Goal: Task Accomplishment & Management: Manage account settings

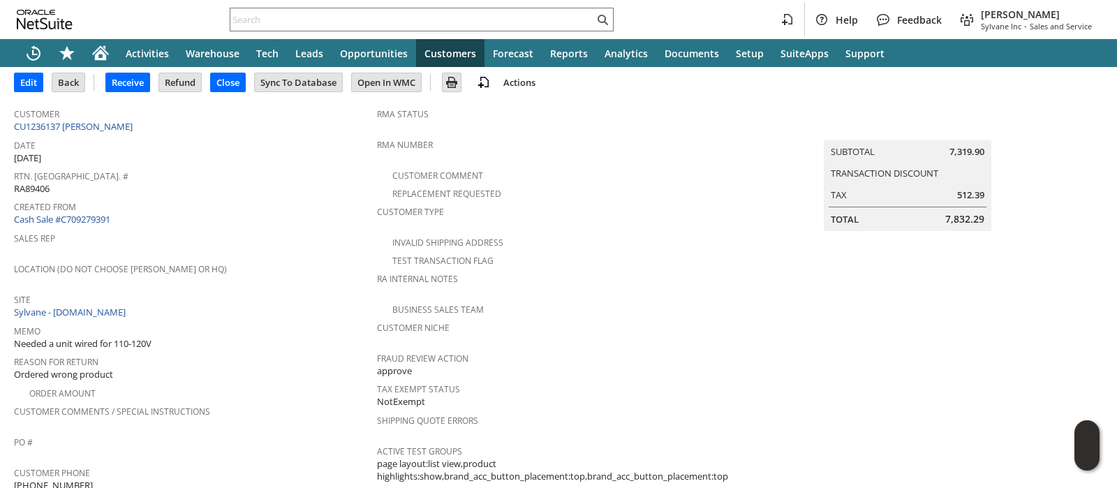
scroll to position [5, 0]
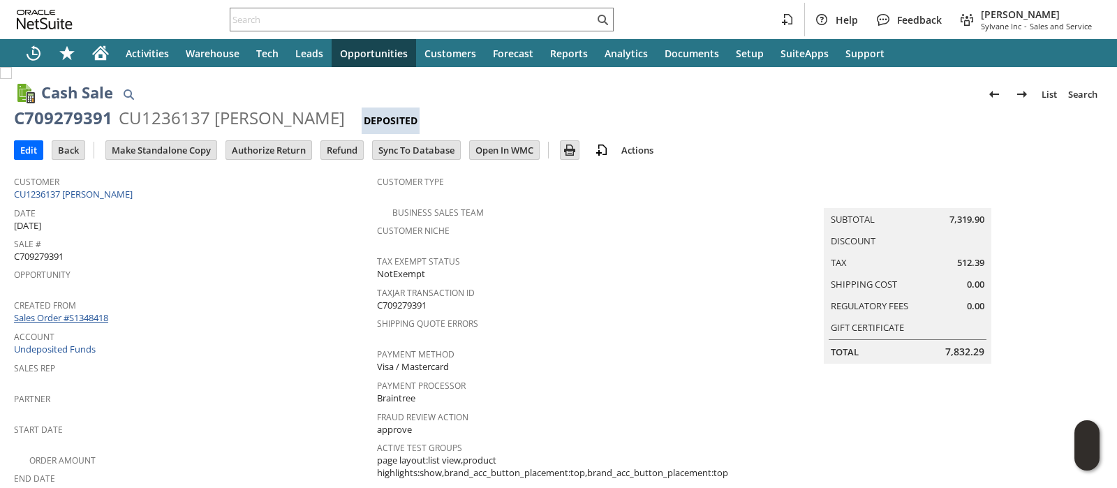
click at [94, 311] on link "Sales Order #S1348418" at bounding box center [63, 317] width 98 height 13
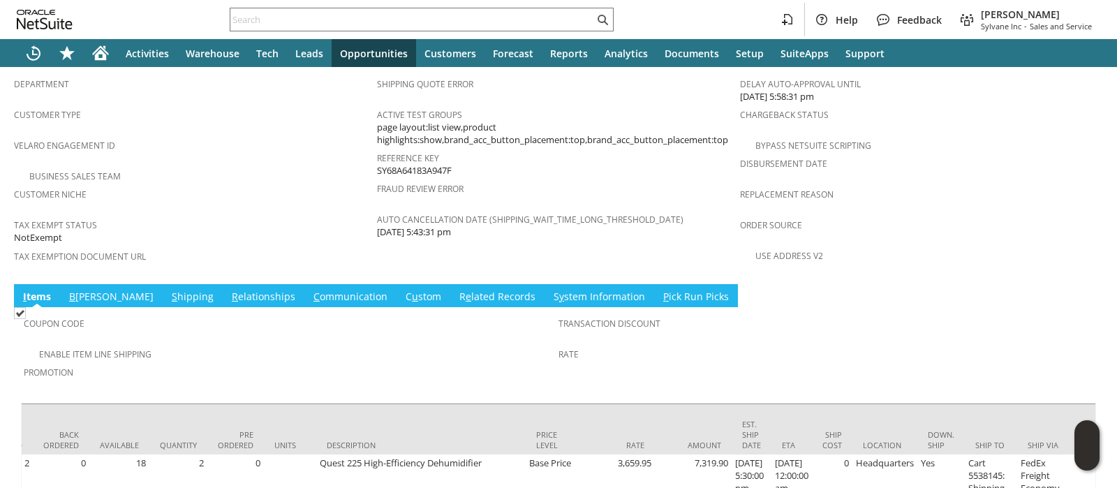
scroll to position [0, 332]
click at [456, 290] on link "R e lated Records" at bounding box center [497, 297] width 83 height 15
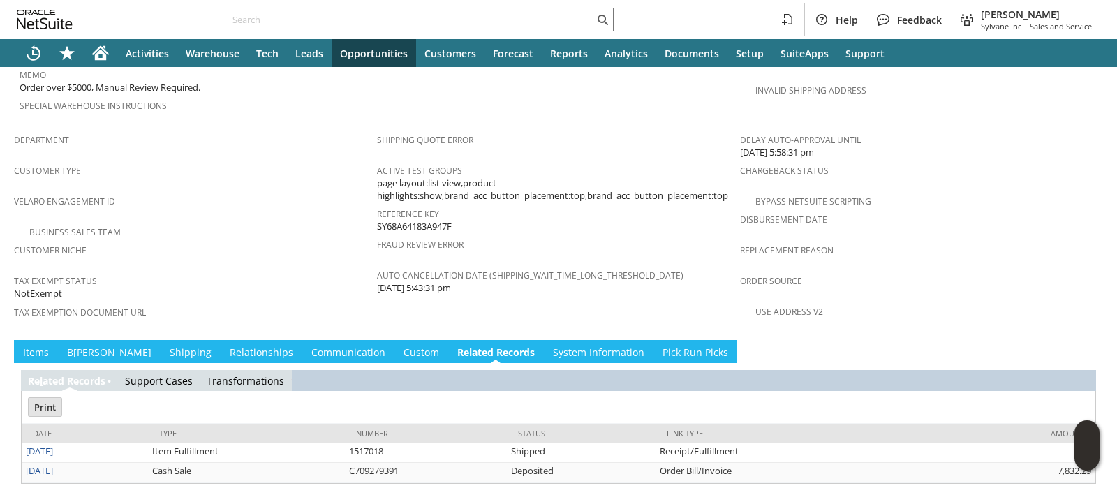
scroll to position [0, 0]
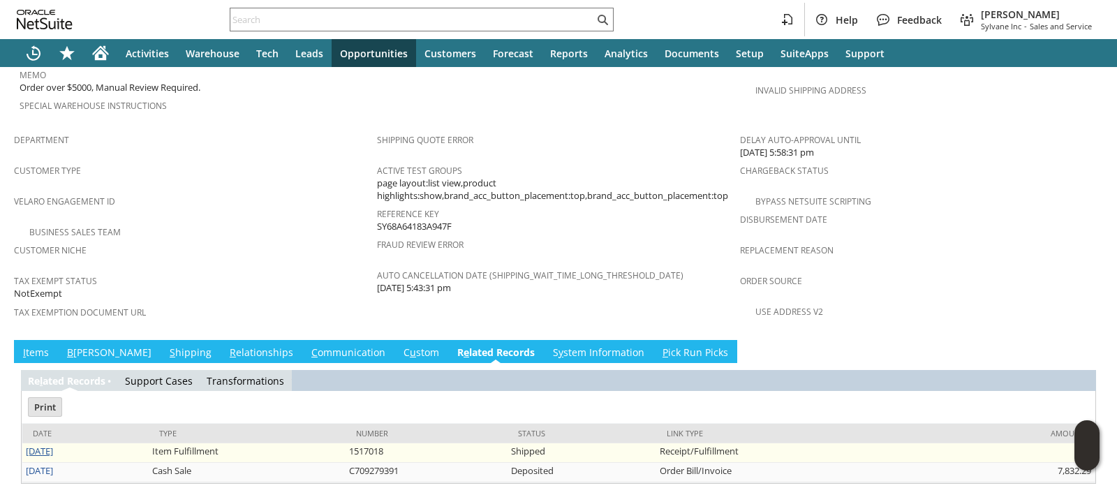
click at [53, 445] on link "8/21/2025" at bounding box center [39, 451] width 27 height 13
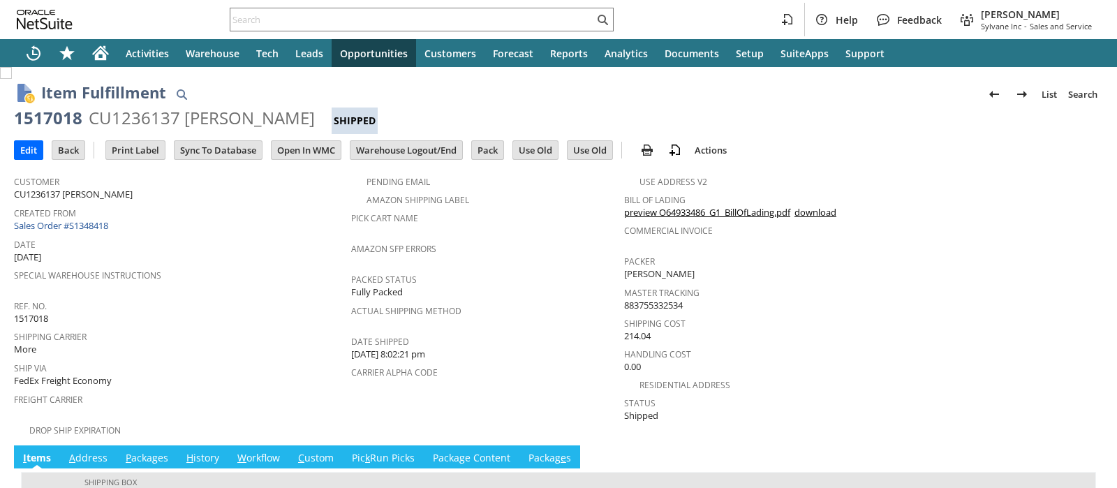
click at [626, 211] on link "preview O64933486_G1_BillOfLading.pdf" at bounding box center [707, 212] width 166 height 13
click at [484, 23] on input "text" at bounding box center [412, 19] width 364 height 17
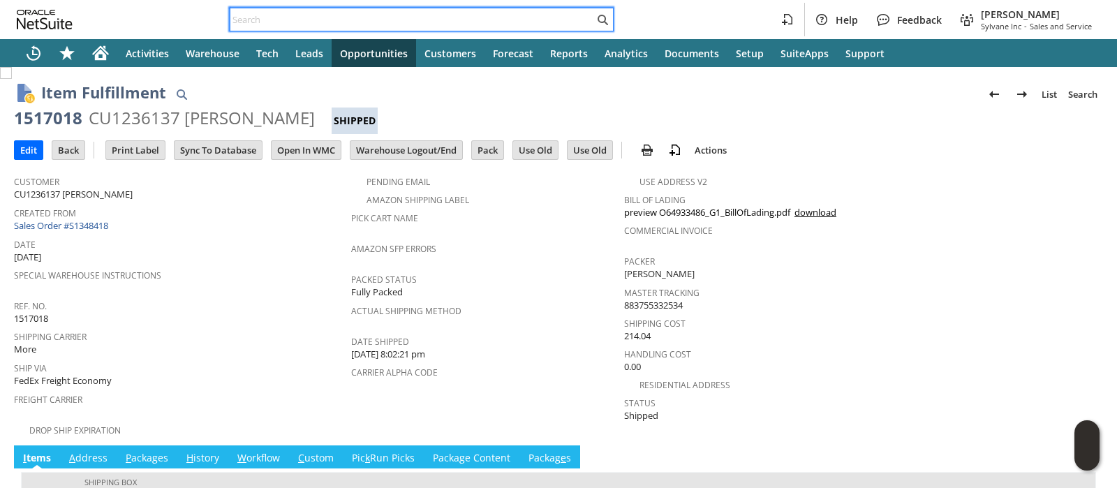
paste input "P219044"
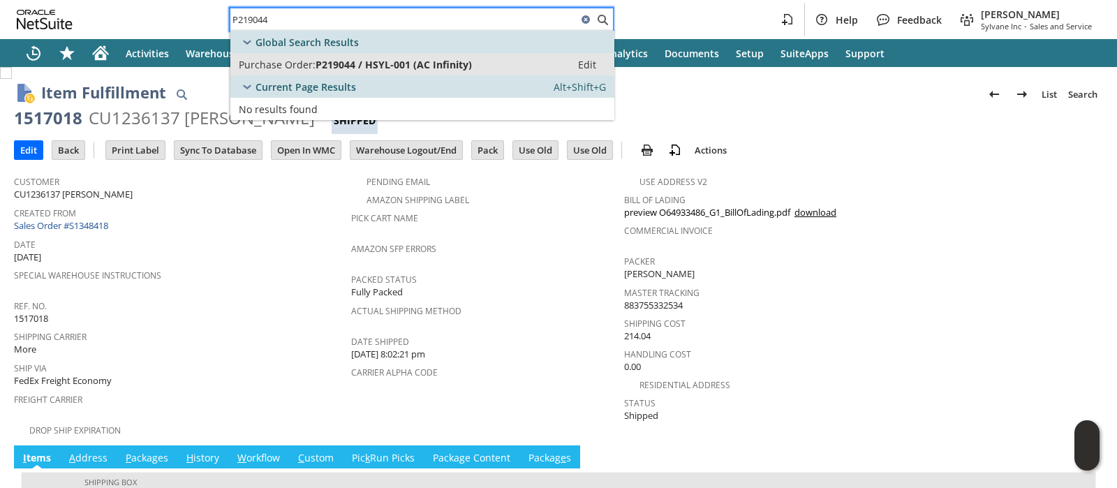
type input "P219044"
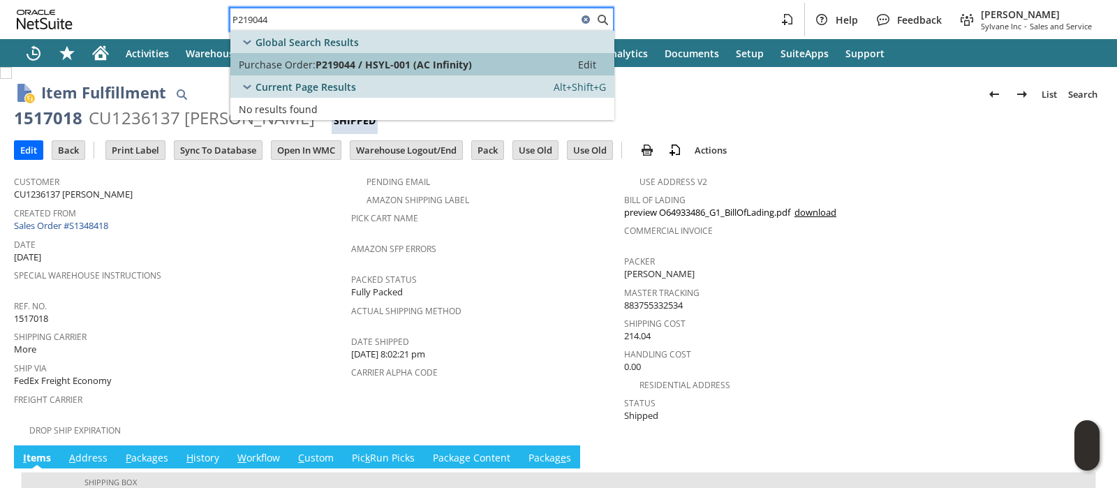
click at [469, 69] on div "Purchase Order: P219044 / HSYL-001 (AC Infinity)" at bounding box center [401, 64] width 324 height 13
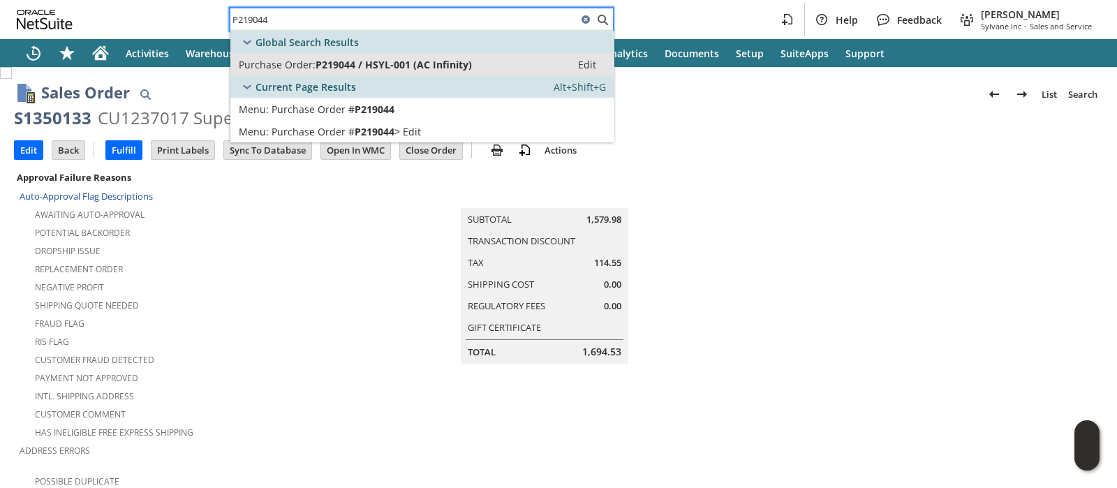
type input "P219044"
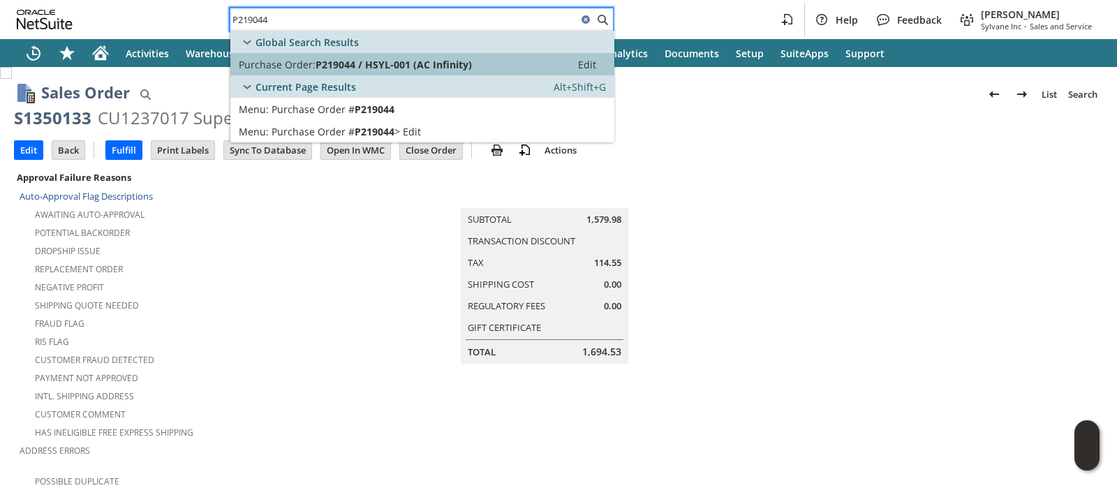
click at [406, 61] on span "P219044 / HSYL-001 (AC Infinity)" at bounding box center [394, 64] width 156 height 13
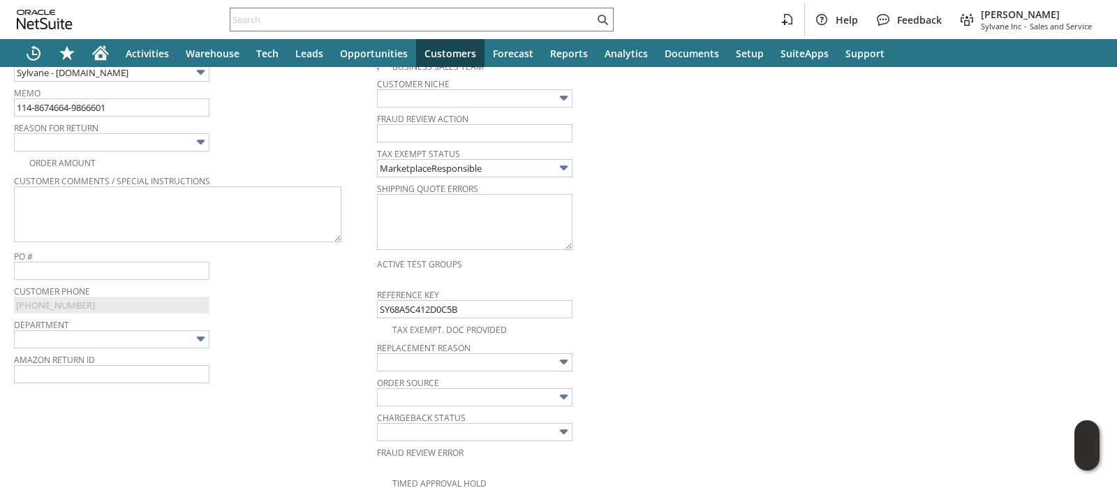
scroll to position [341, 0]
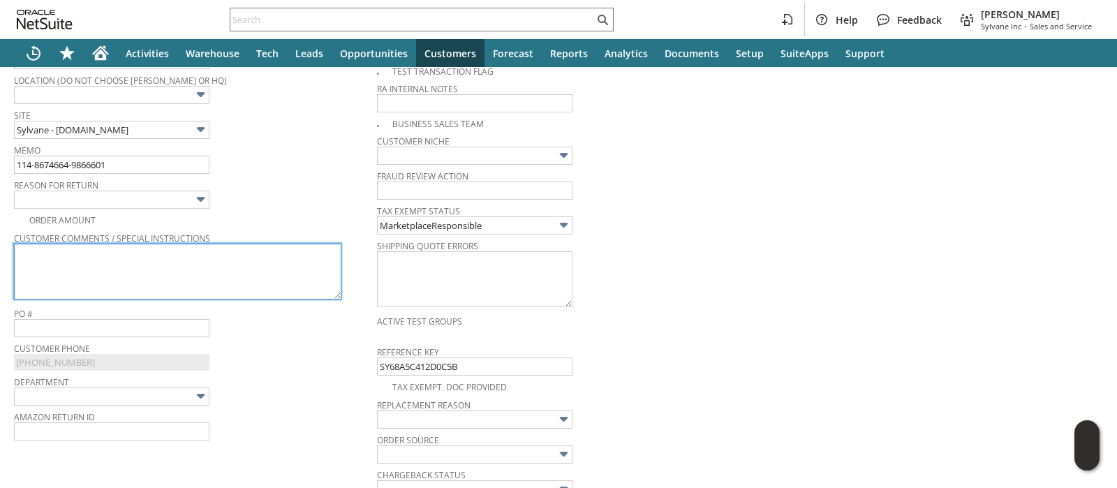
click at [274, 260] on textarea at bounding box center [178, 272] width 328 height 56
paste textarea "didn't fit my vacuum, paper is too weak"
type textarea "didn't fit my vacuum, paper is too weak"
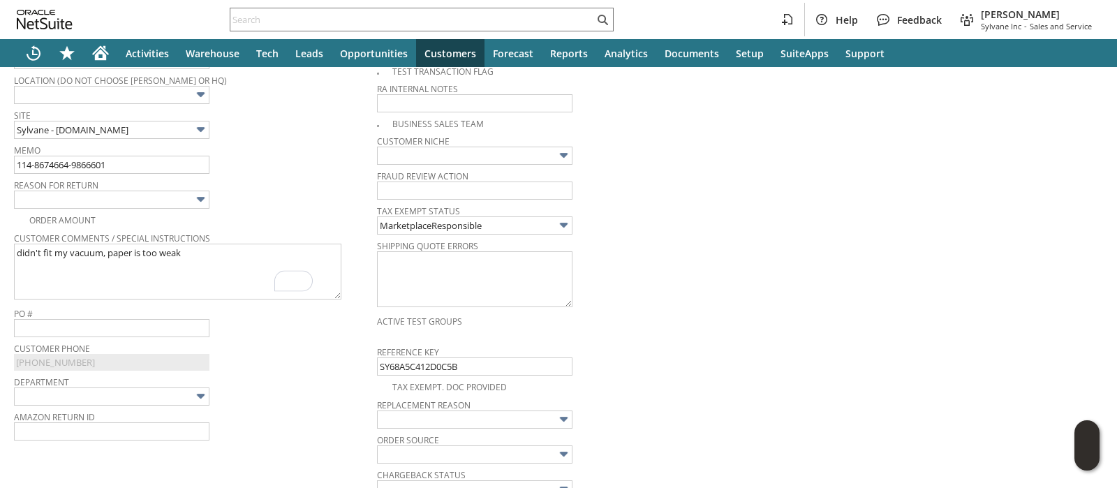
click at [198, 193] on img at bounding box center [201, 199] width 16 height 16
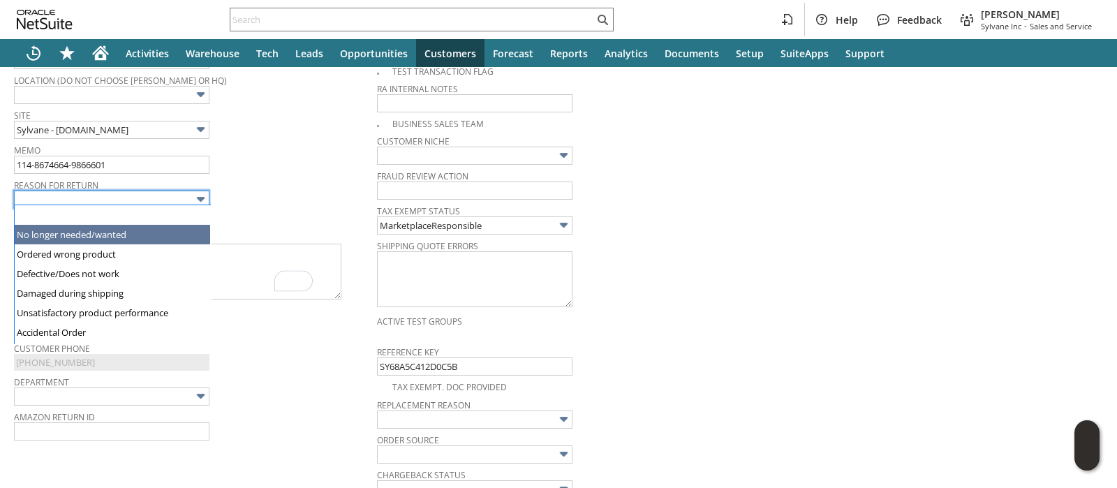
type input "No longer needed/wanted"
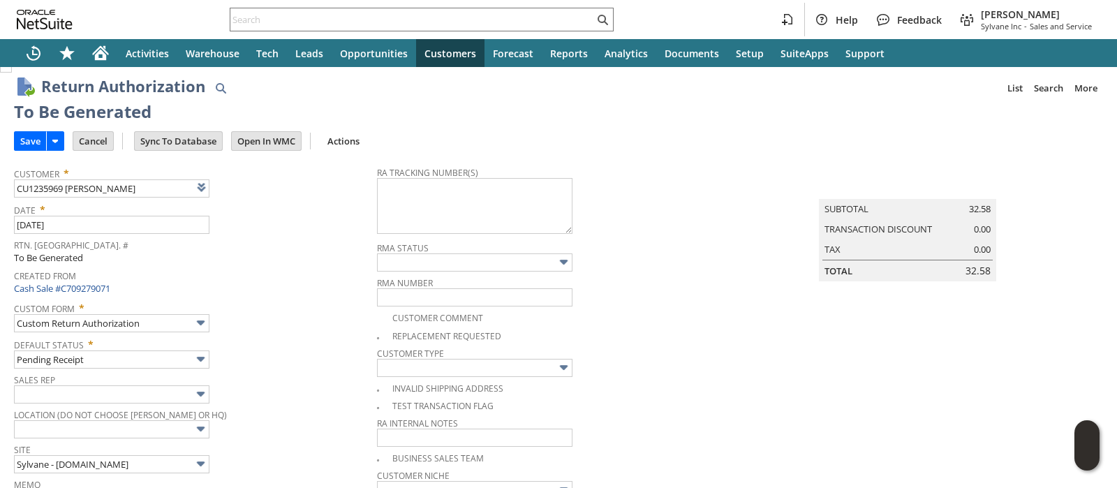
scroll to position [0, 0]
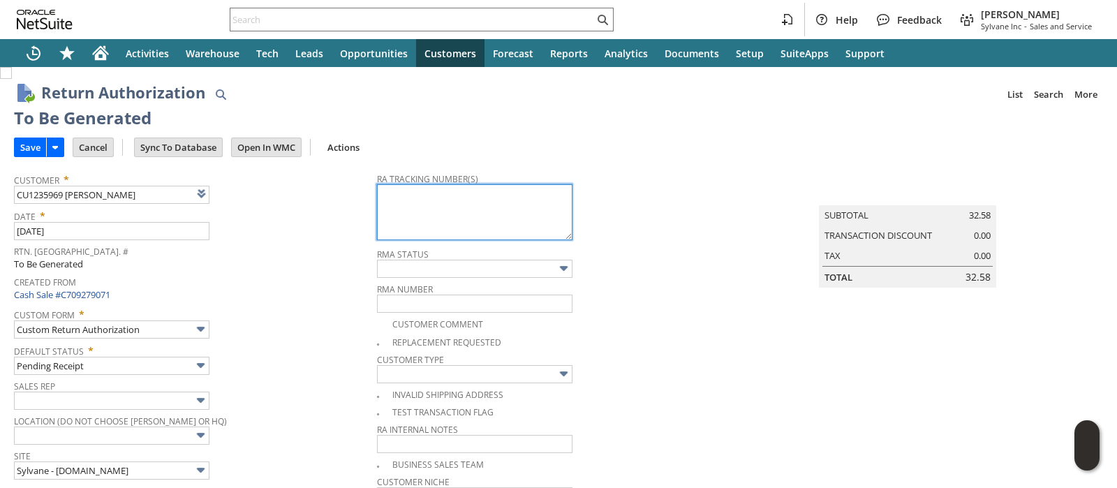
click at [457, 221] on textarea at bounding box center [475, 212] width 196 height 56
paste textarea "1ZR0960D9079555515"
type textarea "1ZR0960D9079555515"
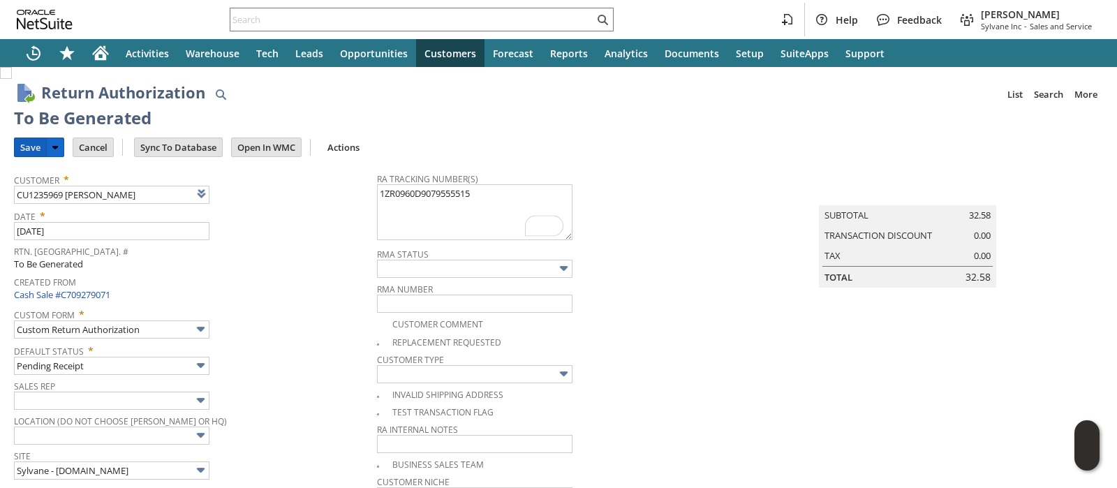
click at [27, 145] on input "Save" at bounding box center [30, 147] width 31 height 18
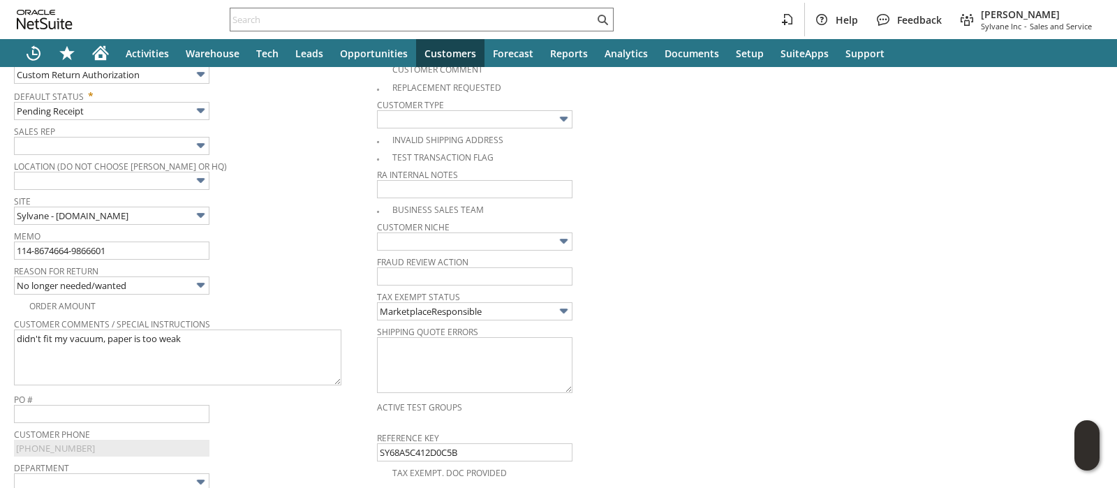
scroll to position [262, 0]
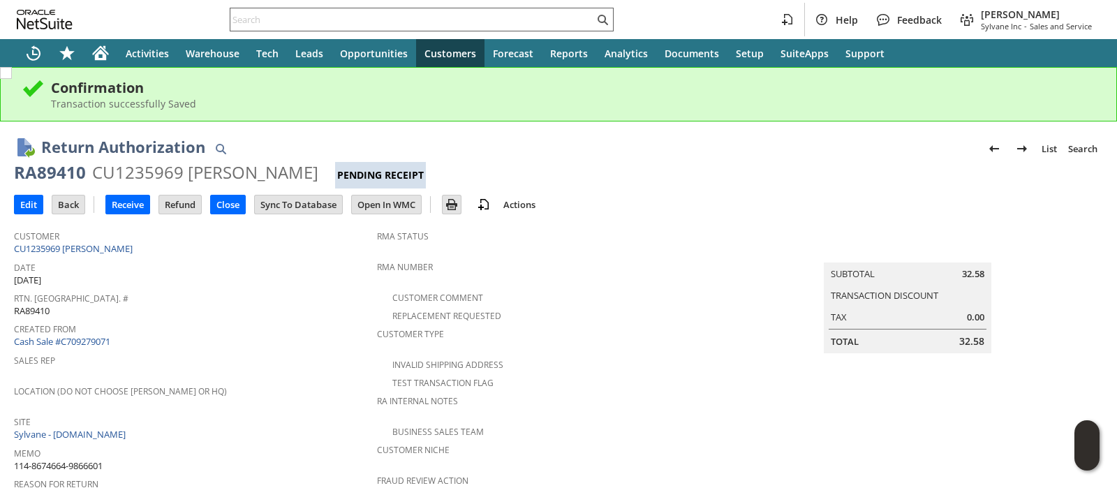
click at [420, 17] on input "text" at bounding box center [412, 19] width 364 height 17
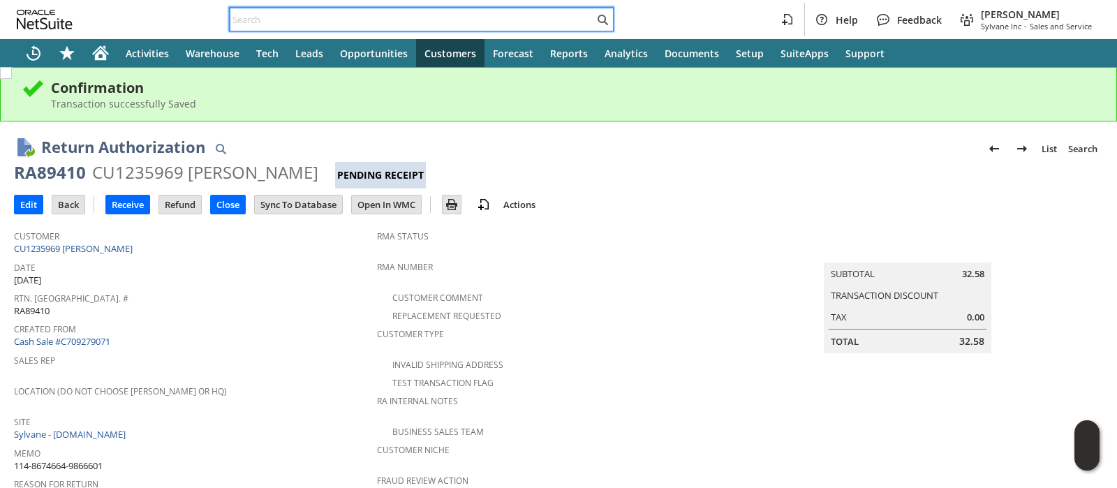
paste input "112-3910926-6194667"
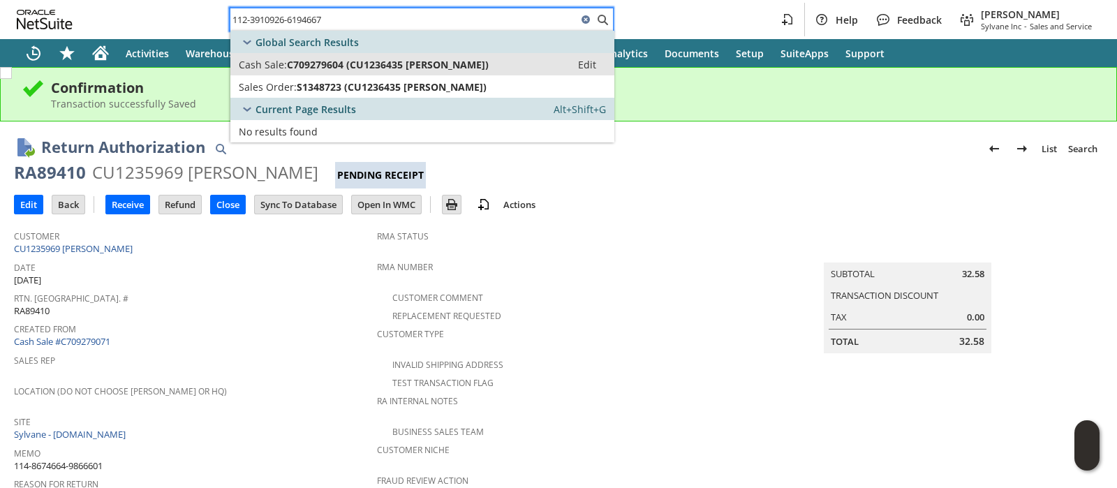
type input "112-3910926-6194667"
click at [397, 68] on span "C709279604 (CU1236435 Cindy Winter)" at bounding box center [388, 64] width 202 height 13
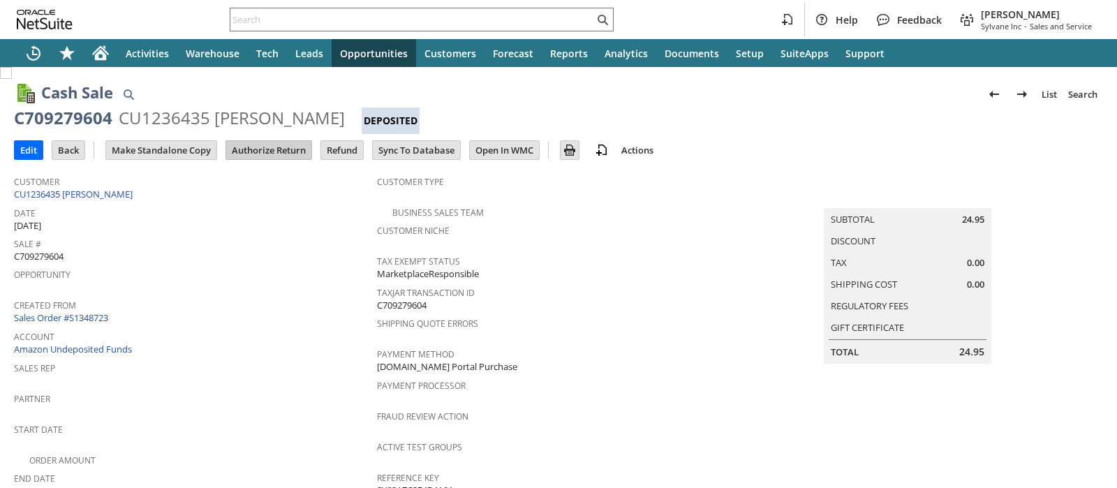
click at [264, 154] on input "Authorize Return" at bounding box center [268, 150] width 85 height 18
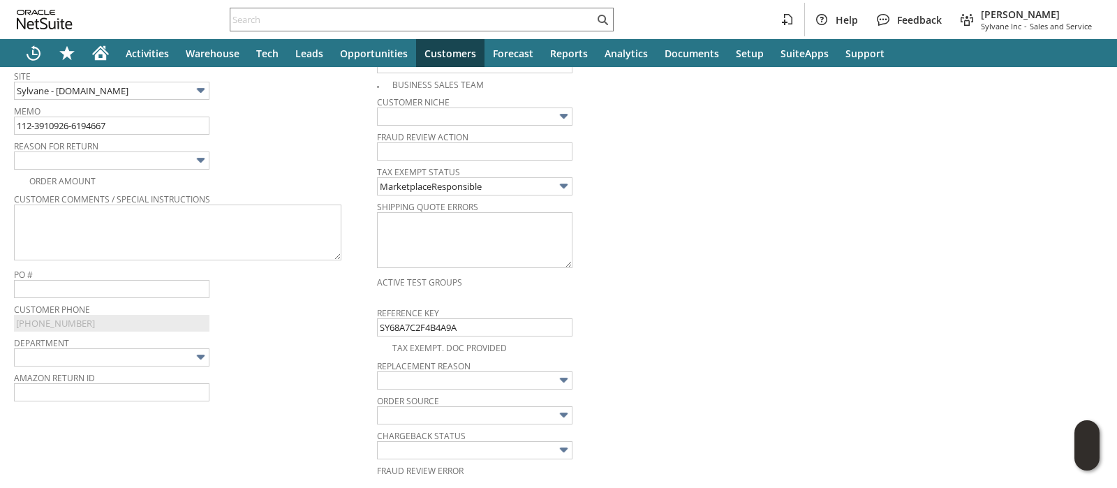
scroll to position [379, 0]
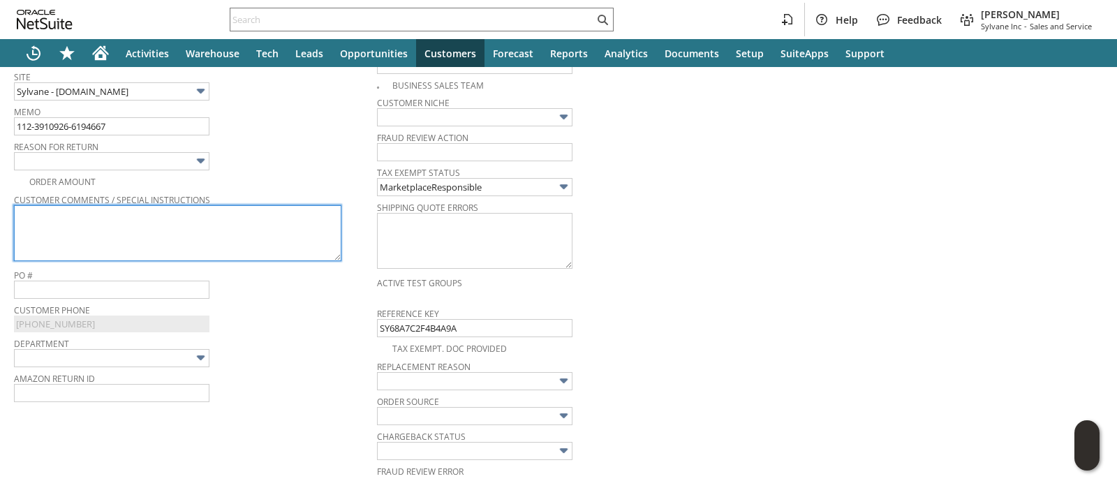
click at [295, 226] on textarea at bounding box center [178, 233] width 328 height 56
paste textarea "I bought an incorrect item"
type textarea "I bought an incorrect item"
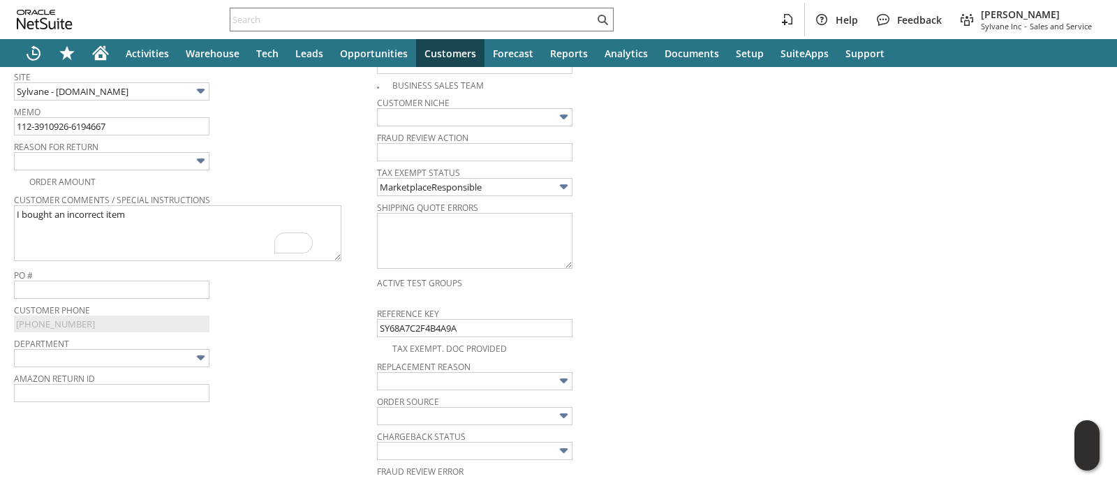
click at [193, 163] on img at bounding box center [201, 161] width 16 height 16
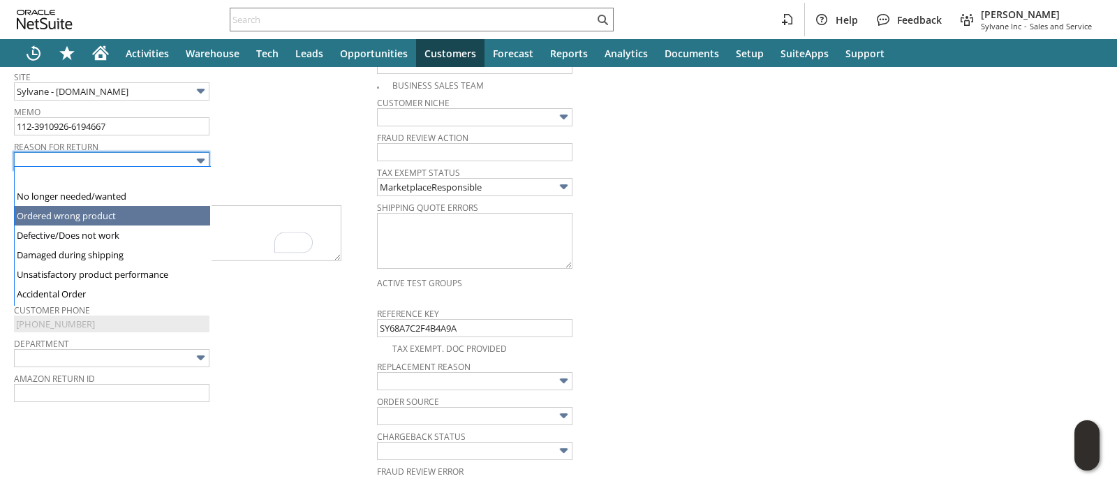
type input "Ordered wrong product"
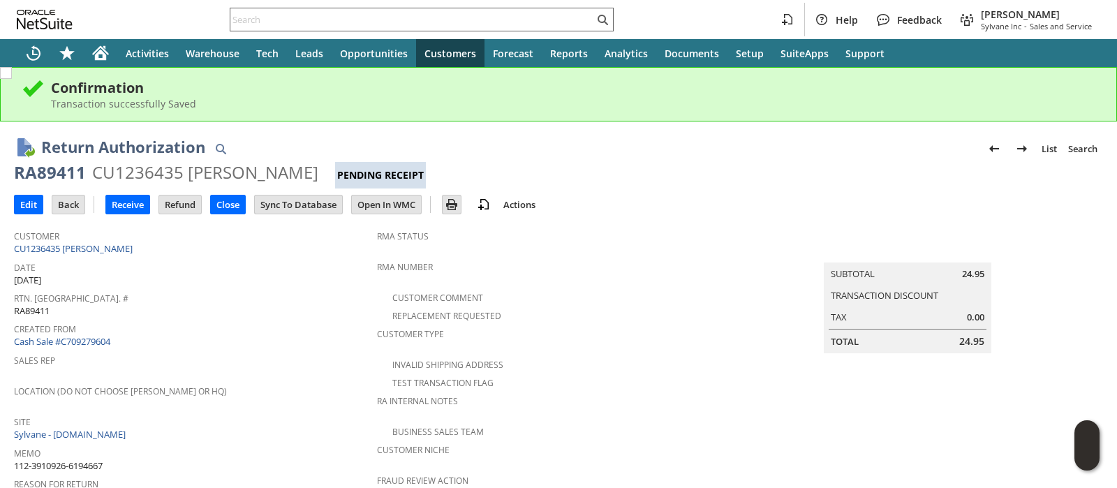
click at [485, 24] on input "text" at bounding box center [412, 19] width 364 height 17
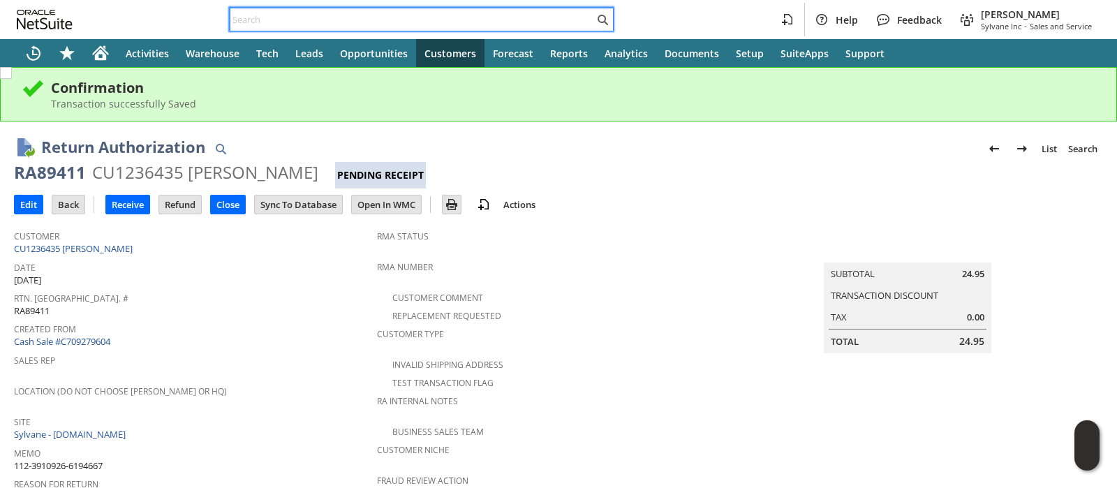
paste input "113-3569615-8978652"
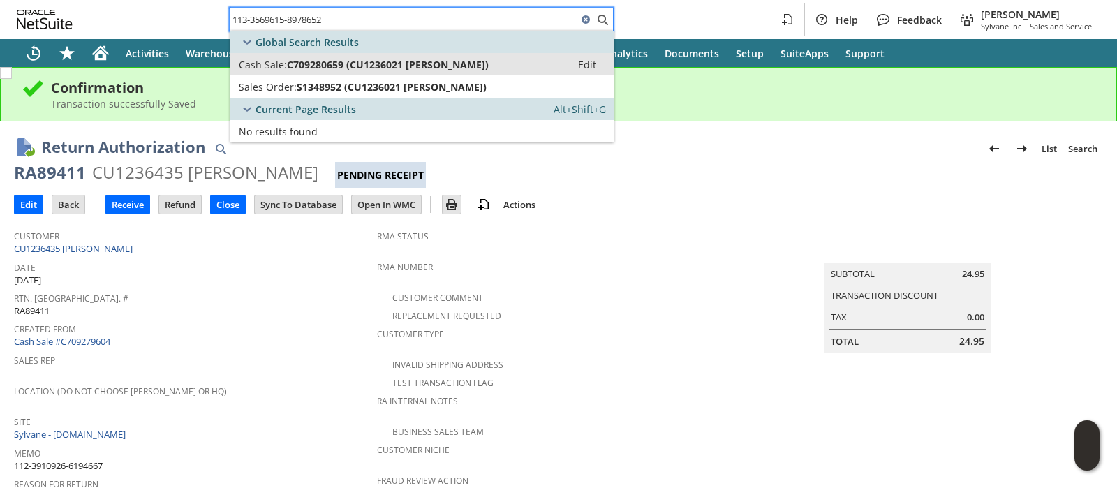
type input "113-3569615-8978652"
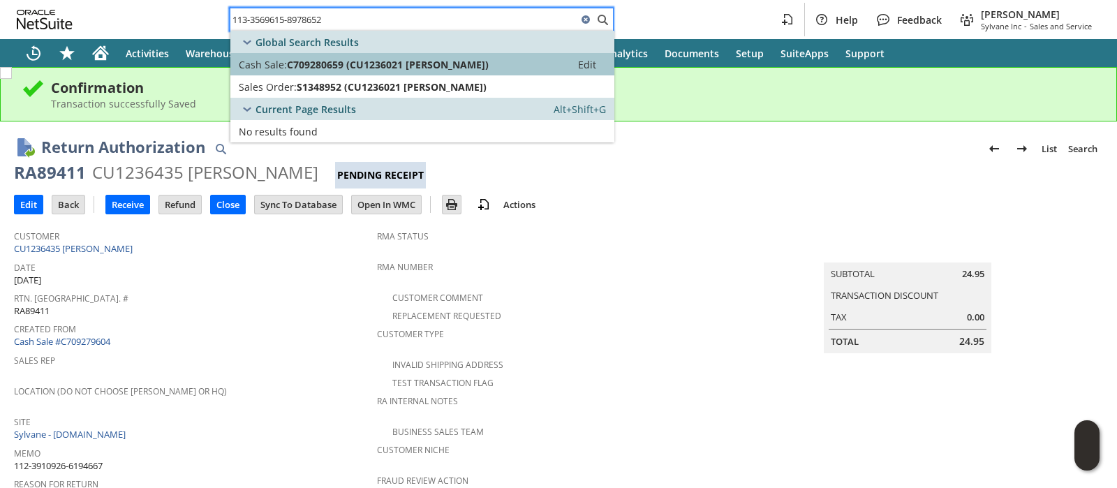
click at [379, 63] on span "C709280659 (CU1236021 Deadria G Williams)" at bounding box center [388, 64] width 202 height 13
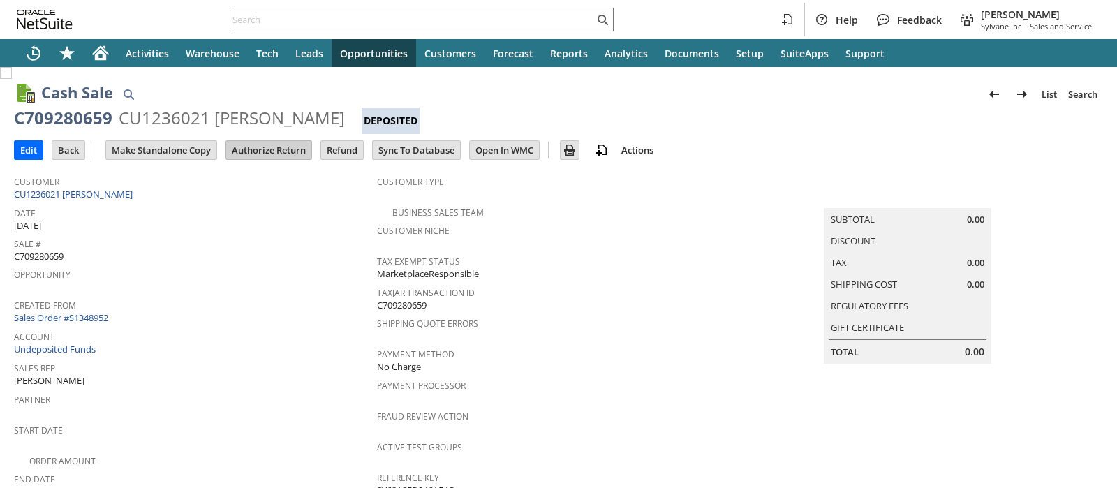
click at [286, 144] on input "Authorize Return" at bounding box center [268, 150] width 85 height 18
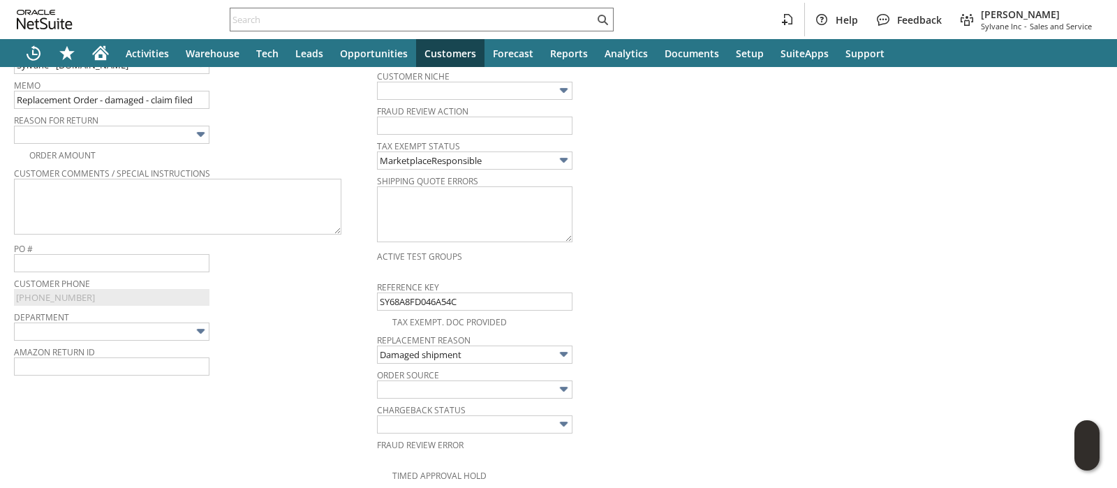
scroll to position [379, 0]
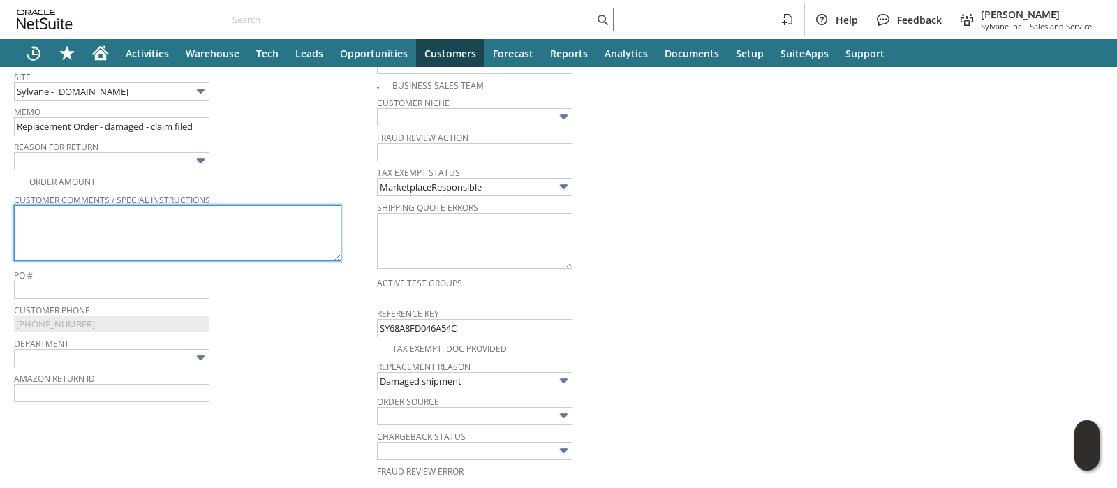
click at [237, 228] on textarea at bounding box center [178, 233] width 328 height 56
paste textarea "The glass dome was broken. This is the second one I have ordered and both had t…"
type textarea "The glass dome was broken. This is the second one I have ordered and both had t…"
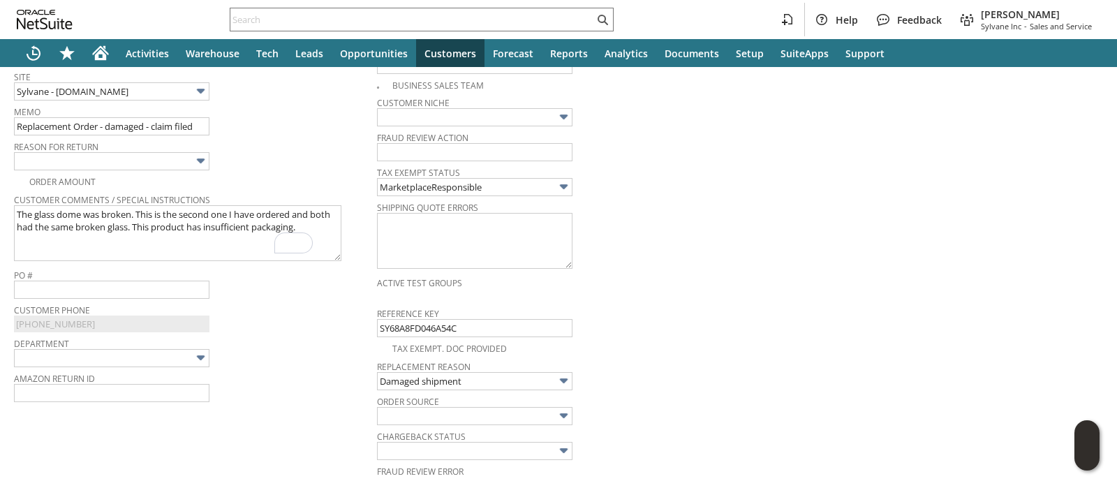
click at [196, 157] on img at bounding box center [201, 161] width 16 height 16
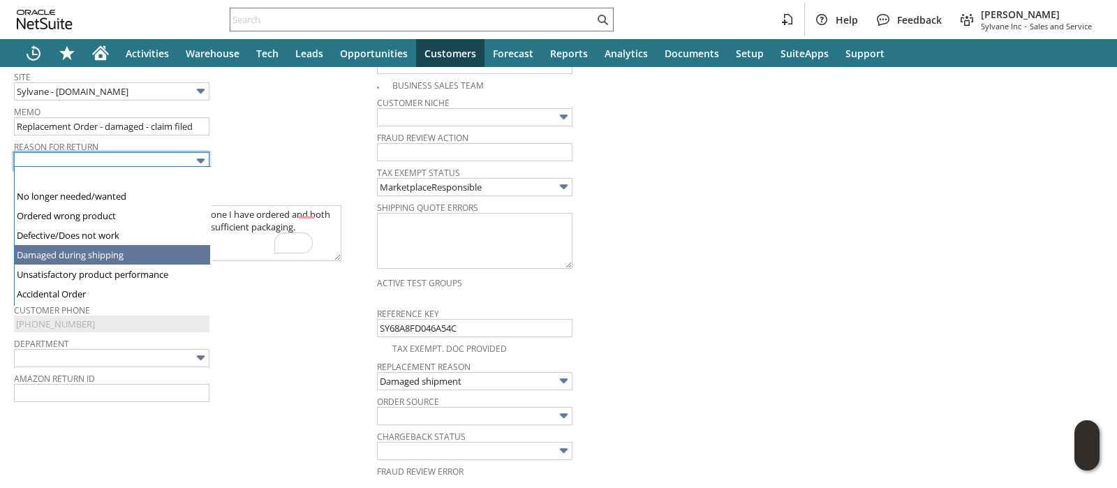
type input "Damaged during shipping"
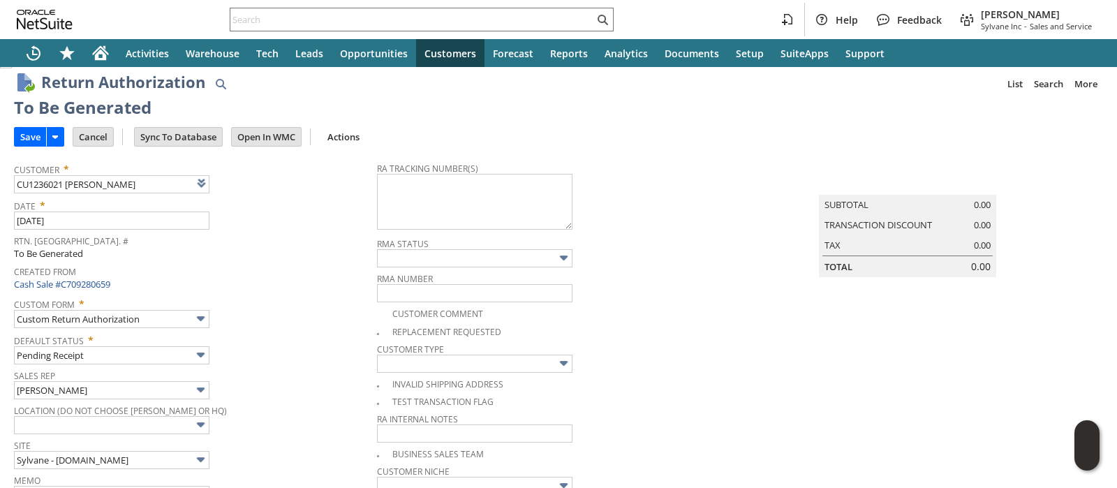
scroll to position [0, 0]
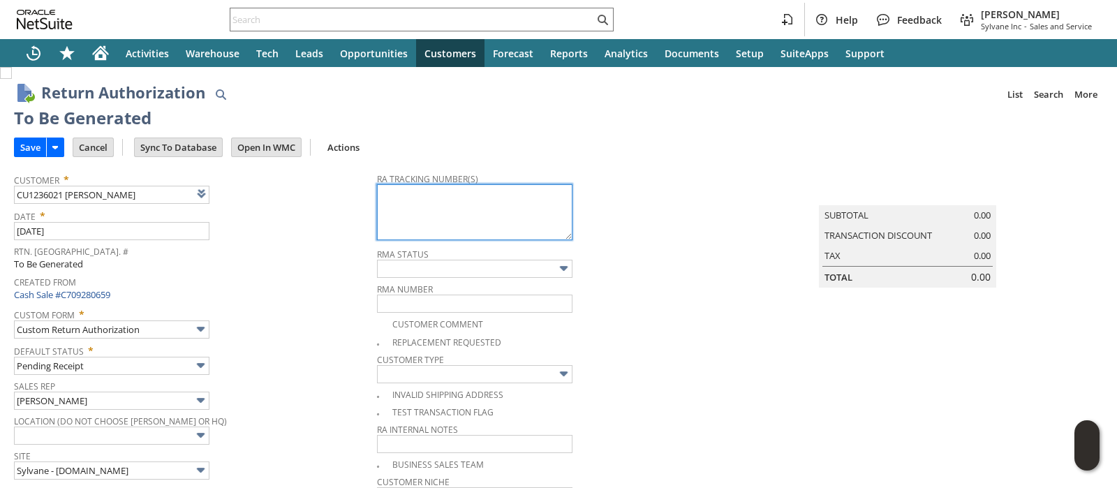
click at [410, 200] on textarea at bounding box center [475, 212] width 196 height 56
paste textarea "1ZR0960D9079466666"
type textarea "1ZR0960D9079466666"
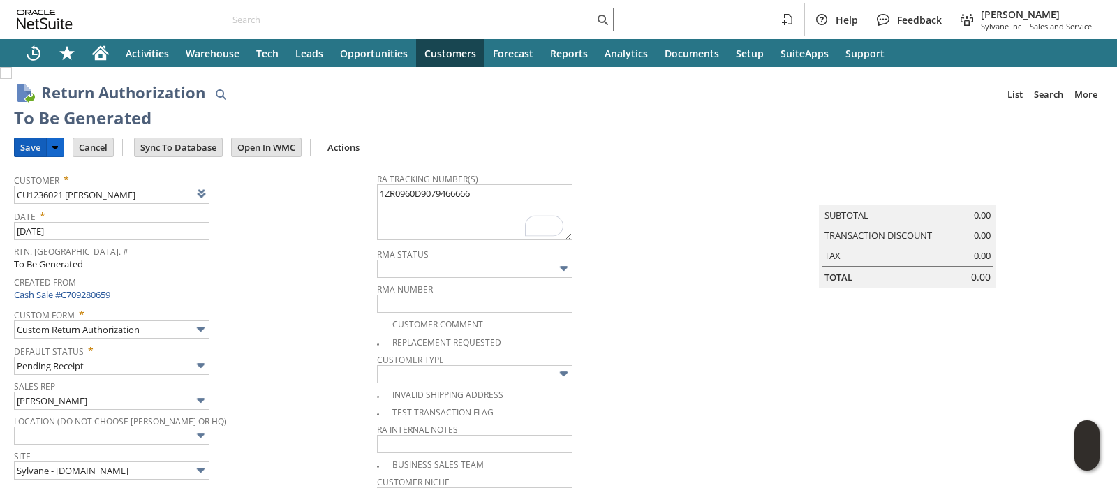
click at [32, 150] on input "Save" at bounding box center [30, 147] width 31 height 18
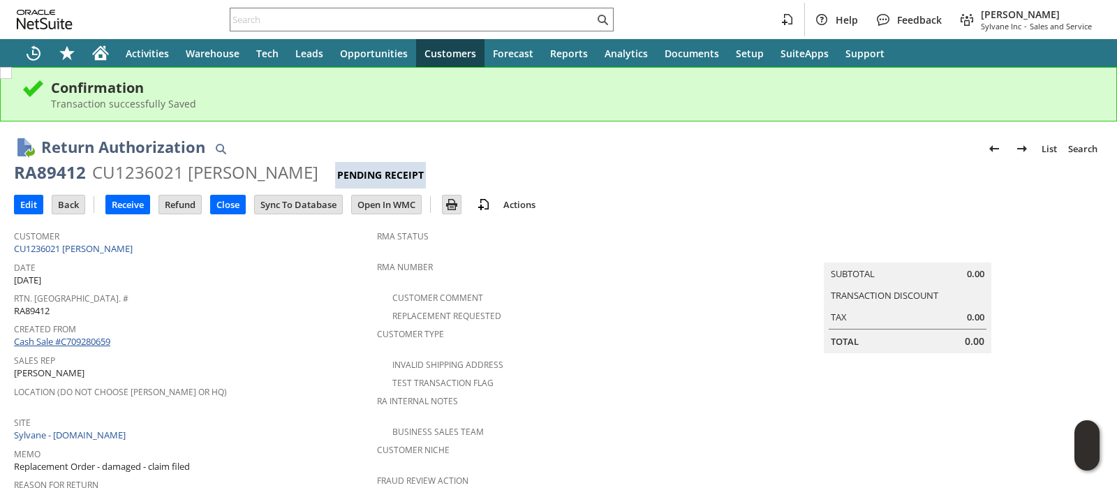
click at [108, 335] on link "Cash Sale #C709280659" at bounding box center [62, 341] width 96 height 13
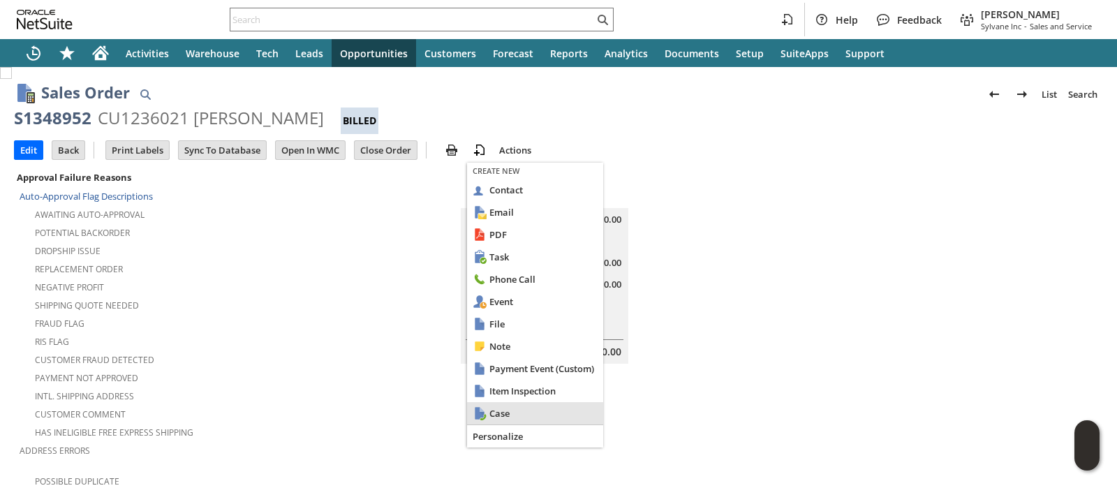
click at [511, 407] on span "Case" at bounding box center [544, 413] width 108 height 13
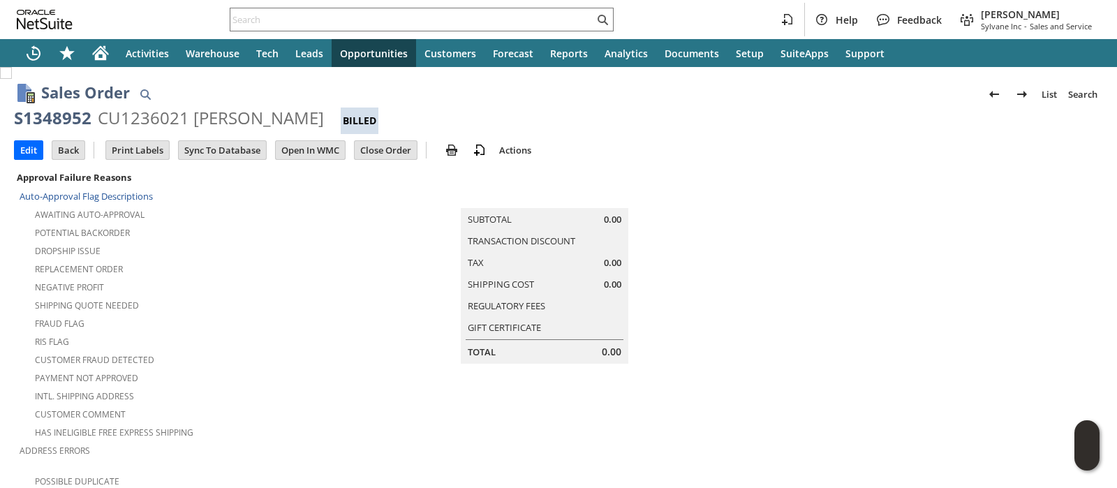
click at [973, 135] on div "Edit Back New Make Copy Print Print Picking Ticket" at bounding box center [558, 151] width 1089 height 34
click at [75, 122] on div "S1348952" at bounding box center [53, 118] width 78 height 22
copy div "S1348952"
click at [1018, 177] on td at bounding box center [921, 380] width 363 height 425
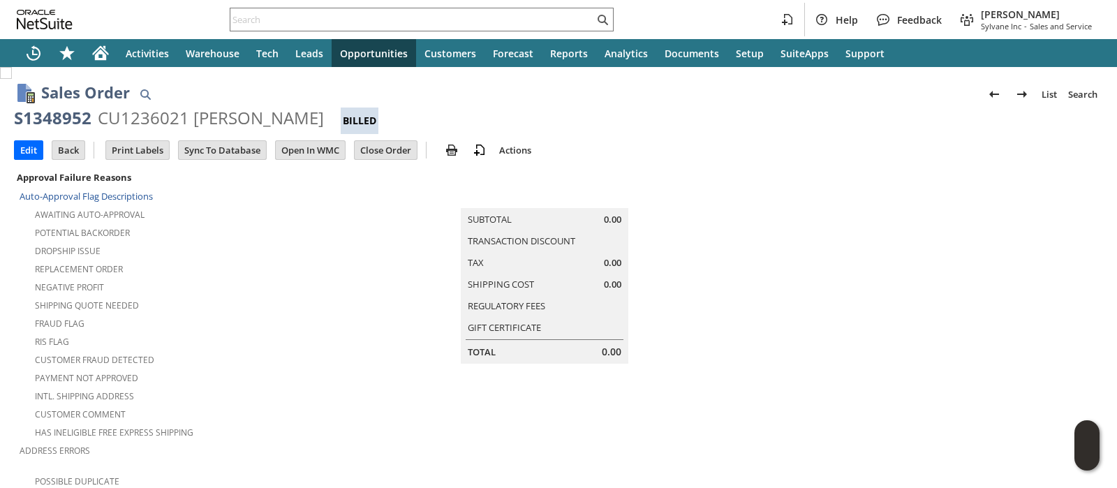
scroll to position [958, 0]
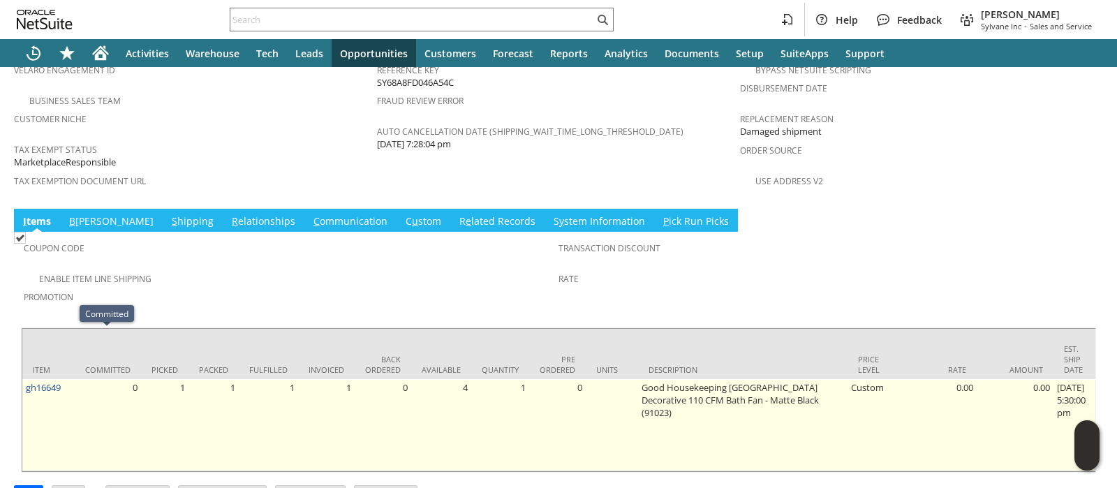
click at [68, 379] on td "gh16649" at bounding box center [48, 425] width 52 height 92
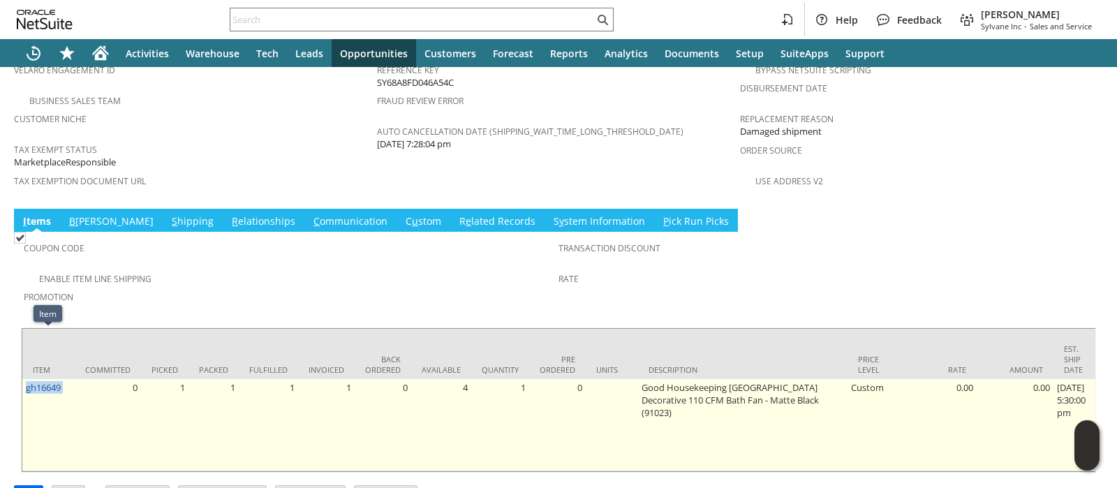
copy tr "gh16649"
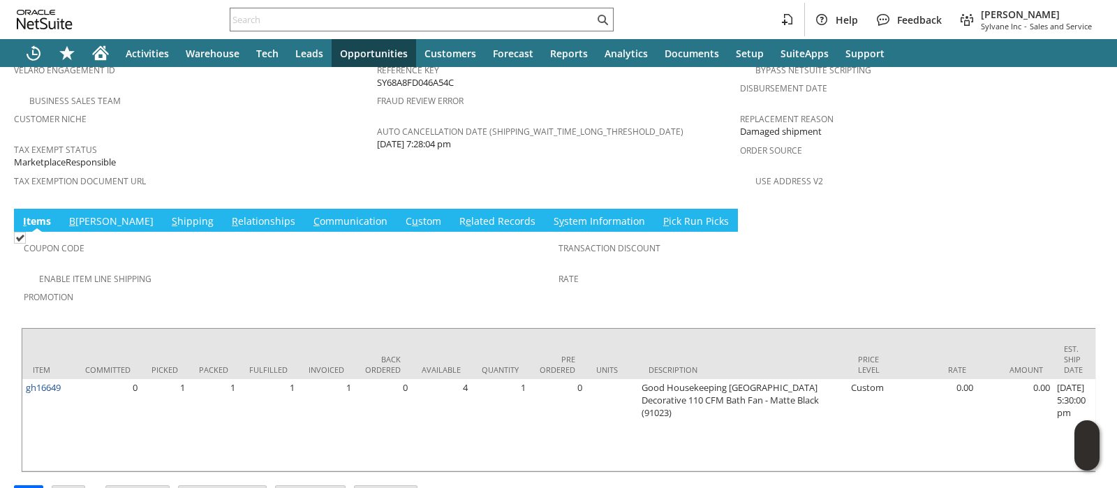
click at [971, 238] on div "Transaction Discount" at bounding box center [823, 252] width 528 height 29
click at [168, 214] on link "S hipping" at bounding box center [192, 221] width 49 height 15
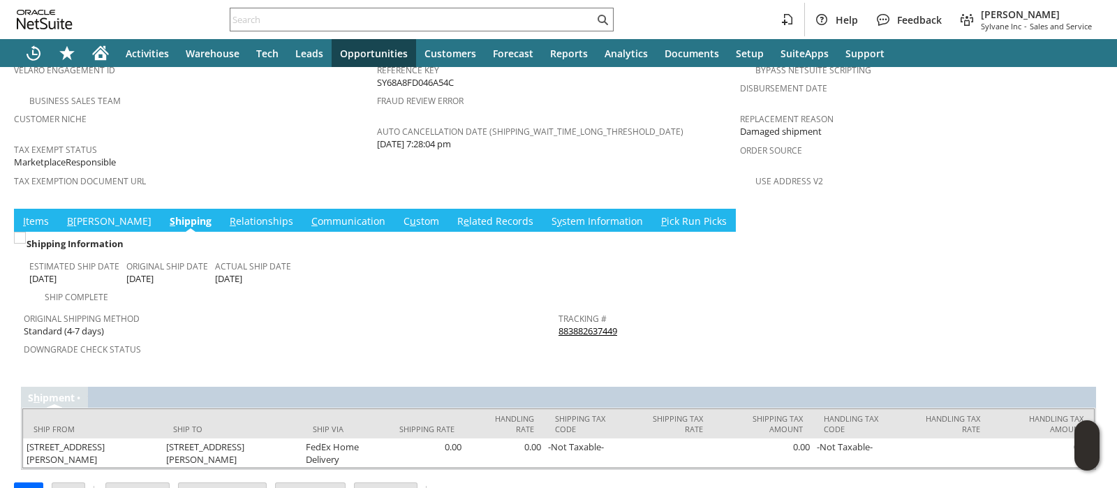
scroll to position [940, 0]
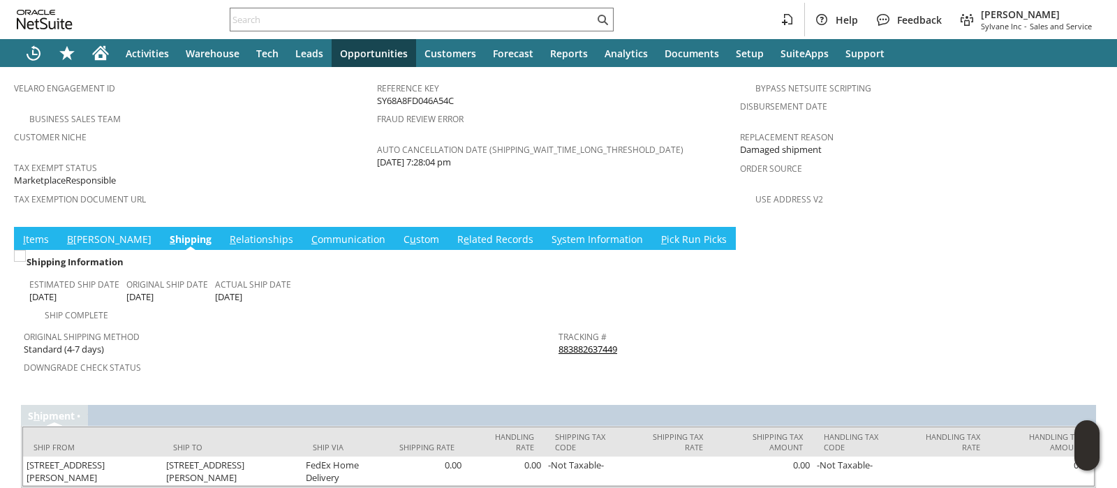
click at [623, 327] on div "Tracking # 883882637449" at bounding box center [823, 341] width 528 height 29
copy tbody "883882637449 Return Tracking #"
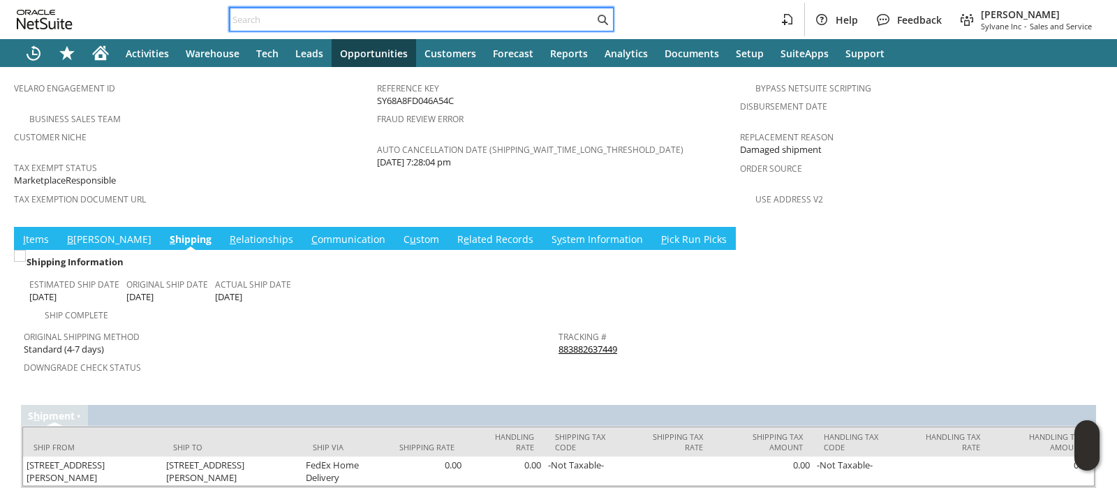
click at [436, 17] on input "text" at bounding box center [412, 19] width 364 height 17
paste input "113-0914073-9588201"
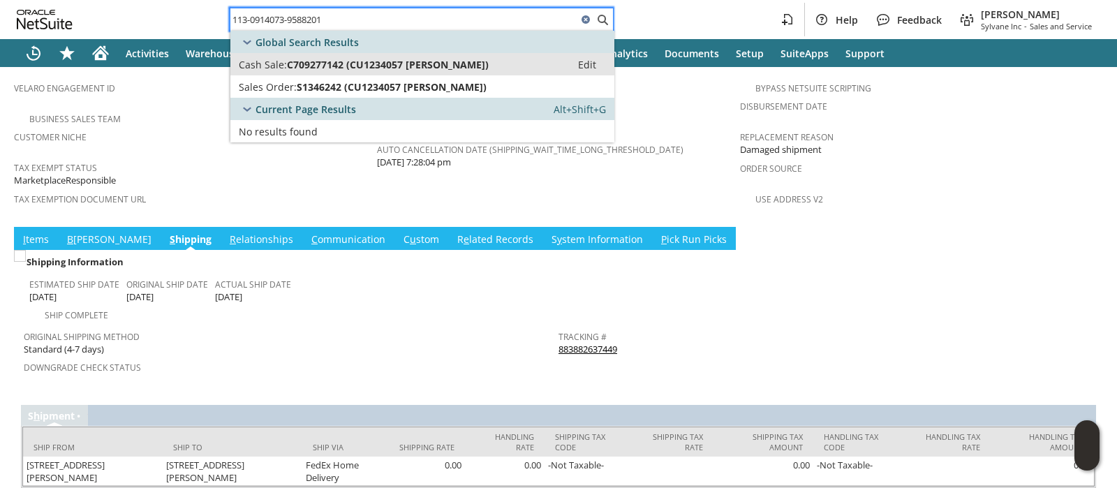
type input "113-0914073-9588201"
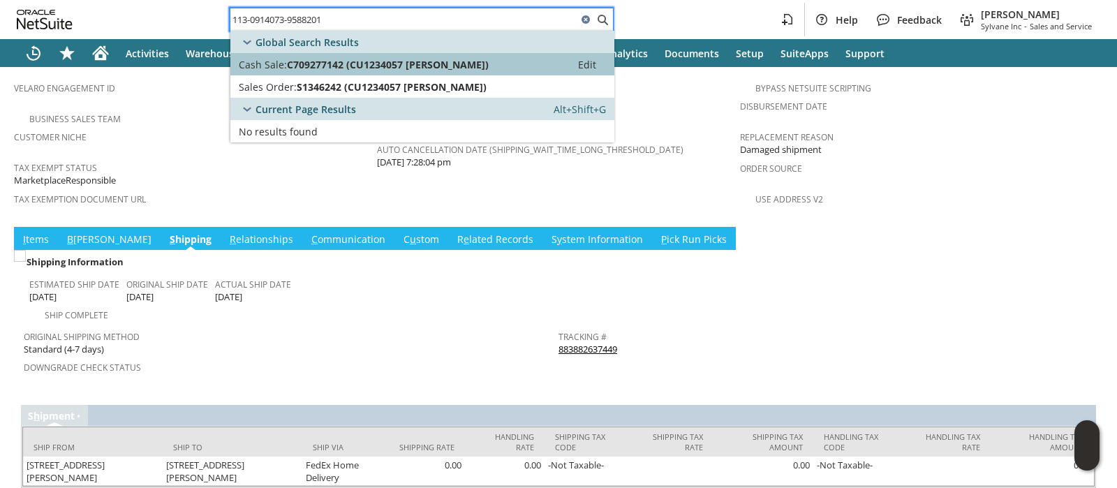
click at [414, 60] on span "C709277142 (CU1234057 Erin Lewis)" at bounding box center [388, 64] width 202 height 13
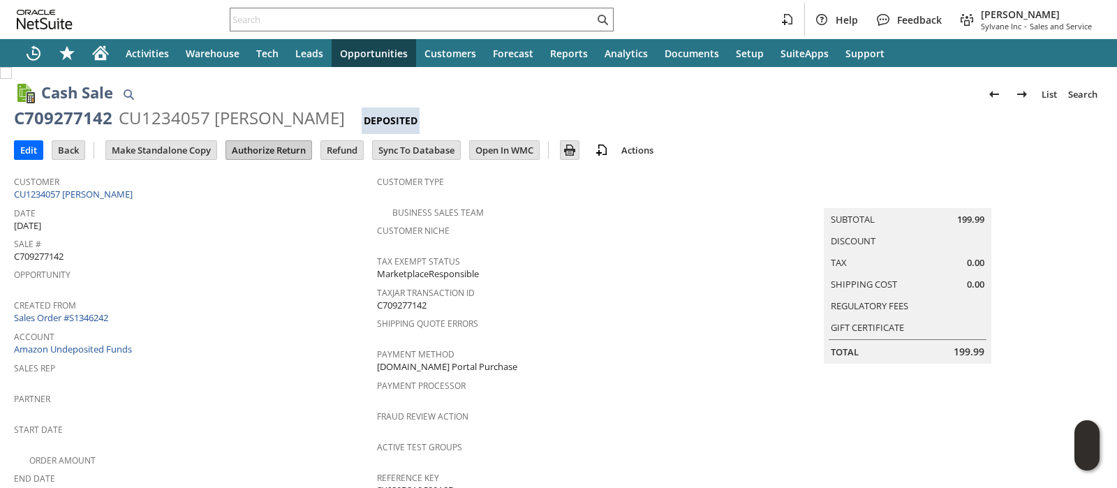
click at [267, 152] on input "Authorize Return" at bounding box center [268, 150] width 85 height 18
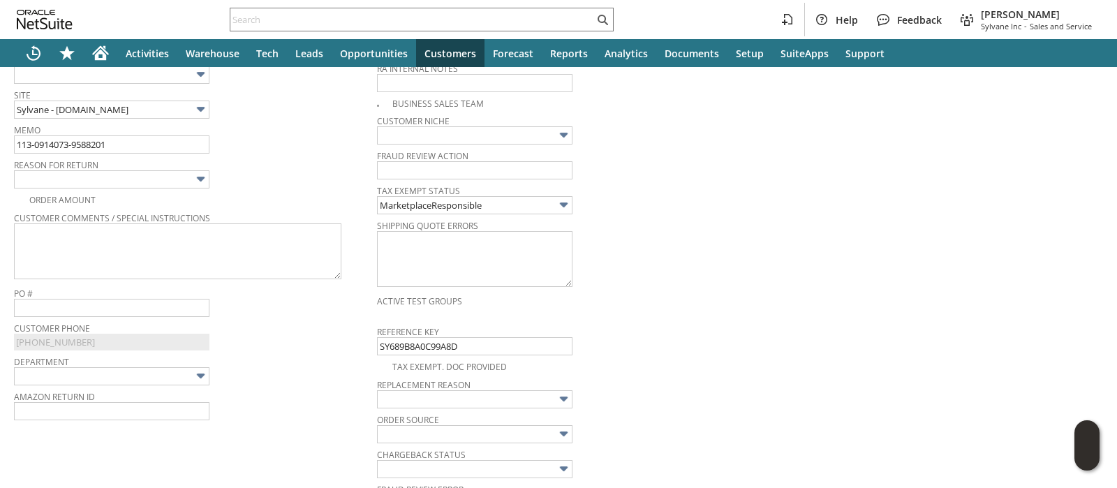
scroll to position [341, 0]
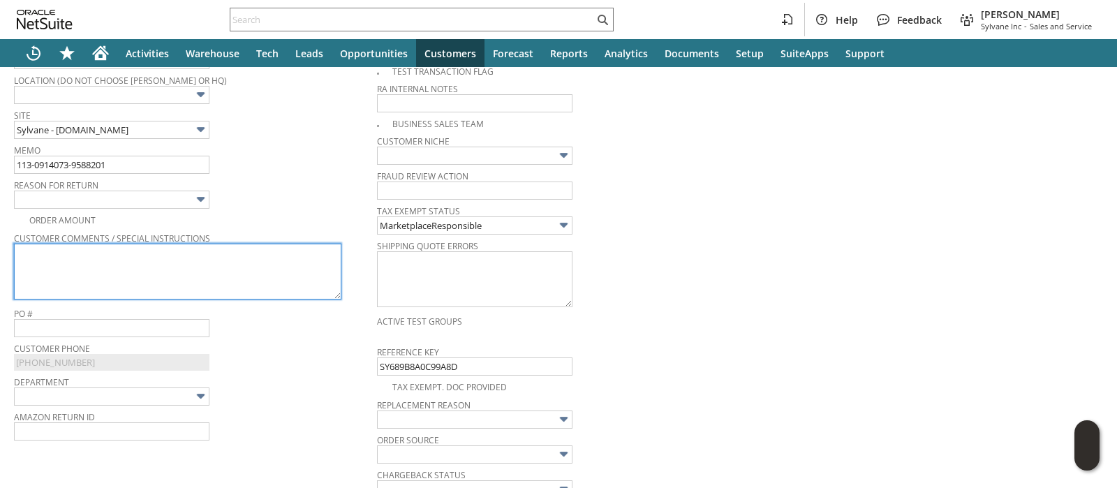
click at [268, 260] on textarea at bounding box center [178, 272] width 328 height 56
paste textarea "It was fine"
type textarea "It was fine"
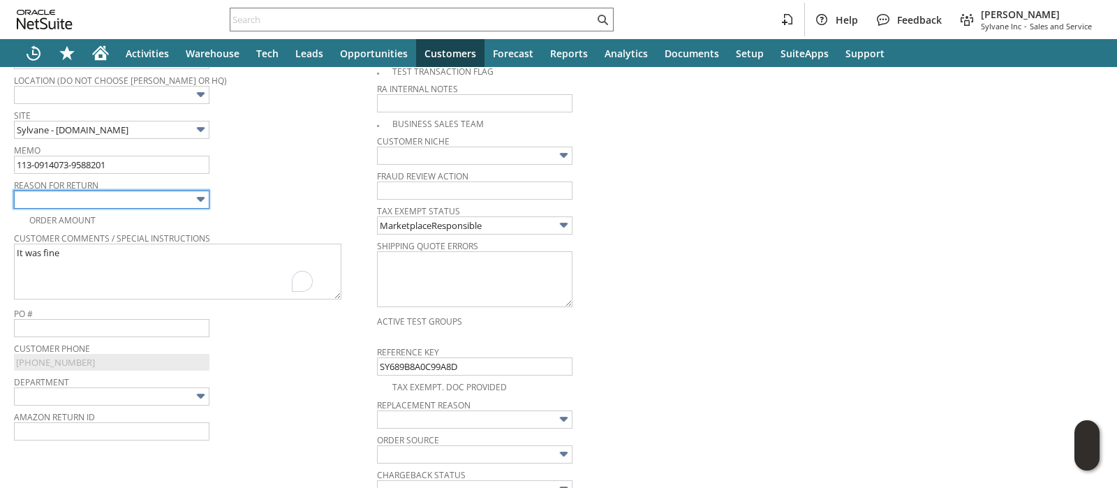
click at [187, 197] on input "text" at bounding box center [112, 200] width 196 height 18
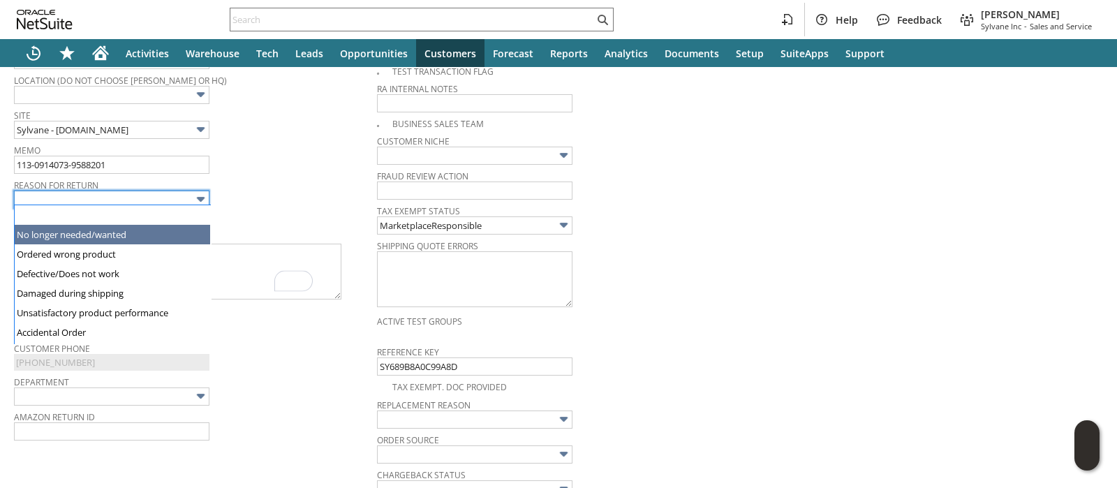
type input "No longer needed/wanted"
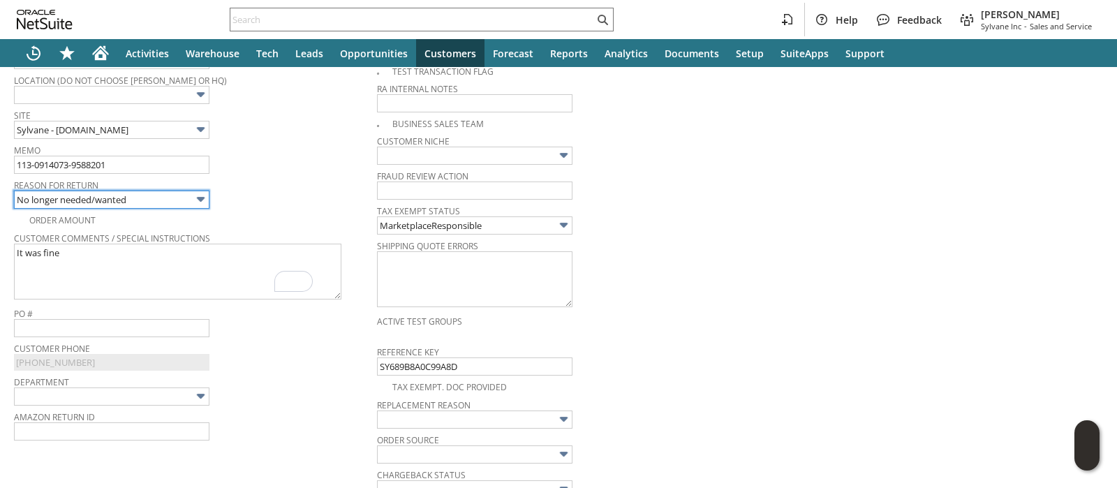
scroll to position [0, 0]
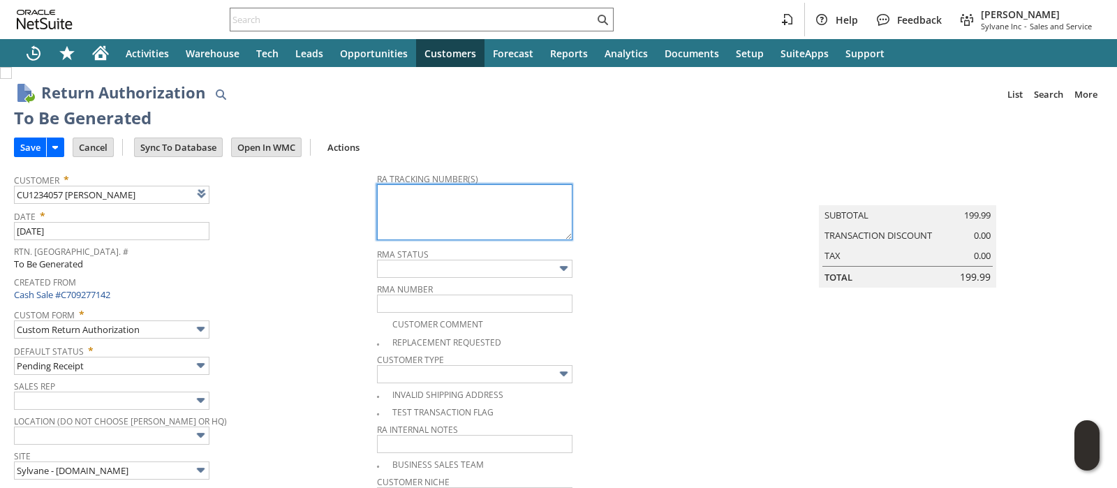
click at [500, 203] on textarea at bounding box center [475, 212] width 196 height 56
paste textarea "1ZR0960D9079225998"
type textarea "1ZR0960D9079225998"
click at [22, 146] on input "Save" at bounding box center [30, 147] width 31 height 18
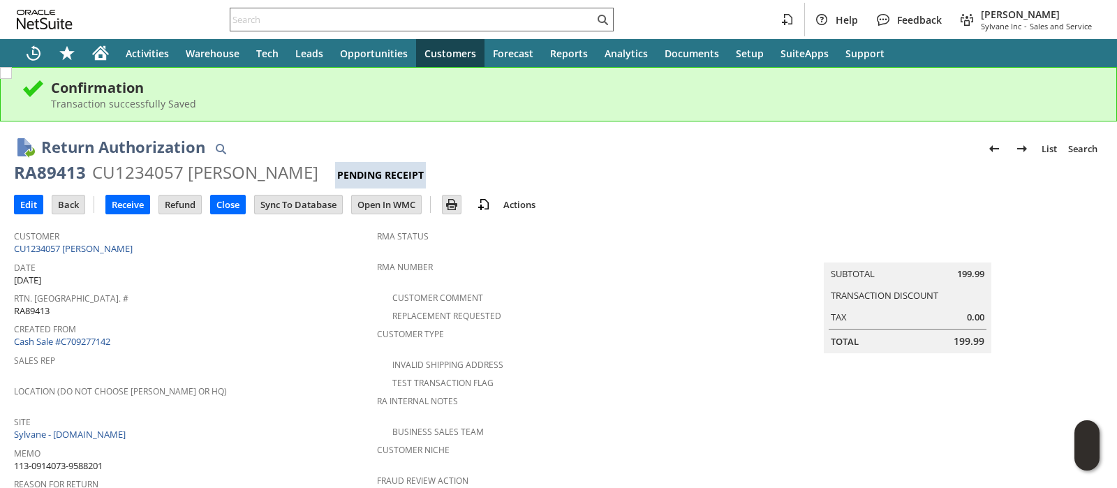
click at [452, 22] on input "text" at bounding box center [412, 19] width 364 height 17
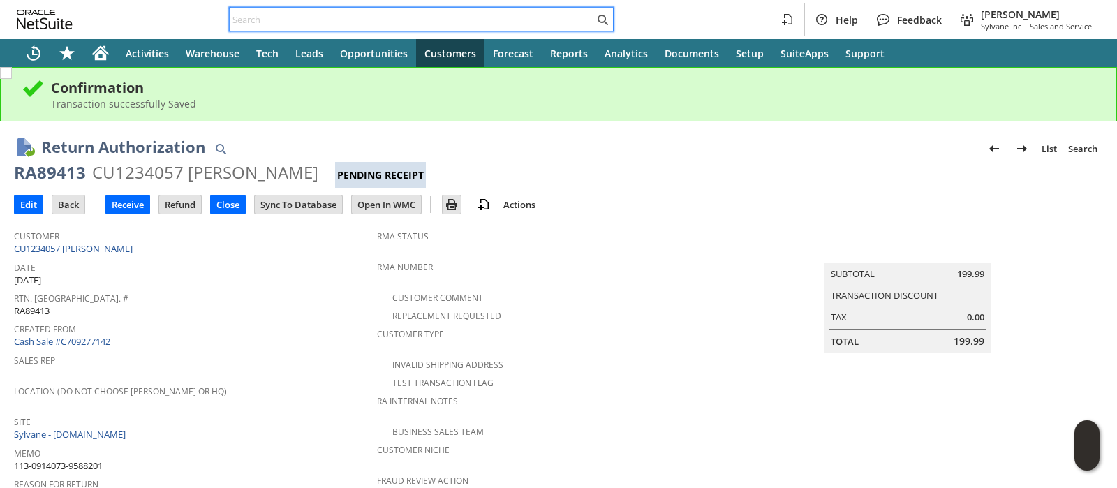
paste input "114-6265223-1869040"
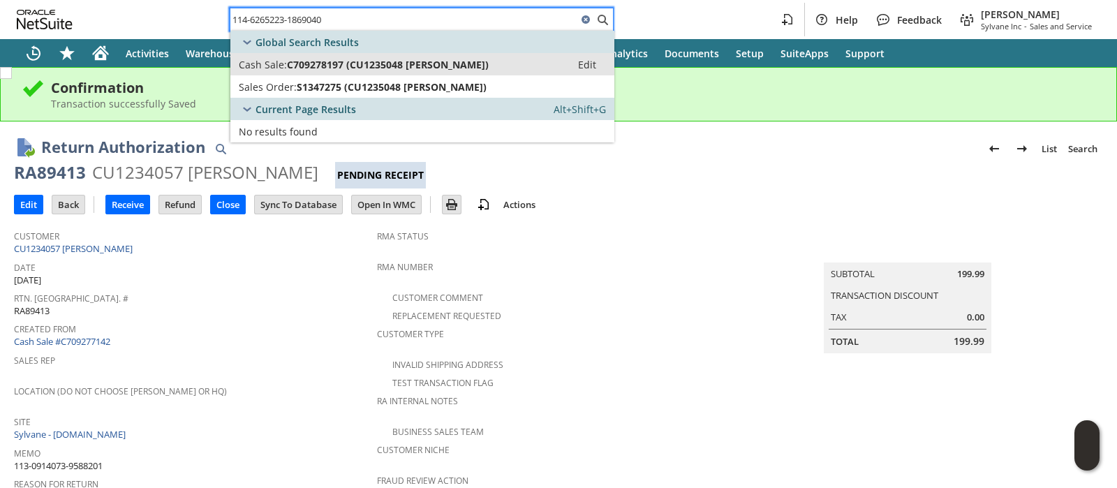
type input "114-6265223-1869040"
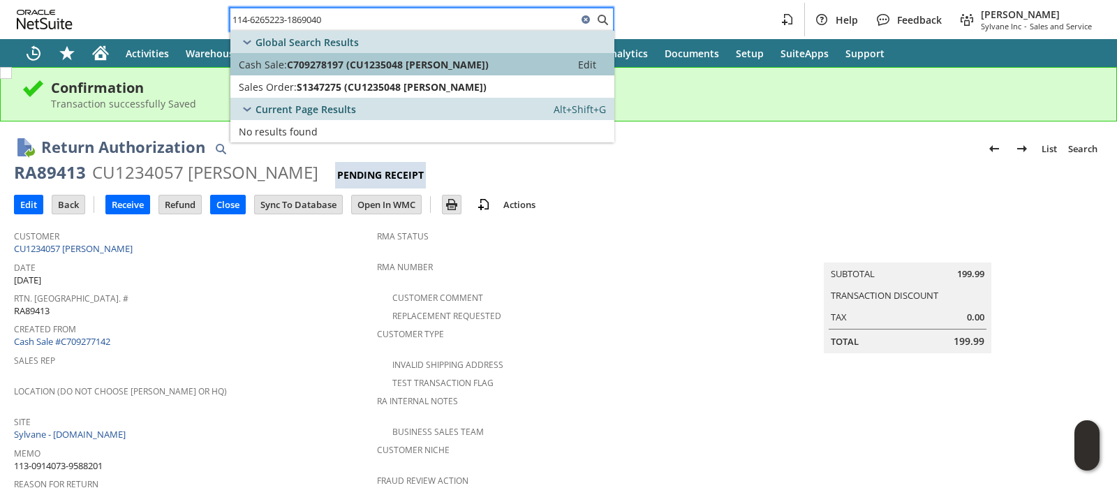
click at [446, 64] on span "C709278197 (CU1235048 Brian A Klinksiek)" at bounding box center [388, 64] width 202 height 13
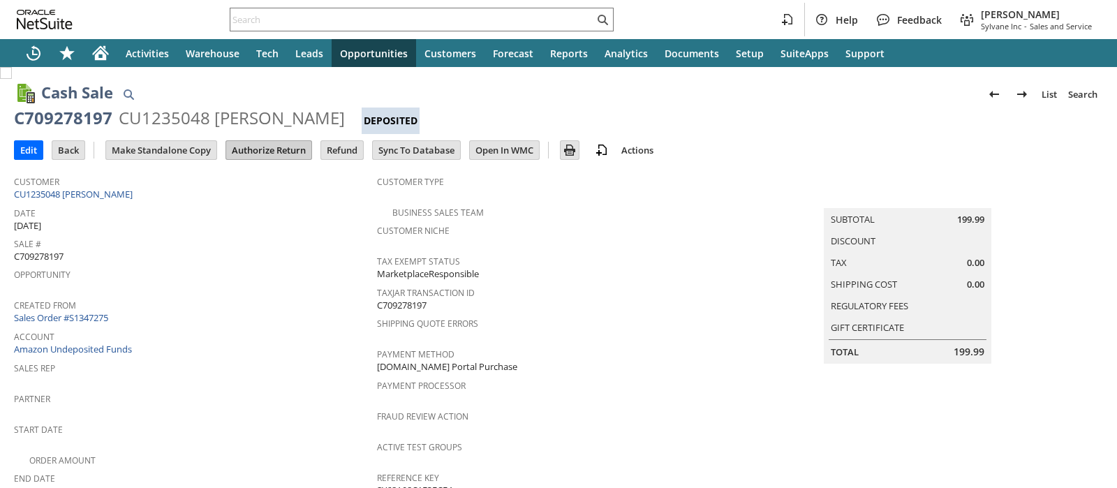
click at [269, 157] on input "Authorize Return" at bounding box center [268, 150] width 85 height 18
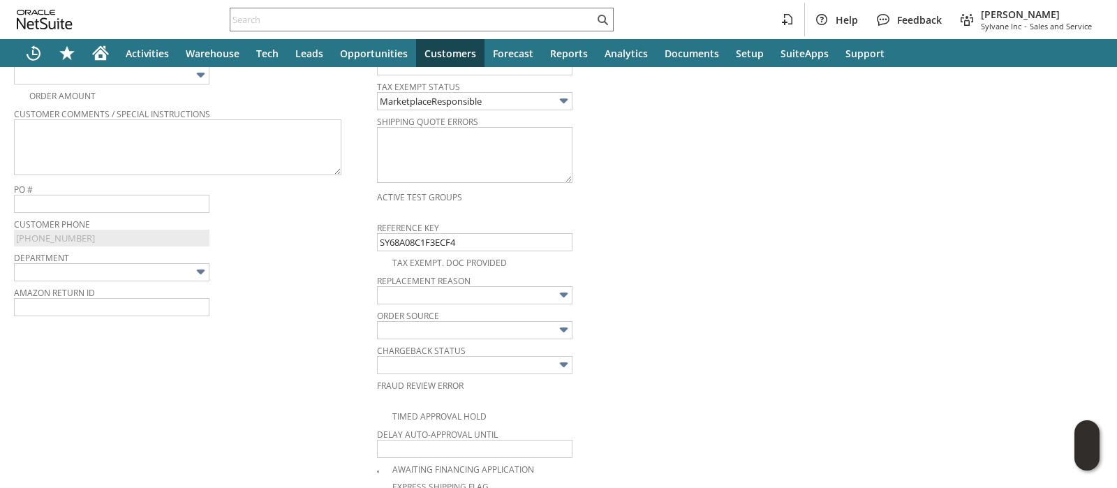
scroll to position [428, 0]
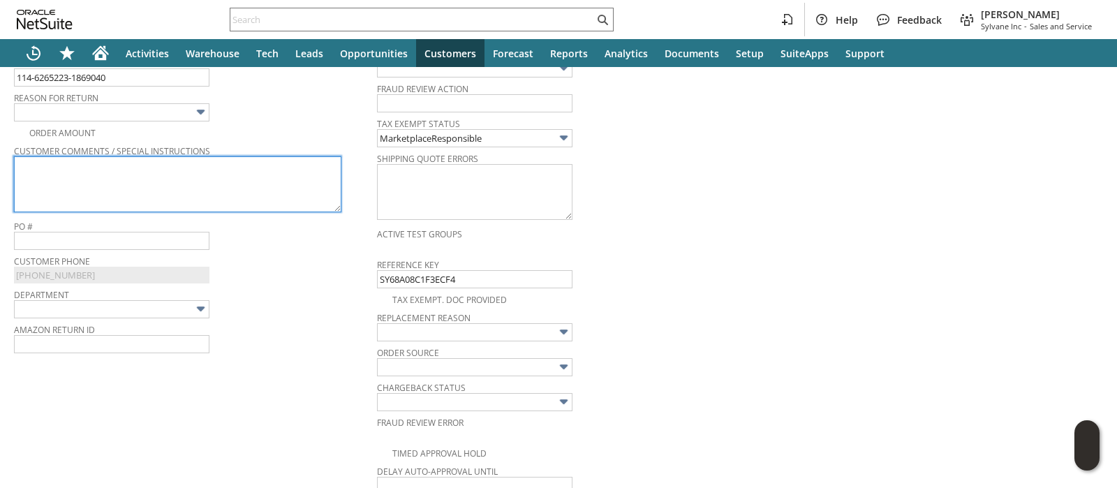
click at [268, 183] on textarea at bounding box center [178, 184] width 328 height 56
paste textarea "Fan rattles and wobbles. It seems to have ejected a screw. Also slowest setting…"
type textarea "Fan rattles and wobbles. It seems to have ejected a screw. Also slowest setting…"
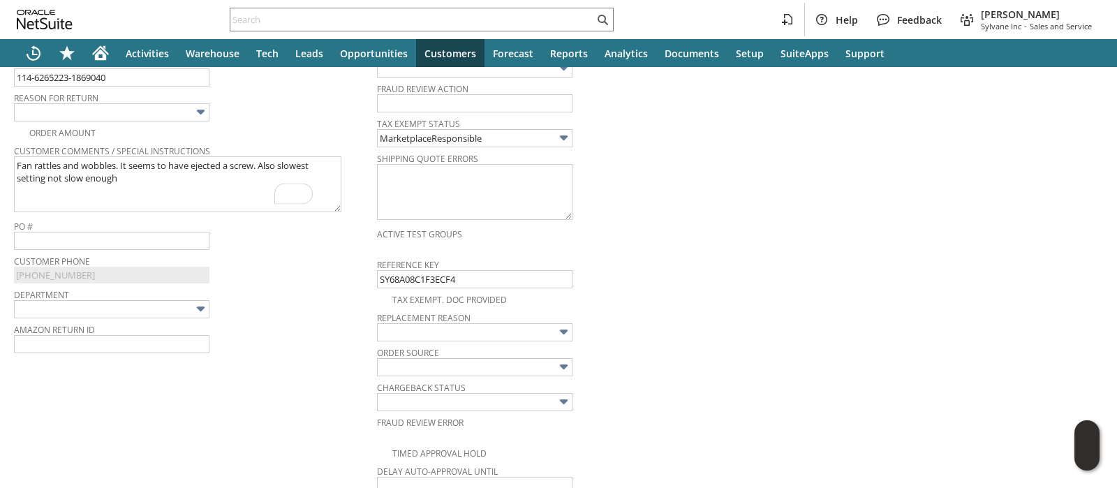
click at [196, 113] on img at bounding box center [201, 112] width 16 height 16
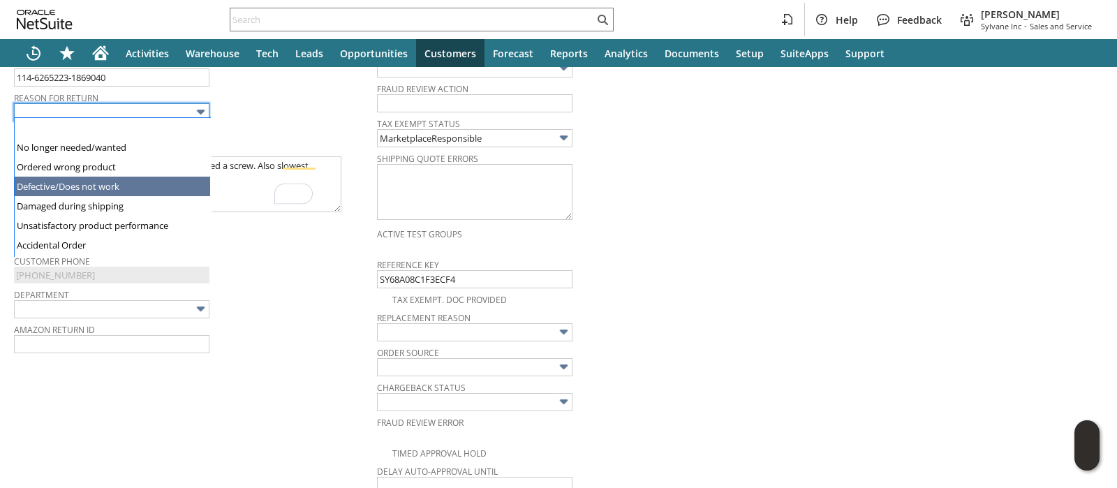
type input "Defective/Does not work"
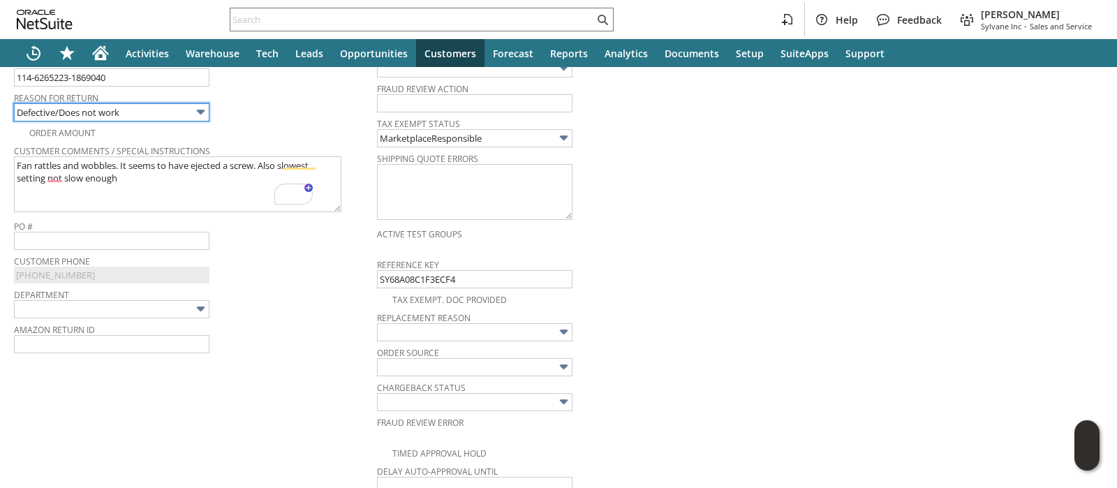
scroll to position [0, 0]
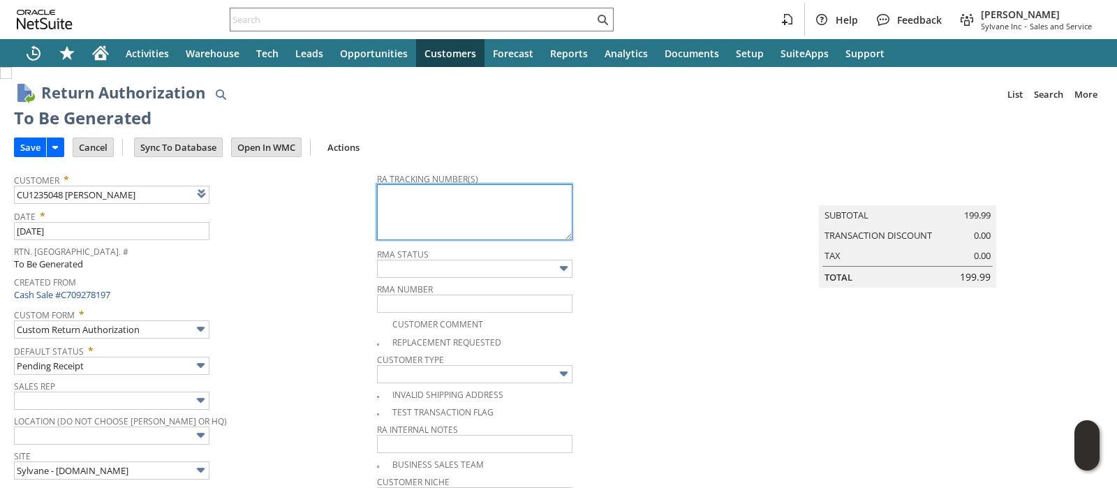
click at [489, 212] on textarea at bounding box center [475, 212] width 196 height 56
paste textarea "1ZR0960D9079150318"
type textarea "1ZR0960D9079150318"
click at [17, 142] on input "Save" at bounding box center [30, 147] width 31 height 18
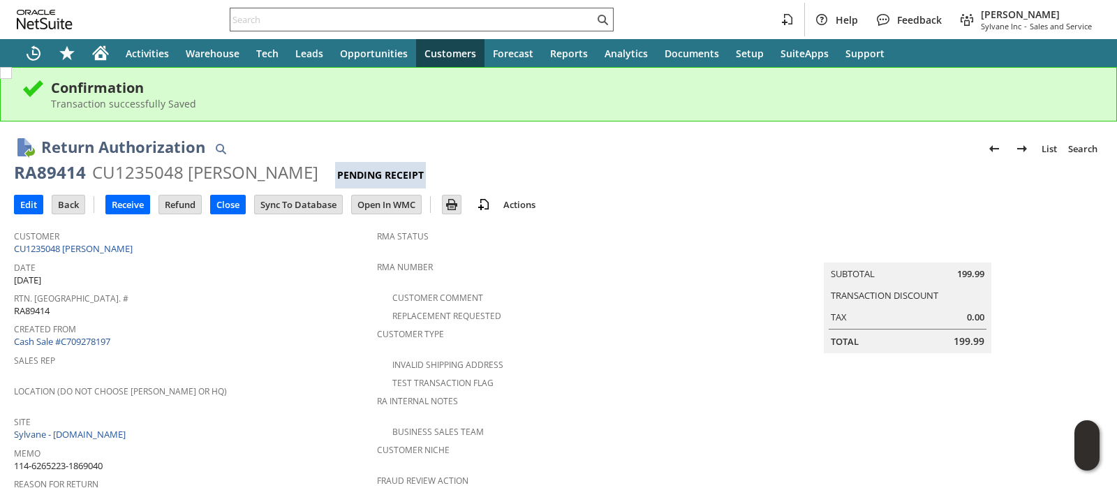
click at [506, 8] on div at bounding box center [422, 20] width 384 height 24
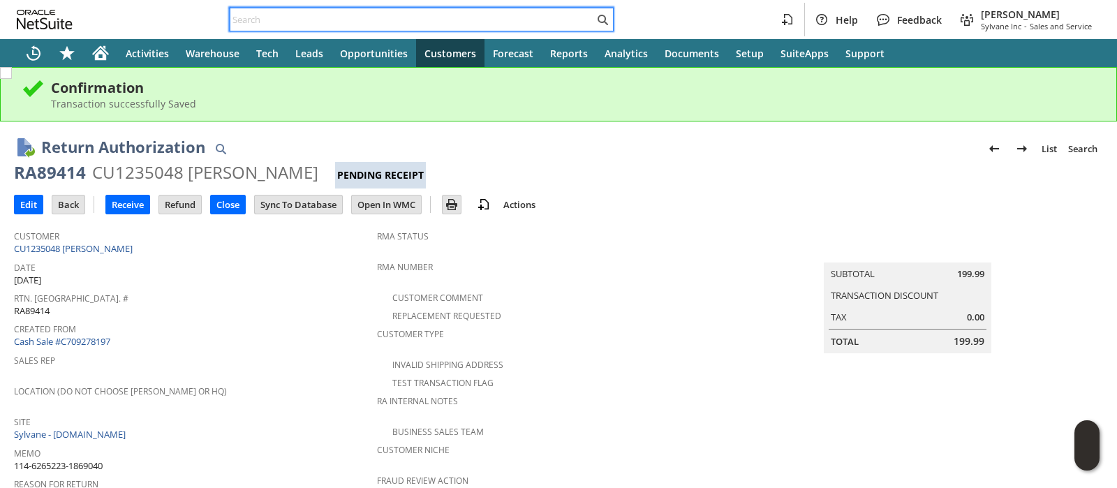
click at [504, 21] on input "text" at bounding box center [412, 19] width 364 height 17
paste input "[CREDIT_CARD_NUMBER]"
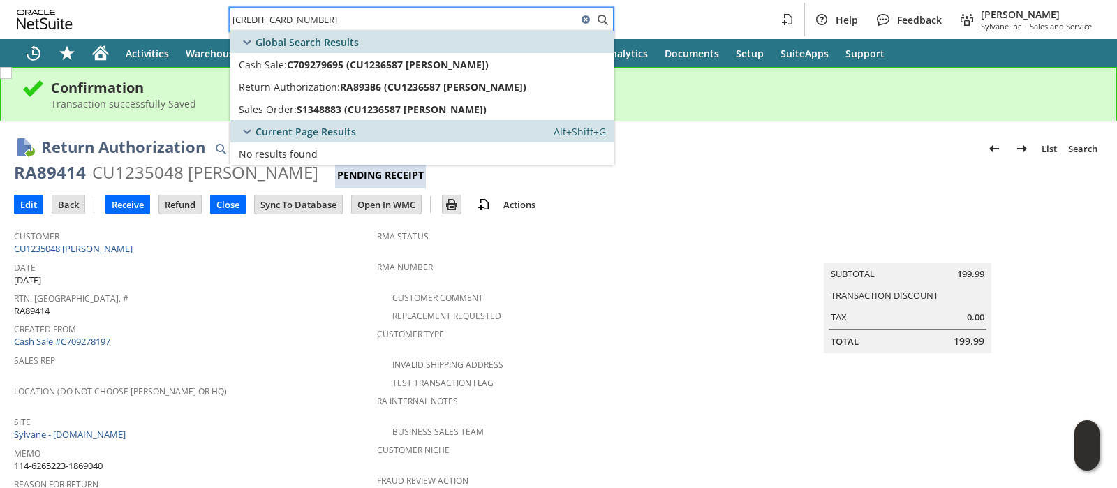
click at [439, 19] on input "[CREDIT_CARD_NUMBER]" at bounding box center [403, 19] width 347 height 17
paste input "0744398324"
type input "129020744398324"
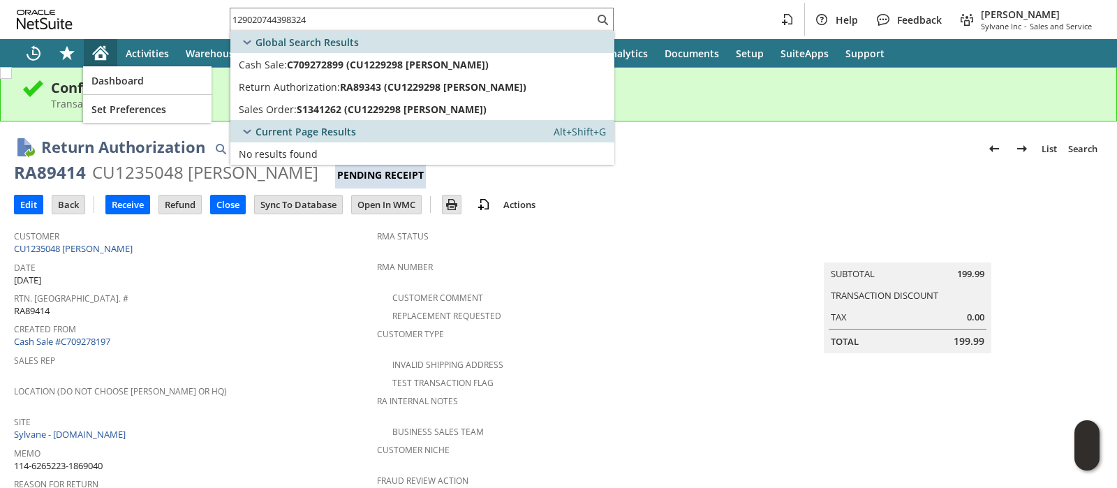
click at [100, 53] on icon "Home" at bounding box center [100, 55] width 11 height 10
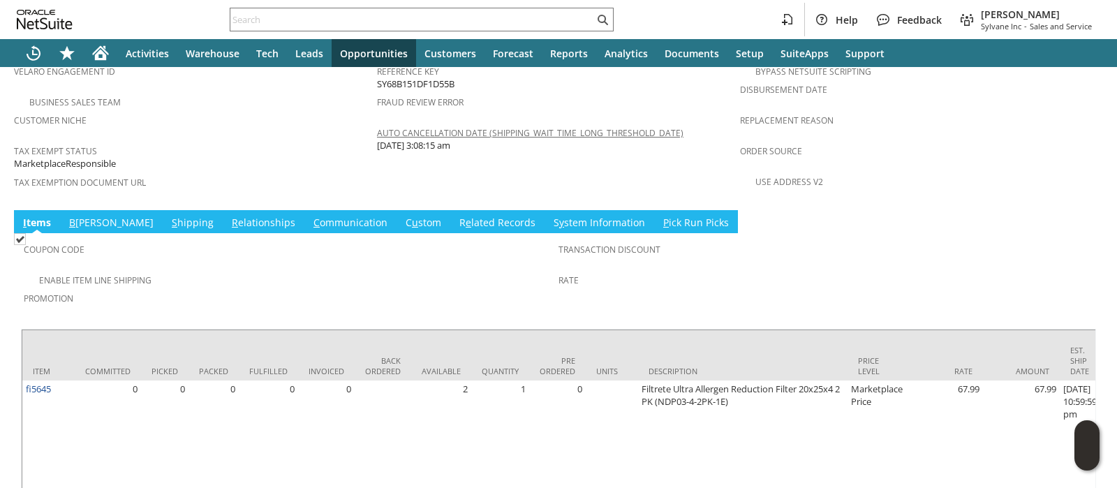
scroll to position [984, 0]
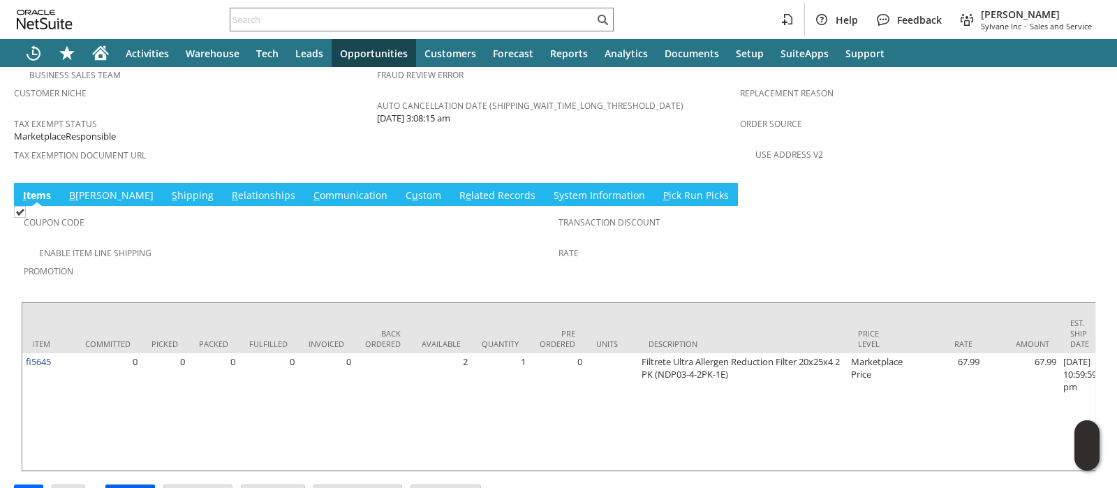
click at [136, 485] on input "Approve" at bounding box center [130, 494] width 48 height 18
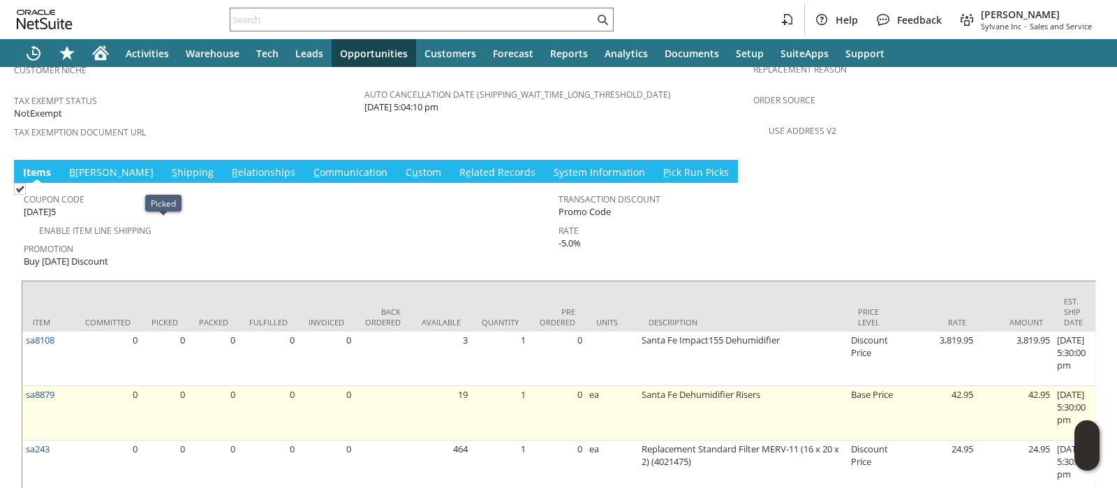
scroll to position [949, 0]
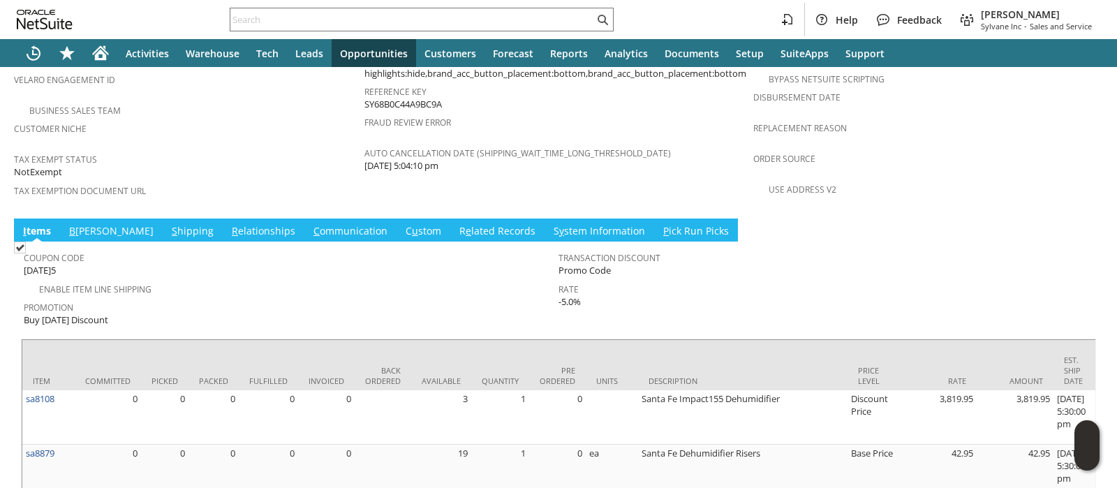
click at [168, 224] on link "S hipping" at bounding box center [192, 231] width 49 height 15
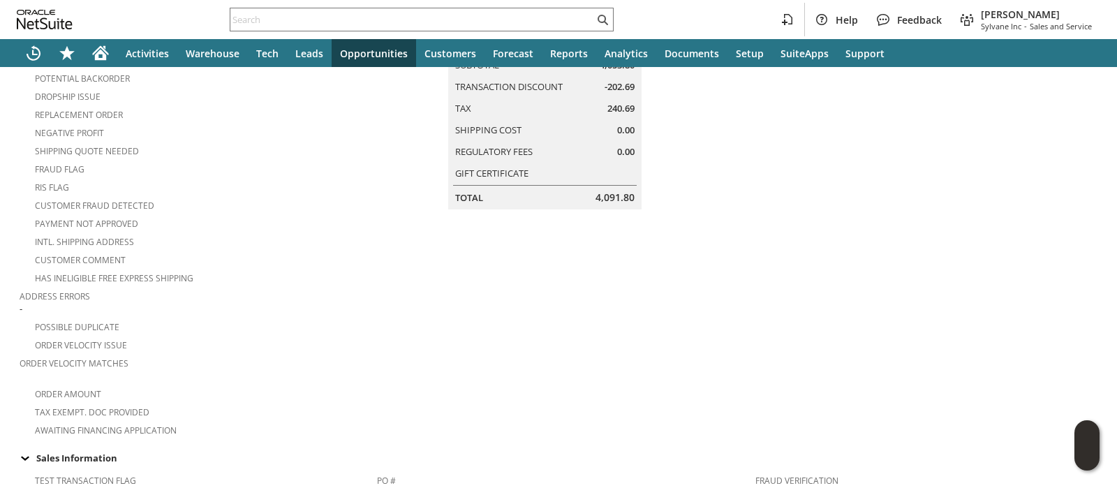
scroll to position [0, 0]
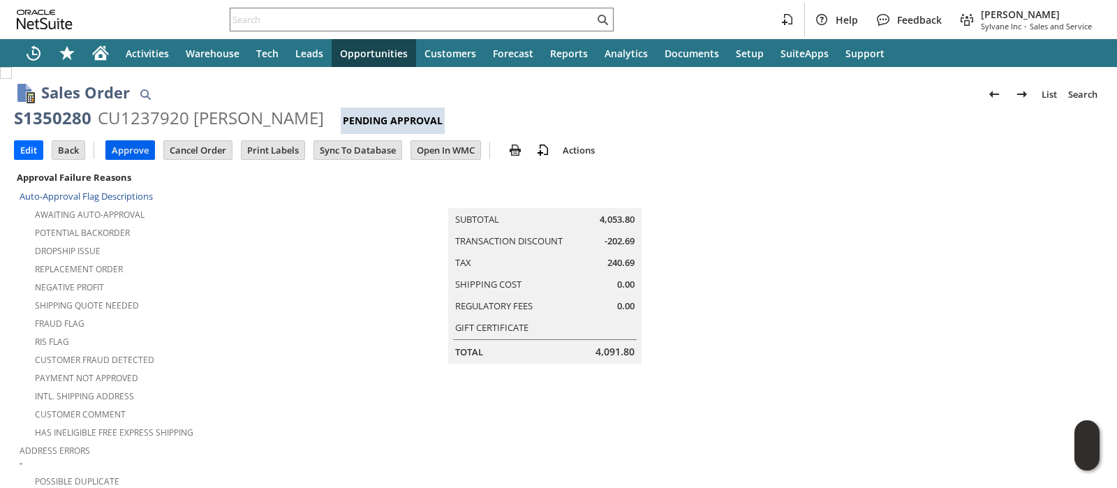
click at [129, 141] on input "Approve" at bounding box center [130, 150] width 48 height 18
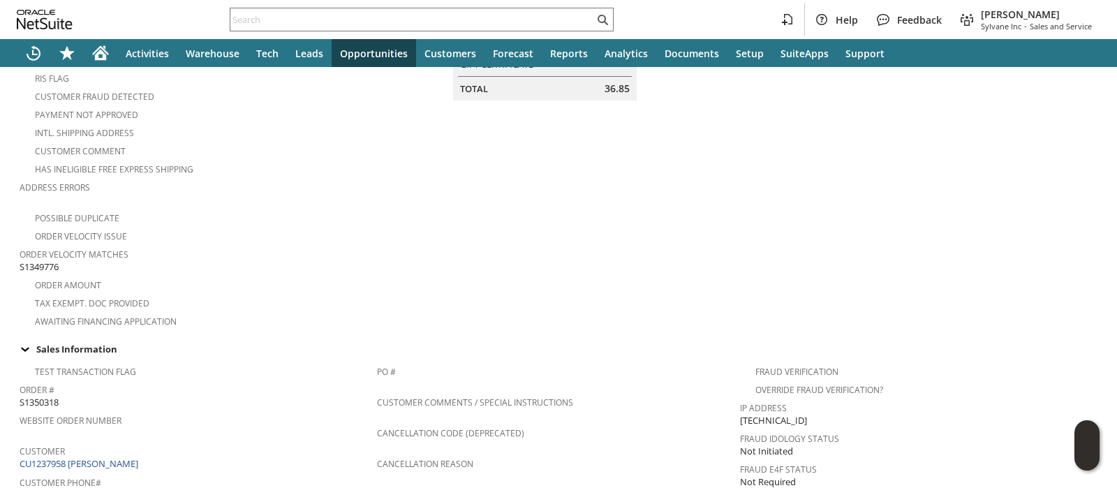
scroll to position [262, 0]
click at [43, 262] on span "S1349776" at bounding box center [39, 268] width 39 height 13
copy span "S1349776"
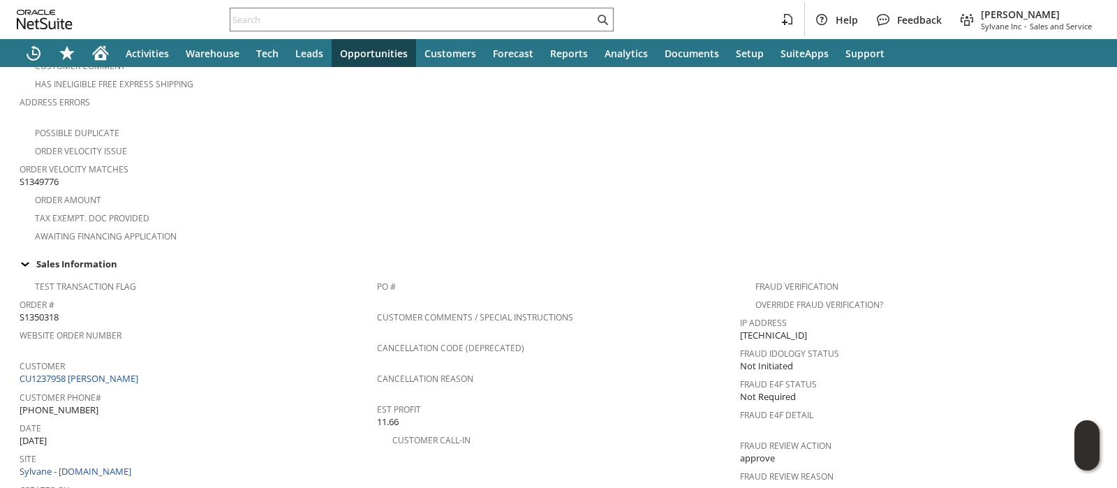
scroll to position [0, 0]
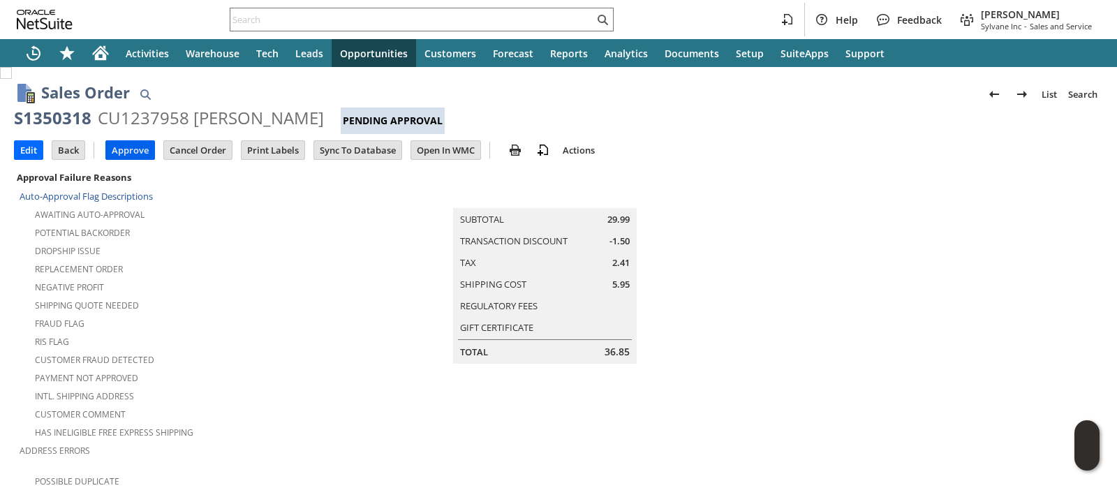
click at [127, 149] on input "Approve" at bounding box center [130, 150] width 48 height 18
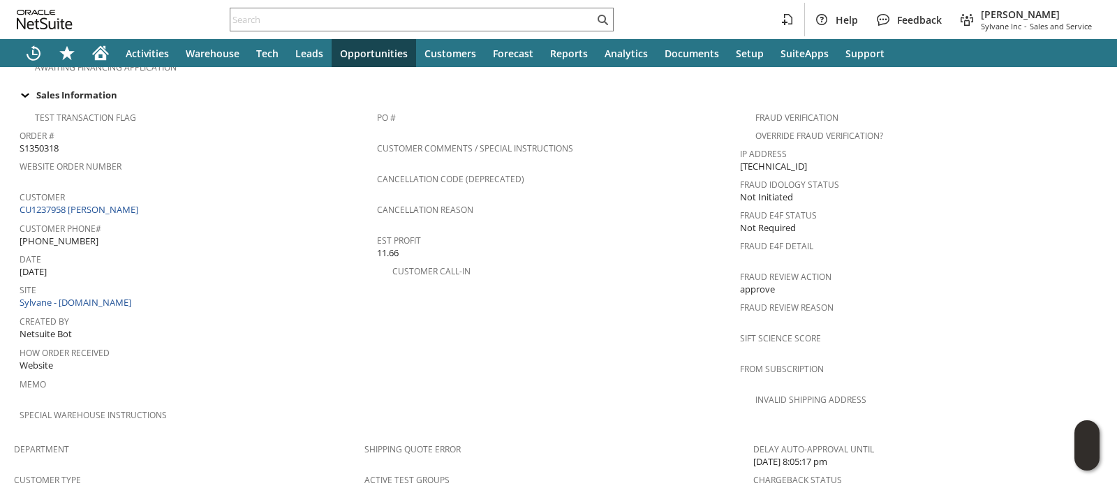
scroll to position [524, 0]
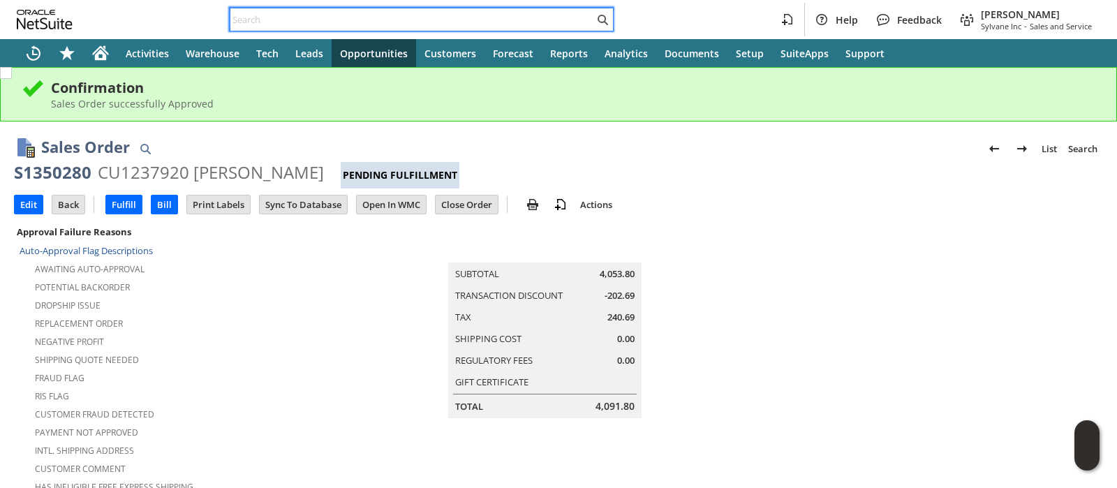
click at [471, 22] on input "text" at bounding box center [412, 19] width 364 height 17
paste input "S1349776"
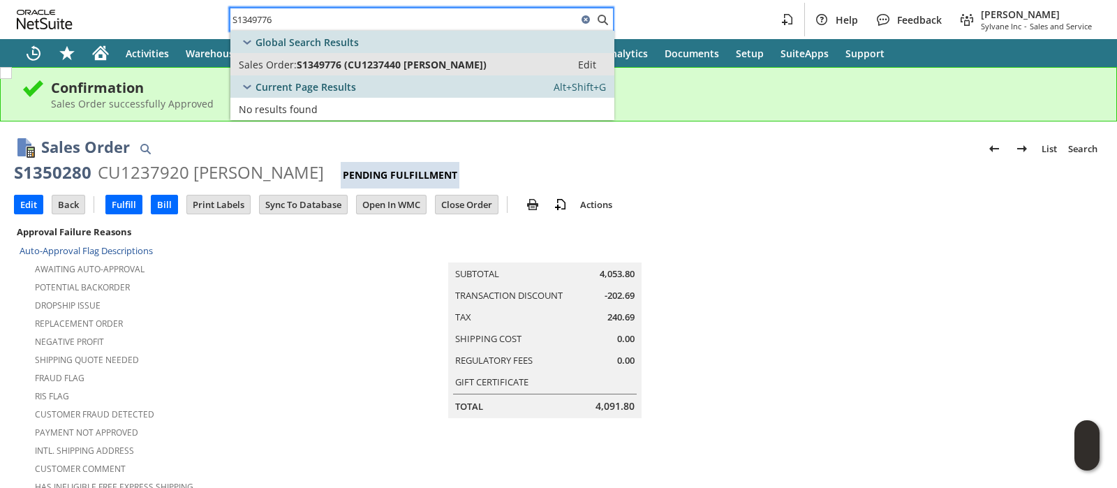
type input "S1349776"
click at [455, 66] on span "S1349776 (CU1237440 Titus J Hattan)" at bounding box center [392, 64] width 190 height 13
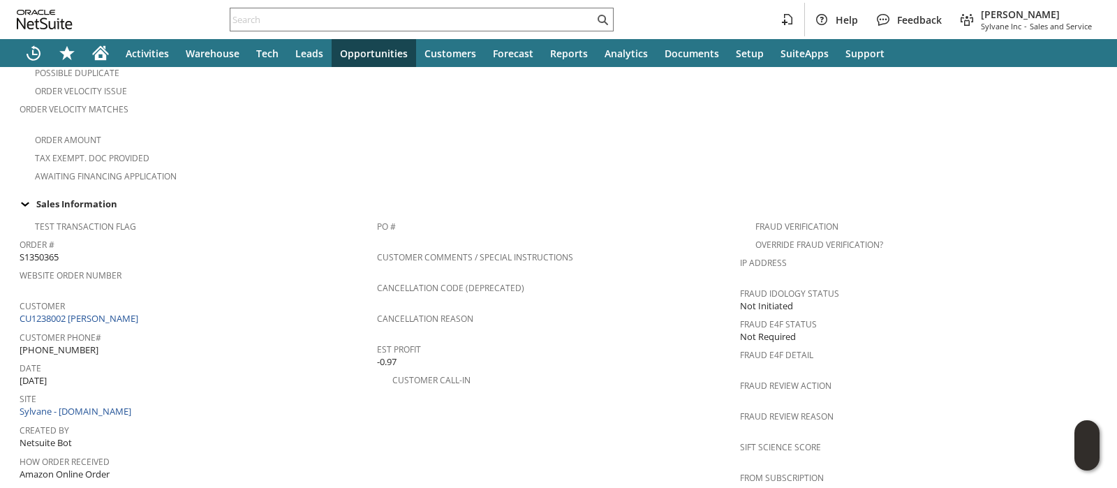
scroll to position [524, 0]
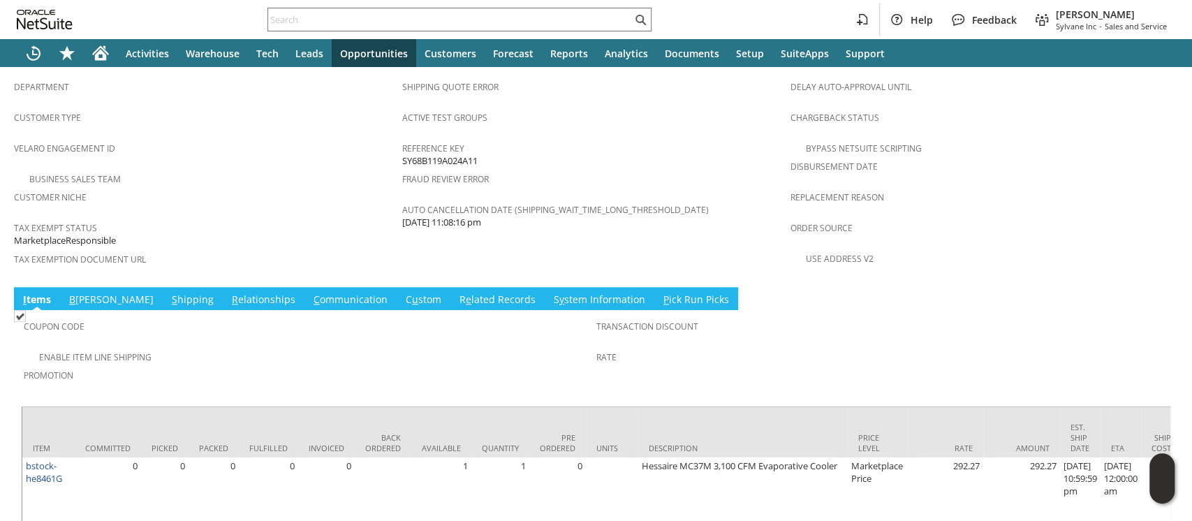
scroll to position [909, 0]
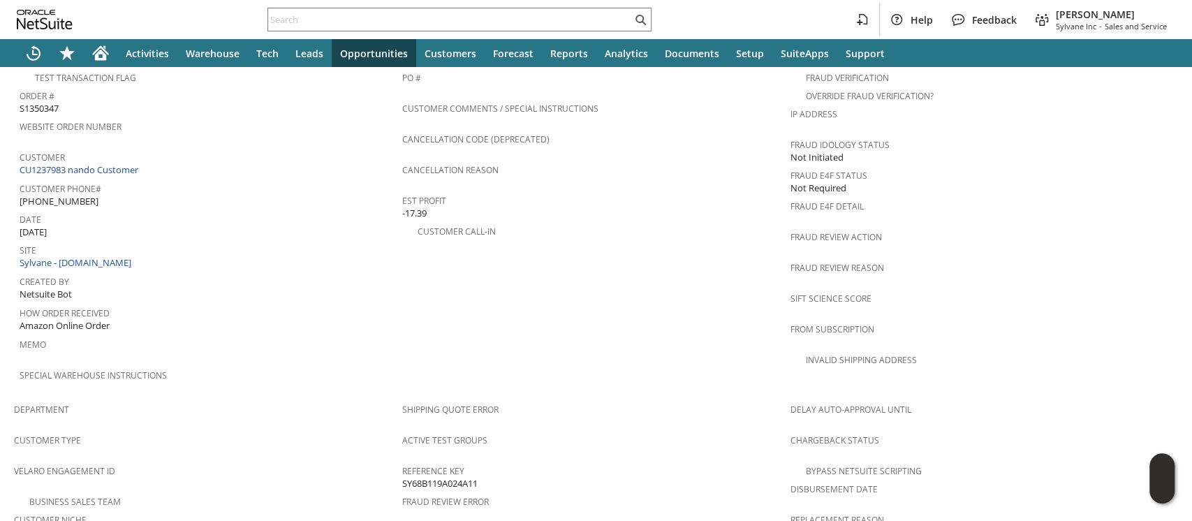
scroll to position [536, 0]
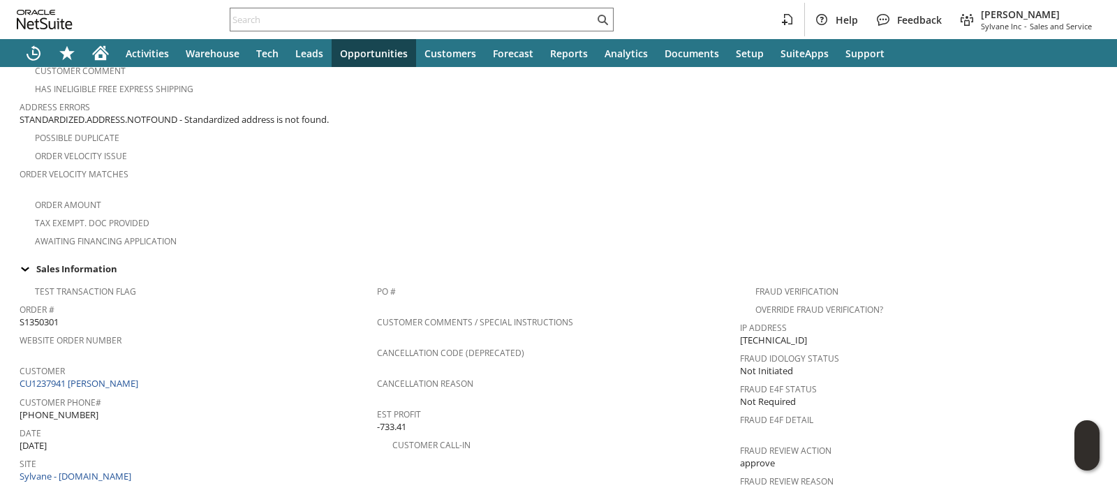
scroll to position [436, 0]
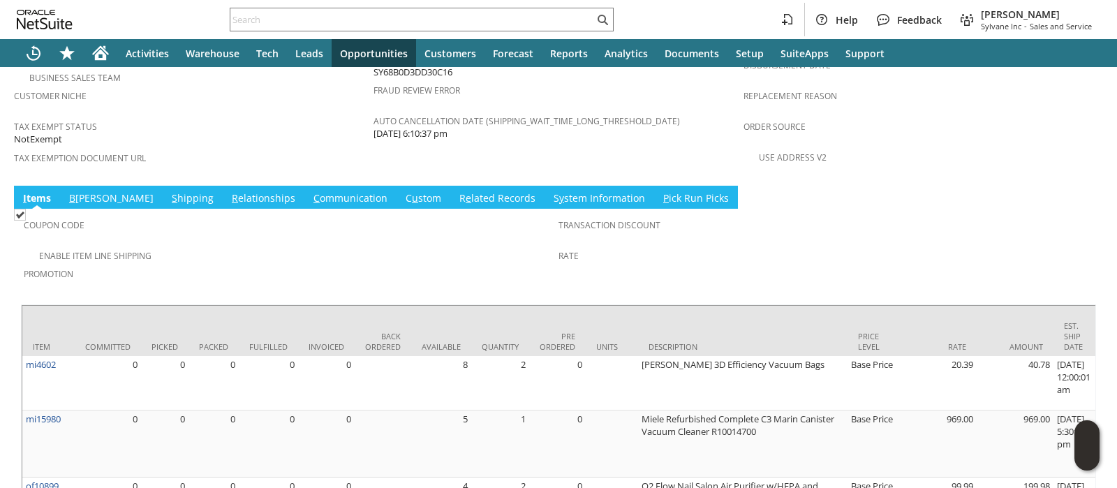
click at [168, 191] on link "S hipping" at bounding box center [192, 198] width 49 height 15
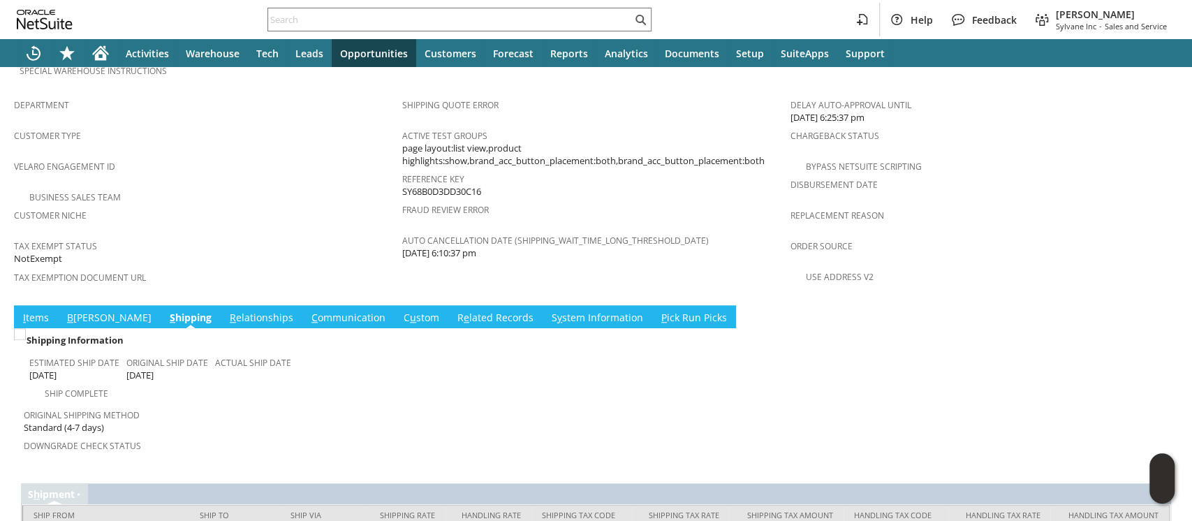
scroll to position [918, 0]
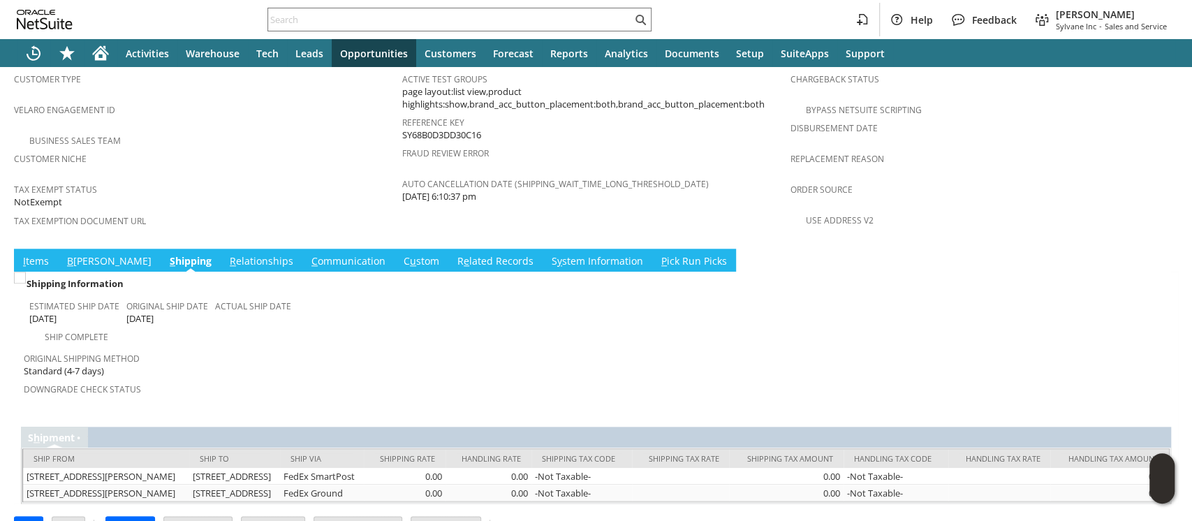
click at [27, 254] on link "I tems" at bounding box center [36, 261] width 33 height 15
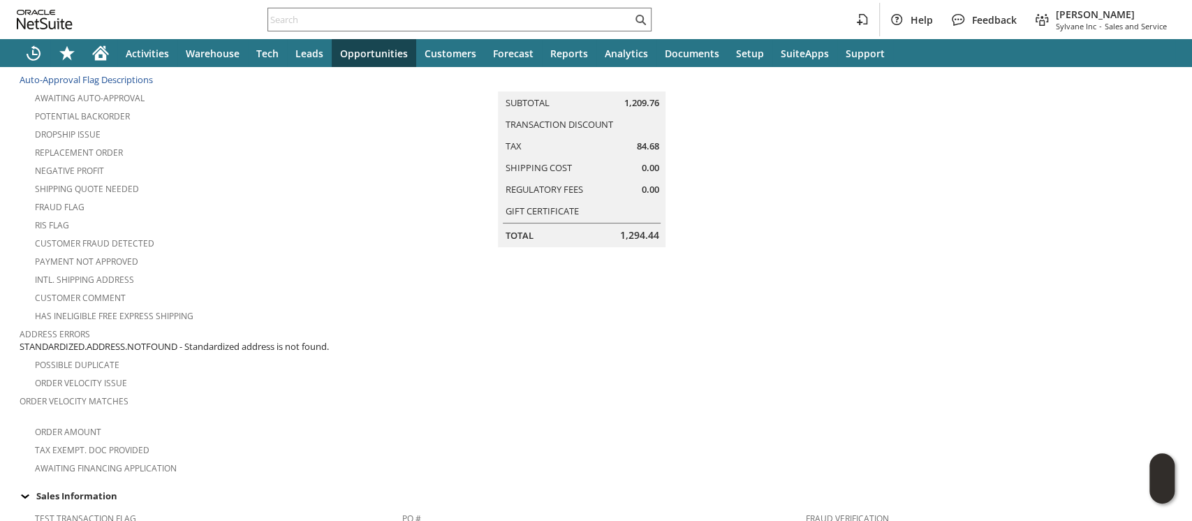
scroll to position [0, 0]
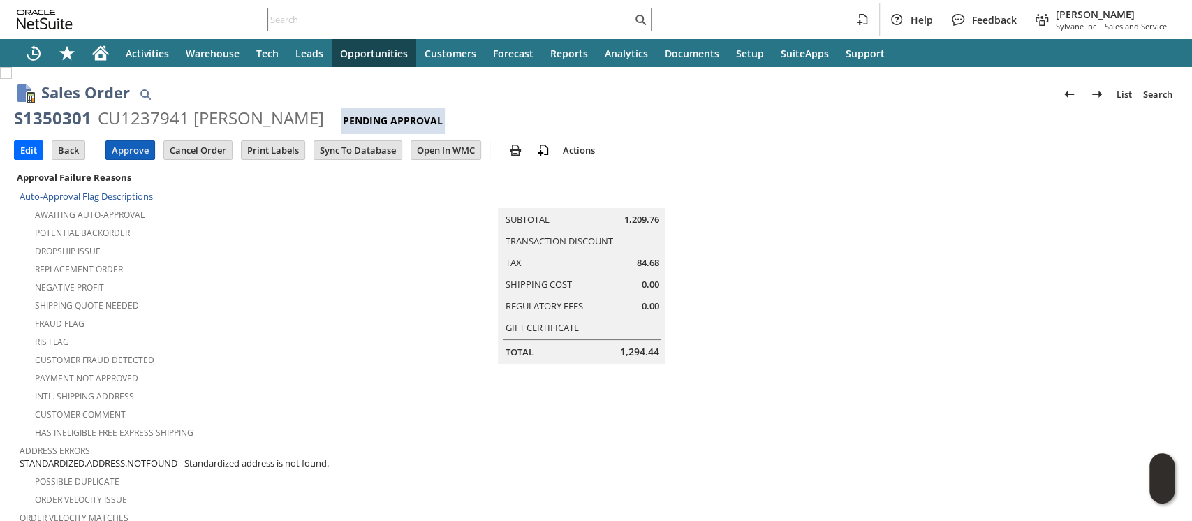
click at [129, 149] on input "Approve" at bounding box center [130, 150] width 48 height 18
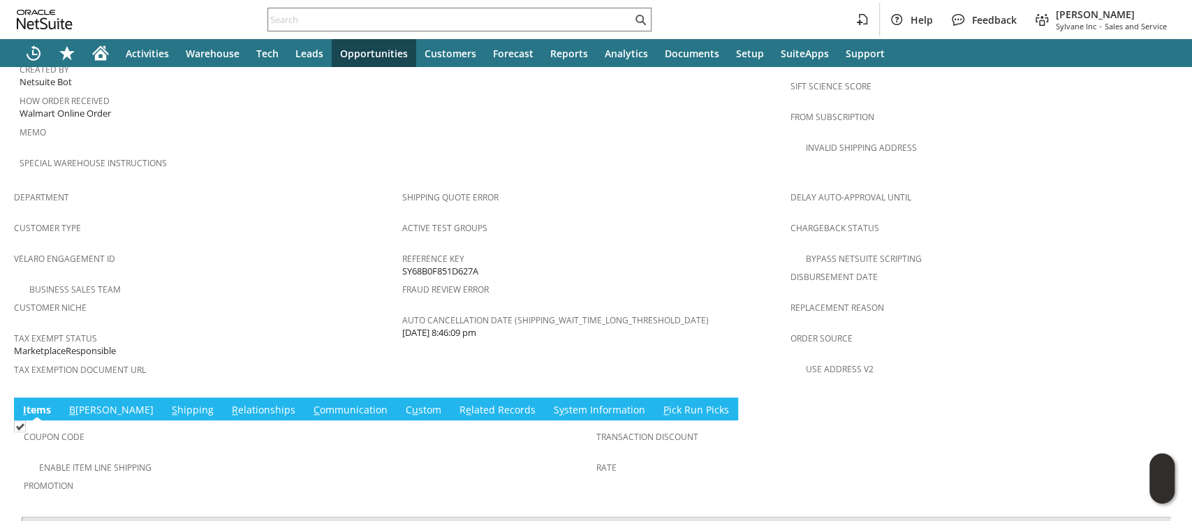
scroll to position [896, 0]
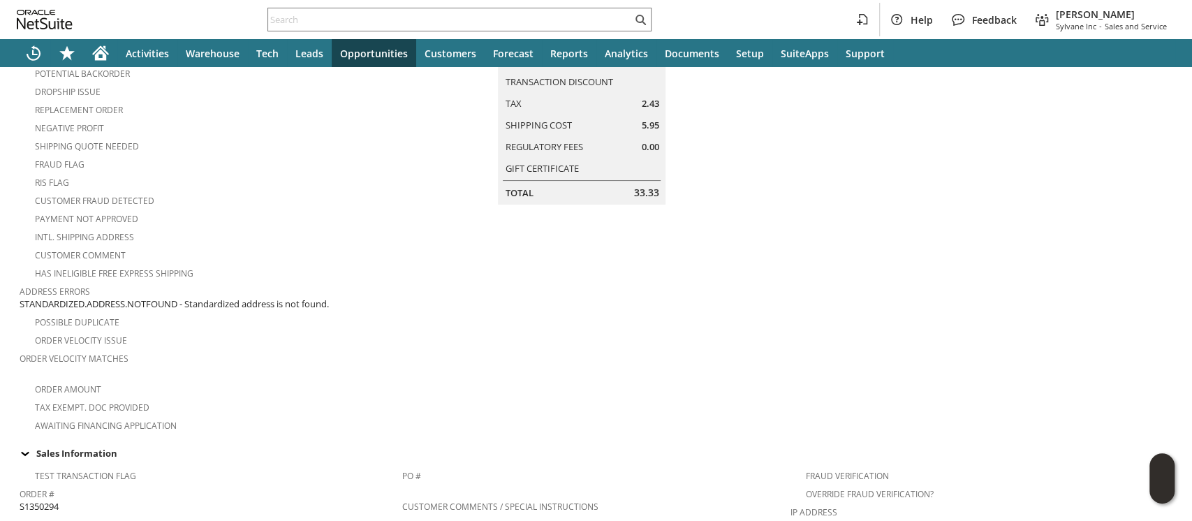
scroll to position [186, 0]
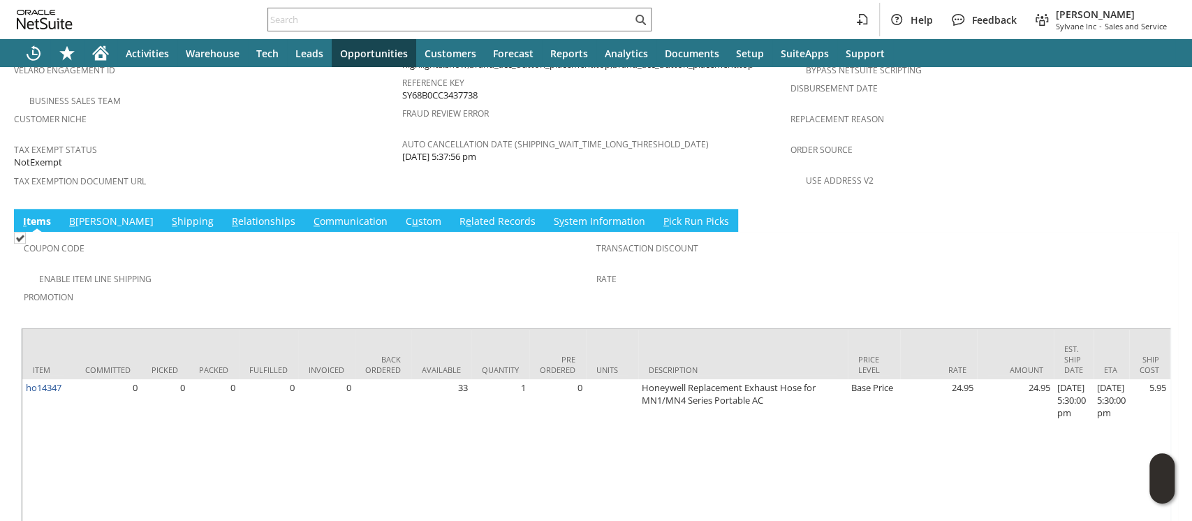
click at [168, 214] on link "S hipping" at bounding box center [192, 221] width 49 height 15
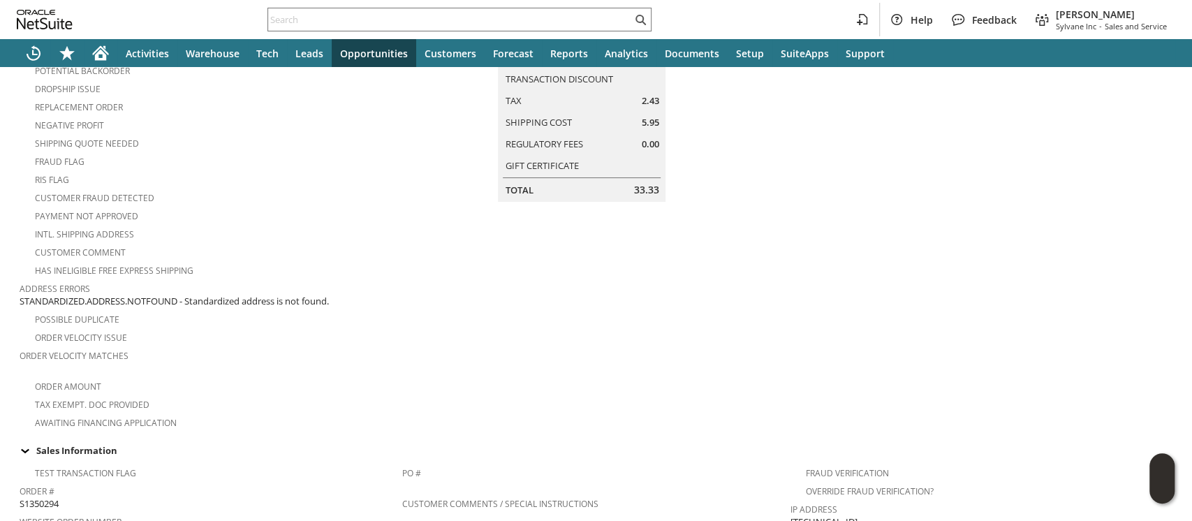
scroll to position [0, 0]
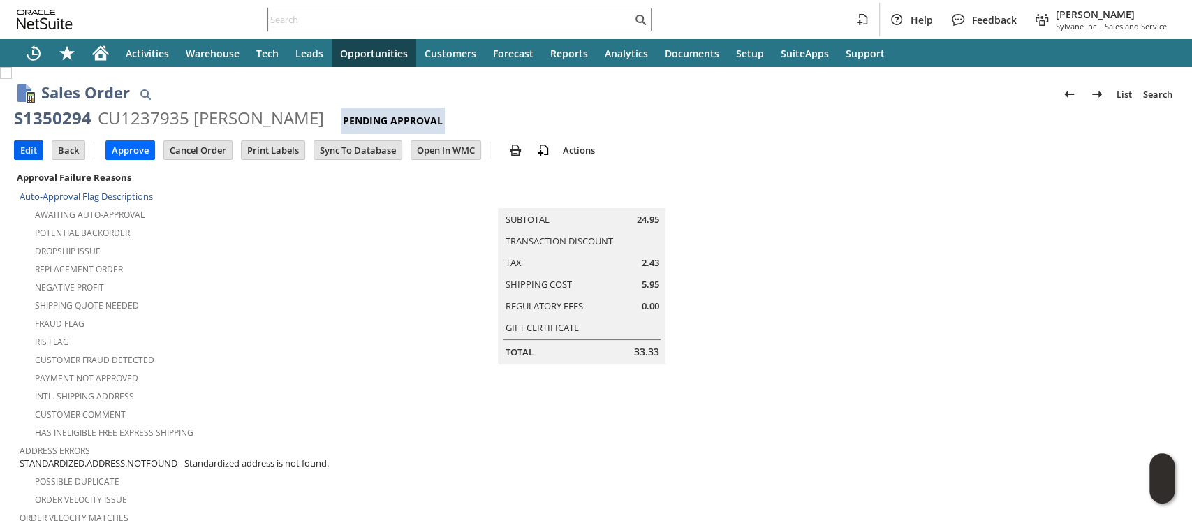
click at [27, 150] on input "Edit" at bounding box center [29, 150] width 28 height 18
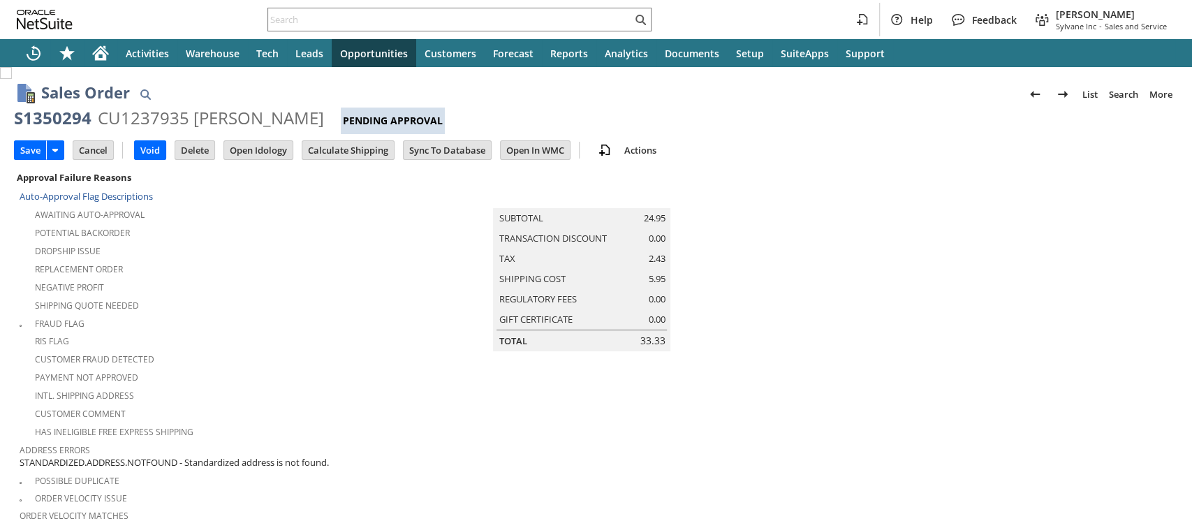
scroll to position [450, 0]
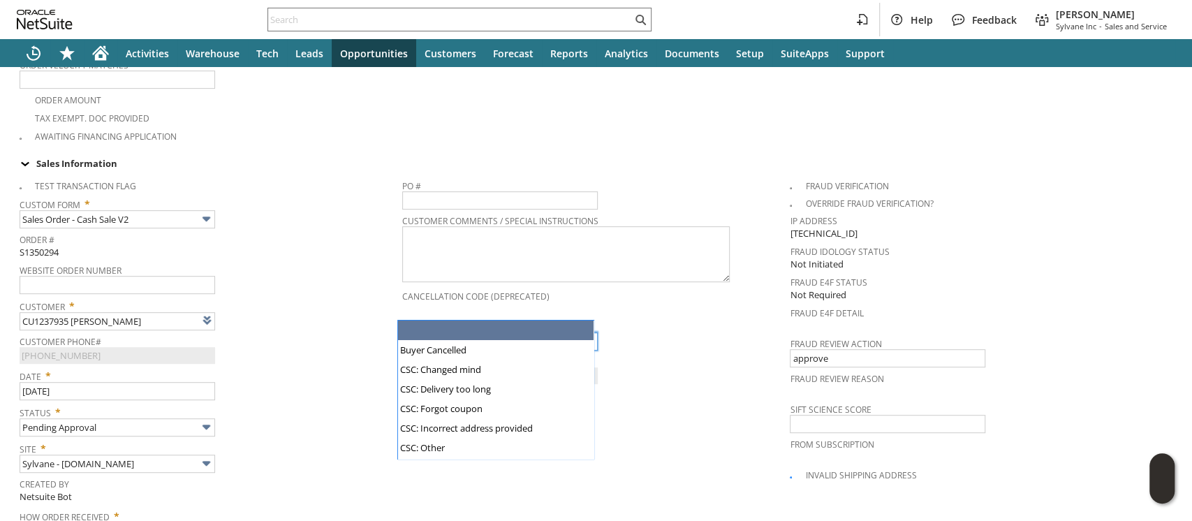
click at [422, 332] on input "text" at bounding box center [500, 341] width 196 height 18
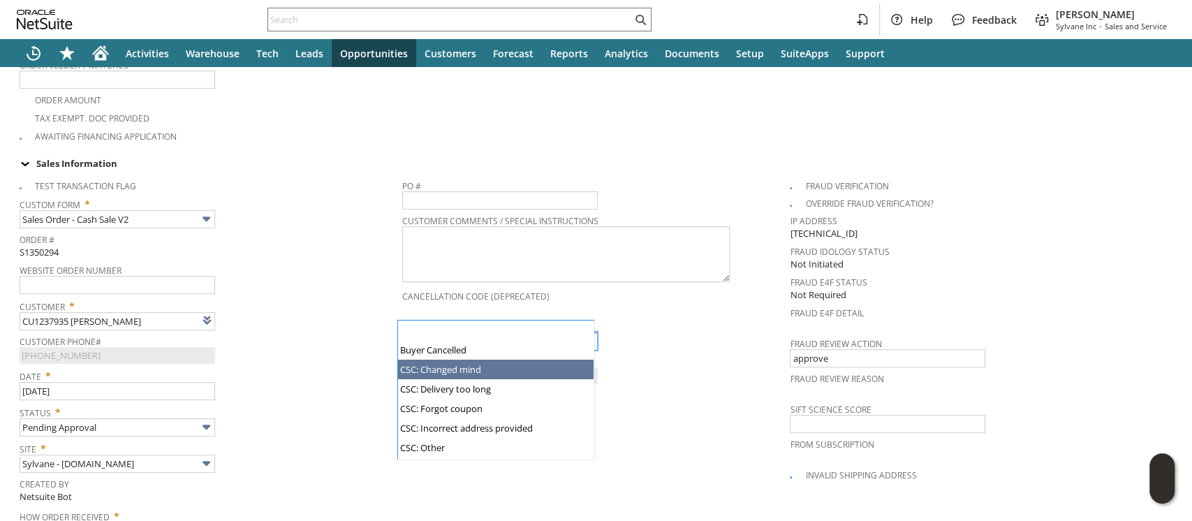
scroll to position [133, 0]
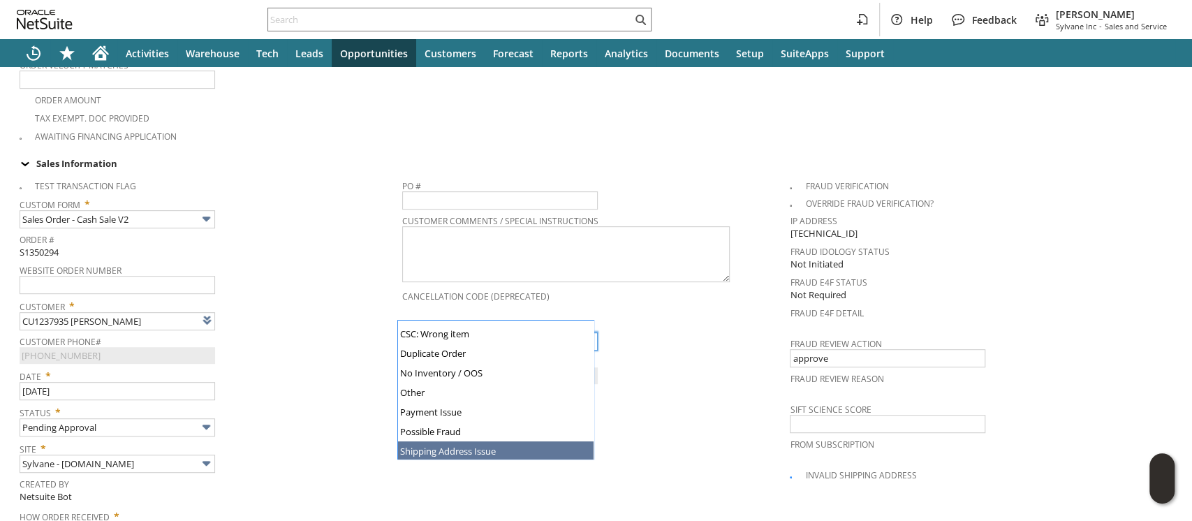
type input "Shipping Address Issue"
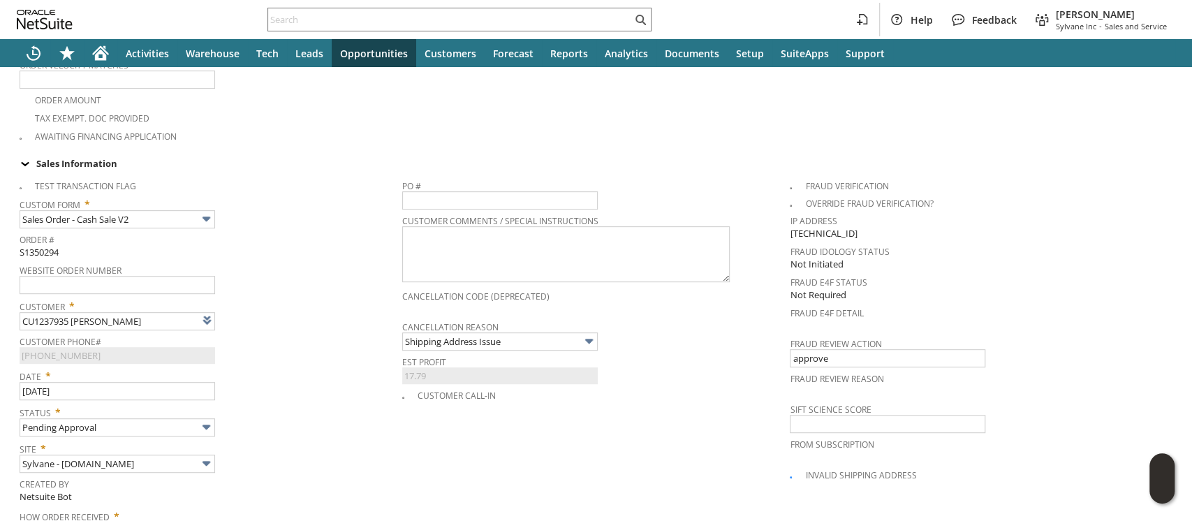
click at [328, 402] on div "Status * Pending Approval" at bounding box center [208, 419] width 376 height 35
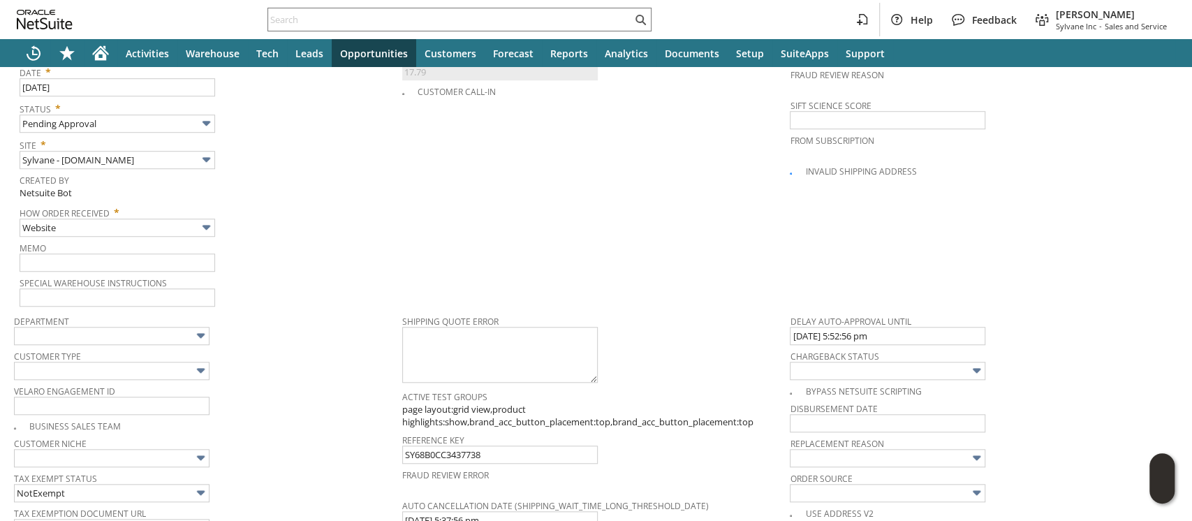
scroll to position [720, 0]
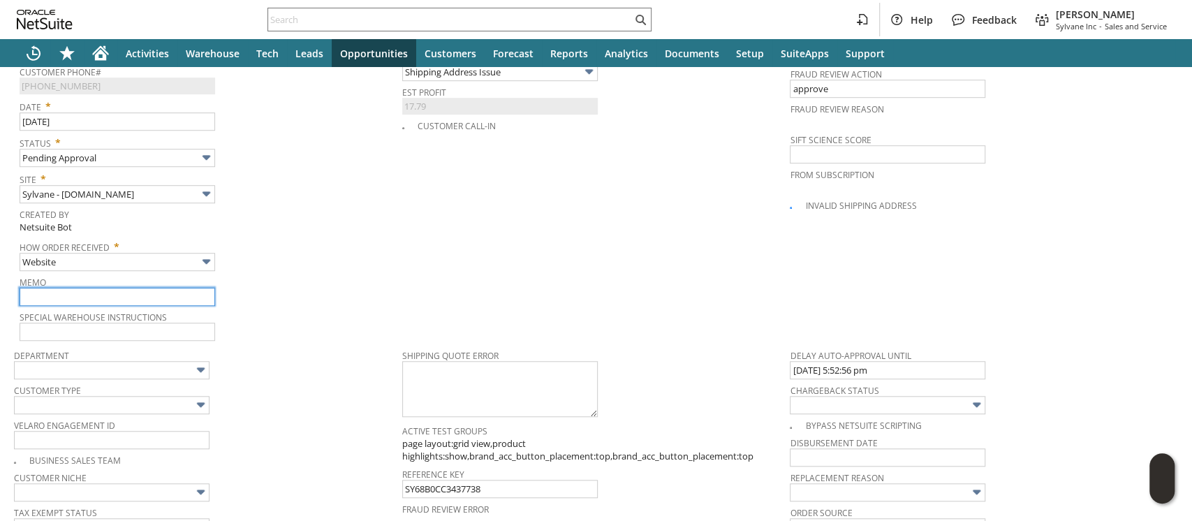
click at [117, 288] on input "text" at bounding box center [118, 297] width 196 height 18
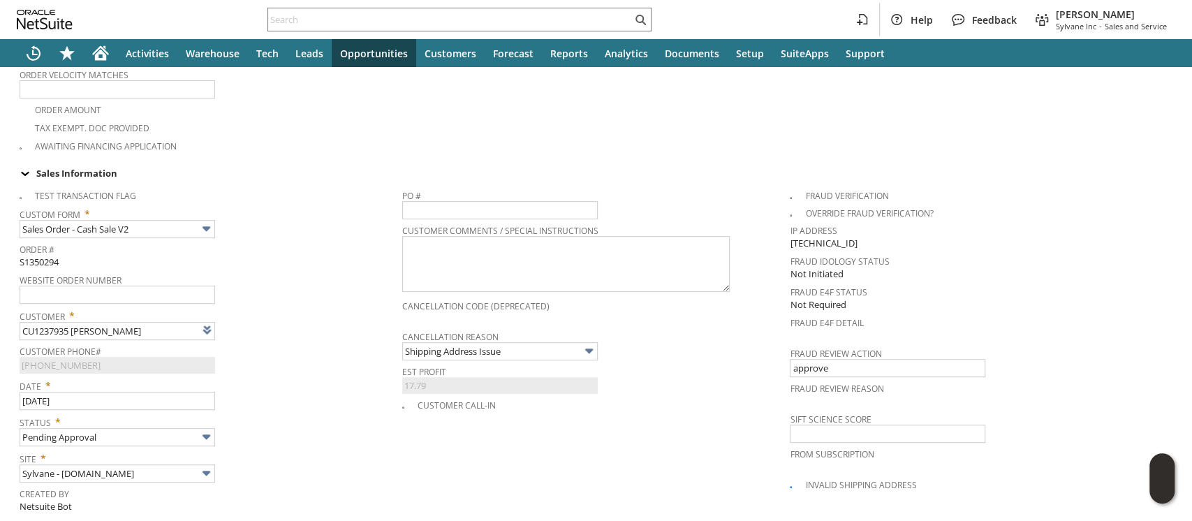
scroll to position [0, 0]
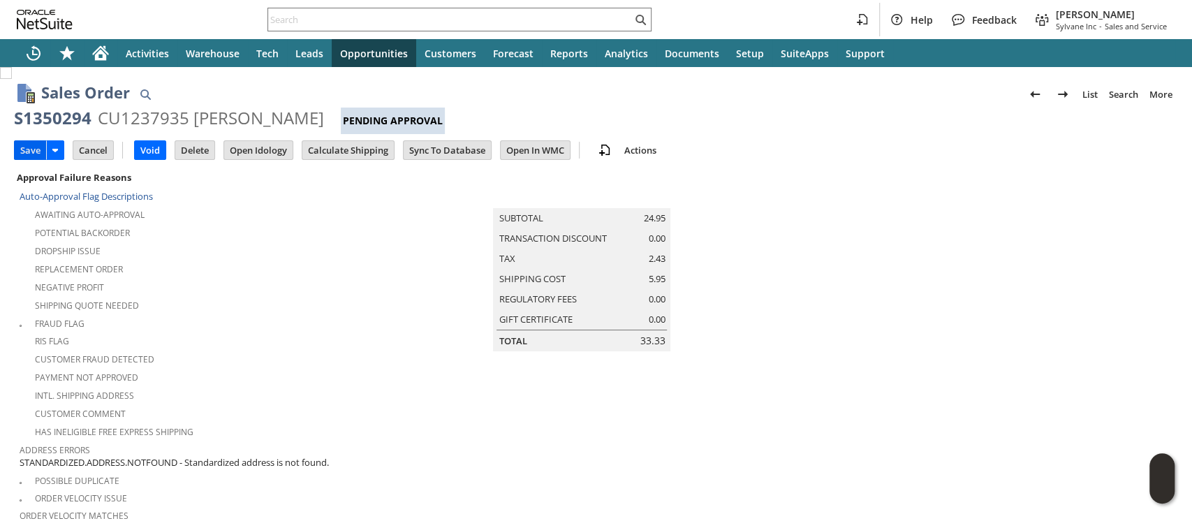
type input "No street address"
click at [27, 147] on input "Save" at bounding box center [30, 150] width 31 height 18
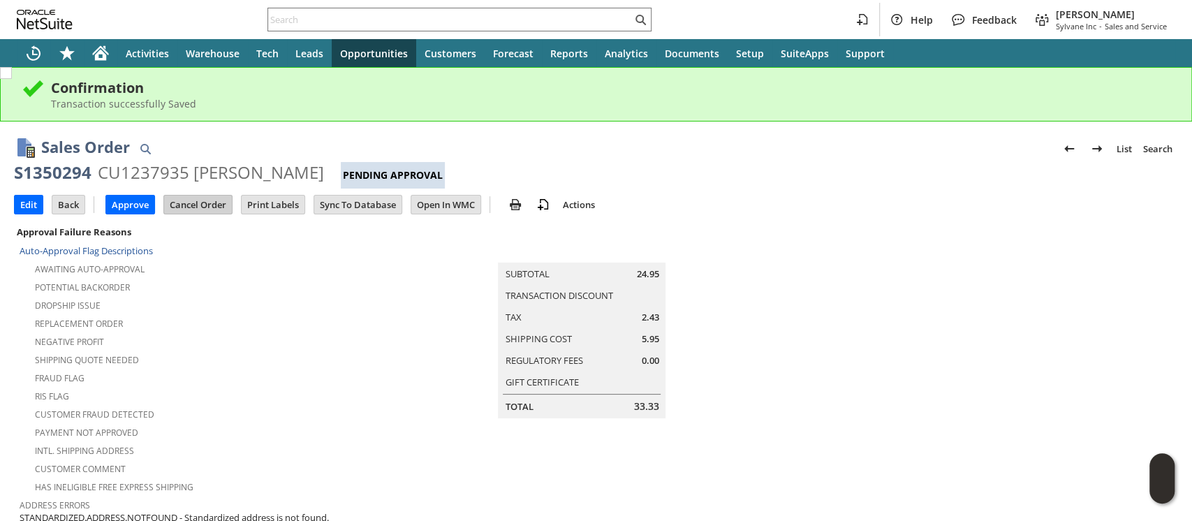
click at [190, 205] on input "Cancel Order" at bounding box center [198, 205] width 68 height 18
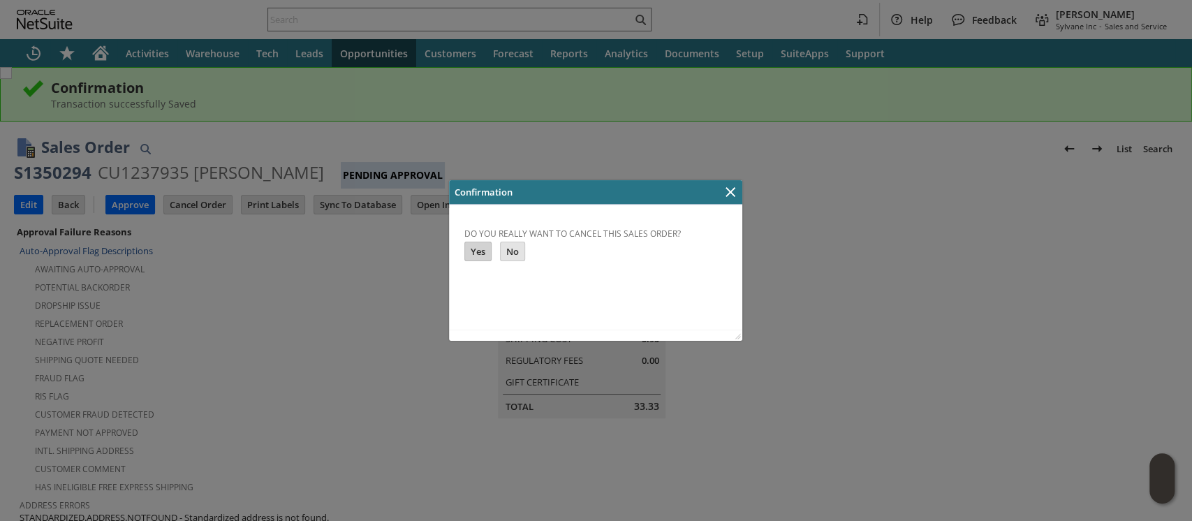
click at [470, 251] on input "Yes" at bounding box center [478, 251] width 26 height 18
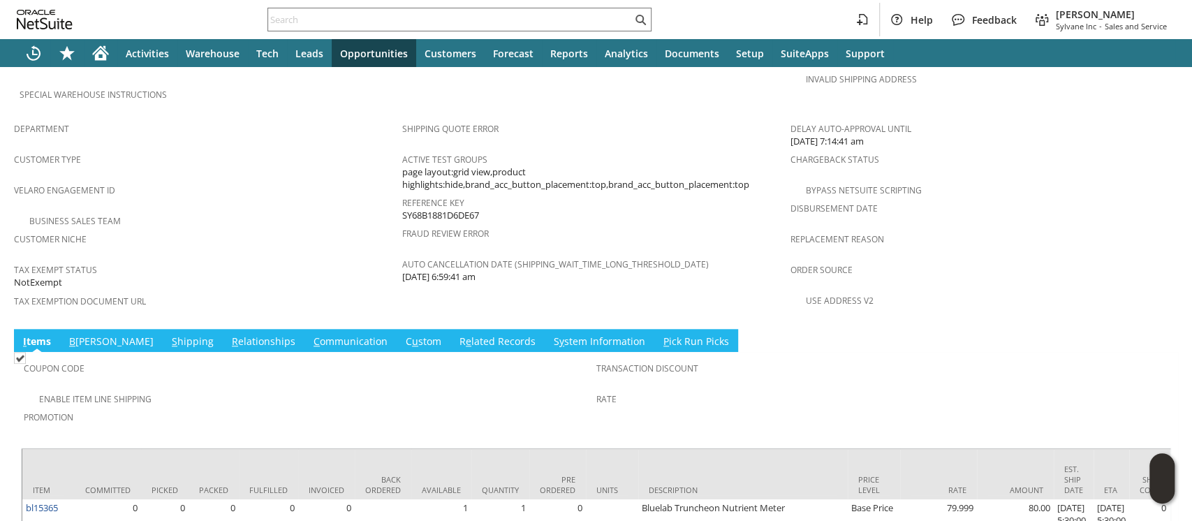
click at [168, 335] on link "S hipping" at bounding box center [192, 342] width 49 height 15
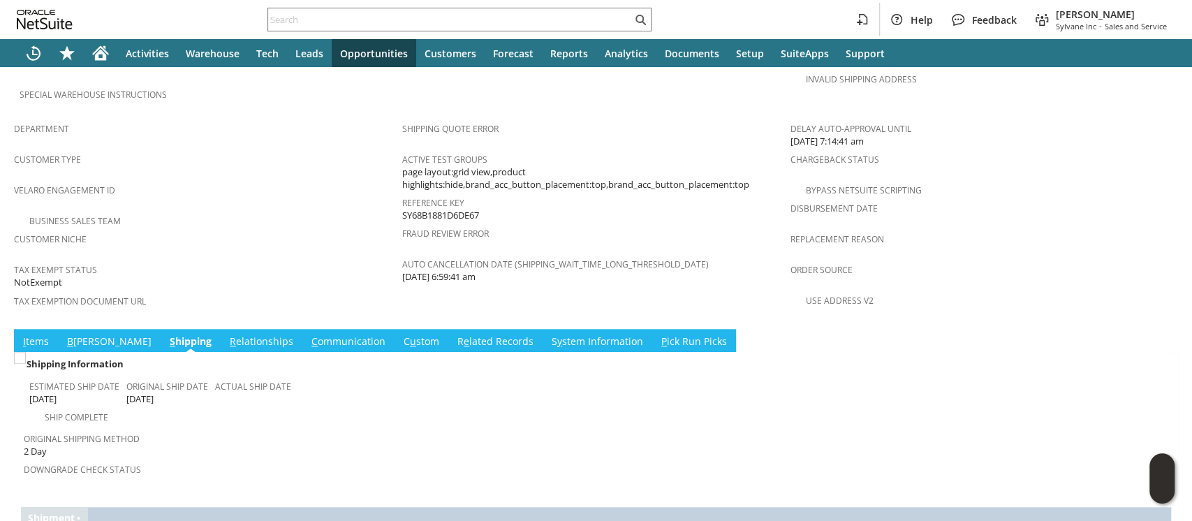
click at [30, 335] on link "I tems" at bounding box center [36, 342] width 33 height 15
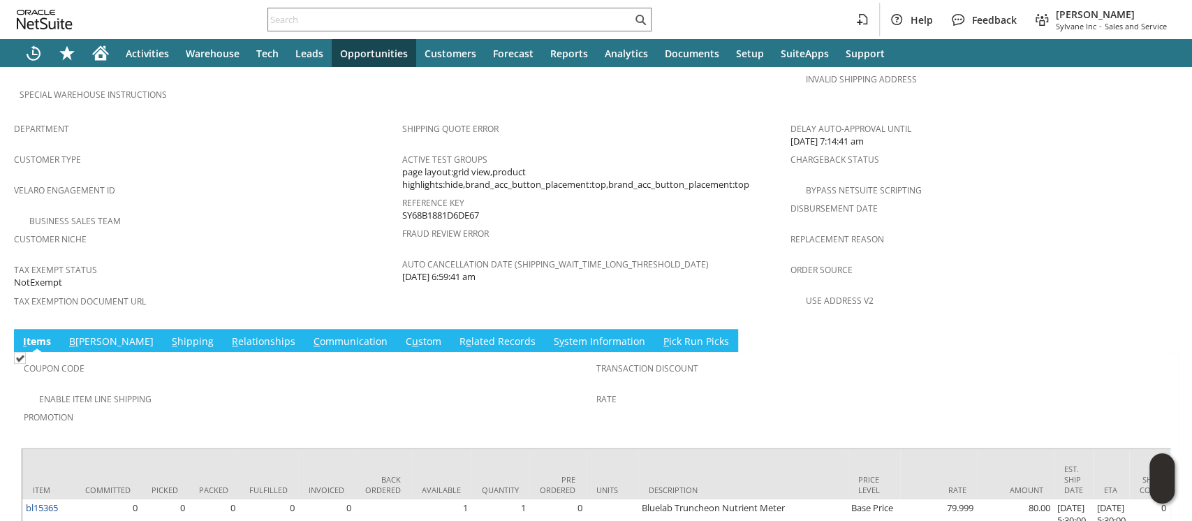
click at [72, 335] on span "B" at bounding box center [72, 341] width 6 height 13
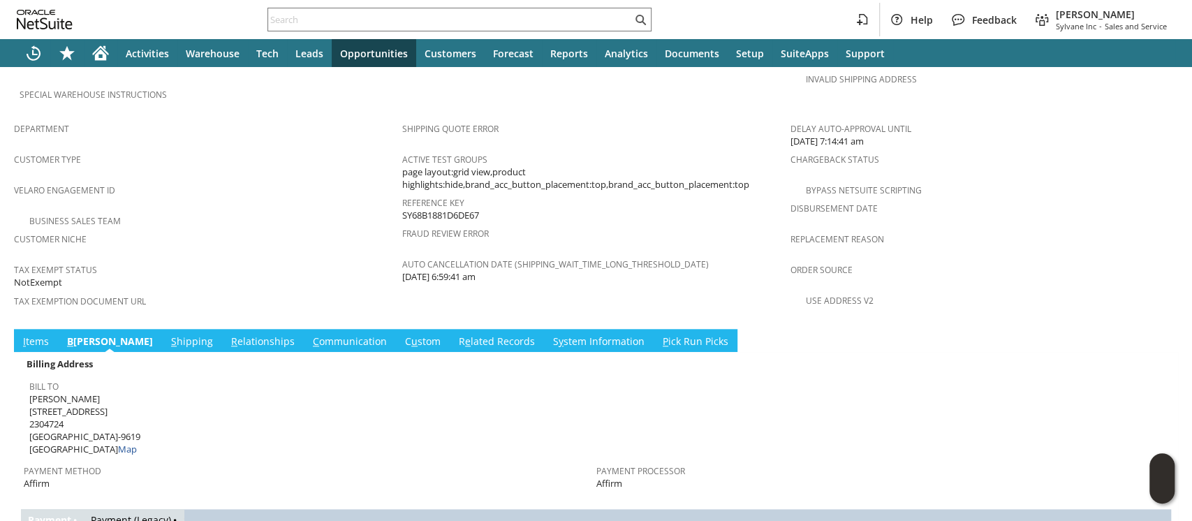
click at [7, 279] on div "Sales Order List Search S1350378 CU1238015 David Zielinski Pending Approval Go …" at bounding box center [596, 64] width 1192 height 1671
click at [29, 335] on link "I tems" at bounding box center [36, 342] width 33 height 15
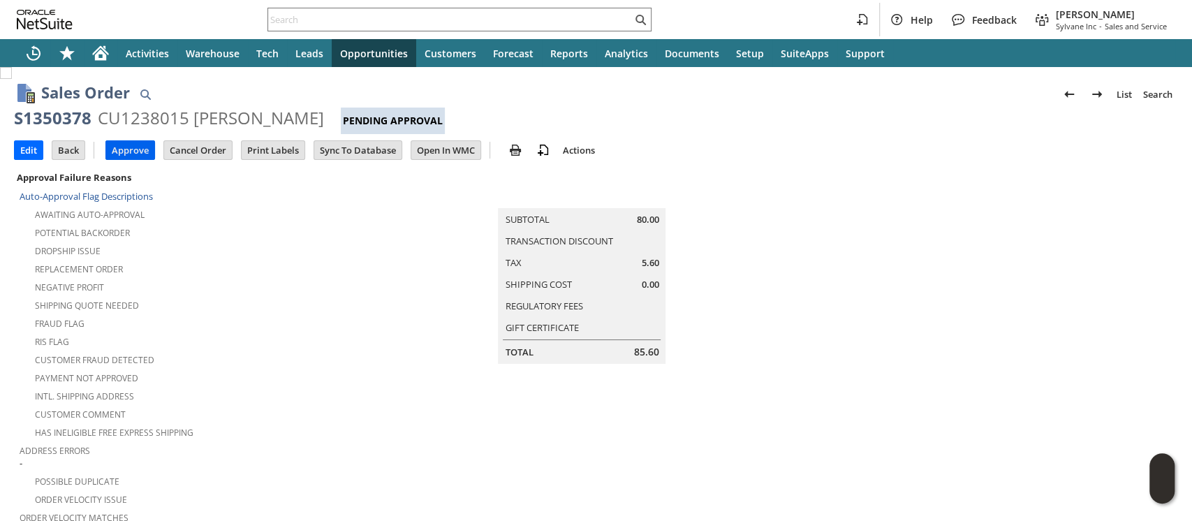
click at [135, 149] on input "Approve" at bounding box center [130, 150] width 48 height 18
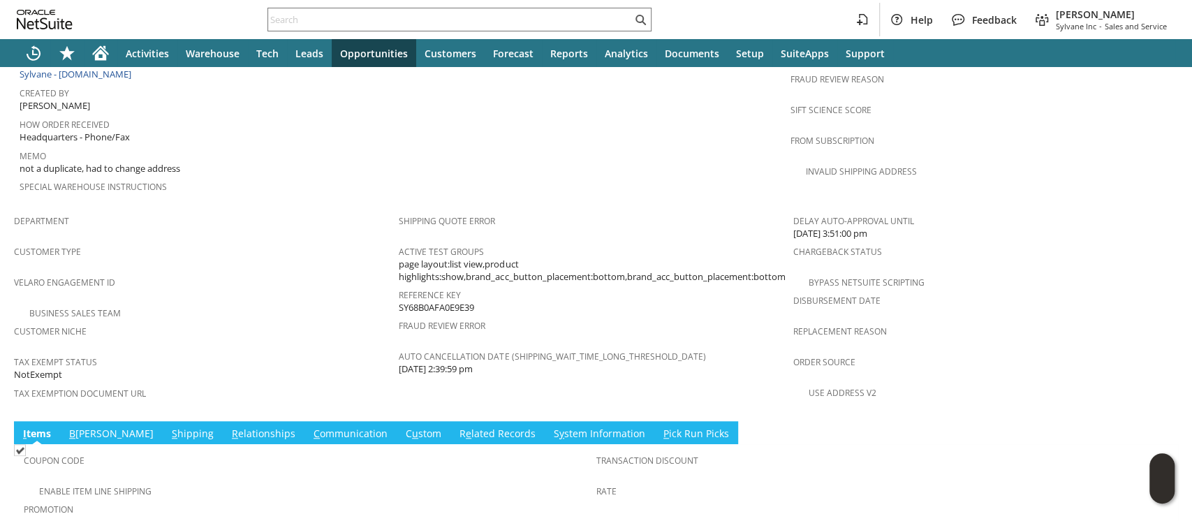
scroll to position [838, 0]
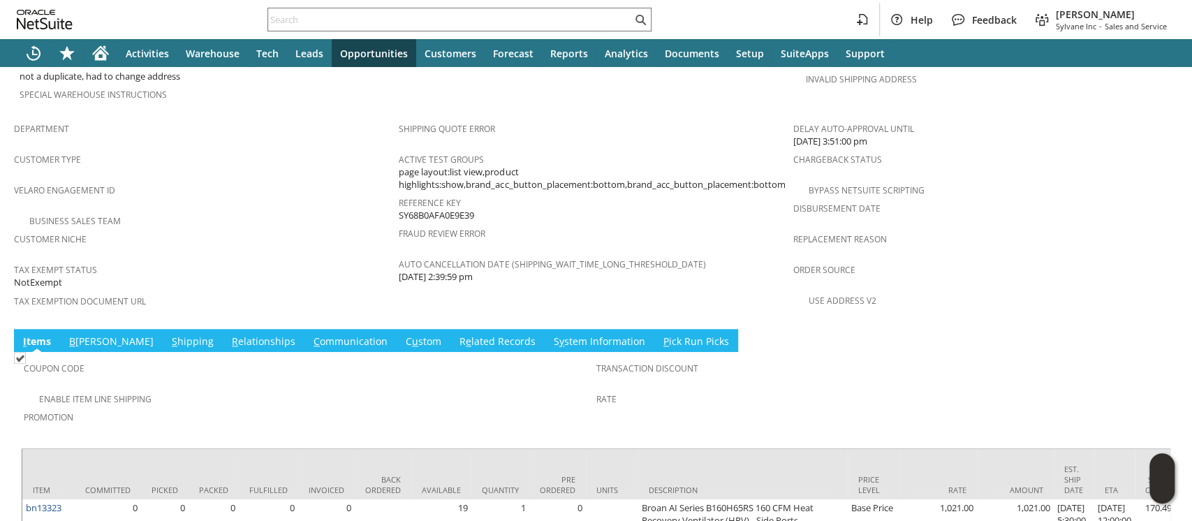
click at [168, 335] on link "S hipping" at bounding box center [192, 342] width 49 height 15
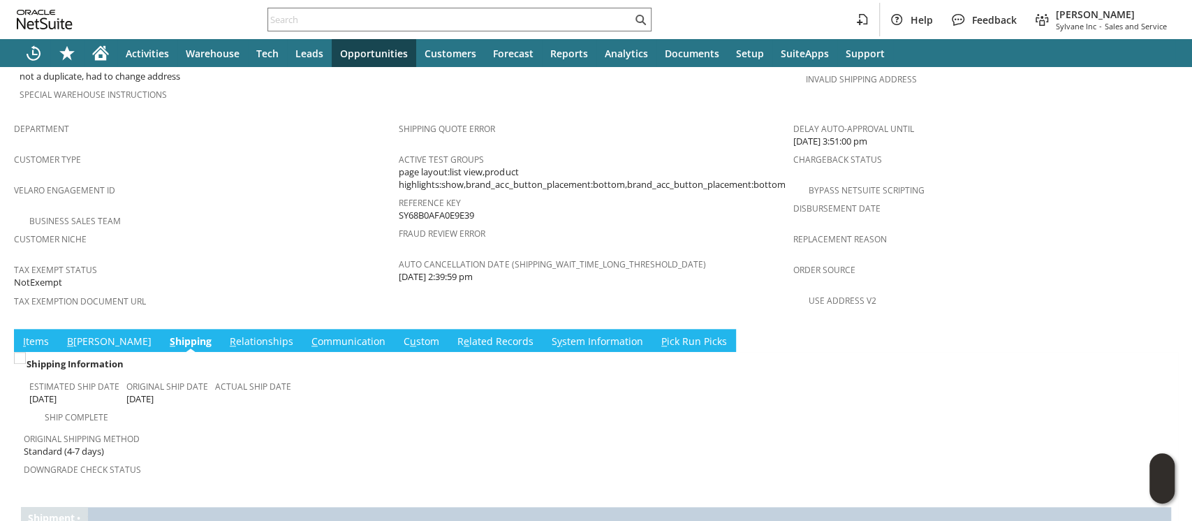
click at [78, 335] on link "B illing" at bounding box center [109, 342] width 91 height 15
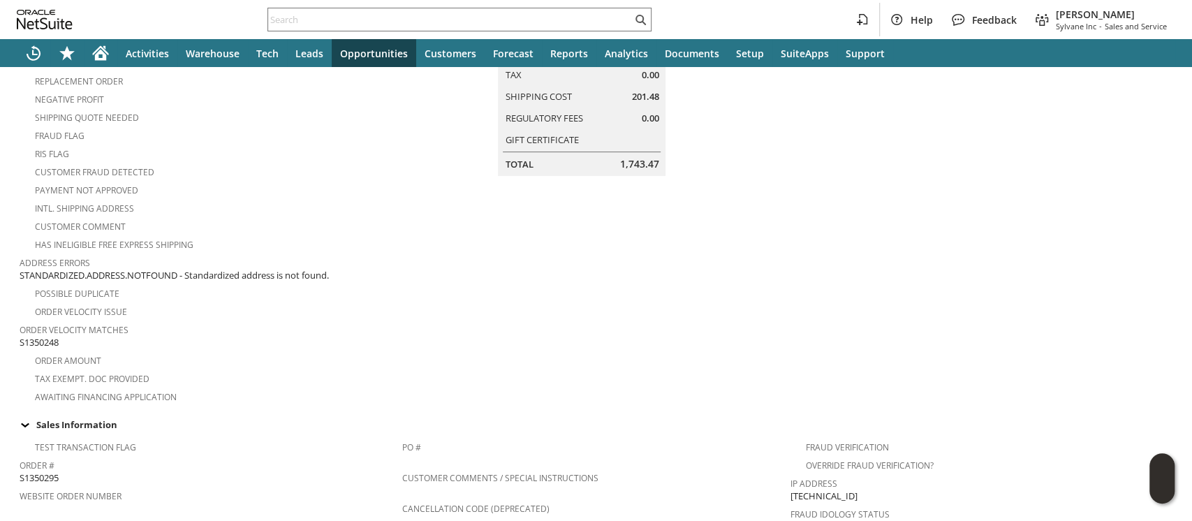
scroll to position [186, 0]
click at [55, 338] on span "S1350248" at bounding box center [39, 344] width 39 height 13
copy span "S1350248"
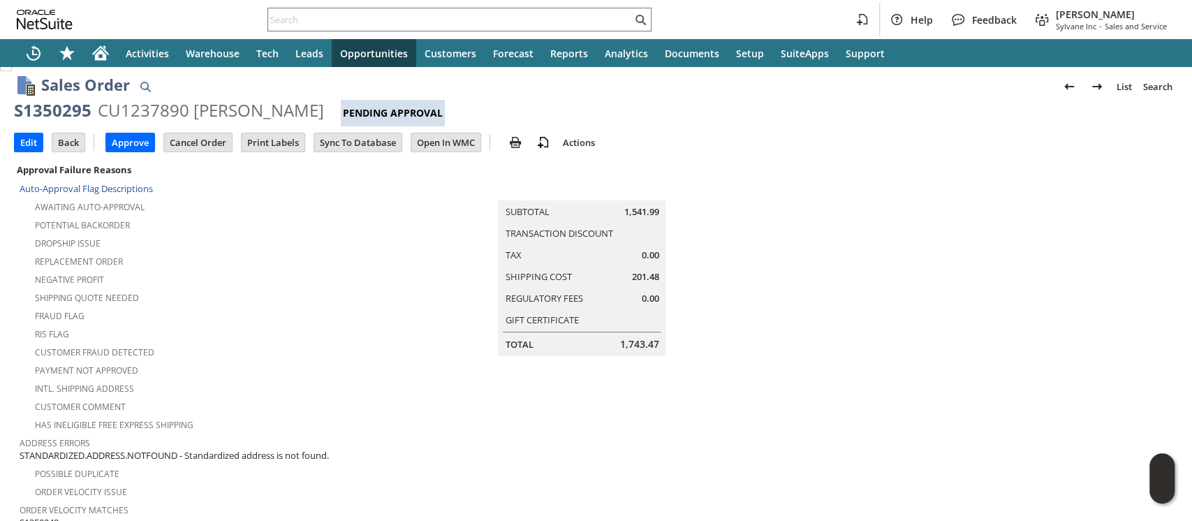
scroll to position [0, 0]
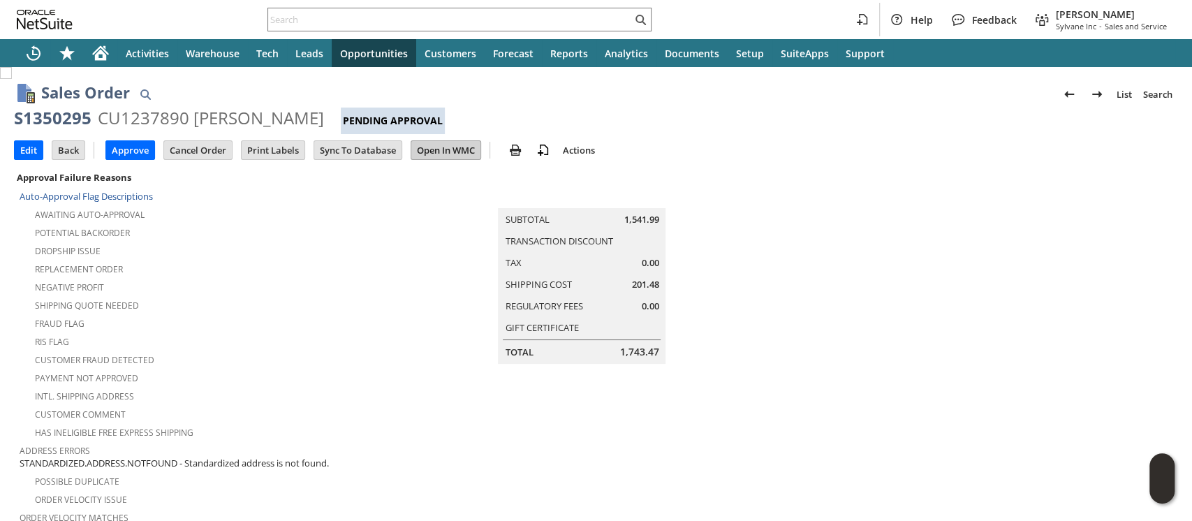
click at [449, 151] on input "Open In WMC" at bounding box center [445, 150] width 69 height 18
click at [29, 149] on input "Edit" at bounding box center [29, 150] width 28 height 18
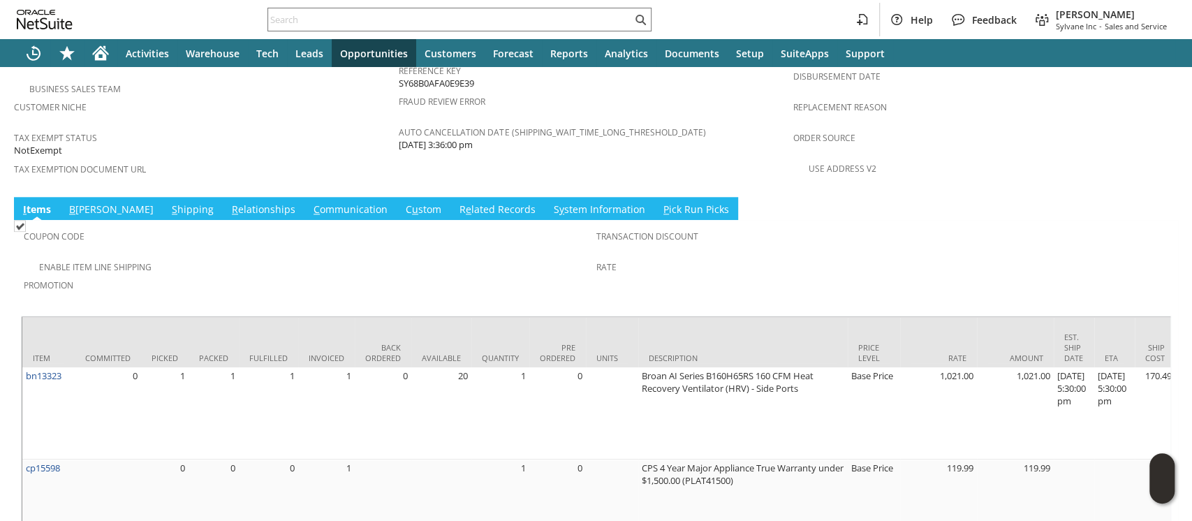
click at [310, 203] on link "C ommunication" at bounding box center [350, 210] width 81 height 15
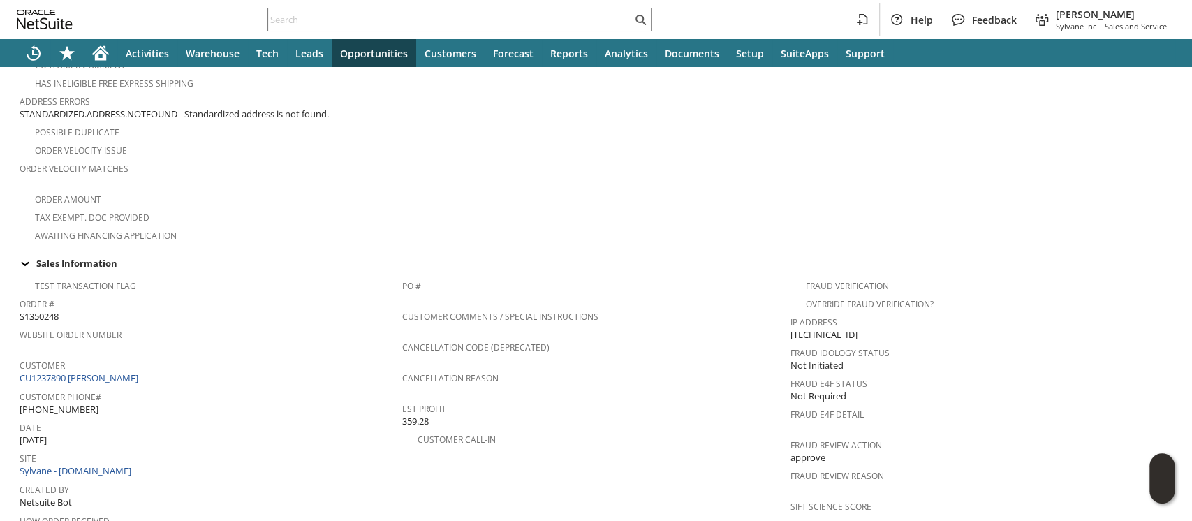
scroll to position [310, 0]
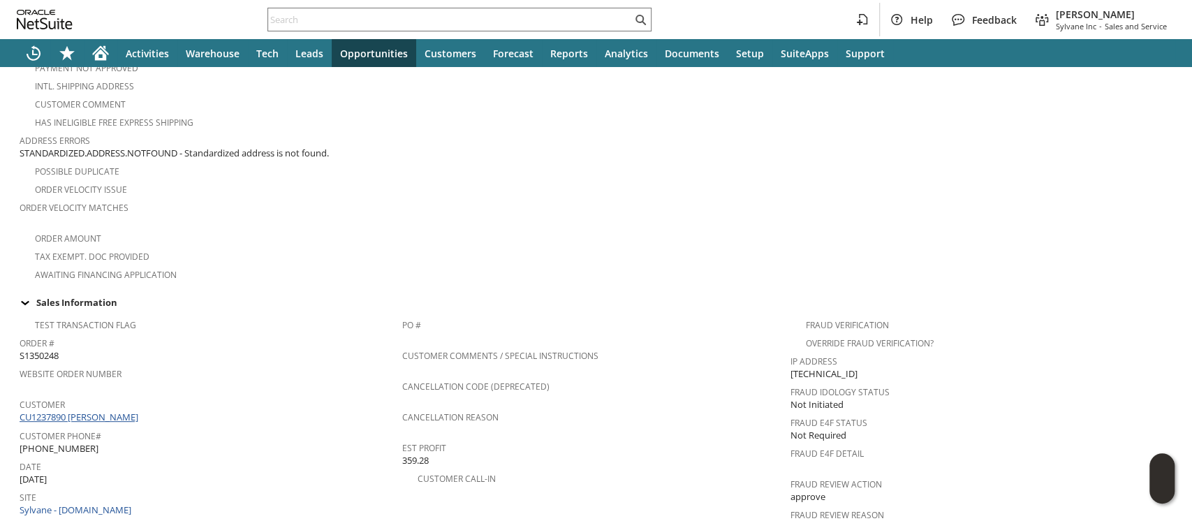
click at [138, 411] on link "CU1237890 [PERSON_NAME]" at bounding box center [81, 417] width 122 height 13
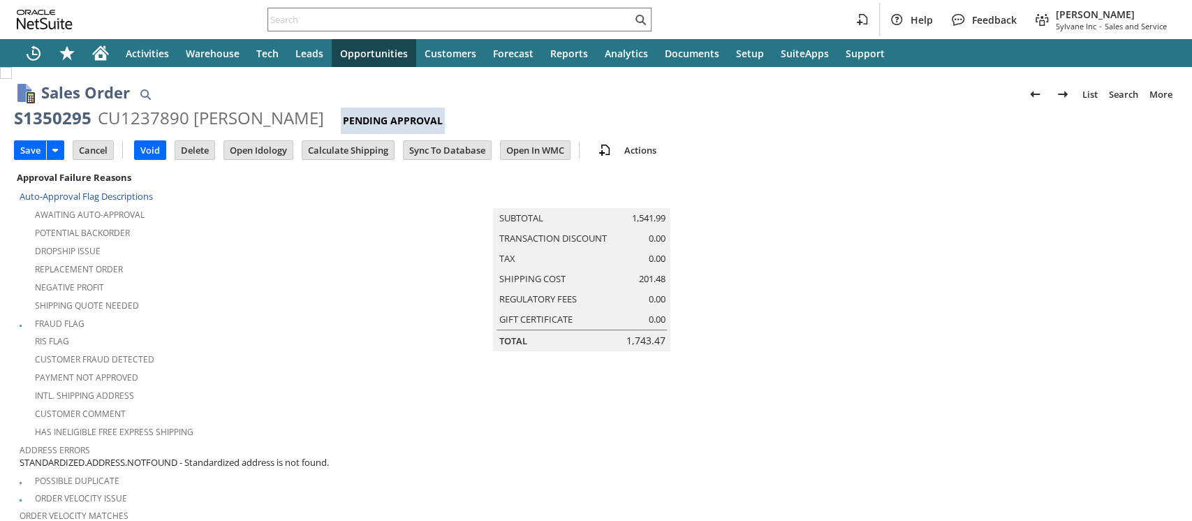
scroll to position [450, 0]
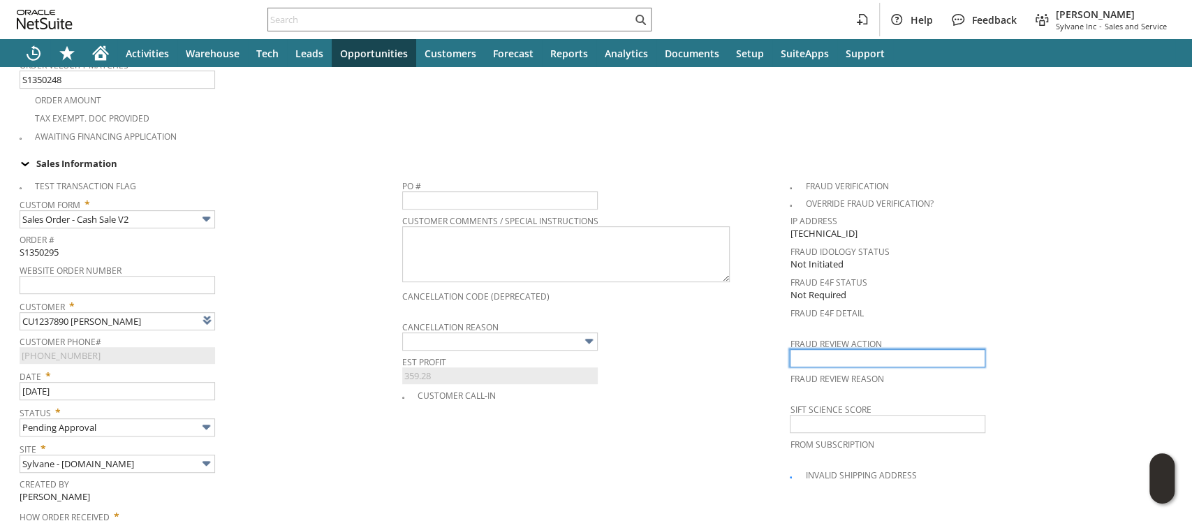
click at [818, 349] on input "text" at bounding box center [888, 358] width 196 height 18
type input "approve"
click at [342, 332] on span "Customer Phone#" at bounding box center [208, 339] width 376 height 15
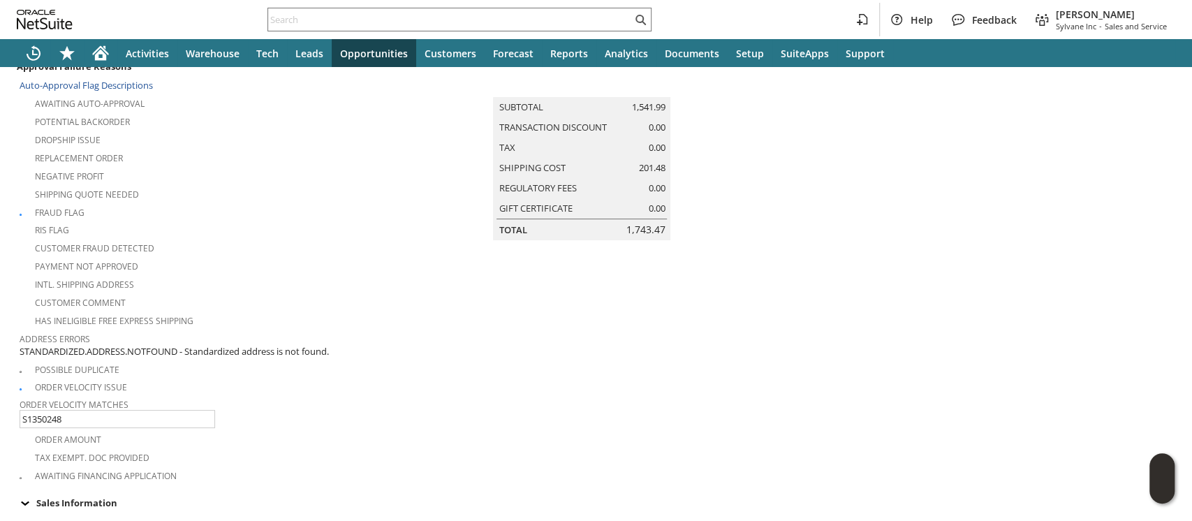
scroll to position [0, 0]
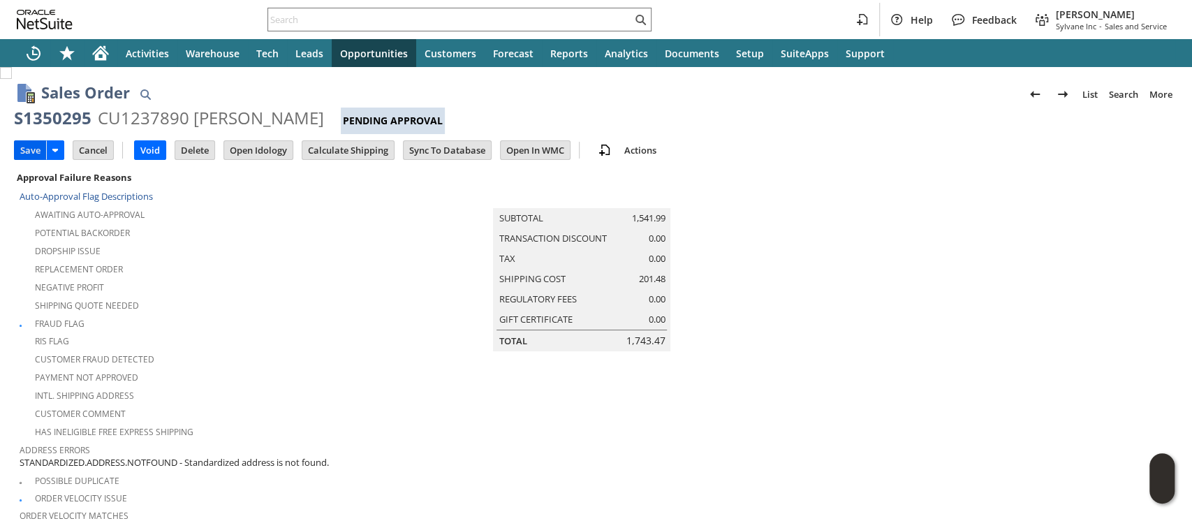
click at [29, 144] on input "Save" at bounding box center [30, 150] width 31 height 18
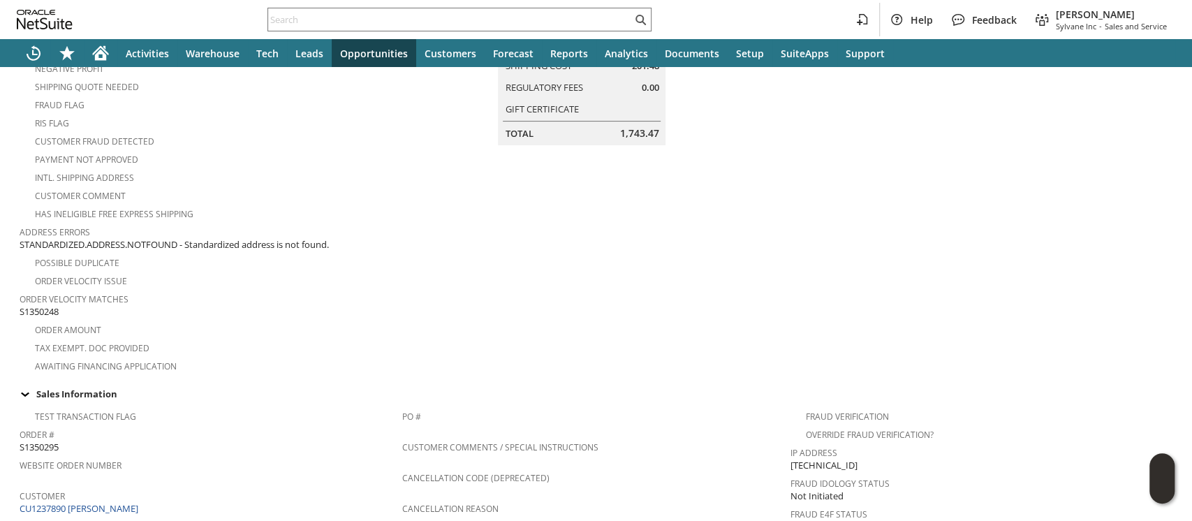
scroll to position [279, 0]
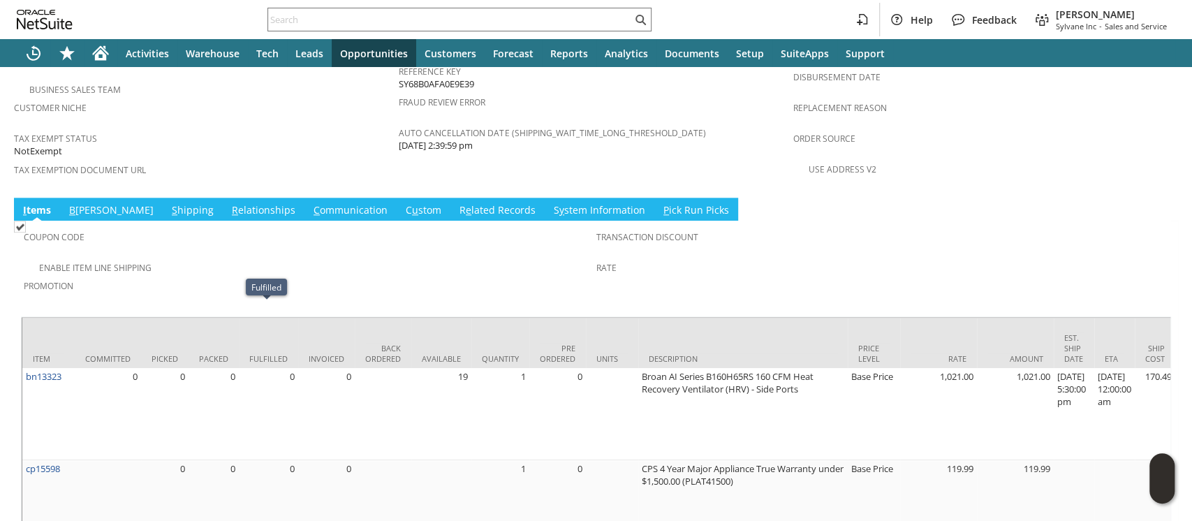
click at [168, 203] on link "S hipping" at bounding box center [192, 210] width 49 height 15
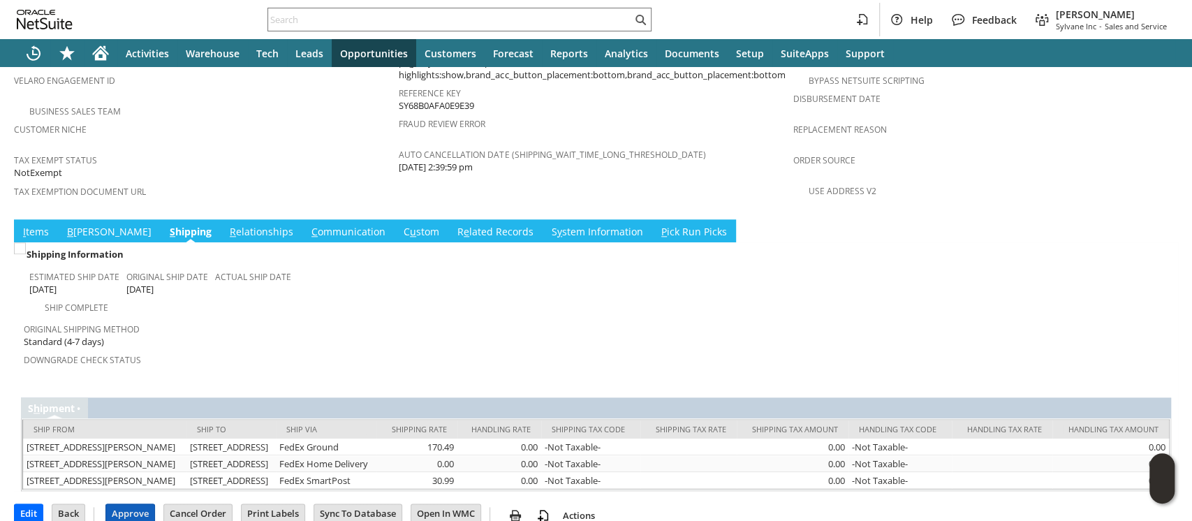
click at [135, 504] on input "Approve" at bounding box center [130, 513] width 48 height 18
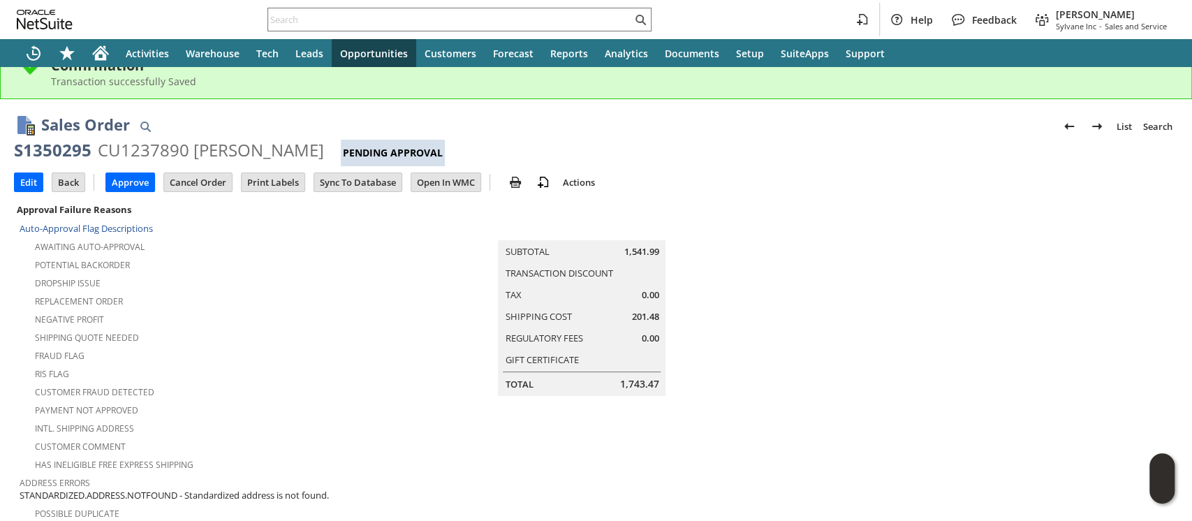
scroll to position [0, 0]
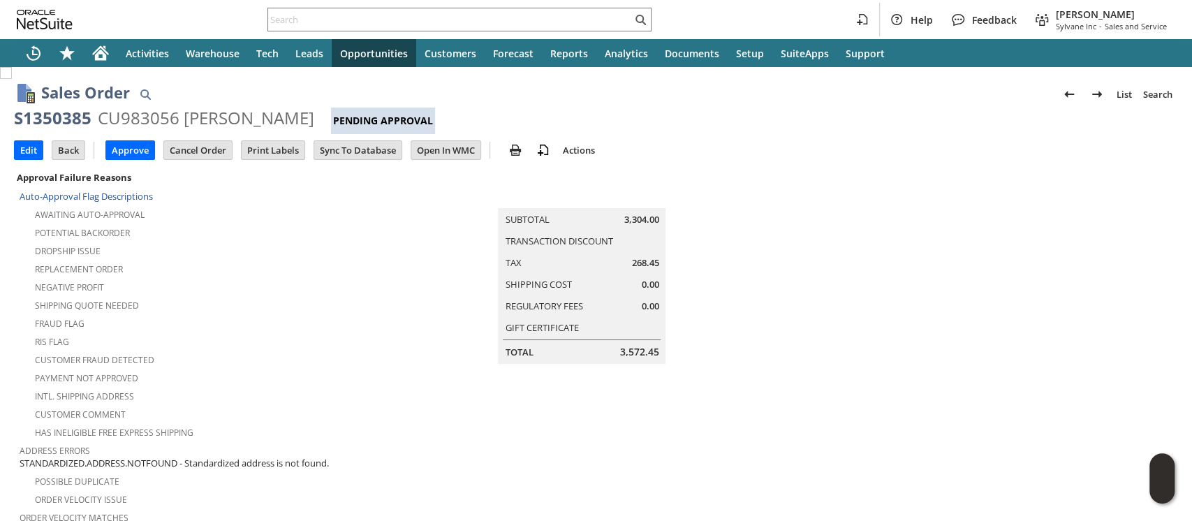
scroll to position [93, 0]
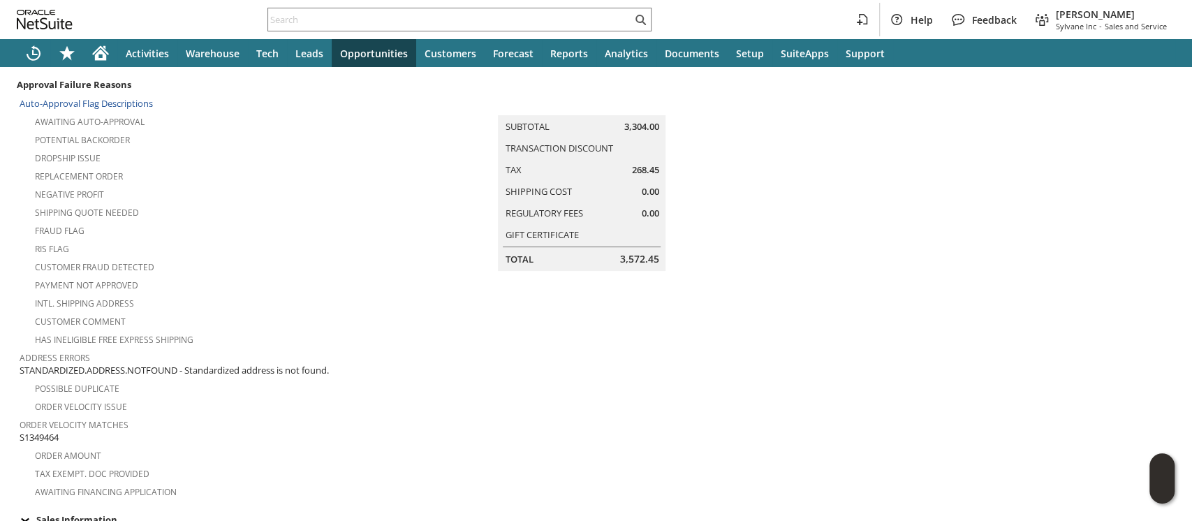
click at [29, 431] on span "S1349464" at bounding box center [39, 437] width 39 height 13
copy span "S1349464"
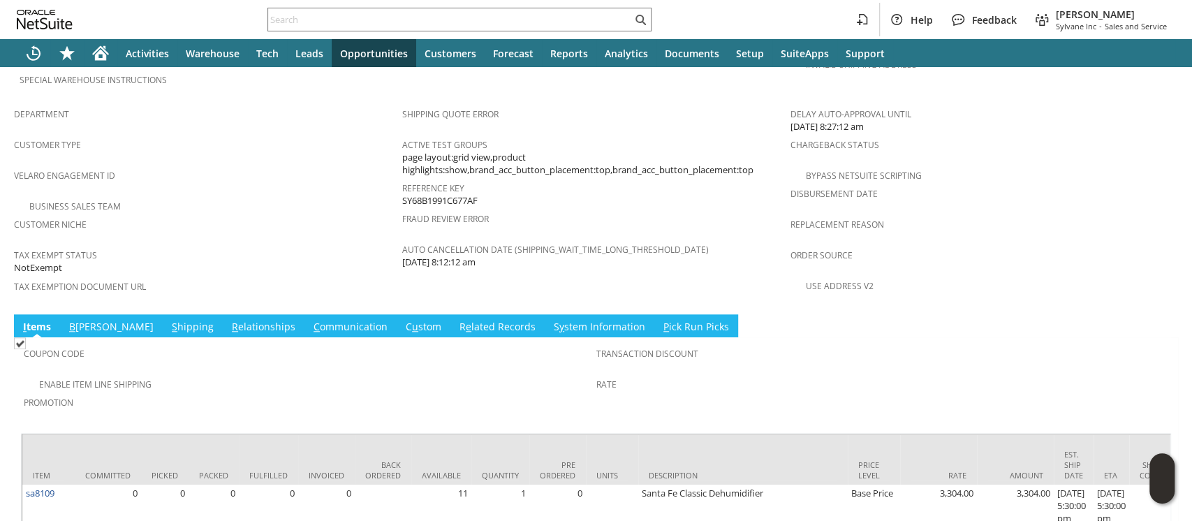
scroll to position [872, 0]
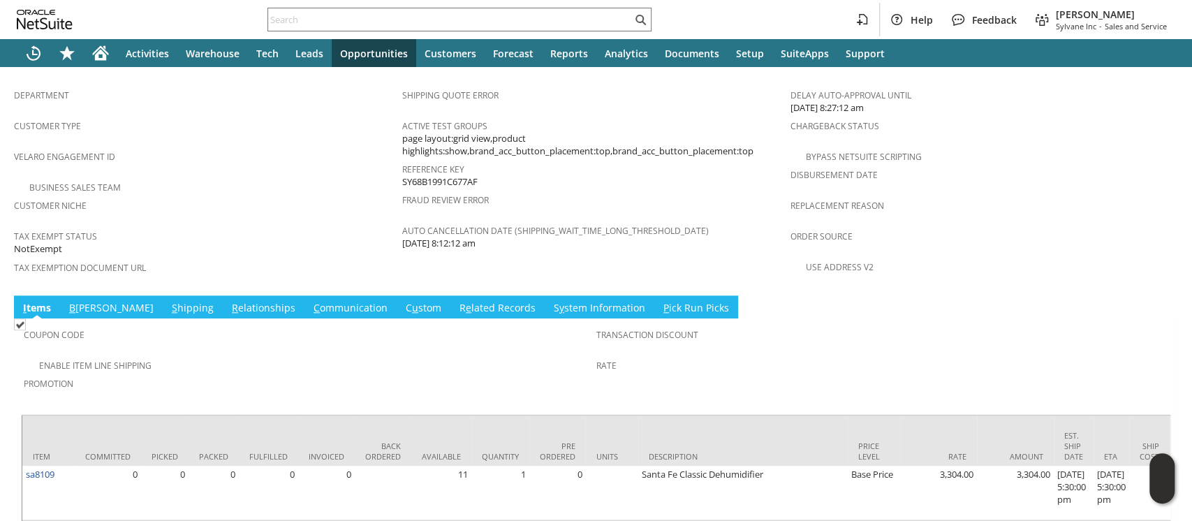
click at [168, 301] on link "S hipping" at bounding box center [192, 308] width 49 height 15
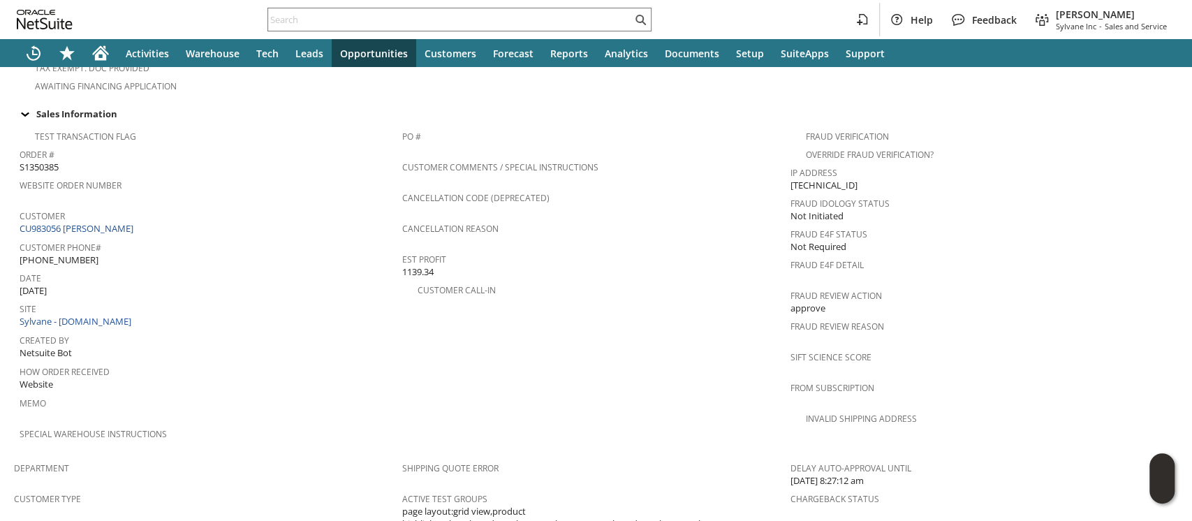
scroll to position [313, 0]
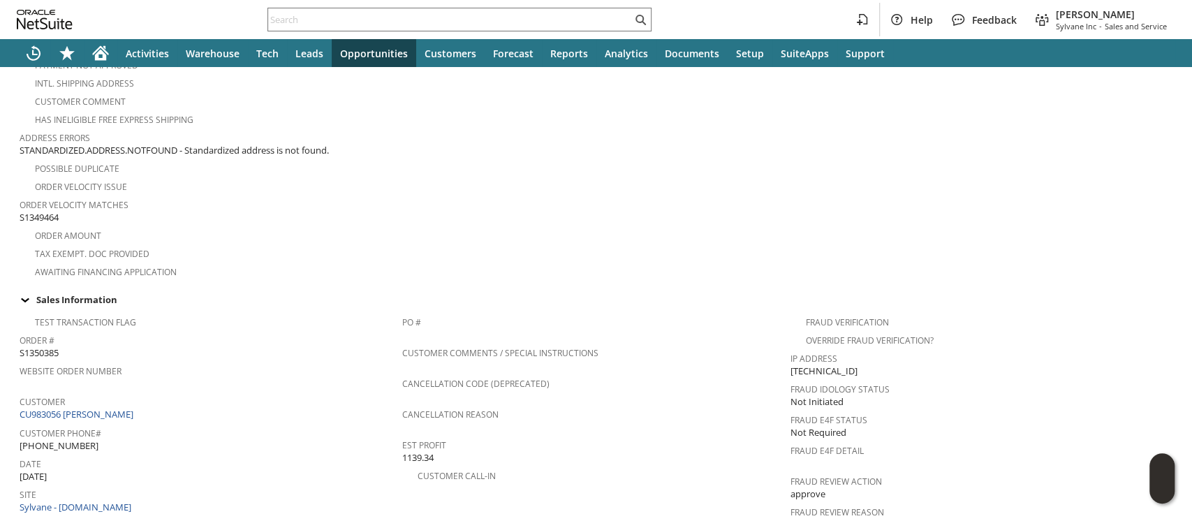
copy span "S1349464"
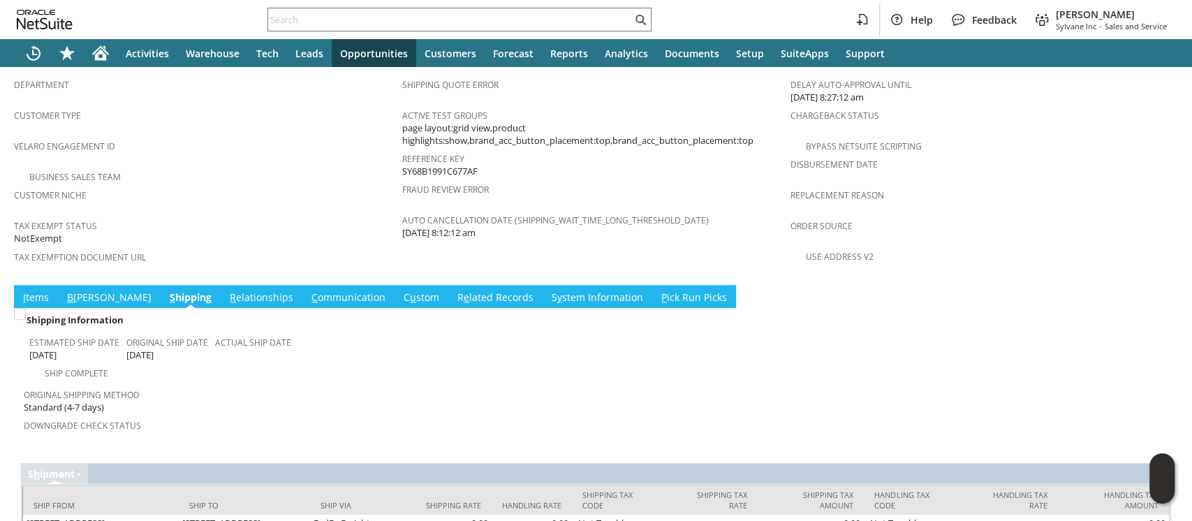
scroll to position [890, 0]
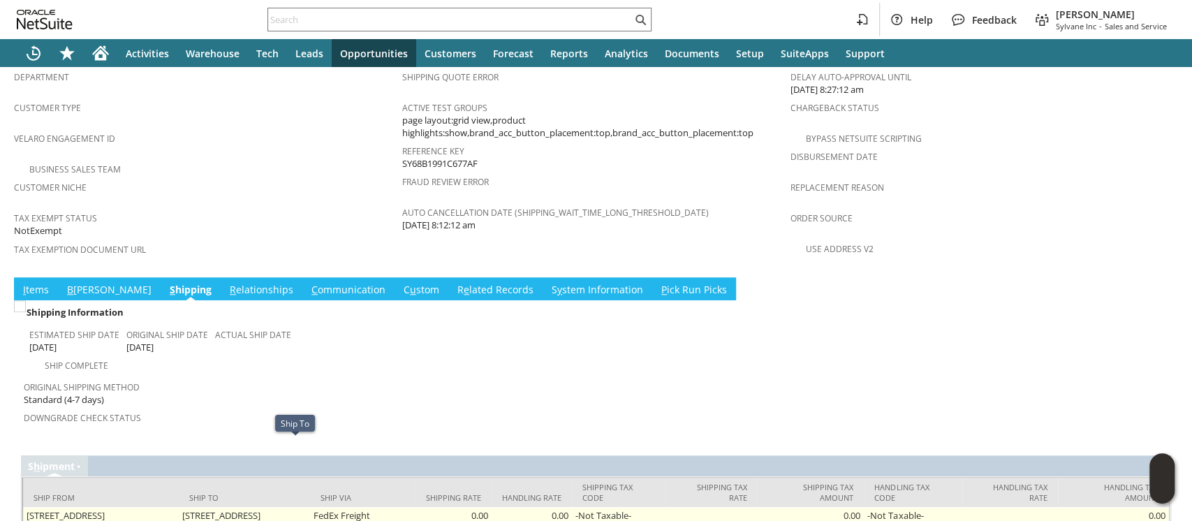
click at [205, 507] on td "168 New York 376 Hopewell Junction NY 12533-6083 United States" at bounding box center [244, 521] width 131 height 29
drag, startPoint x: 205, startPoint y: 446, endPoint x: 330, endPoint y: 458, distance: 126.3
click at [310, 507] on td "168 New York 376 Hopewell Junction NY 12533-6083 United States" at bounding box center [244, 521] width 131 height 29
copy td "168 New York 376 Hopewell Junction NY 12533-6083 United States"
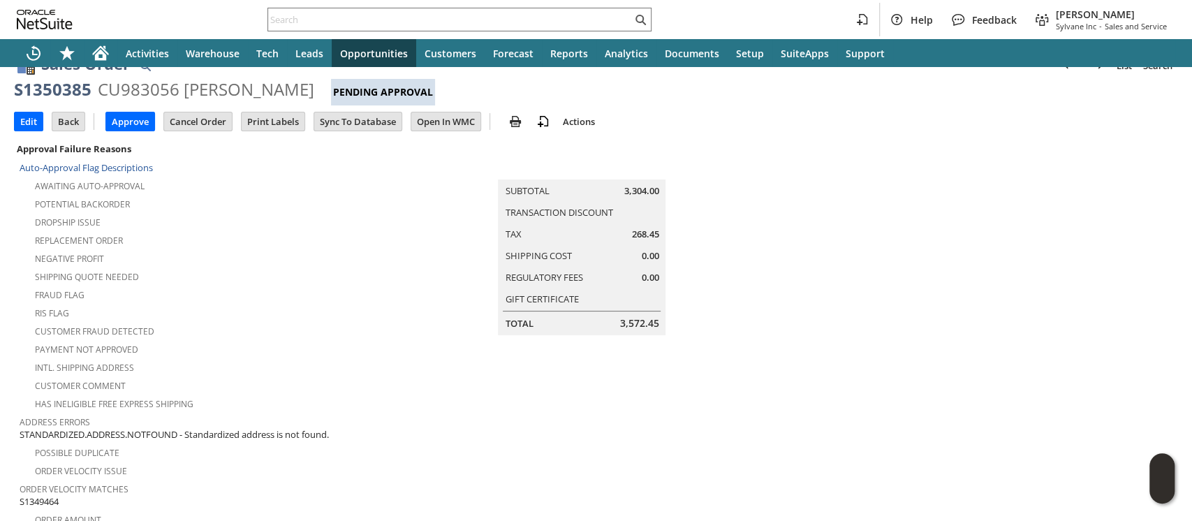
scroll to position [0, 0]
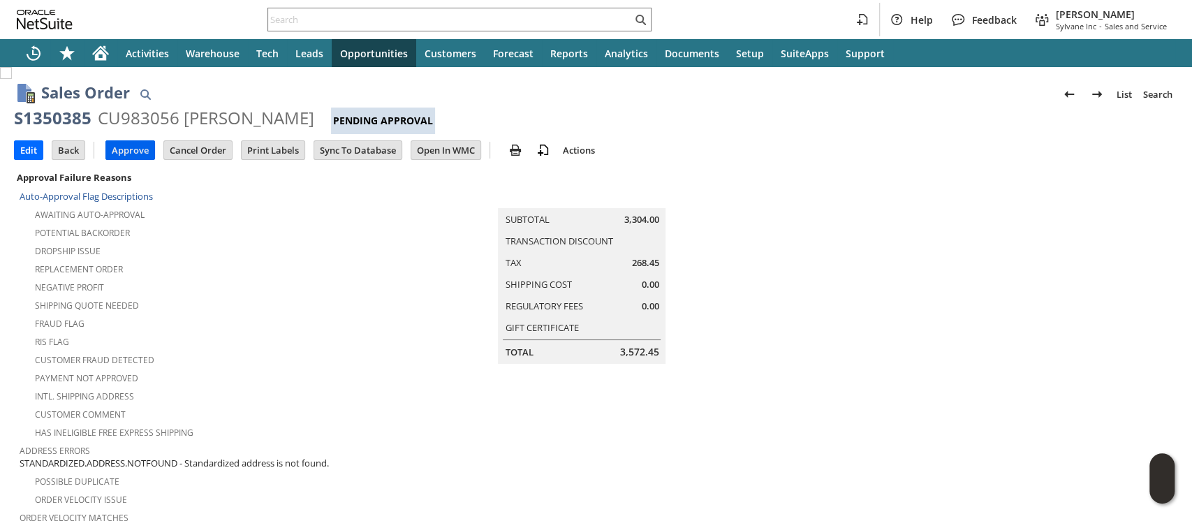
click at [143, 143] on input "Approve" at bounding box center [130, 150] width 48 height 18
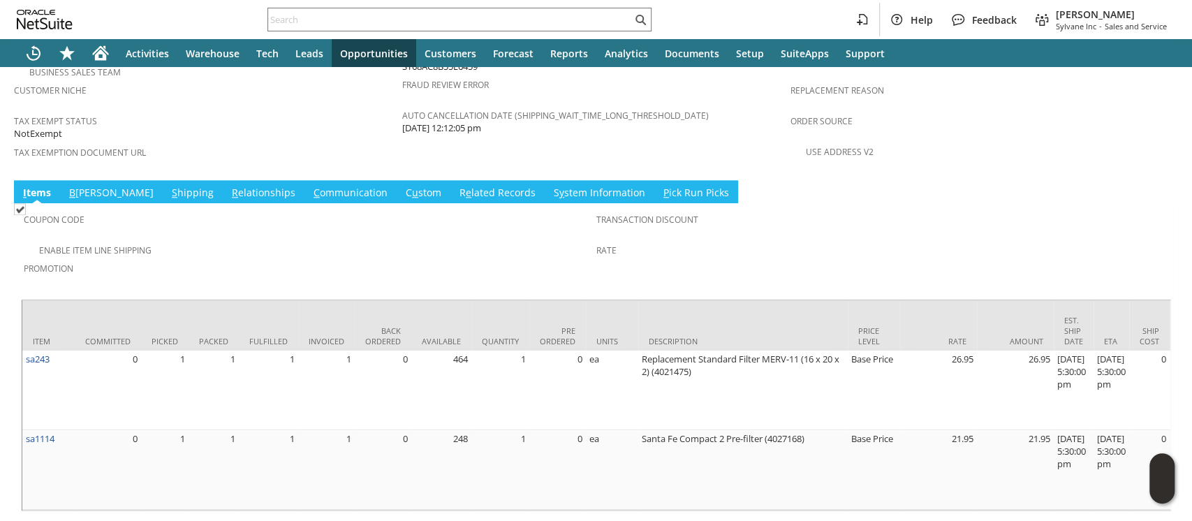
click at [168, 186] on link "S hipping" at bounding box center [192, 193] width 49 height 15
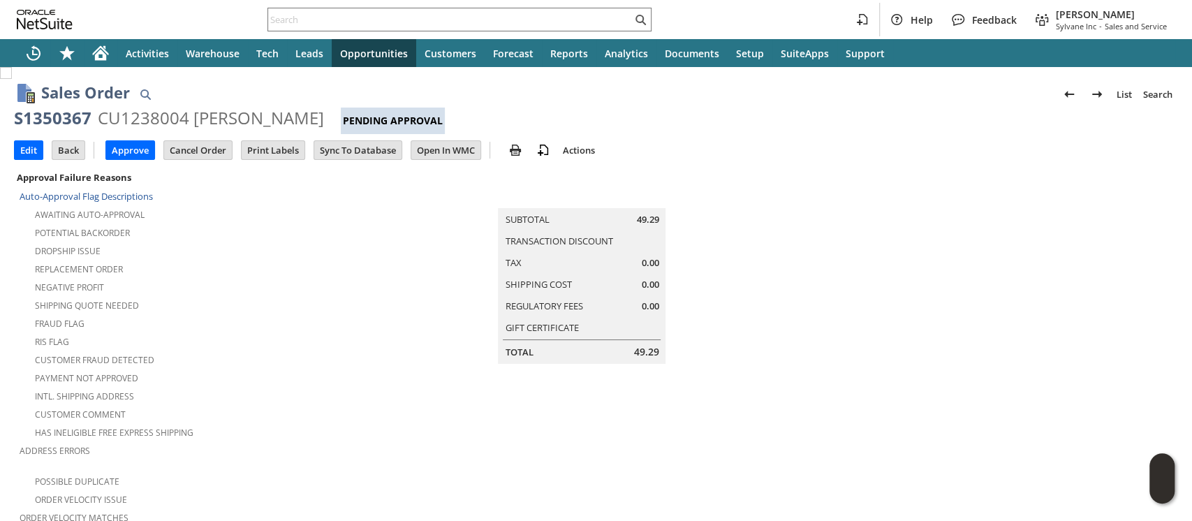
click at [47, 119] on div "S1350367" at bounding box center [53, 118] width 78 height 22
copy div "S1350367"
click at [35, 148] on input "Edit" at bounding box center [29, 150] width 28 height 18
click at [52, 115] on div "S1350372" at bounding box center [53, 118] width 78 height 22
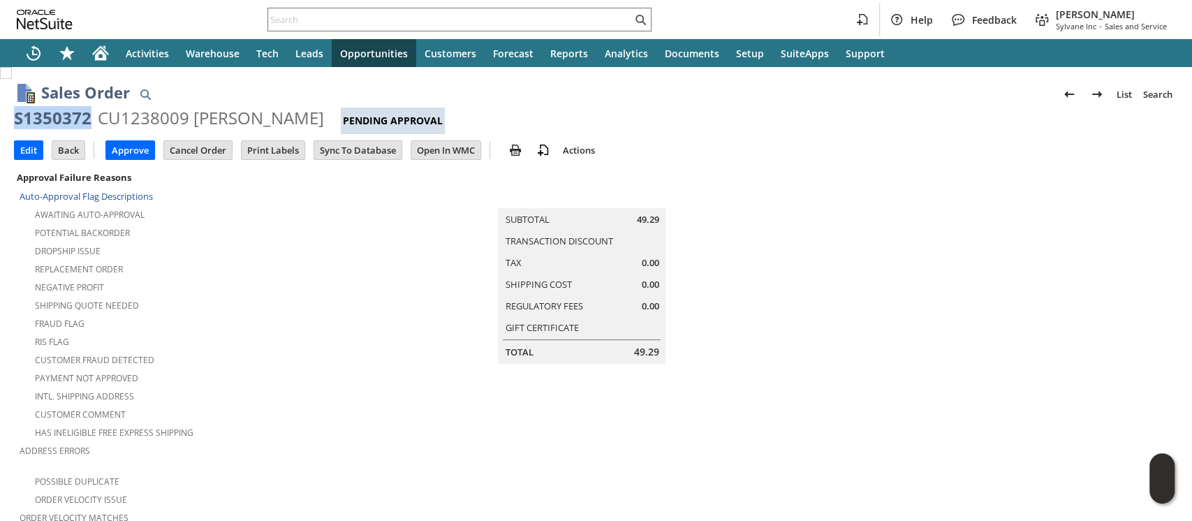
click at [52, 115] on div "S1350372" at bounding box center [53, 118] width 78 height 22
copy div "S1350372"
click at [24, 152] on input "Edit" at bounding box center [29, 150] width 28 height 18
click at [52, 120] on div "S1350371" at bounding box center [53, 118] width 78 height 22
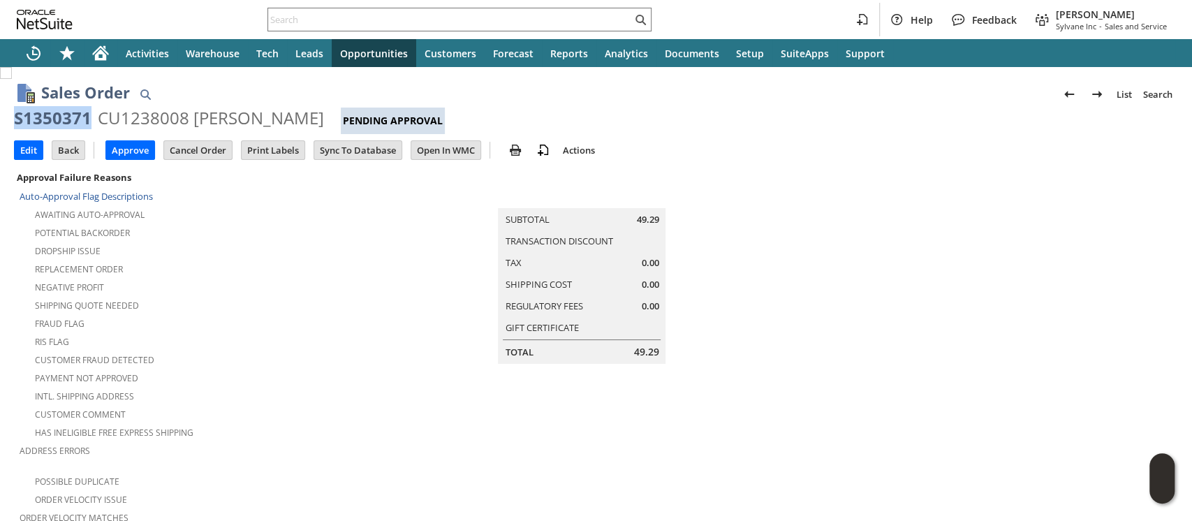
copy div "S1350371"
click at [31, 147] on input "Edit" at bounding box center [29, 150] width 28 height 18
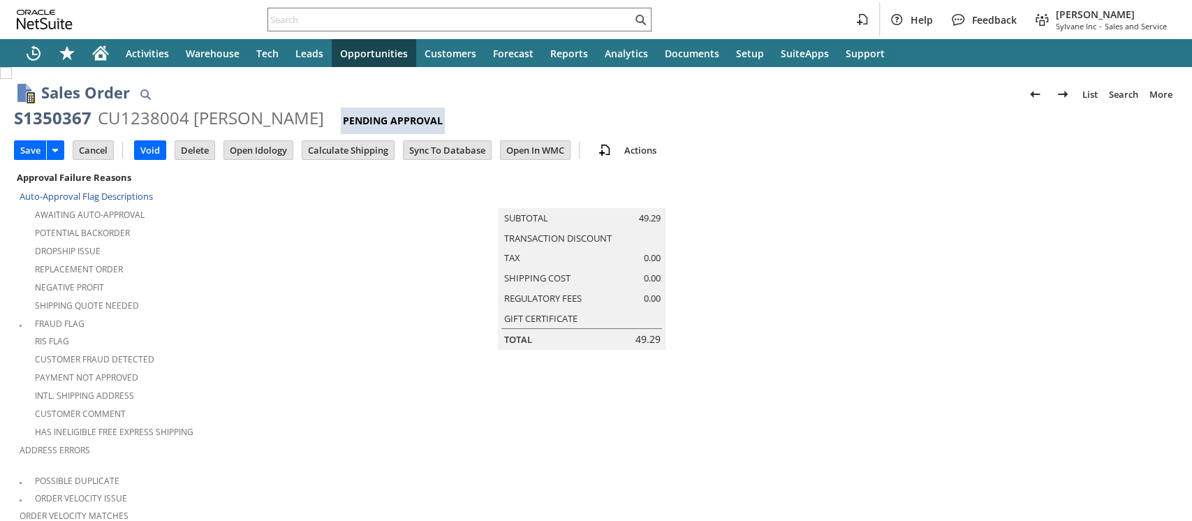
type input "Add"
type input "Copy Previous"
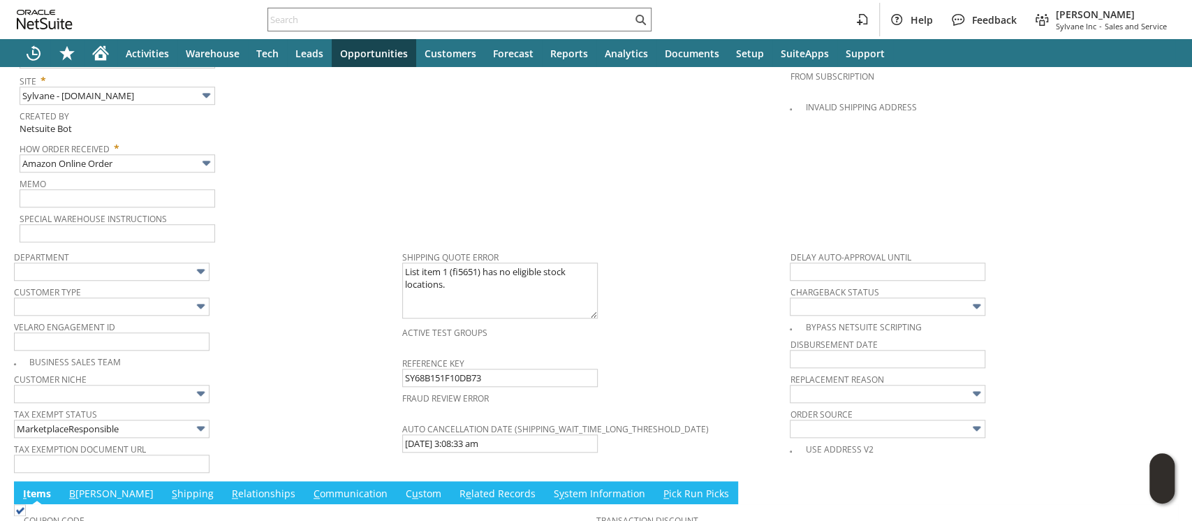
type input "Intelligent Recommendations ⁰"
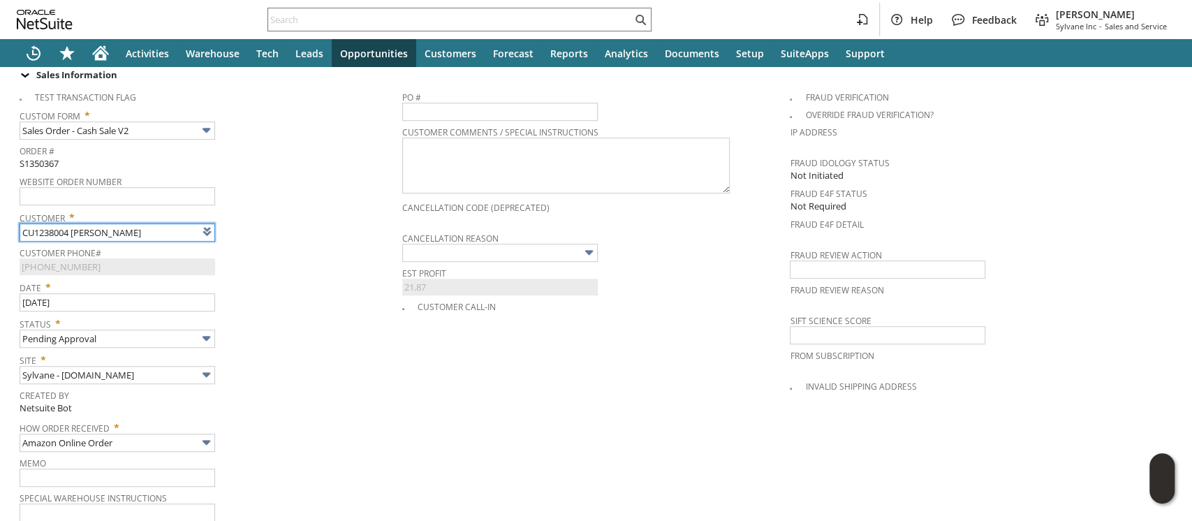
scroll to position [446, 0]
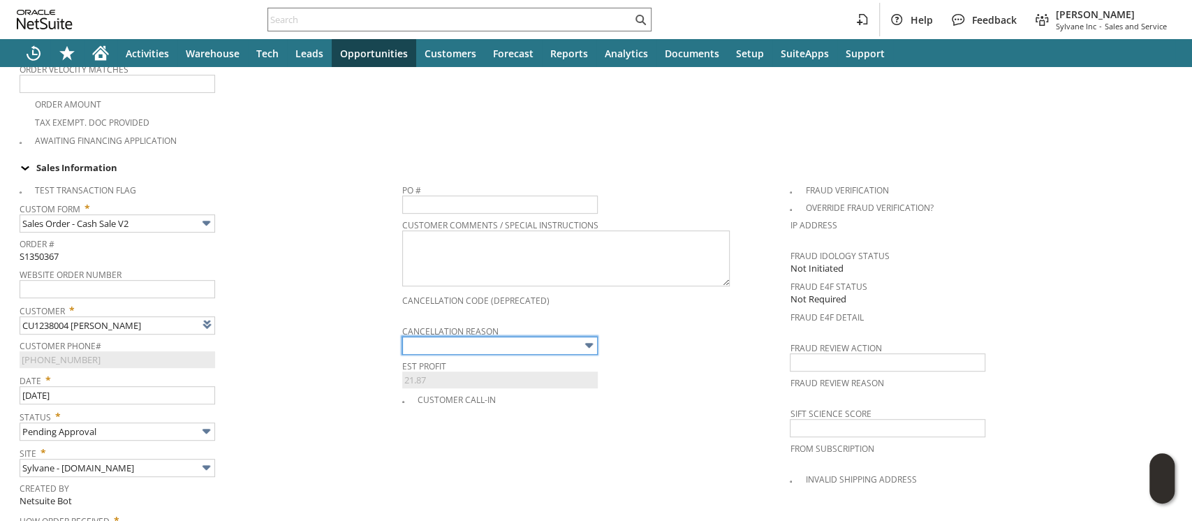
click at [461, 337] on input "text" at bounding box center [500, 346] width 196 height 18
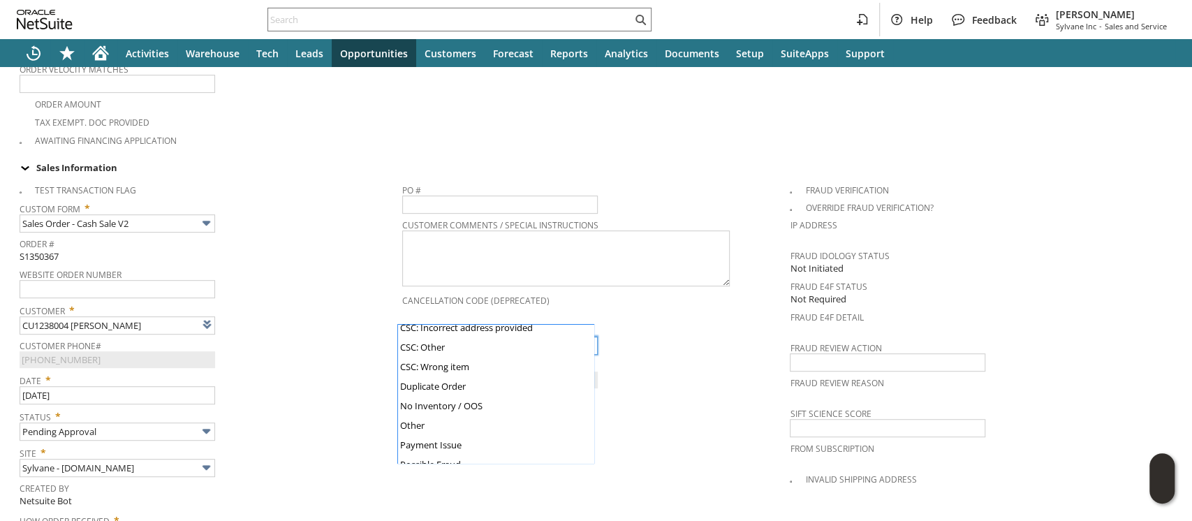
scroll to position [133, 0]
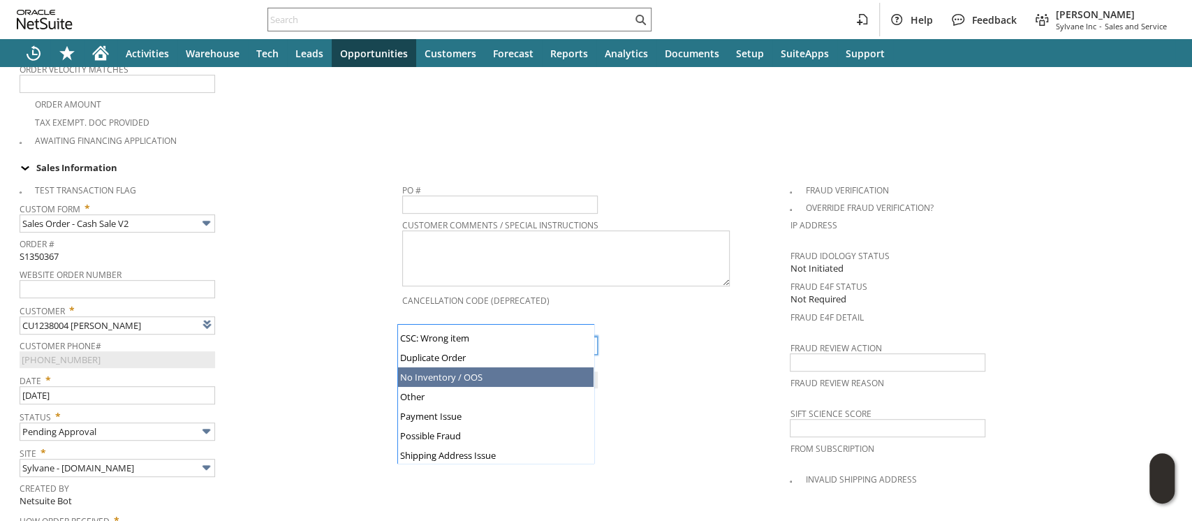
type input "No Inventory / OOS"
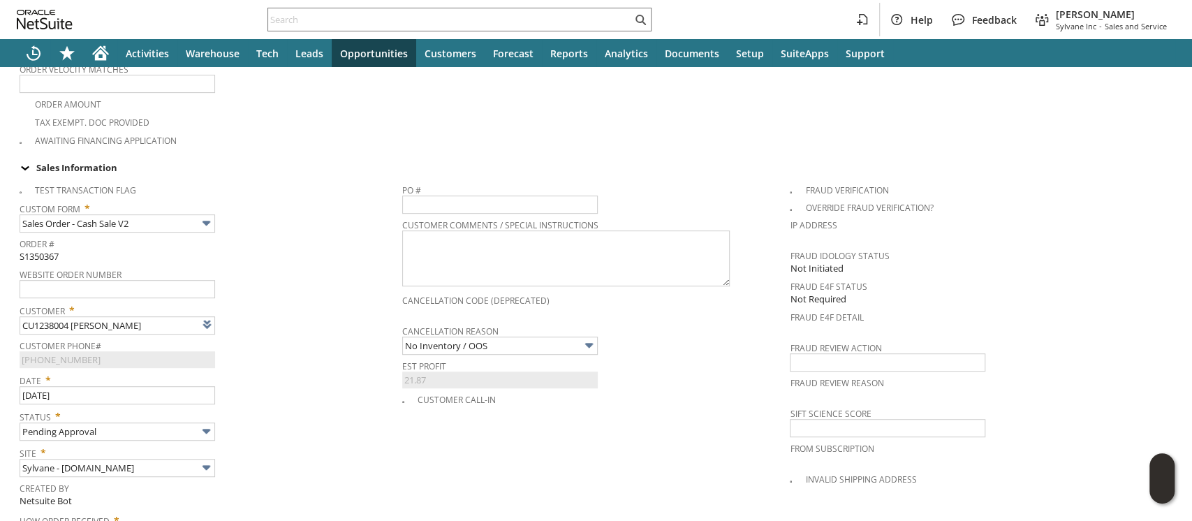
click at [327, 369] on span "Date *" at bounding box center [208, 377] width 376 height 17
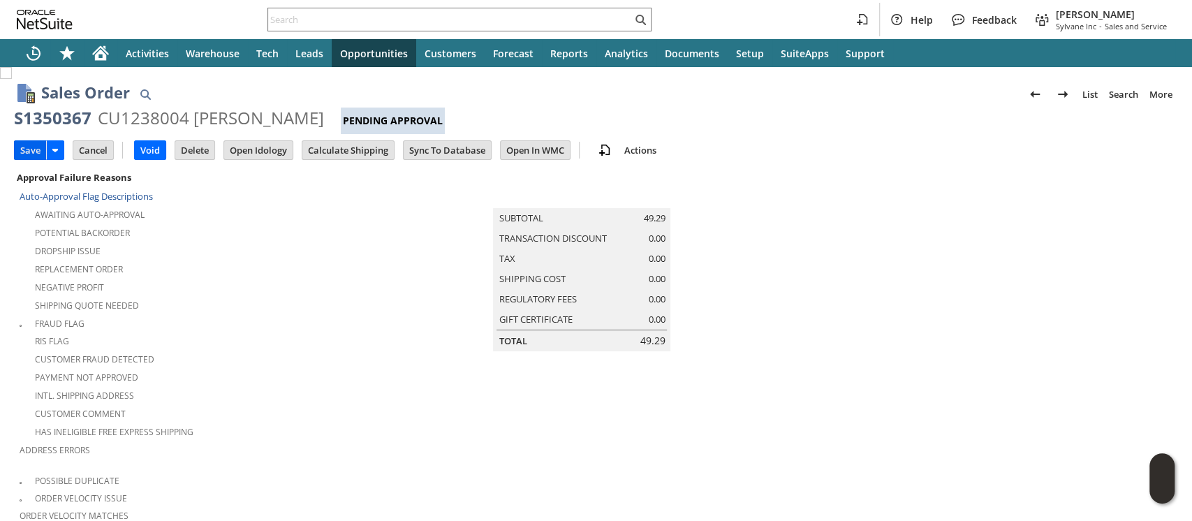
click at [18, 146] on input "Save" at bounding box center [30, 150] width 31 height 18
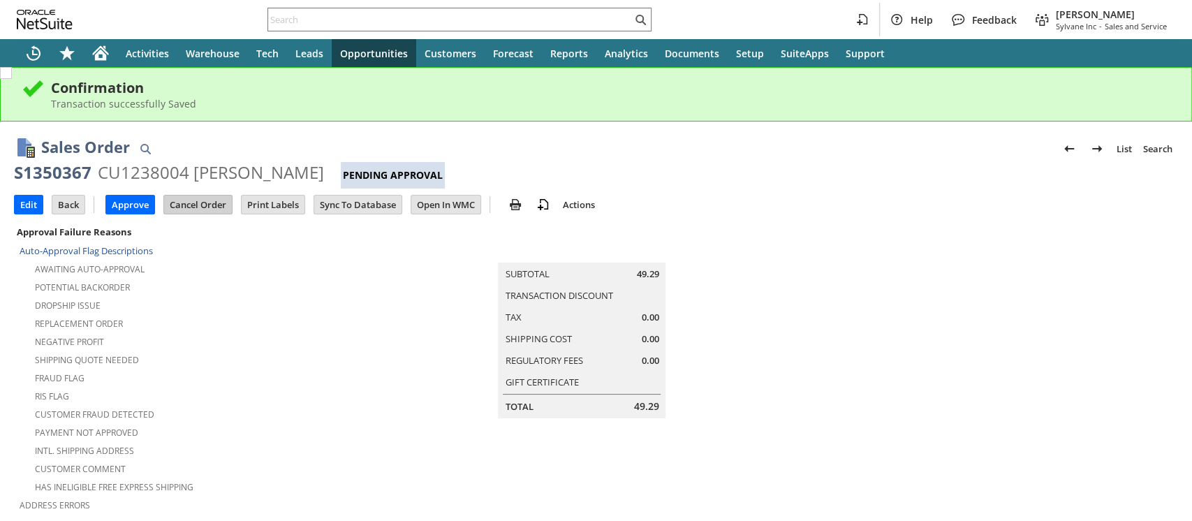
click at [186, 210] on input "Cancel Order" at bounding box center [198, 205] width 68 height 18
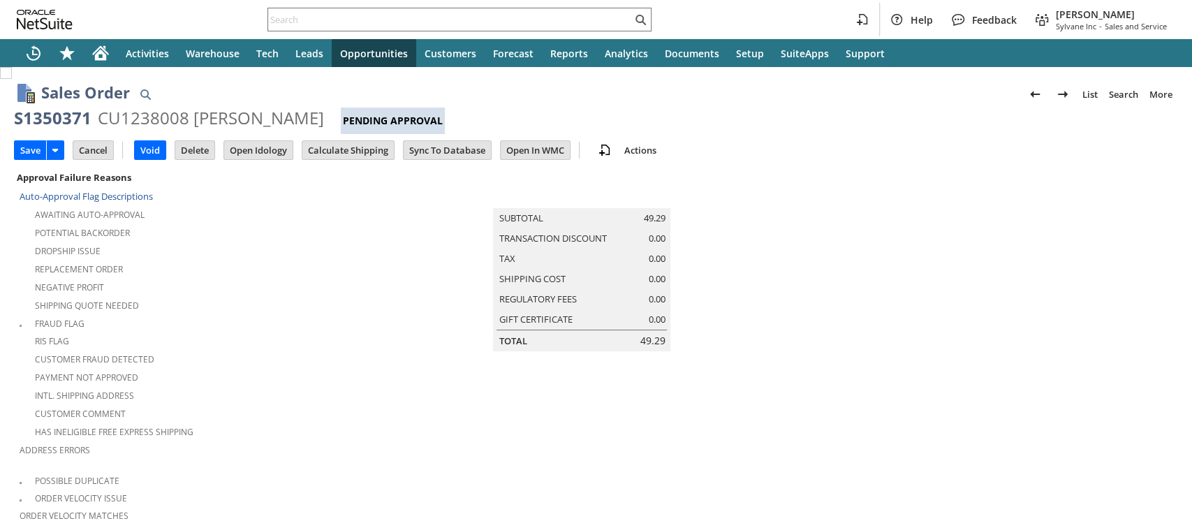
scroll to position [450, 0]
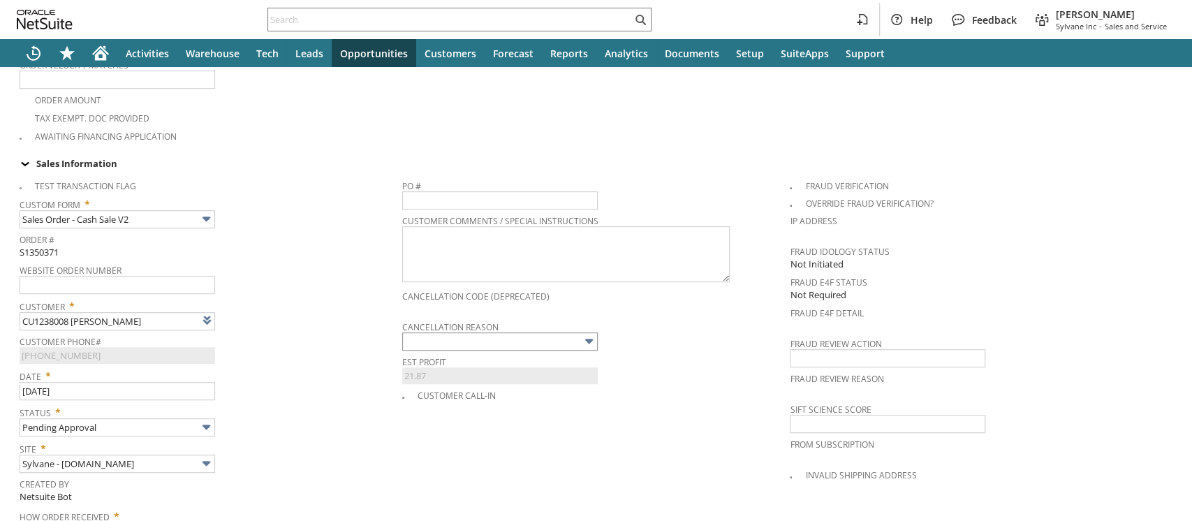
type input "Intelligent Recommendations ⁰"
click at [427, 332] on input "text" at bounding box center [500, 341] width 196 height 18
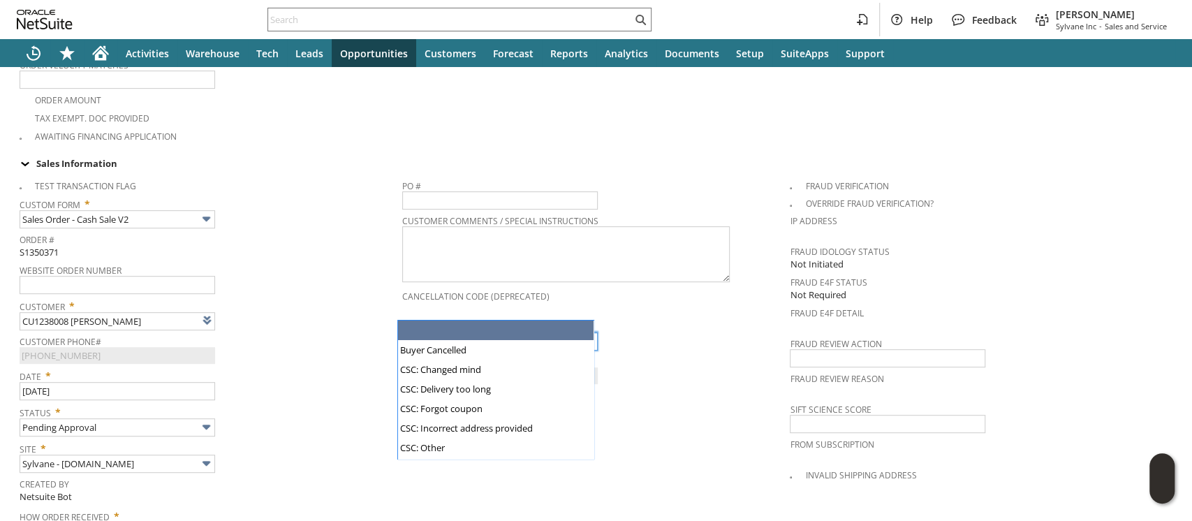
type input "No Inventory / OOS"
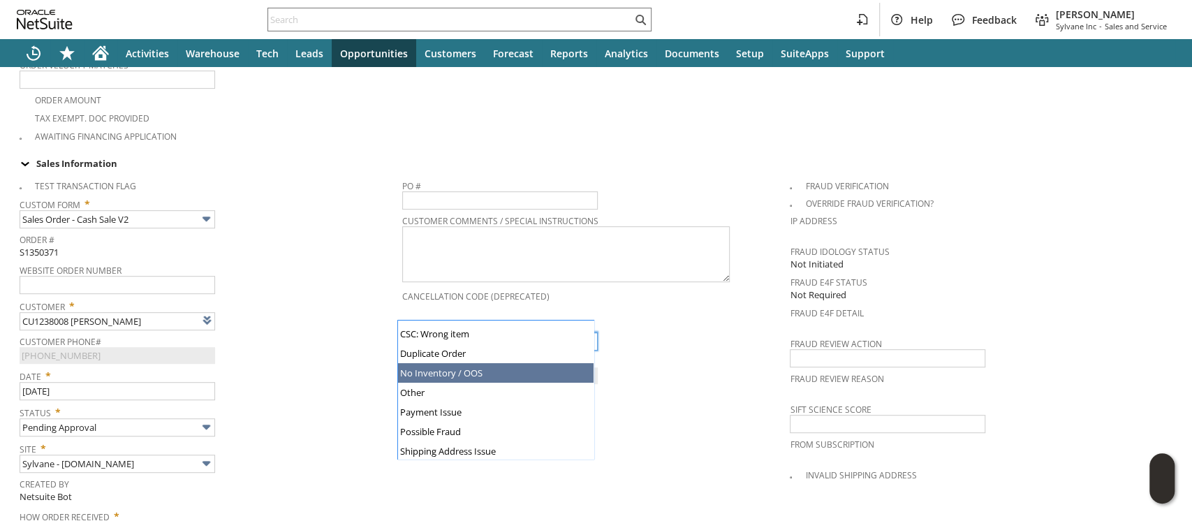
click at [332, 332] on span "Customer Phone#" at bounding box center [208, 339] width 376 height 15
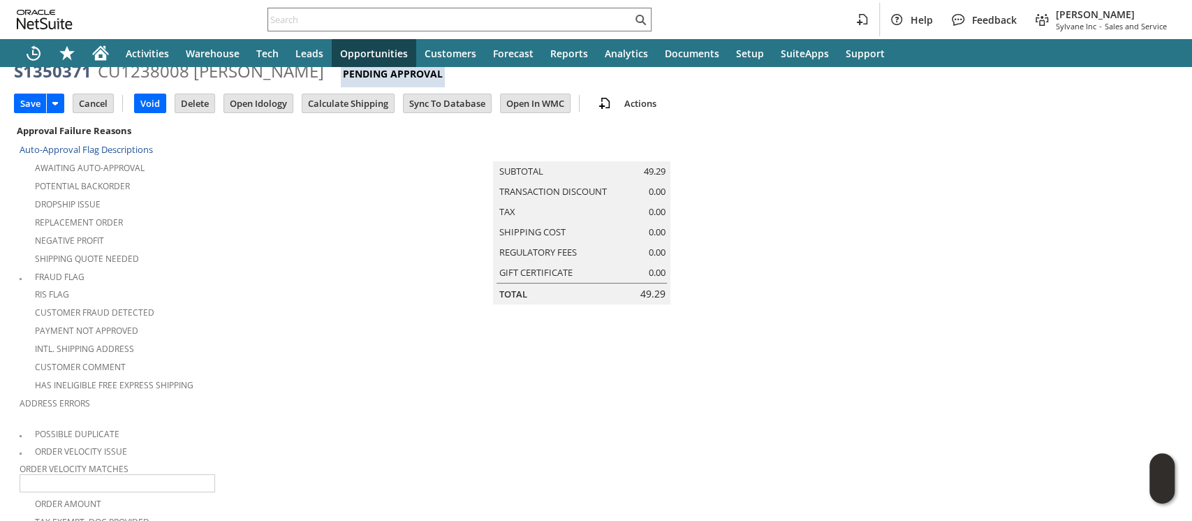
scroll to position [0, 0]
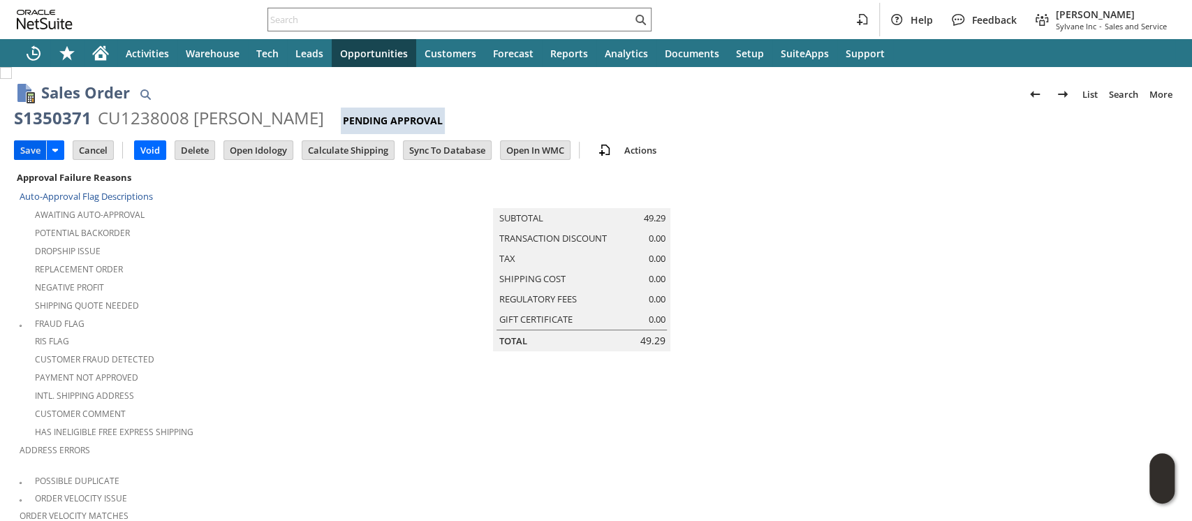
click at [30, 148] on input "Save" at bounding box center [30, 150] width 31 height 18
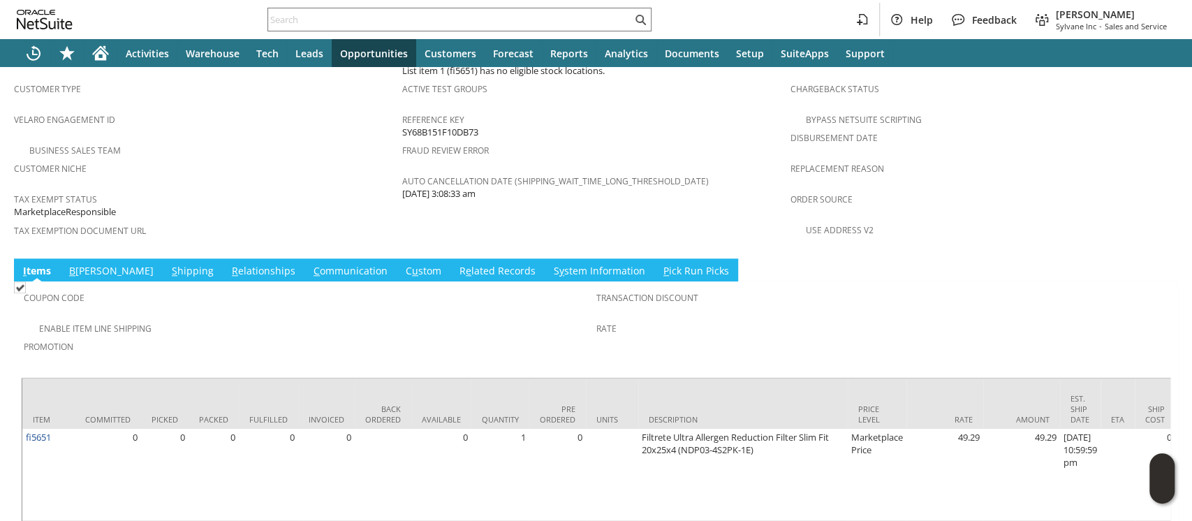
click at [310, 264] on link "C ommunication" at bounding box center [350, 271] width 81 height 15
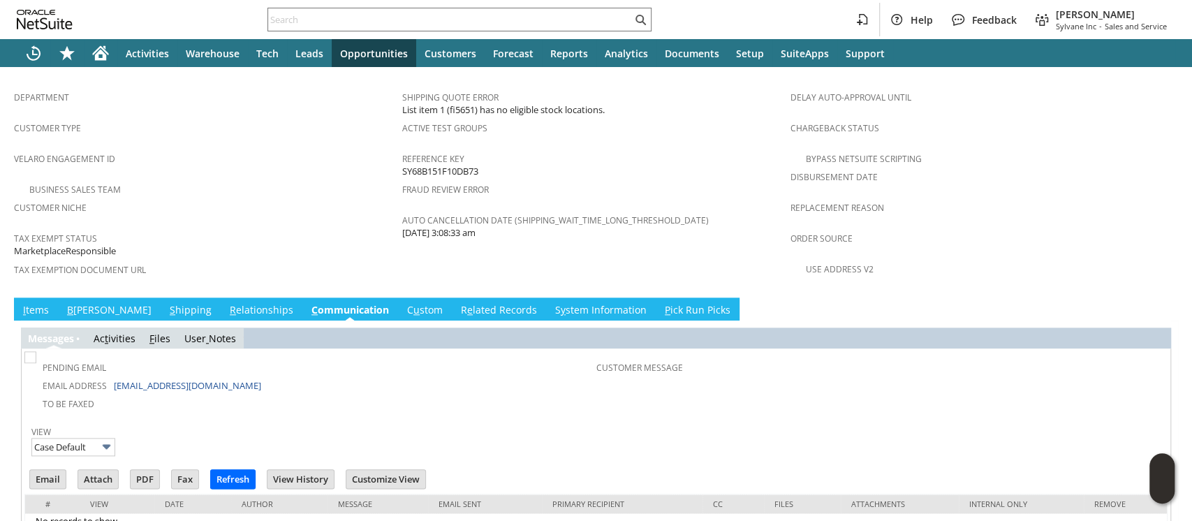
click at [404, 303] on link "C u stom" at bounding box center [425, 310] width 43 height 15
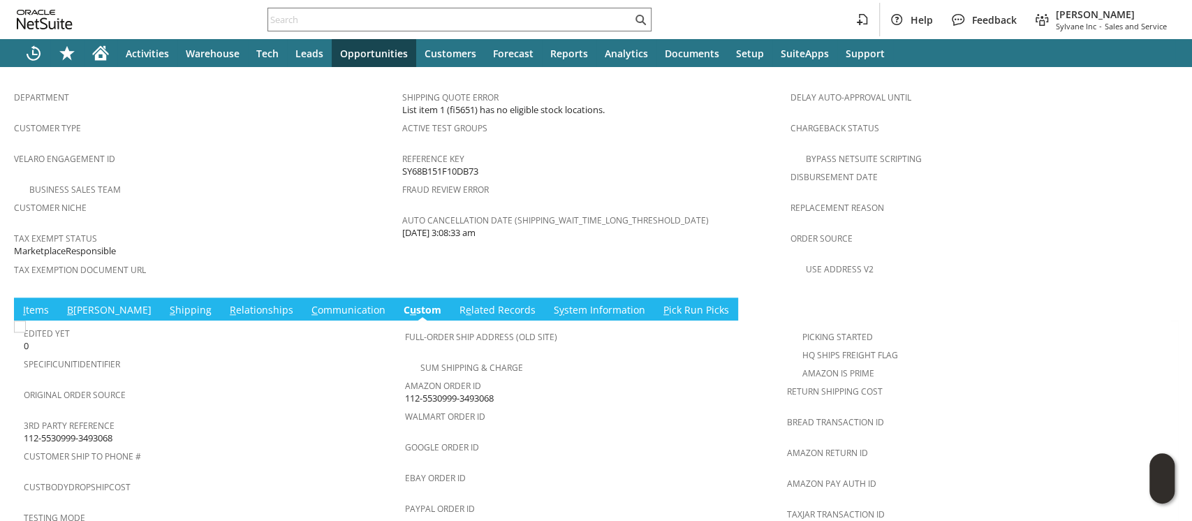
click at [423, 392] on span "112-5530999-3493068" at bounding box center [449, 398] width 89 height 13
copy tbody "112-5530999-3493068"
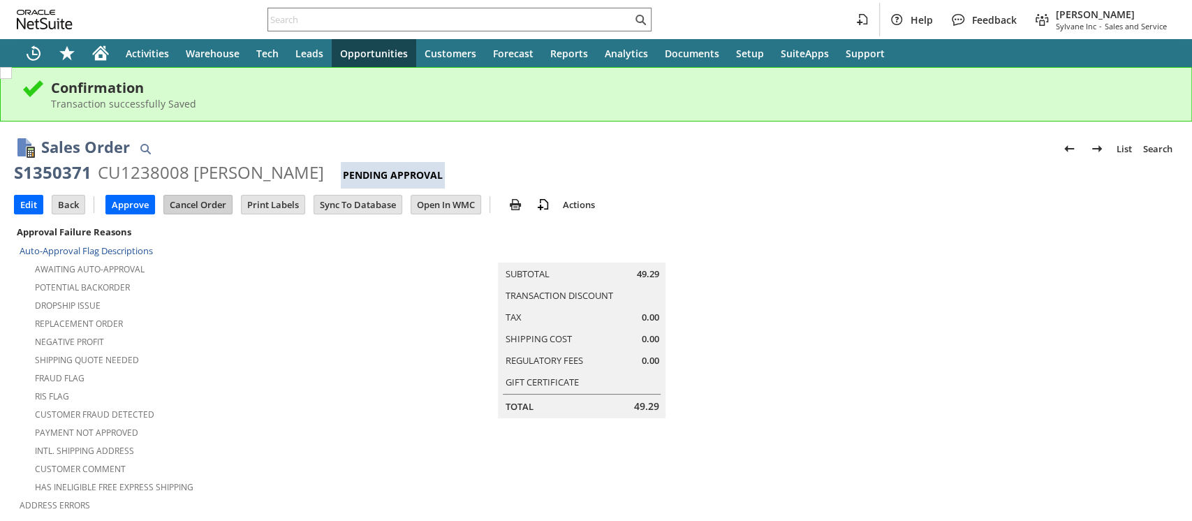
click at [198, 198] on input "Cancel Order" at bounding box center [198, 205] width 68 height 18
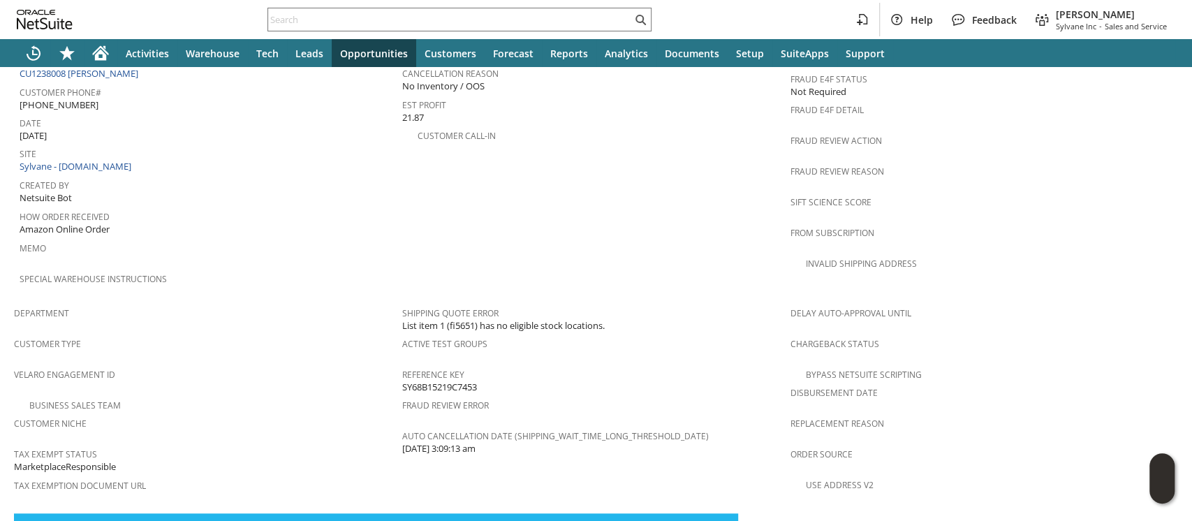
scroll to position [963, 0]
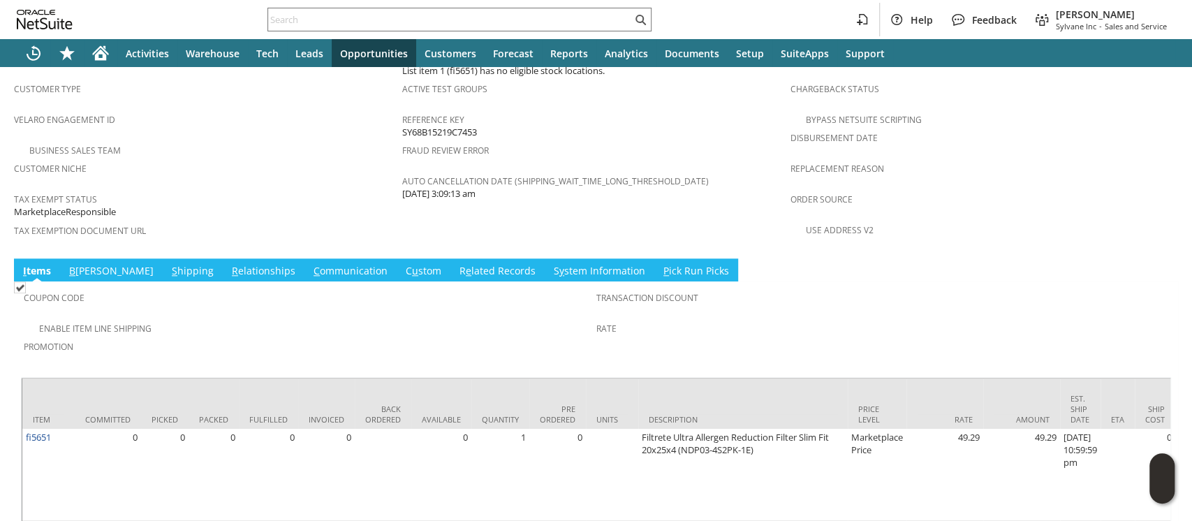
click at [402, 264] on link "[PERSON_NAME]" at bounding box center [423, 271] width 43 height 15
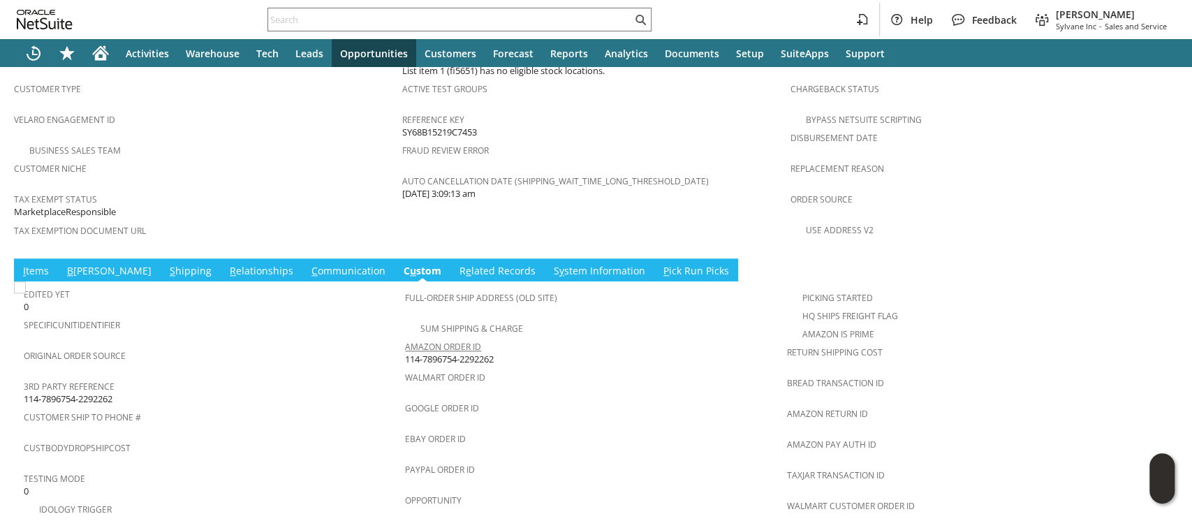
scroll to position [0, 0]
click at [427, 353] on span "114-7896754-2292262" at bounding box center [449, 359] width 89 height 13
copy tbody "114-7896754-2292262"
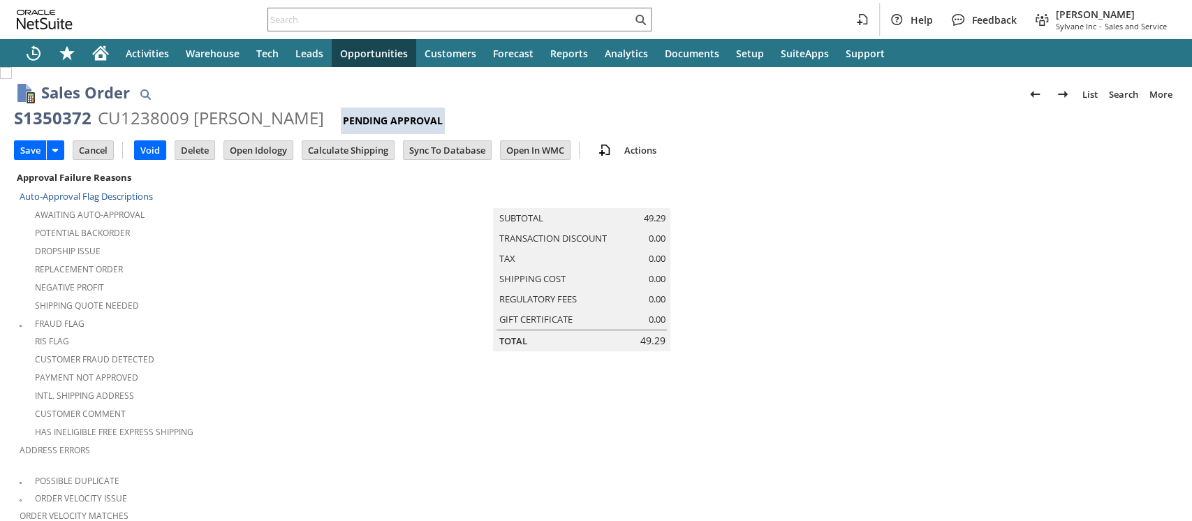
scroll to position [450, 0]
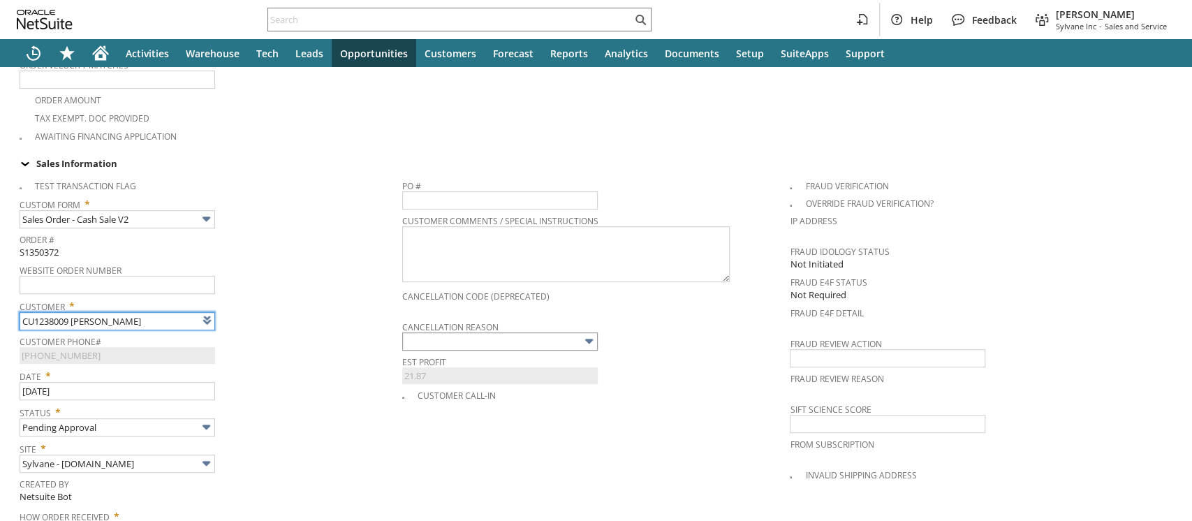
type input "Intelligent Recommendations ⁰"
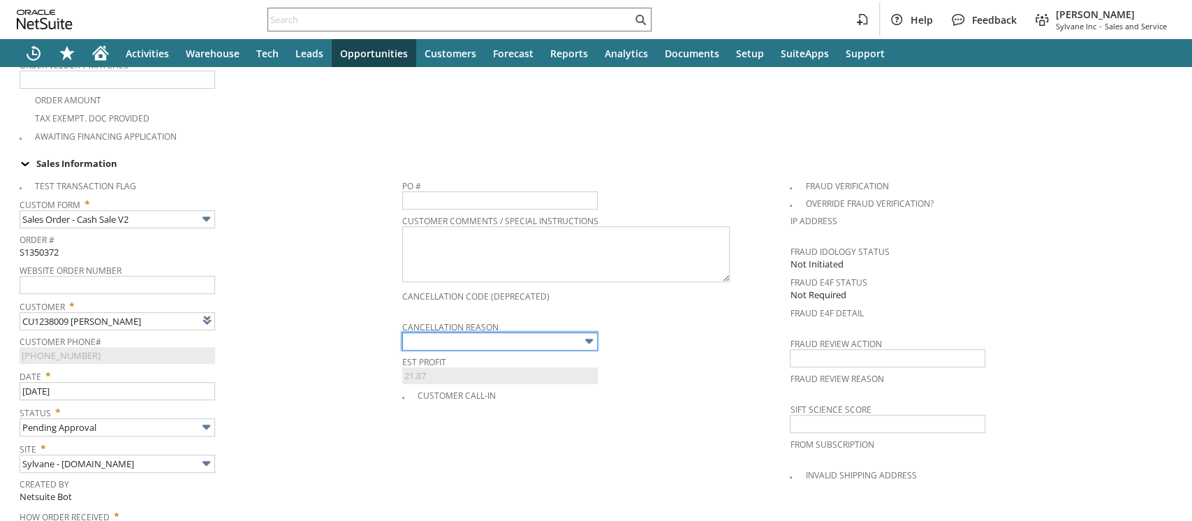
click at [407, 332] on input "text" at bounding box center [500, 341] width 196 height 18
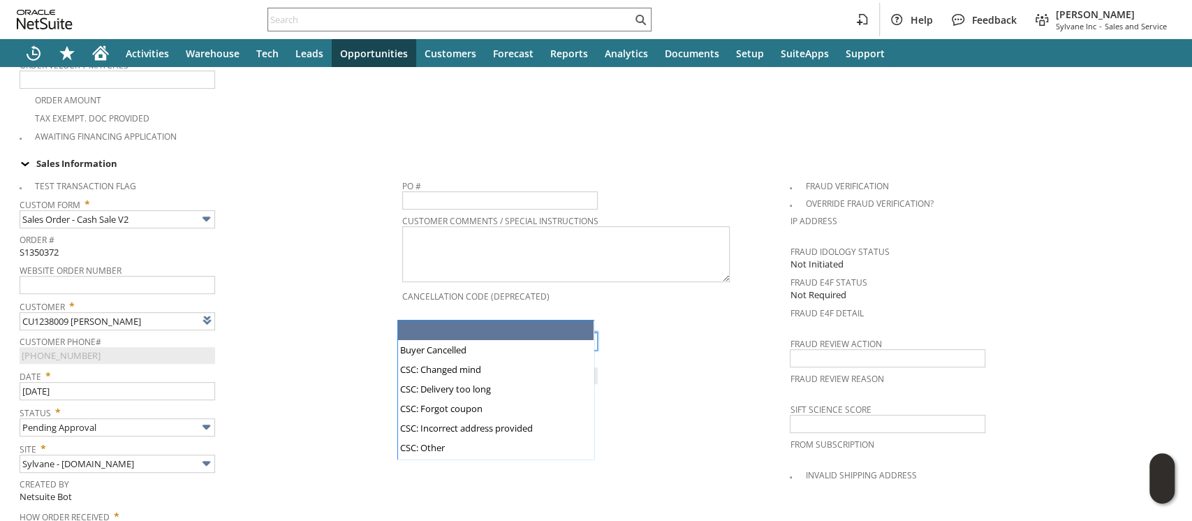
type input "No Inventory / OOS"
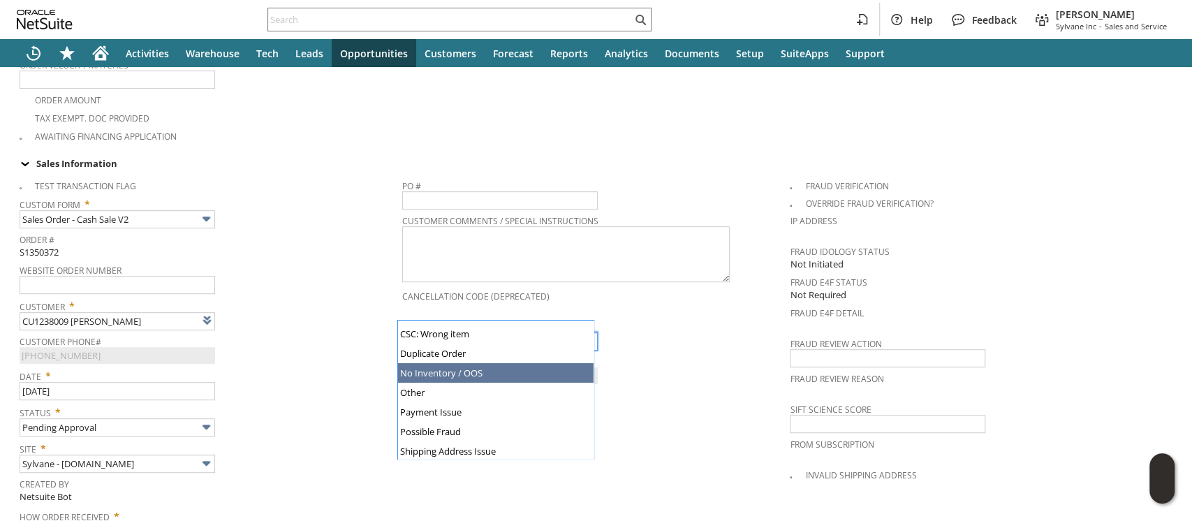
click at [332, 332] on span "Customer Phone#" at bounding box center [208, 339] width 376 height 15
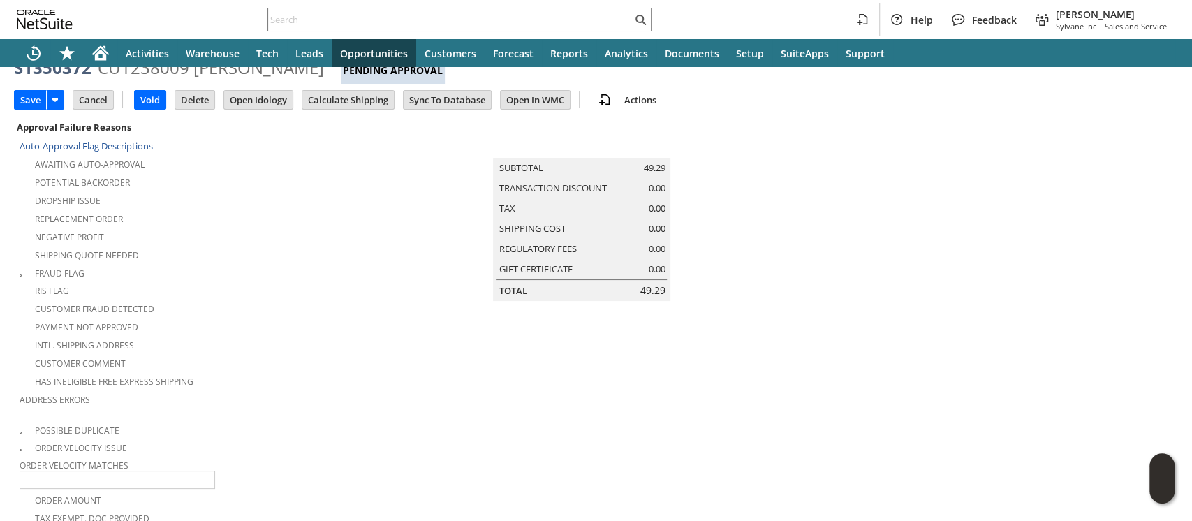
scroll to position [0, 0]
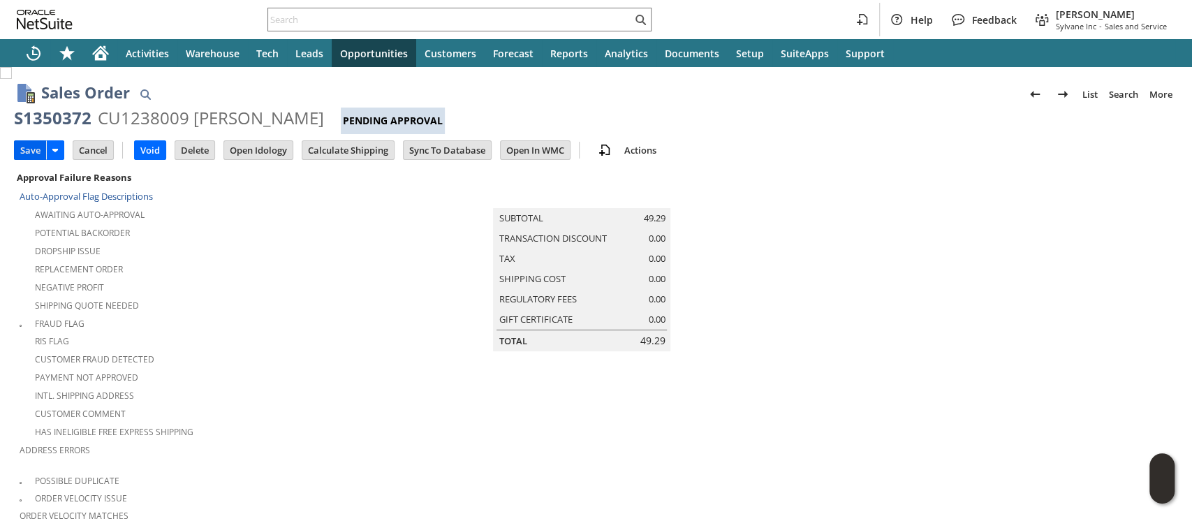
click at [30, 149] on input "Save" at bounding box center [30, 150] width 31 height 18
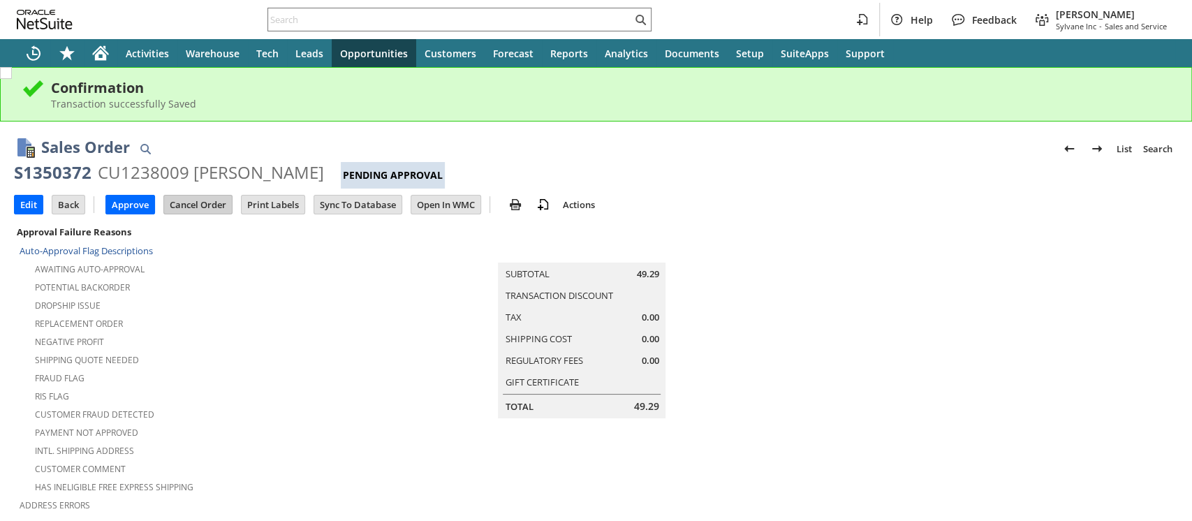
click at [193, 203] on input "Cancel Order" at bounding box center [198, 205] width 68 height 18
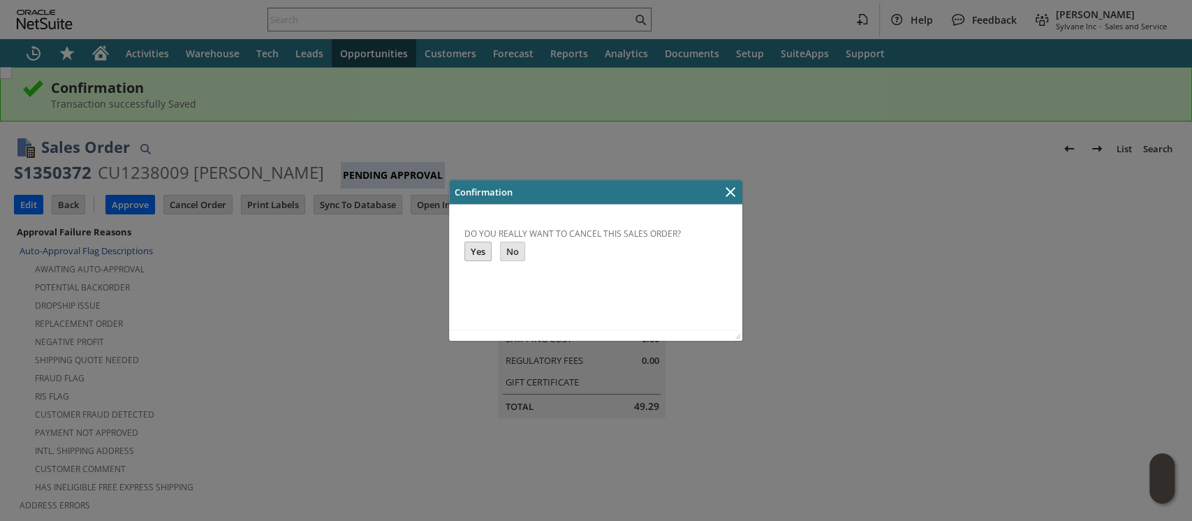
click at [470, 247] on input "Yes" at bounding box center [478, 251] width 26 height 18
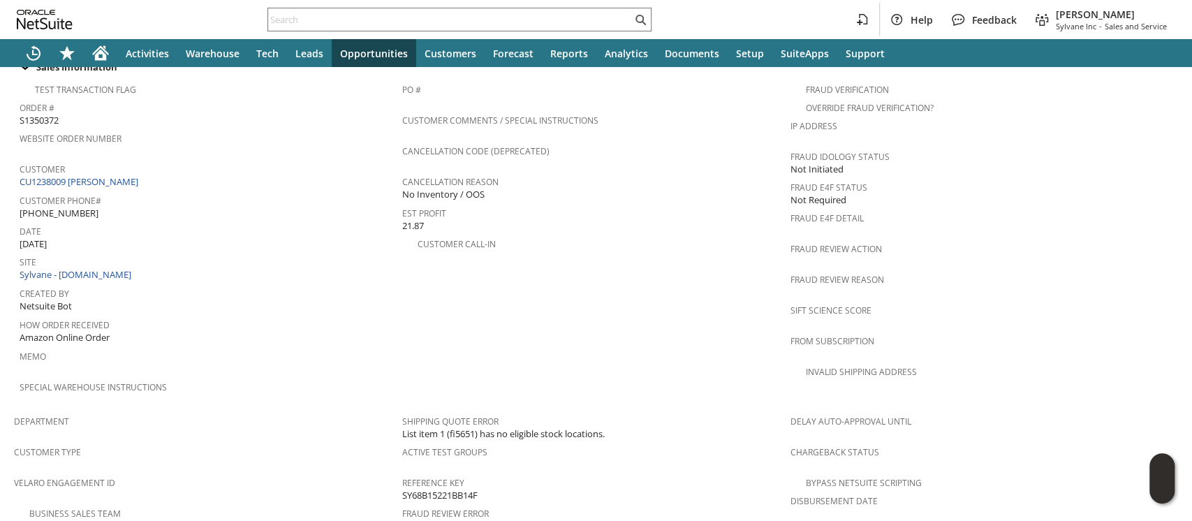
scroll to position [963, 0]
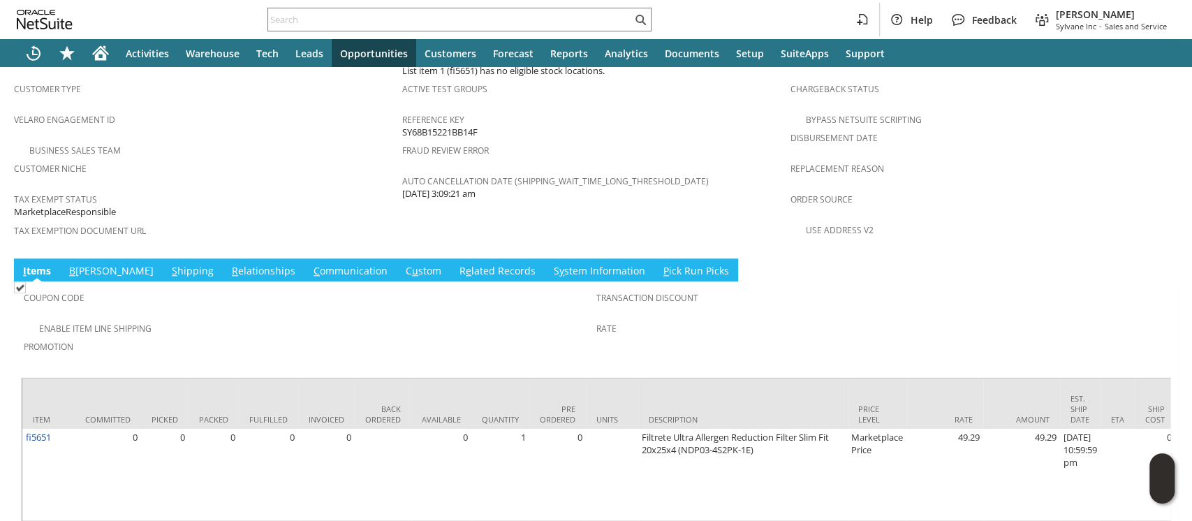
click at [412, 264] on span "u" at bounding box center [415, 270] width 6 height 13
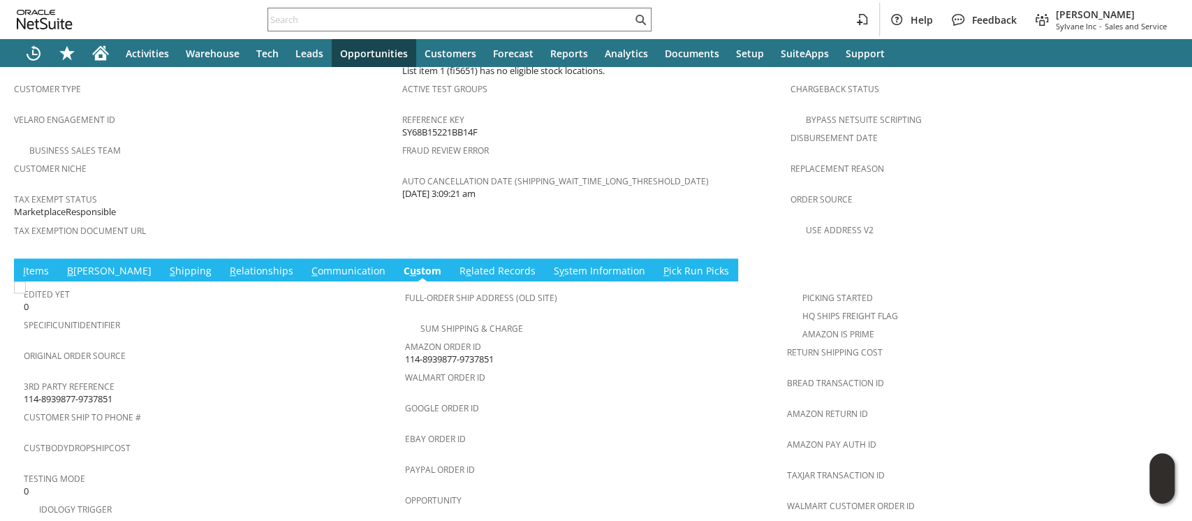
scroll to position [0, 0]
click at [438, 353] on span "114-8939877-9737851" at bounding box center [449, 359] width 89 height 13
copy tbody "114-8939877-9737851"
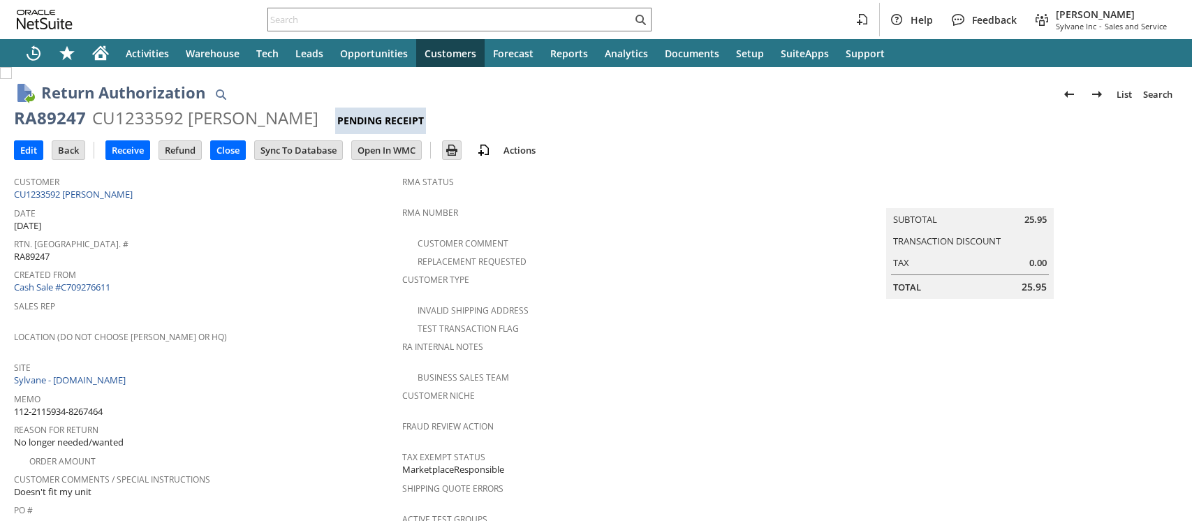
click at [126, 121] on div "CU1233592 [PERSON_NAME]" at bounding box center [205, 118] width 226 height 22
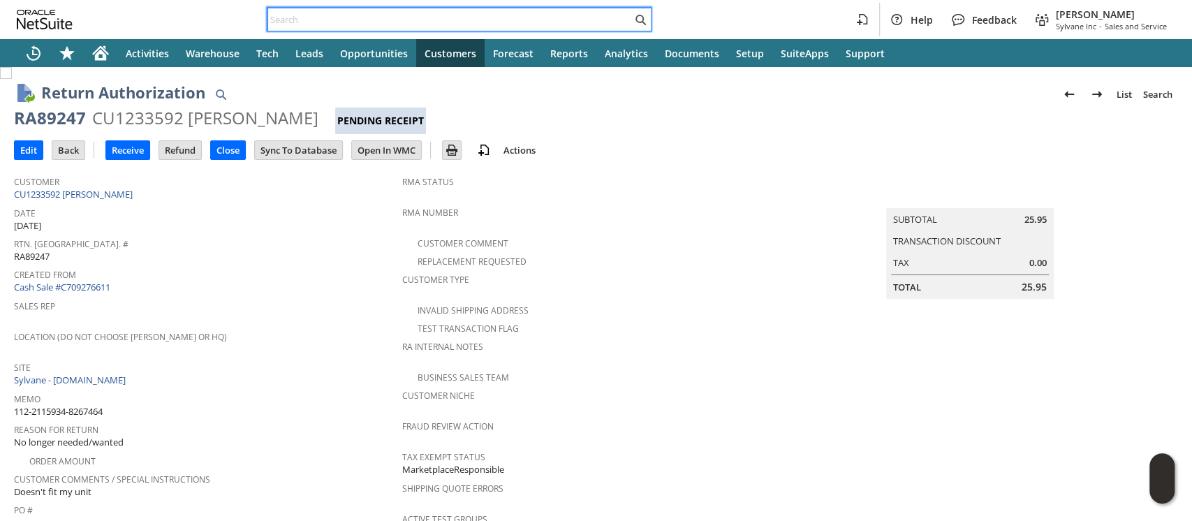
click at [580, 13] on input "text" at bounding box center [450, 19] width 364 height 17
paste input "112-0000688-7528218"
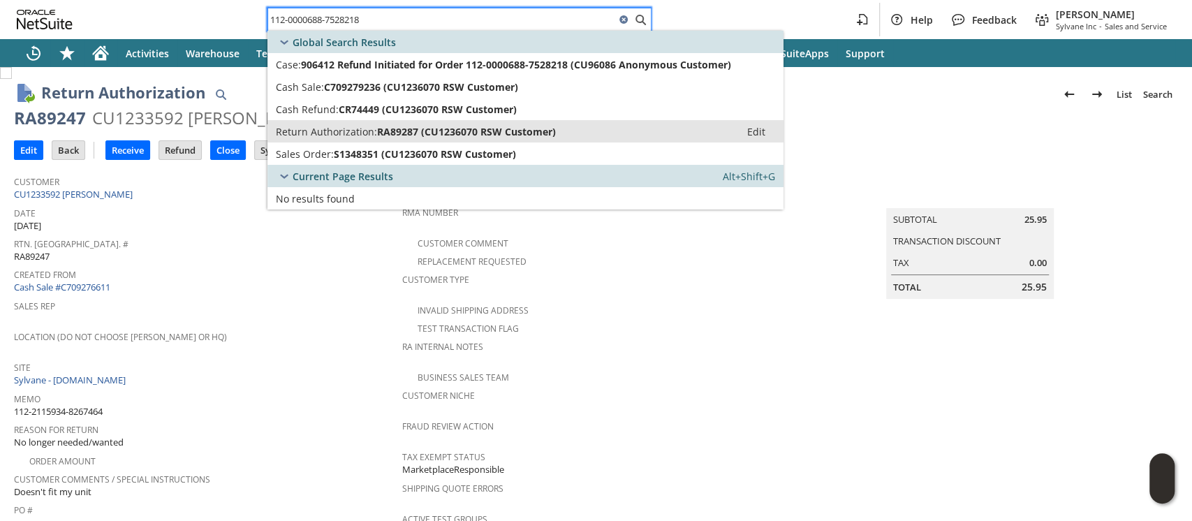
type input "112-0000688-7528218"
click at [483, 125] on span "RA89287 (CU1236070 RSW Customer)" at bounding box center [466, 131] width 179 height 13
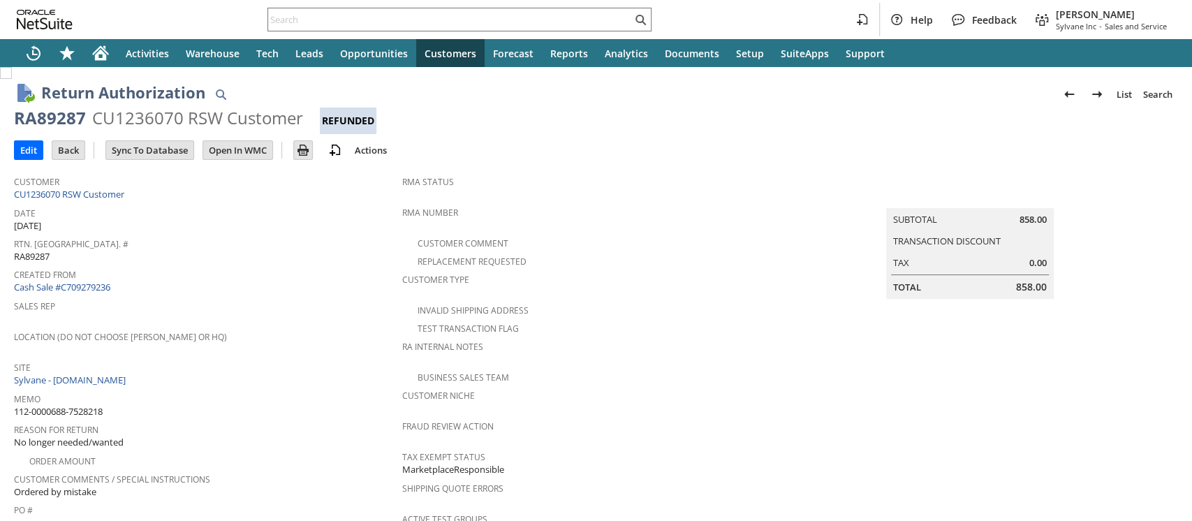
click at [148, 121] on div "CU1236070 RSW Customer" at bounding box center [197, 118] width 211 height 22
copy div "CU1236070"
click at [571, 20] on input "text" at bounding box center [450, 19] width 364 height 17
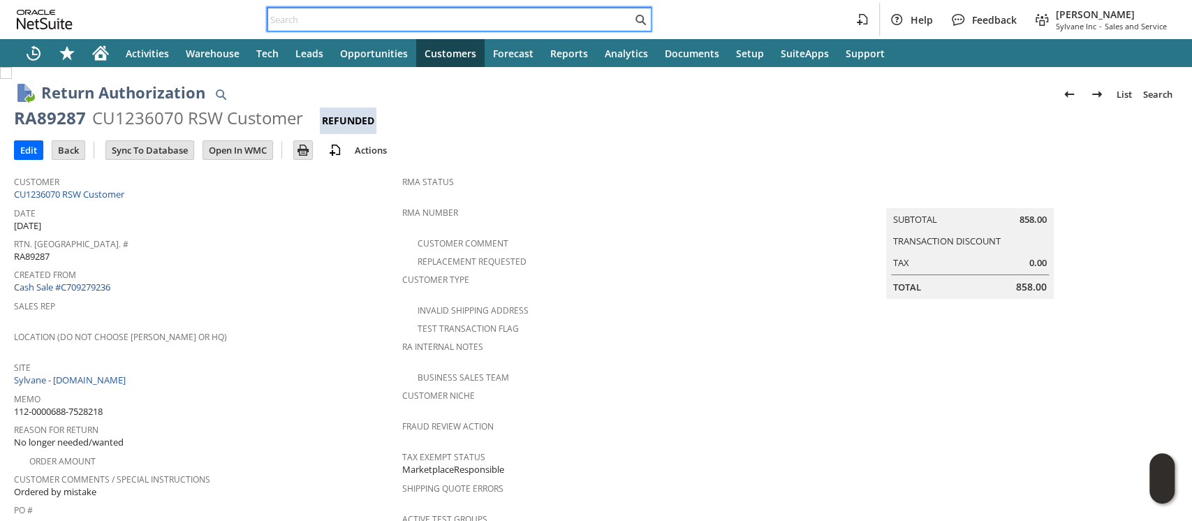
paste input "114-9184538-1646659"
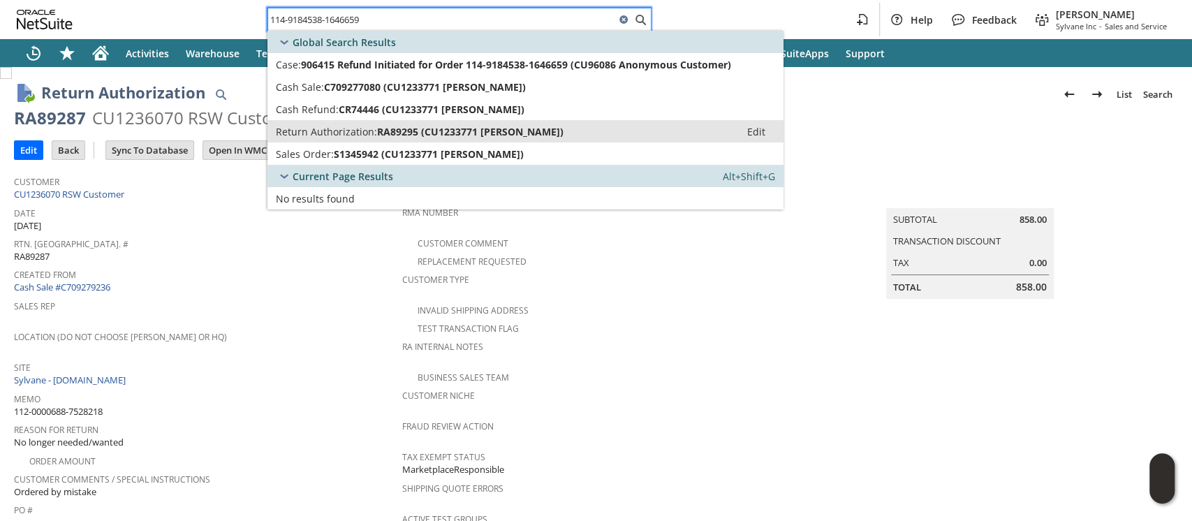
type input "114-9184538-1646659"
click at [508, 131] on span "RA89295 (CU1233771 Shannon Statton)" at bounding box center [470, 131] width 186 height 13
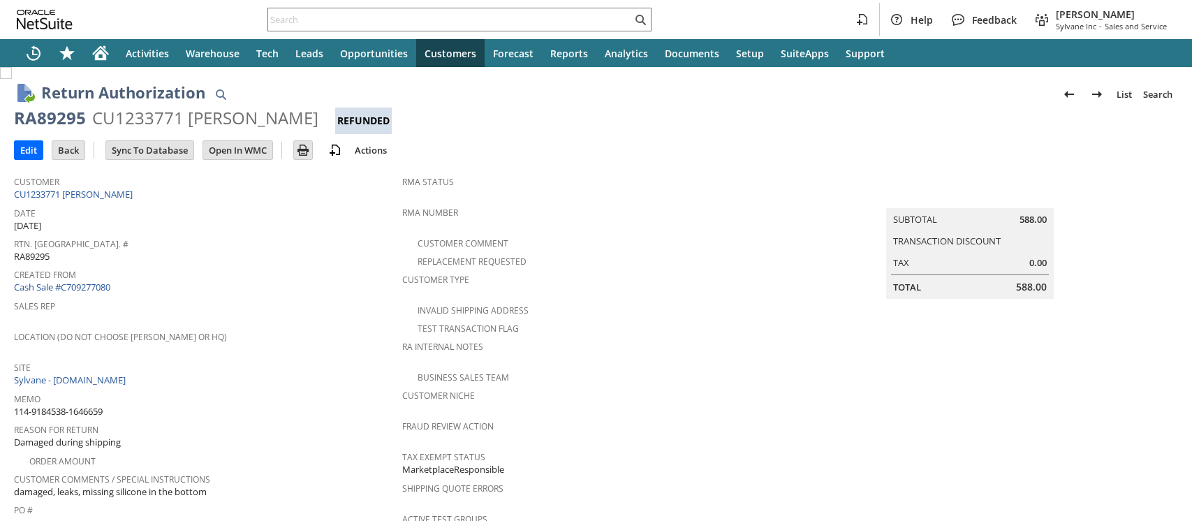
click at [147, 116] on div "CU1233771 Shannon Statton" at bounding box center [205, 118] width 226 height 22
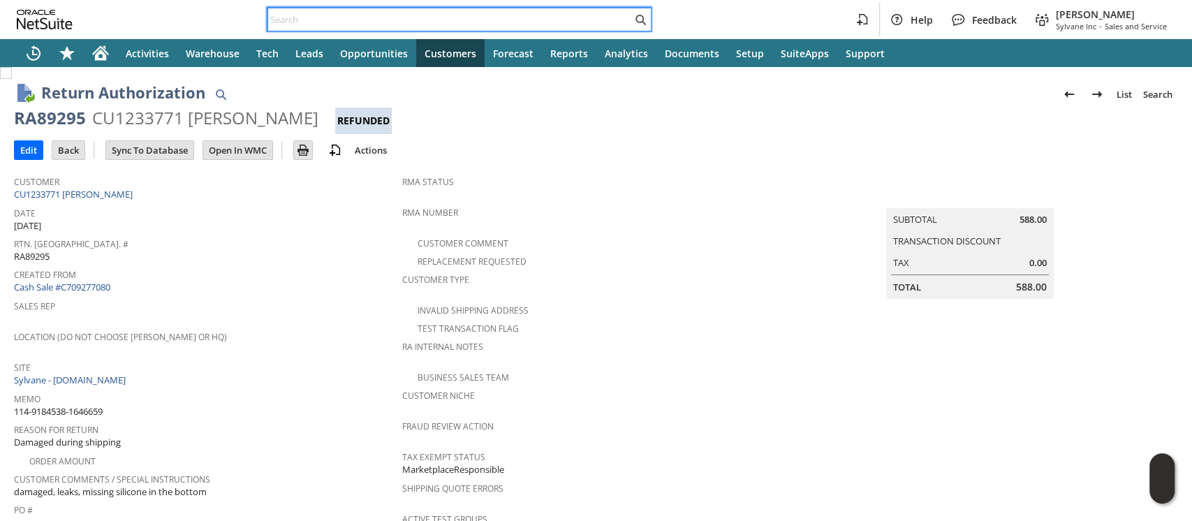
click at [578, 14] on input "text" at bounding box center [450, 19] width 364 height 17
paste input "113-2366082-7955448"
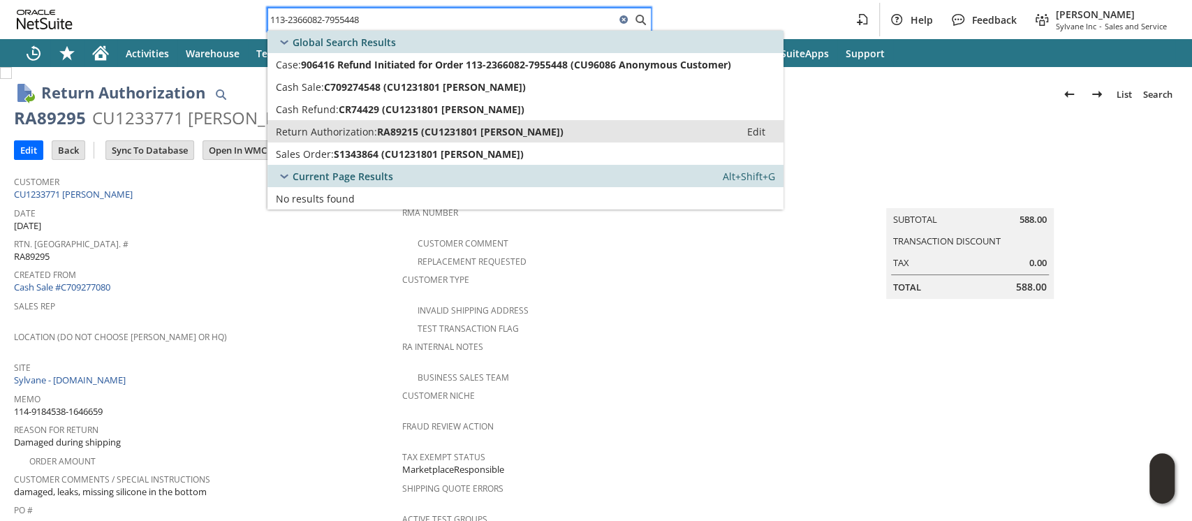
type input "113-2366082-7955448"
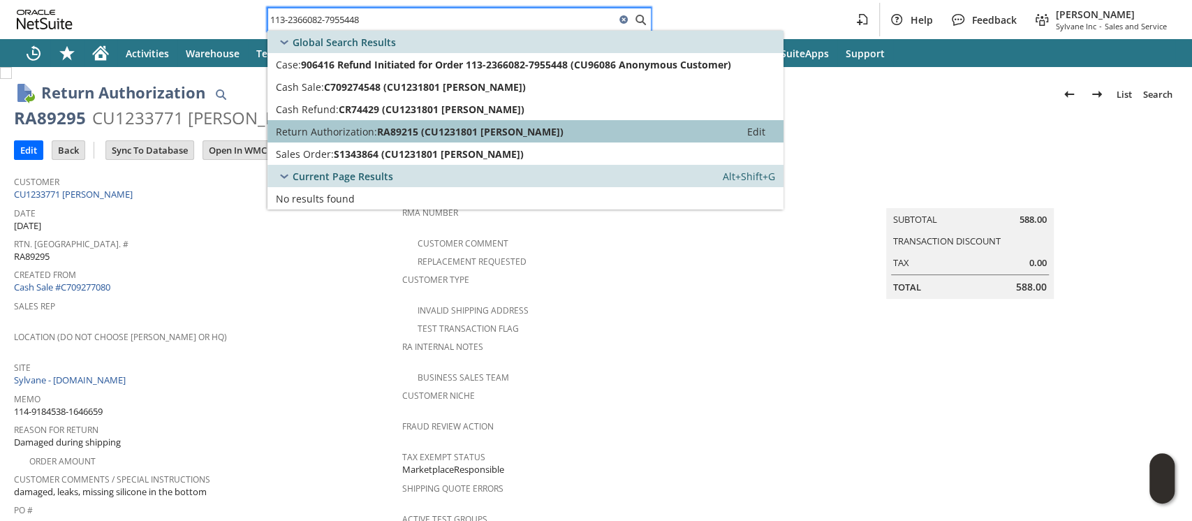
click at [502, 129] on span "RA89215 (CU1231801 Alexander Villarejos)" at bounding box center [470, 131] width 186 height 13
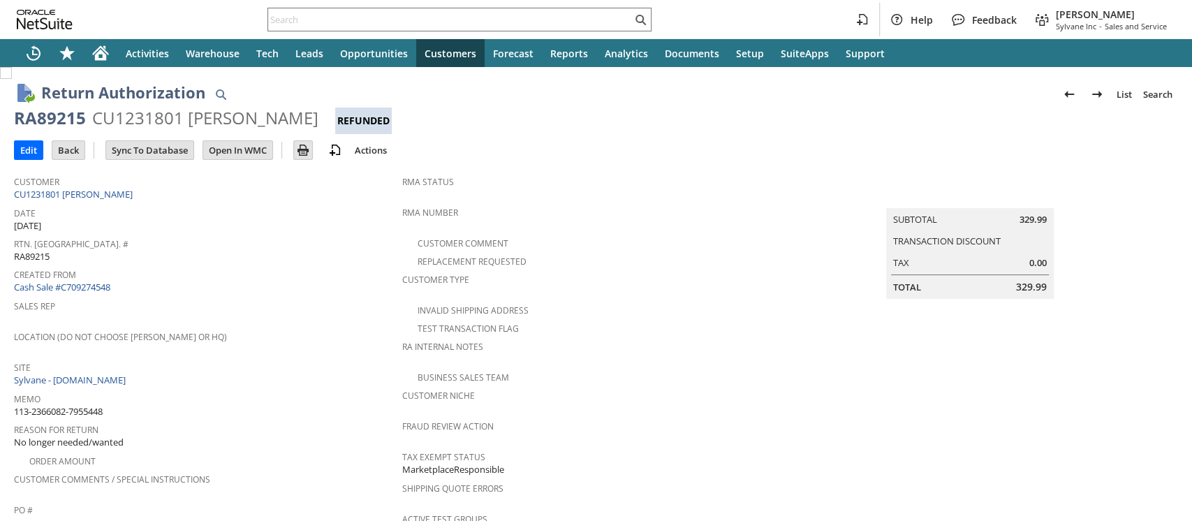
click at [154, 120] on div "CU1231801 Alexander Villarejos" at bounding box center [205, 118] width 226 height 22
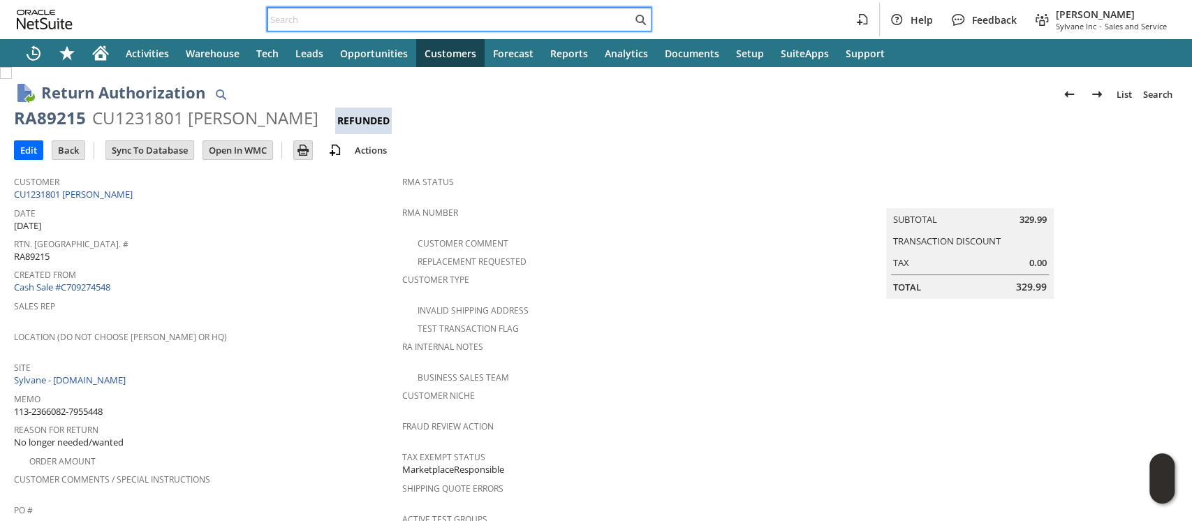
click at [484, 14] on input "text" at bounding box center [450, 19] width 364 height 17
paste input "111-4893783-5953058"
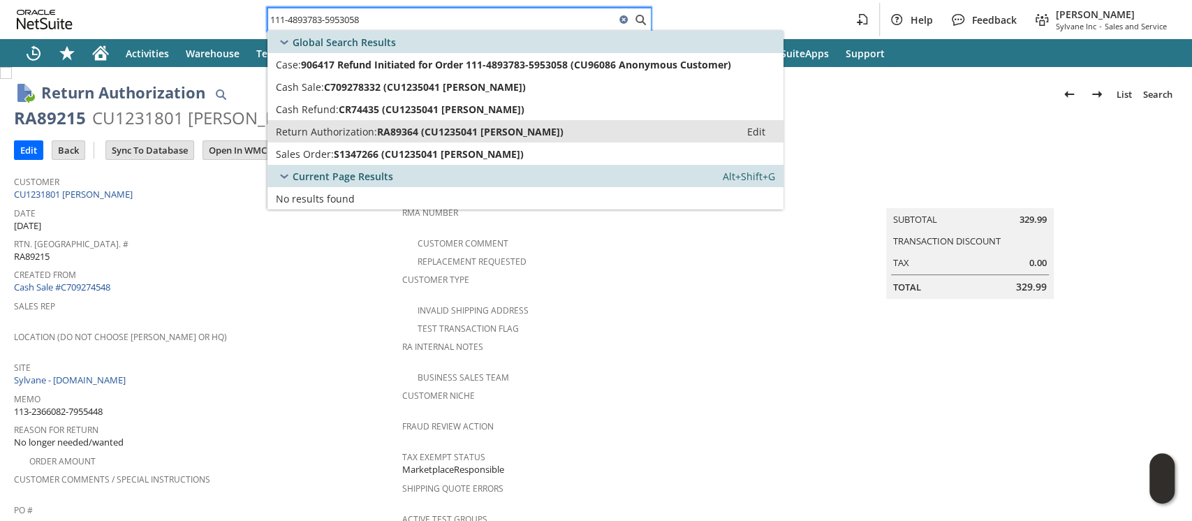
type input "111-4893783-5953058"
click at [474, 126] on span "RA89364 (CU1235041 Richard Kuhn)" at bounding box center [470, 131] width 186 height 13
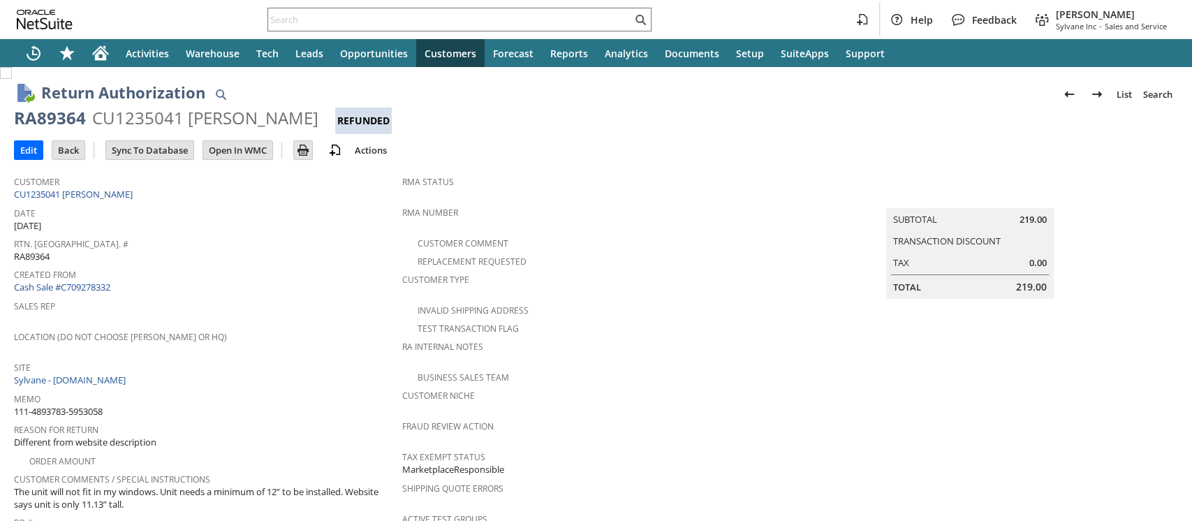
click at [149, 119] on div "CU1235041 [PERSON_NAME]" at bounding box center [205, 118] width 226 height 22
click at [149, 119] on div "CU1235041 Richard Kuhn" at bounding box center [205, 118] width 226 height 22
copy div "CU1235041"
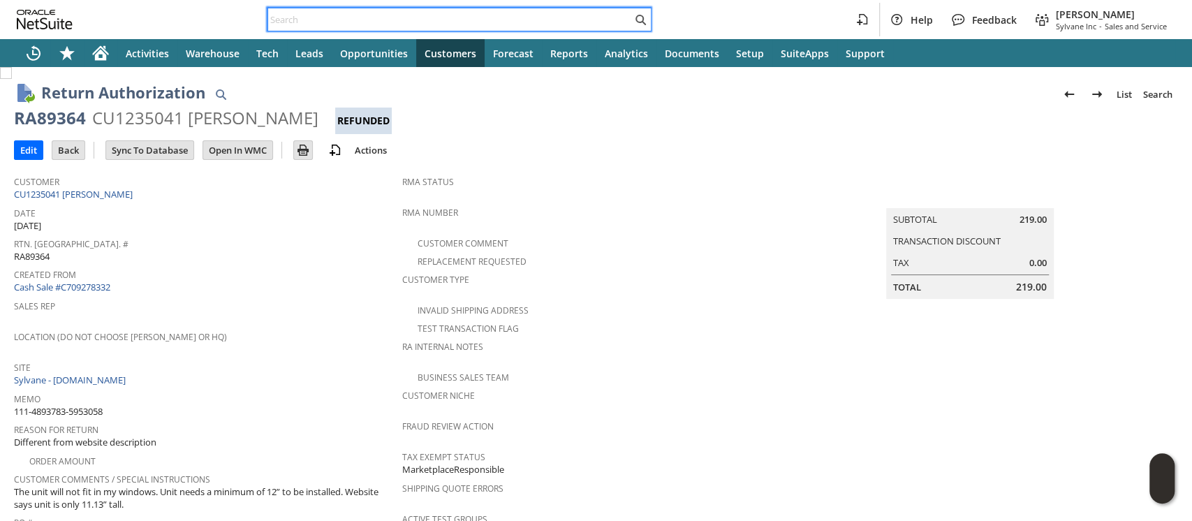
click at [522, 13] on input "text" at bounding box center [450, 19] width 364 height 17
paste input "112-7694134-7868224"
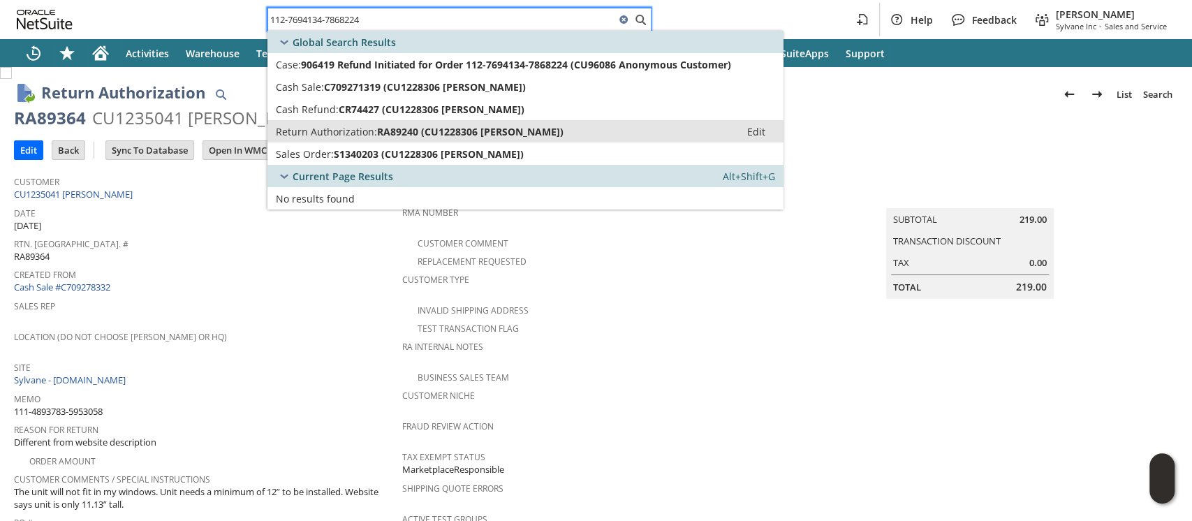
type input "112-7694134-7868224"
click at [511, 126] on span "RA89240 (CU1228306 Rosalyn G Montgomery)" at bounding box center [470, 131] width 186 height 13
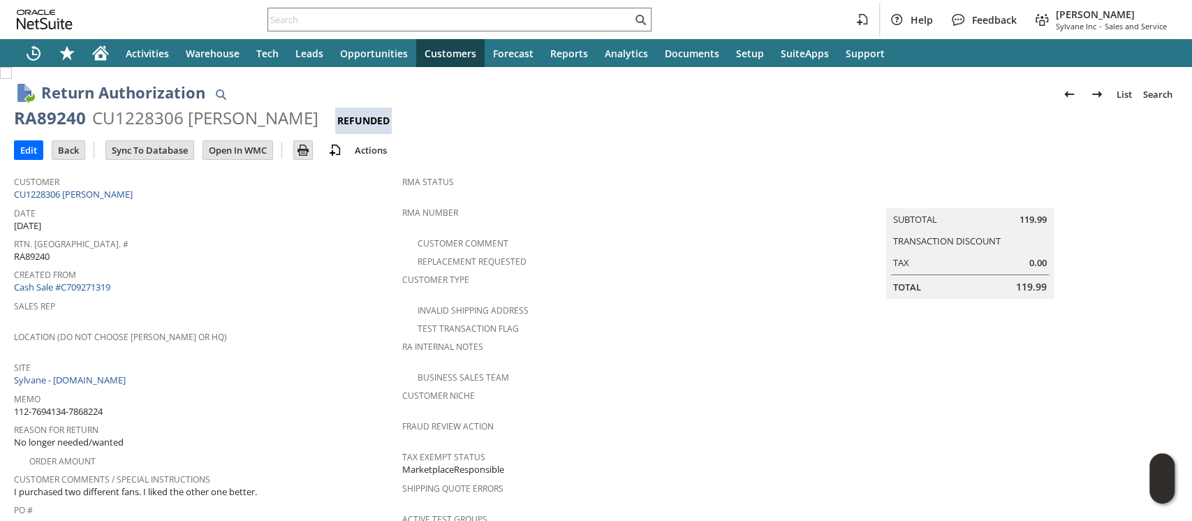
click at [131, 117] on div "CU1228306 [PERSON_NAME]" at bounding box center [205, 118] width 226 height 22
copy div "CU1228306"
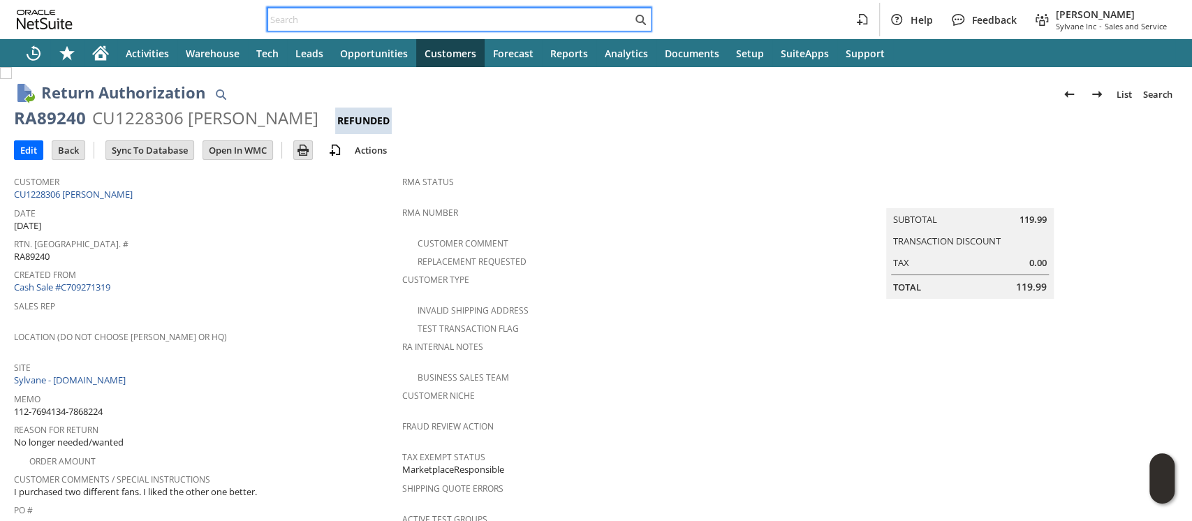
click at [543, 22] on input "text" at bounding box center [450, 19] width 364 height 17
paste input "113-9549649-0132206"
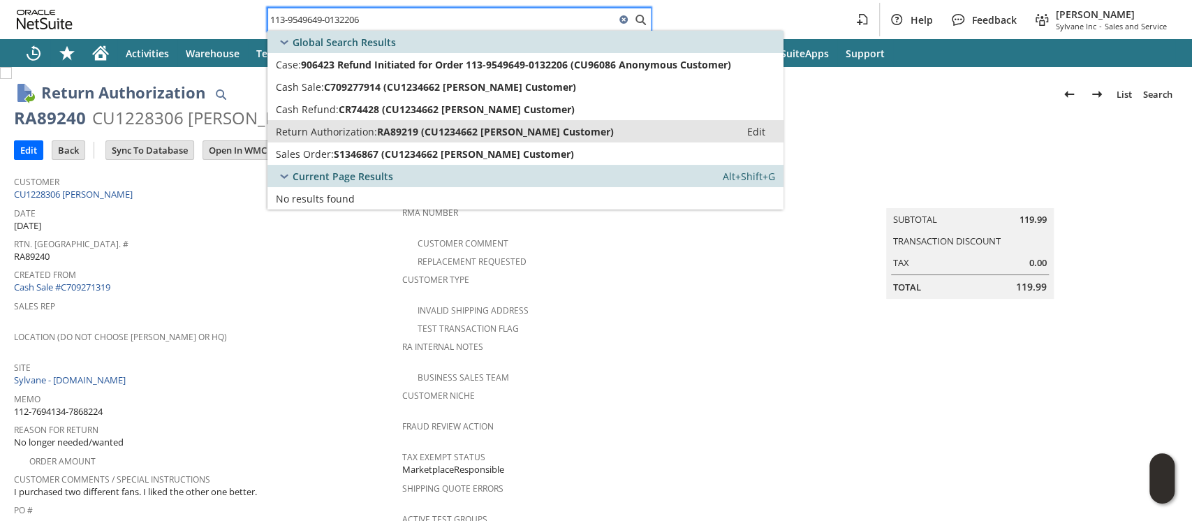
type input "113-9549649-0132206"
click at [536, 128] on span "RA89219 (CU1234662 Margo Customer)" at bounding box center [495, 131] width 237 height 13
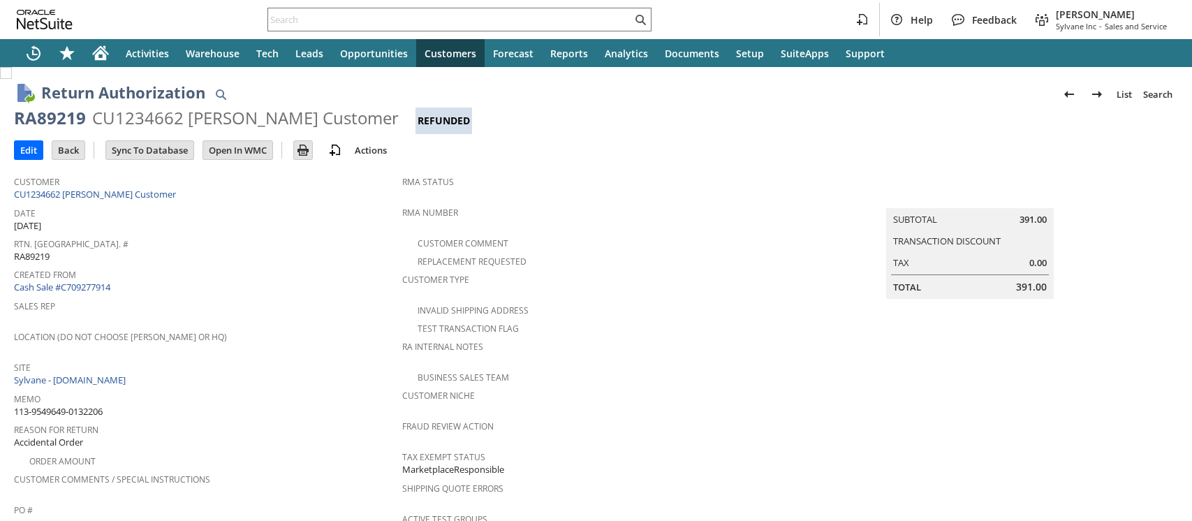
click at [164, 119] on div "CU1234662 Margo Customer" at bounding box center [245, 118] width 307 height 22
copy div "CU1234662"
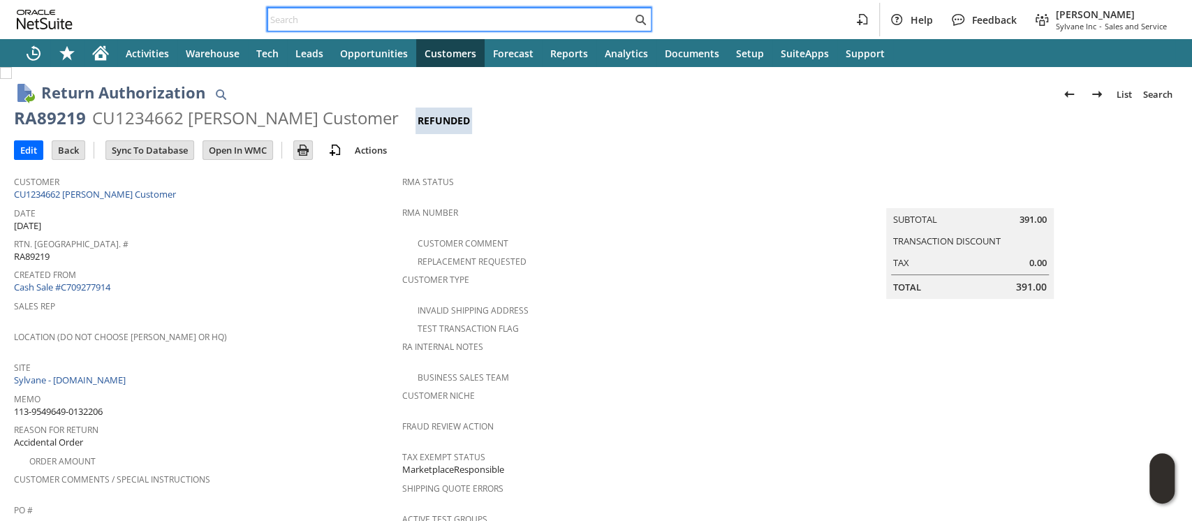
click at [545, 16] on input "text" at bounding box center [450, 19] width 364 height 17
paste input "113-8520542-5157007"
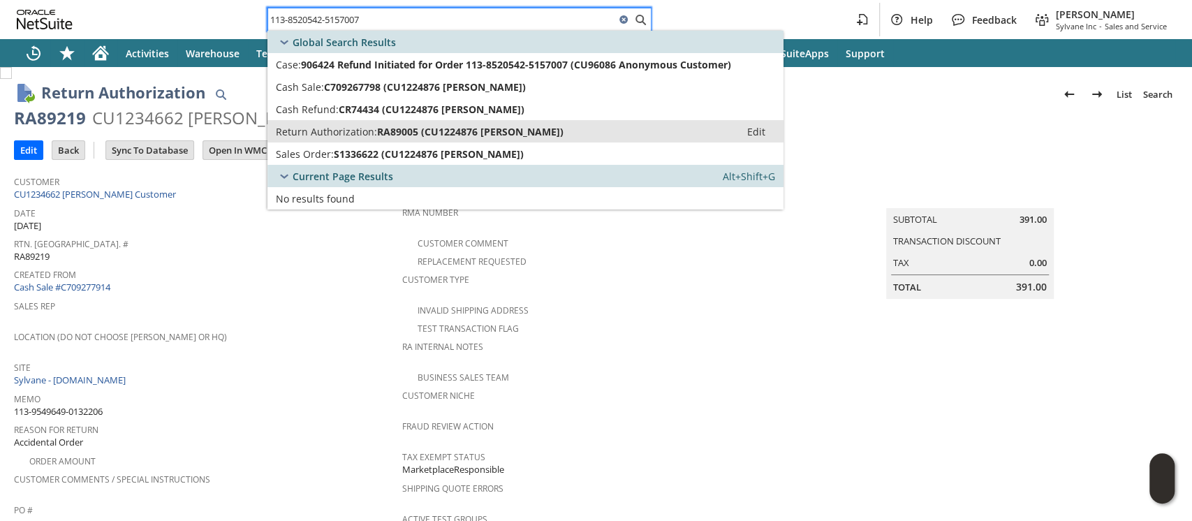
type input "113-8520542-5157007"
click at [476, 126] on span "RA89005 (CU1224876 David Salant)" at bounding box center [470, 131] width 186 height 13
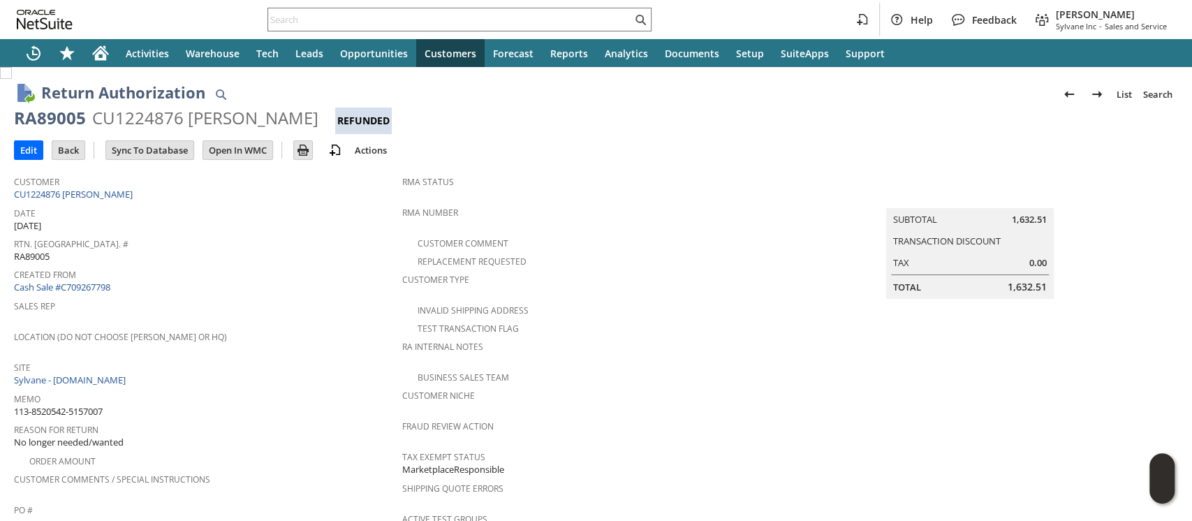
click at [149, 120] on div "CU1224876 David Salant" at bounding box center [205, 118] width 226 height 22
copy div "CU1224876"
click at [454, 11] on input "text" at bounding box center [450, 19] width 364 height 17
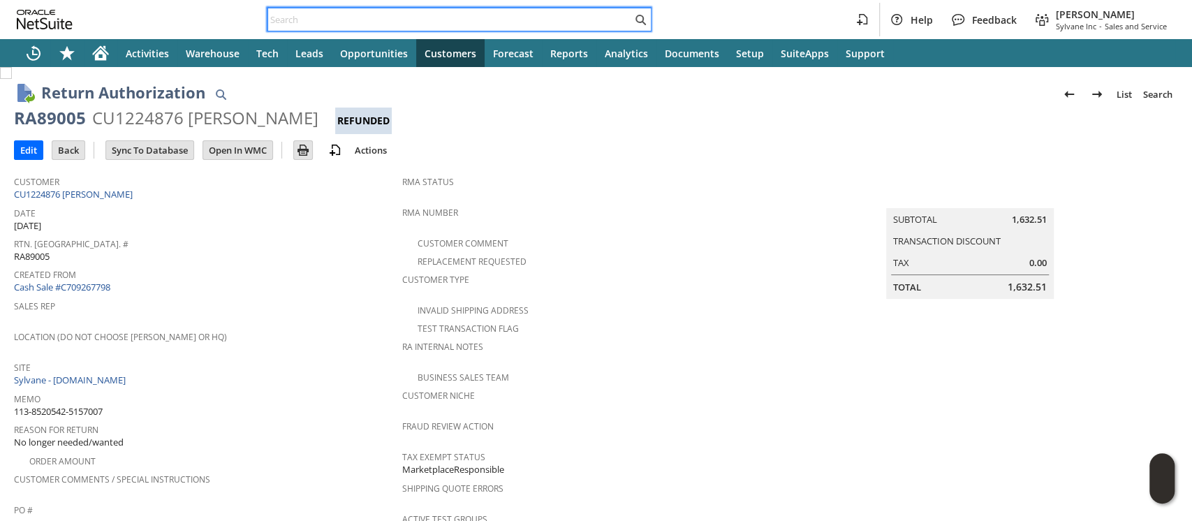
paste input "114-1195838-3816203"
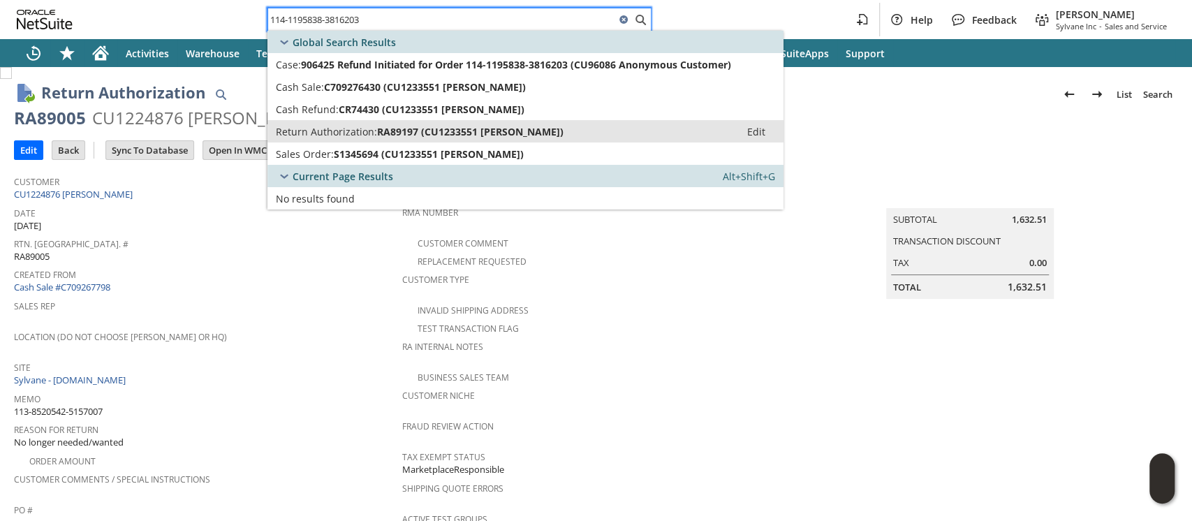
type input "114-1195838-3816203"
click at [441, 127] on span "RA89197 (CU1233551 adnan Customer)" at bounding box center [470, 131] width 186 height 13
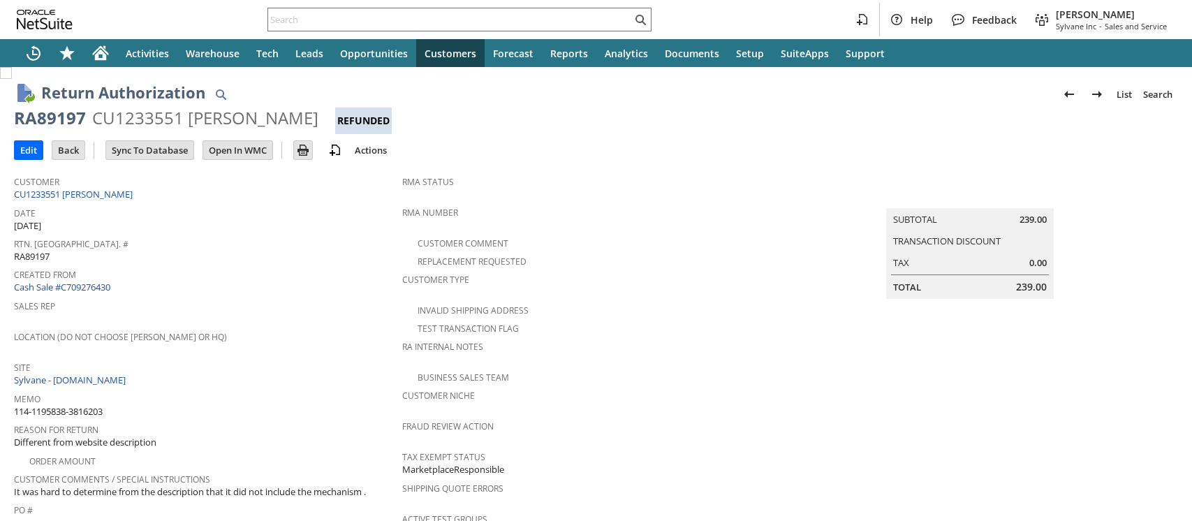
click at [153, 112] on div "CU1233551 adnan Customer" at bounding box center [205, 118] width 226 height 22
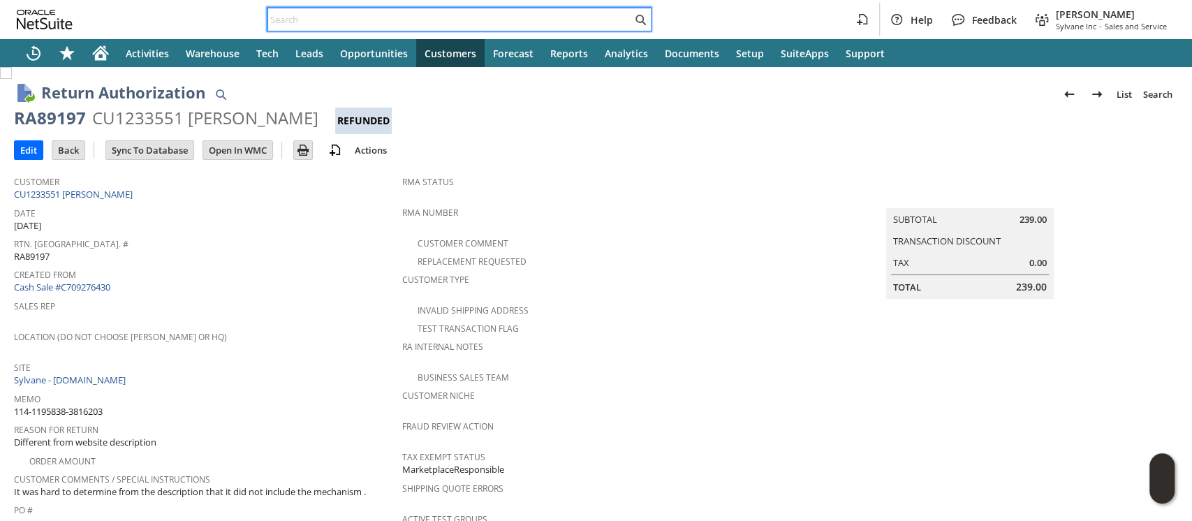
click at [568, 17] on input "text" at bounding box center [450, 19] width 364 height 17
paste input "114-9354263-9833034"
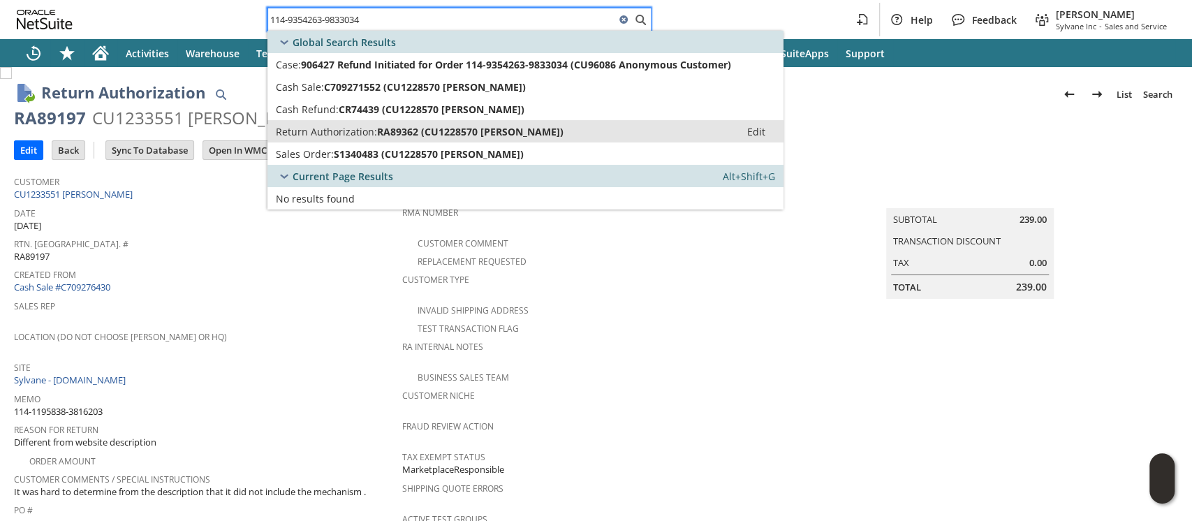
type input "114-9354263-9833034"
click at [550, 126] on span "RA89362 (CU1228570 Denise H Hitterdal)" at bounding box center [470, 131] width 186 height 13
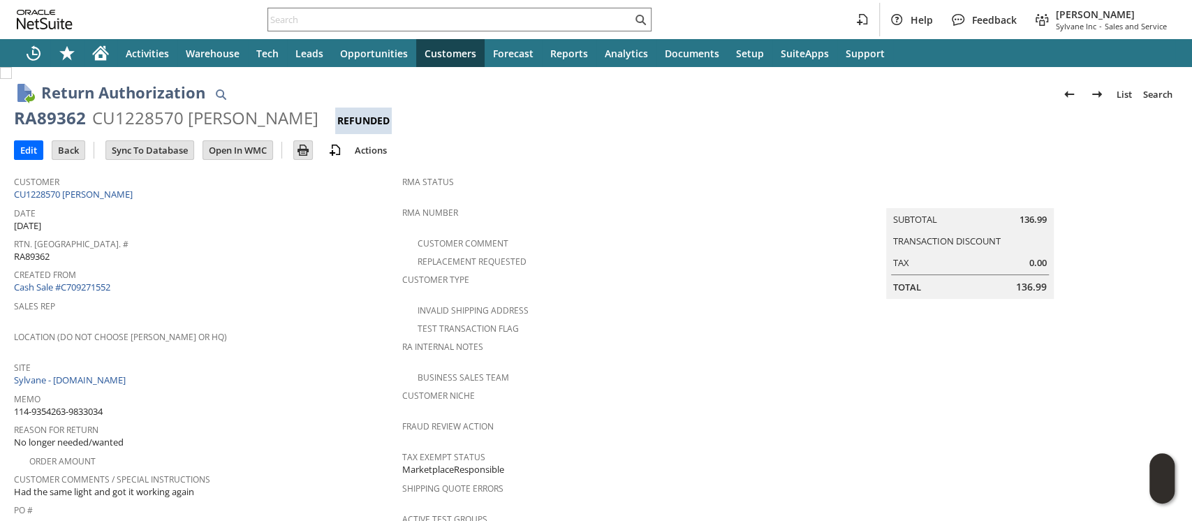
click at [129, 120] on div "CU1228570 [PERSON_NAME]" at bounding box center [205, 118] width 226 height 22
copy div "CU1228570"
click at [568, 15] on input "text" at bounding box center [450, 19] width 364 height 17
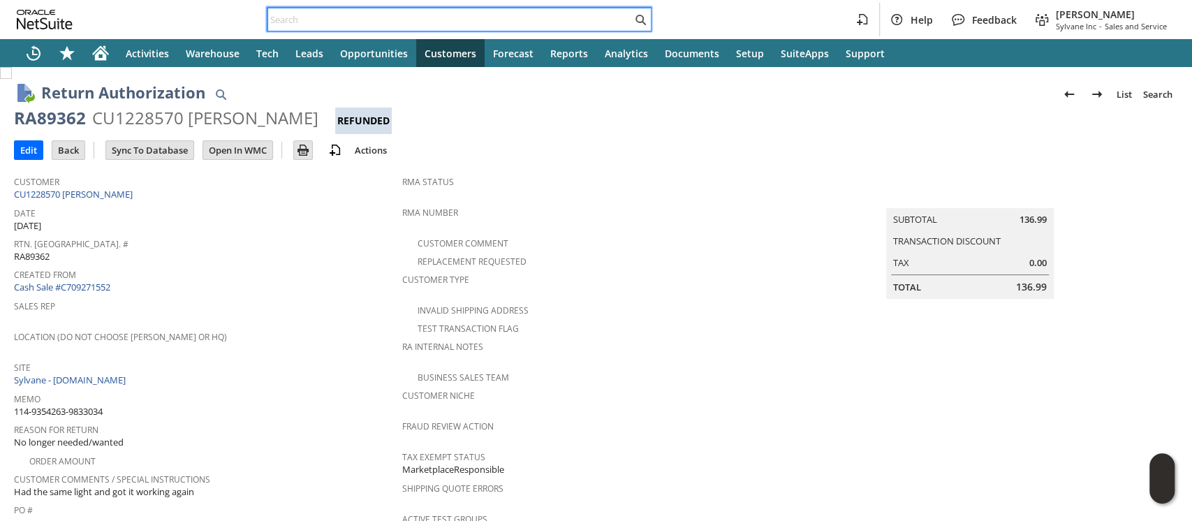
paste input "114-7810421-9329866"
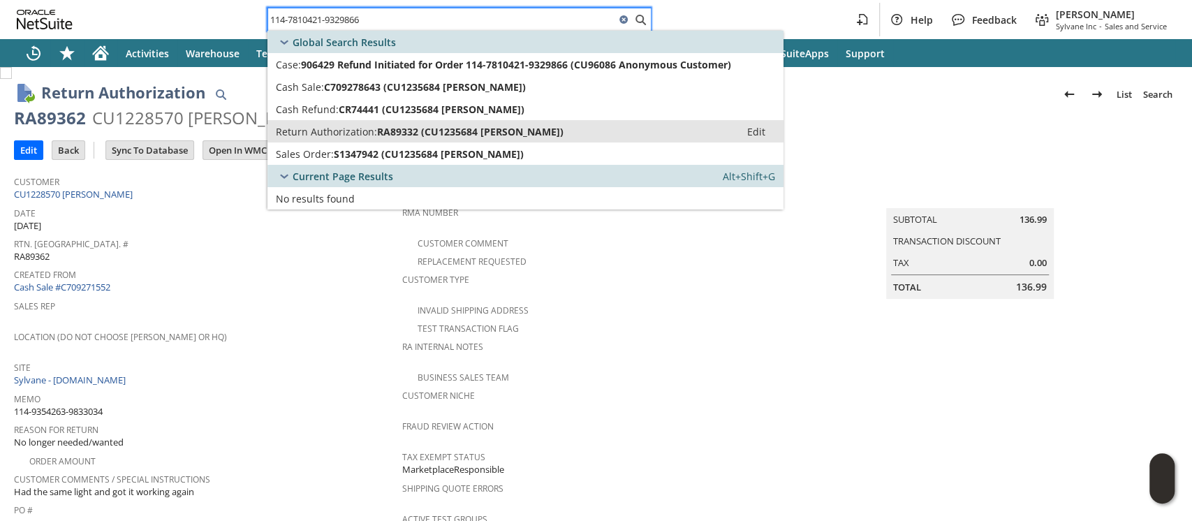
type input "114-7810421-9329866"
click at [539, 126] on span "RA89332 (CU1235684 Guido Licciardi)" at bounding box center [470, 131] width 186 height 13
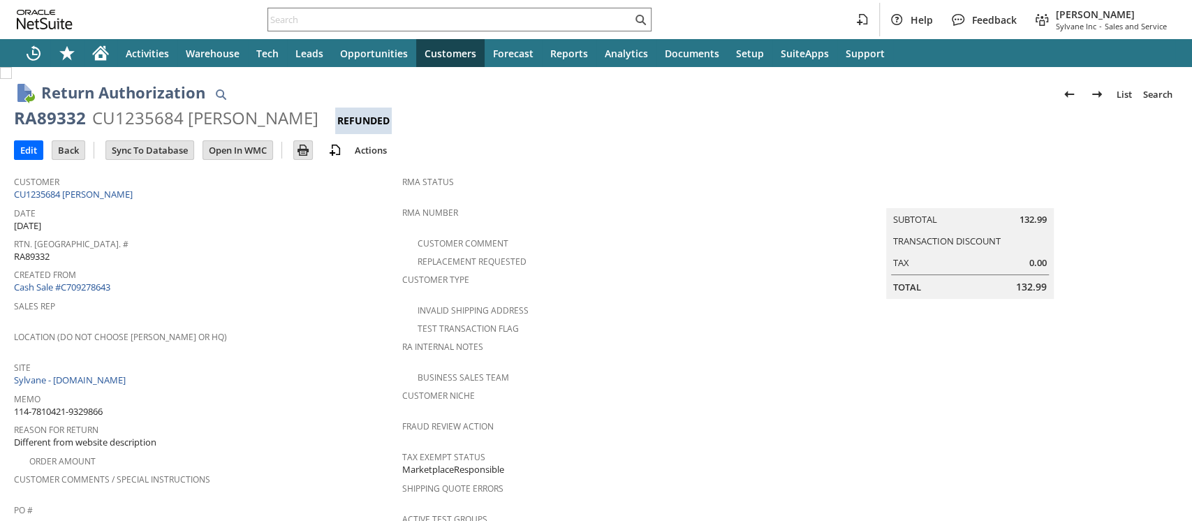
click at [168, 121] on div "CU1235684 Guido Licciardi" at bounding box center [205, 118] width 226 height 22
click at [168, 120] on div "CU1235684 Guido Licciardi" at bounding box center [205, 118] width 226 height 22
copy div "CU1235684"
click at [524, 16] on input "text" at bounding box center [450, 19] width 364 height 17
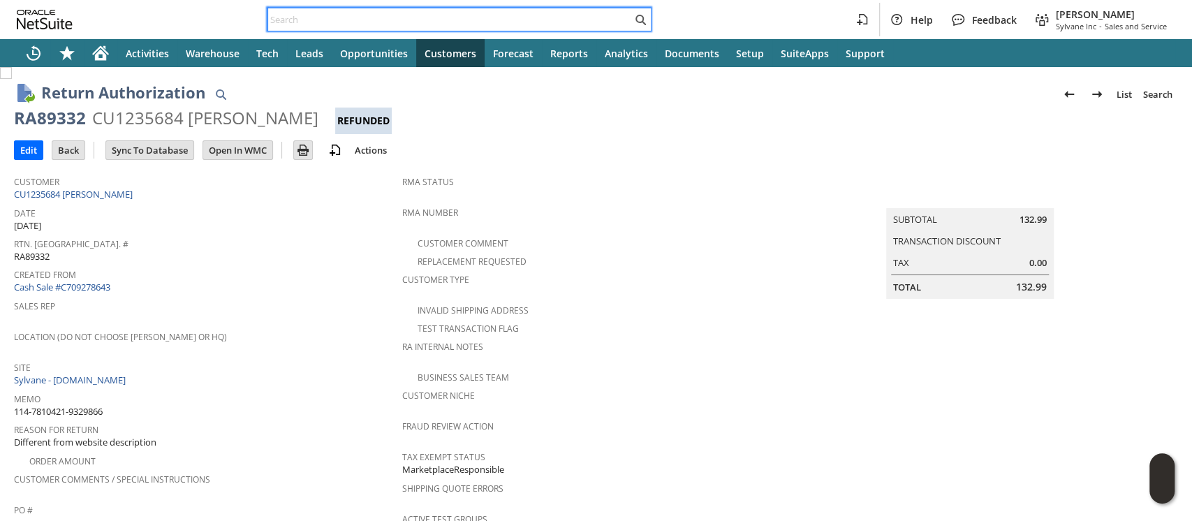
paste input "111-5554463-7780221"
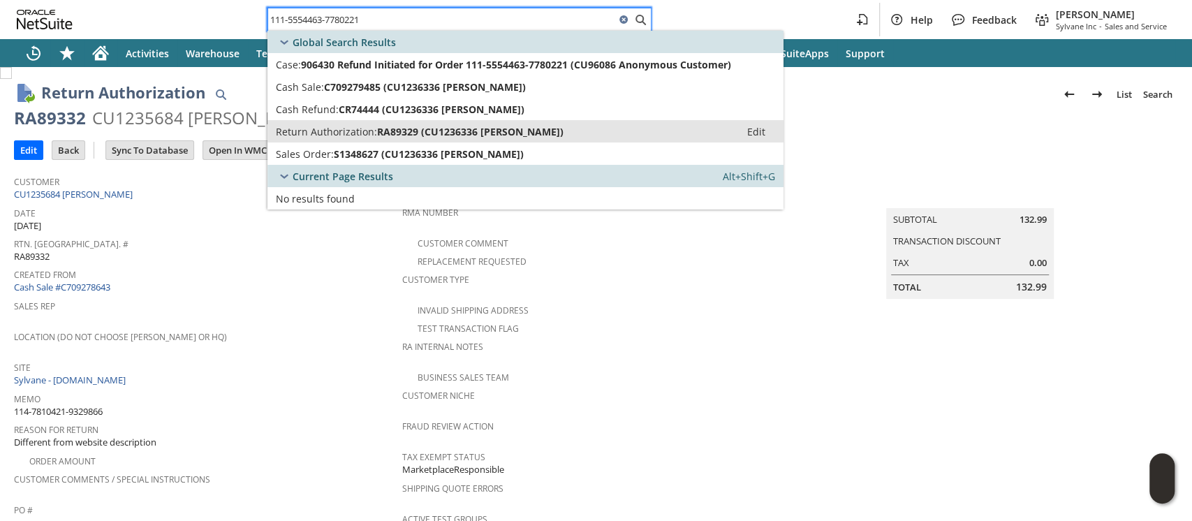
type input "111-5554463-7780221"
click at [483, 131] on span "RA89329 (CU1236336 Paula LaRosa)" at bounding box center [470, 131] width 186 height 13
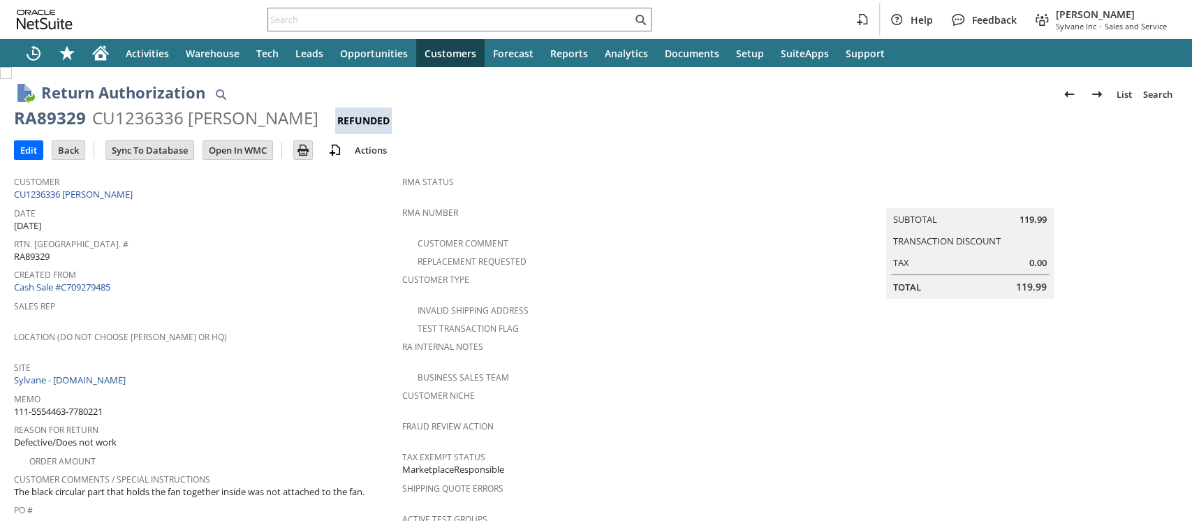
click at [145, 119] on div "CU1236336 Paula LaRosa" at bounding box center [205, 118] width 226 height 22
click at [482, 17] on input "text" at bounding box center [450, 19] width 364 height 17
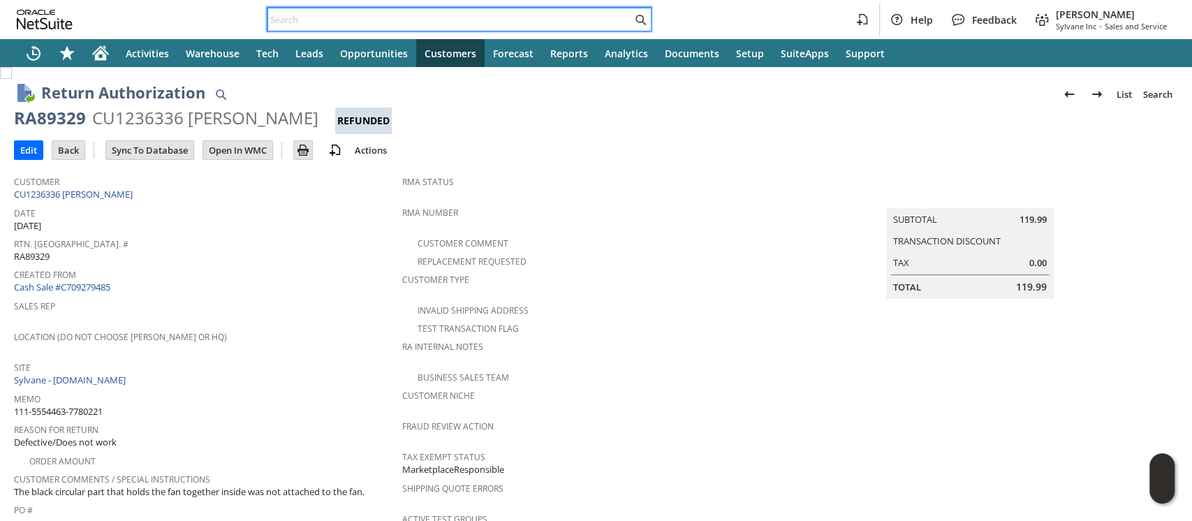
paste input "114-9844987-1754635"
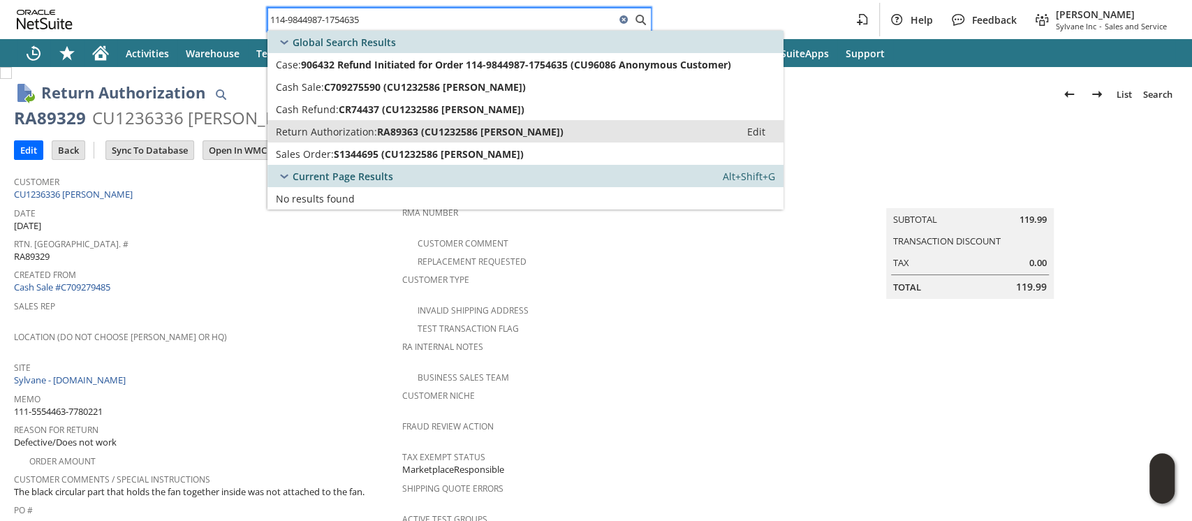
type input "114-9844987-1754635"
click at [490, 130] on span "RA89363 (CU1232586 Jeffrey M Clay)" at bounding box center [470, 131] width 186 height 13
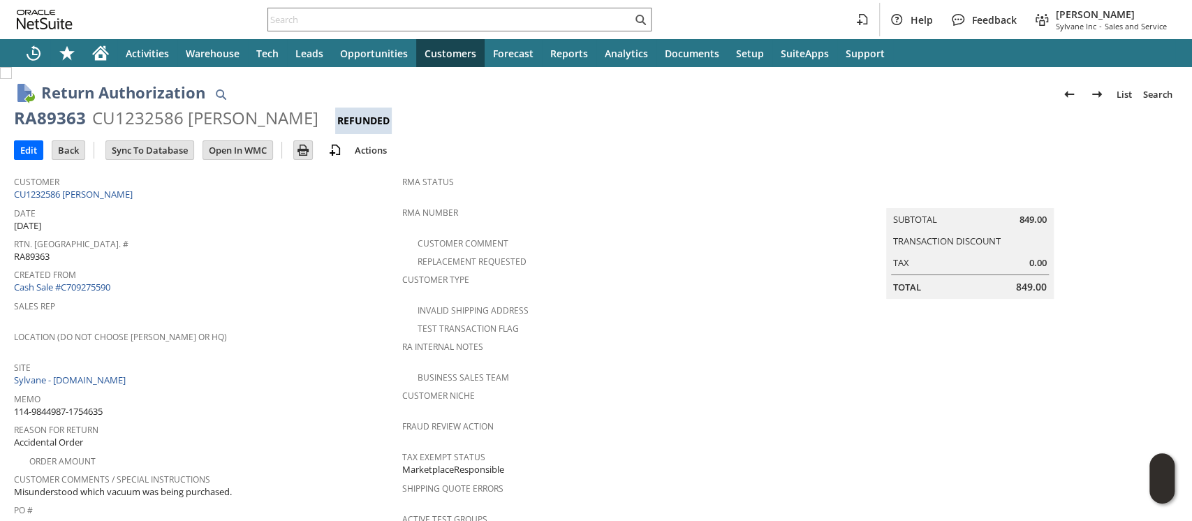
click at [142, 122] on div "CU1232586 Jeffrey M Clay" at bounding box center [205, 118] width 226 height 22
copy div "CU1232586"
click at [587, 22] on input "text" at bounding box center [450, 19] width 364 height 17
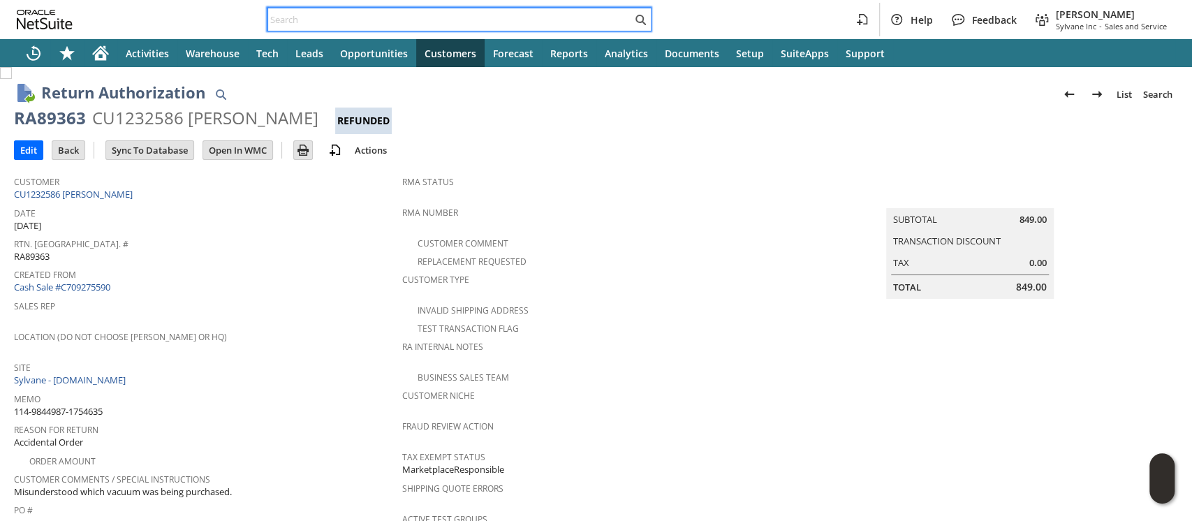
paste input "111-7056178-7263432"
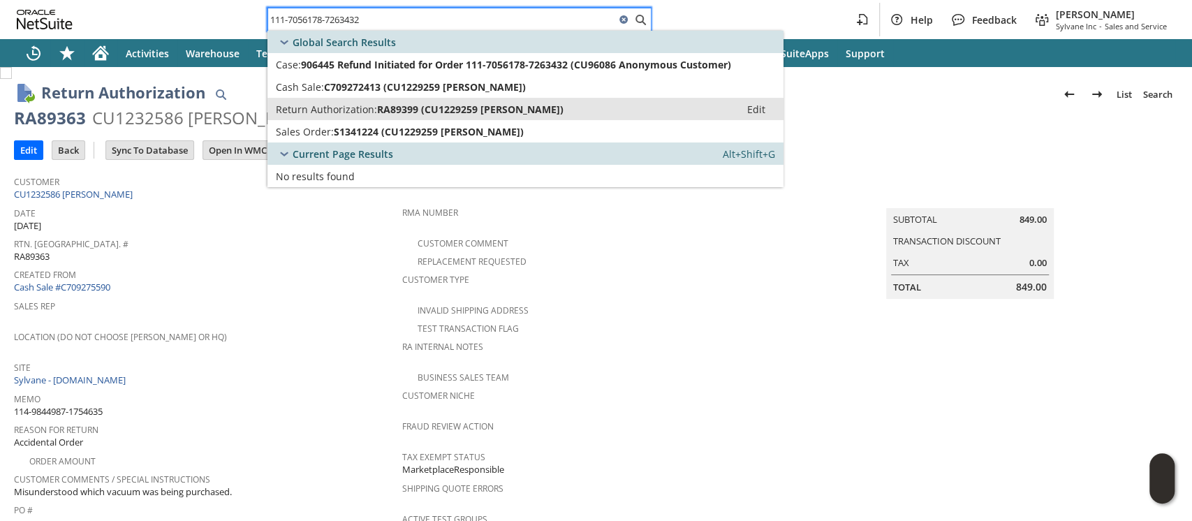
type input "111-7056178-7263432"
click at [434, 107] on span "RA89399 (CU1229259 James Matthewson)" at bounding box center [470, 109] width 186 height 13
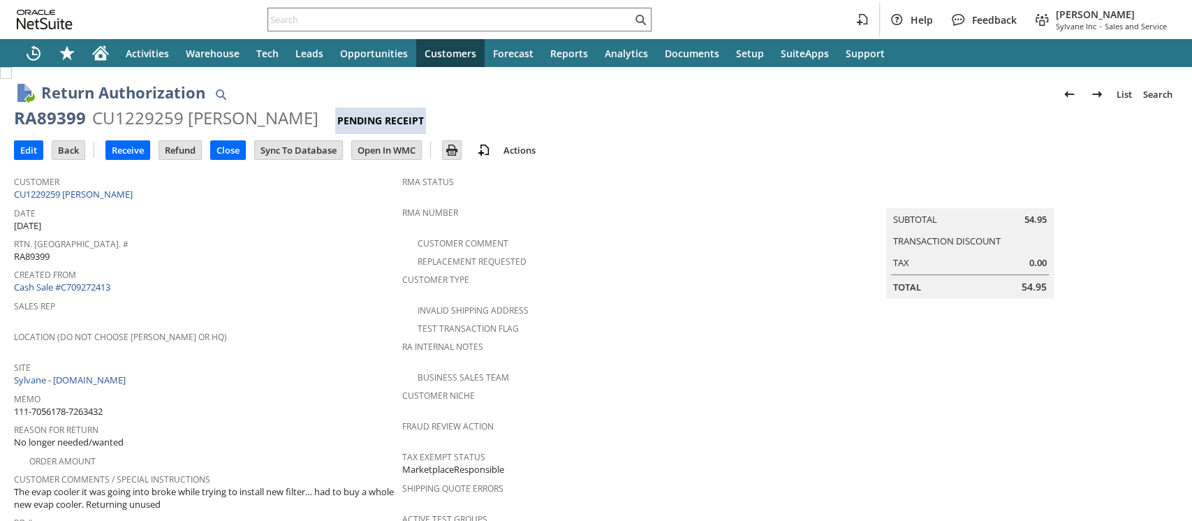
click at [147, 122] on div "CU1229259 [PERSON_NAME]" at bounding box center [205, 118] width 226 height 22
copy div "CU1229259"
click at [515, 22] on input "text" at bounding box center [450, 19] width 364 height 17
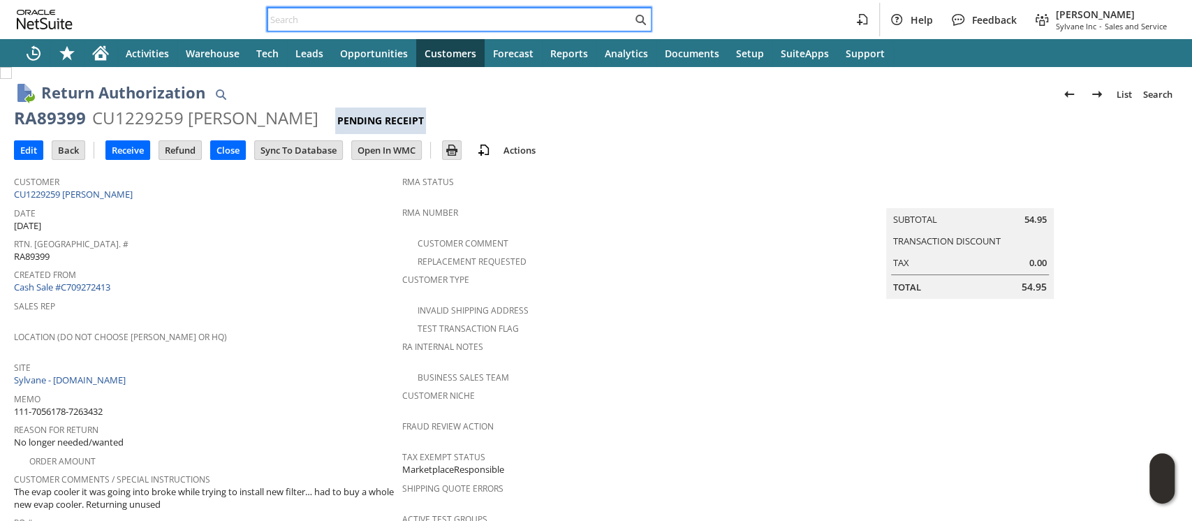
paste input "114-7613670-4148261"
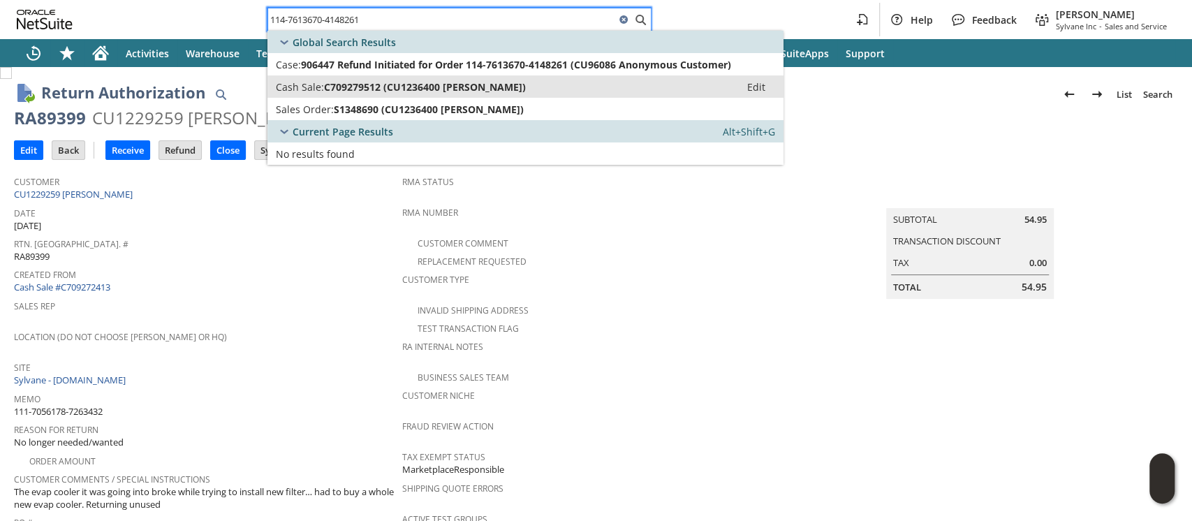
type input "114-7613670-4148261"
click at [479, 90] on span "C709279512 (CU1236400 Farrah D Lasley)" at bounding box center [425, 86] width 202 height 13
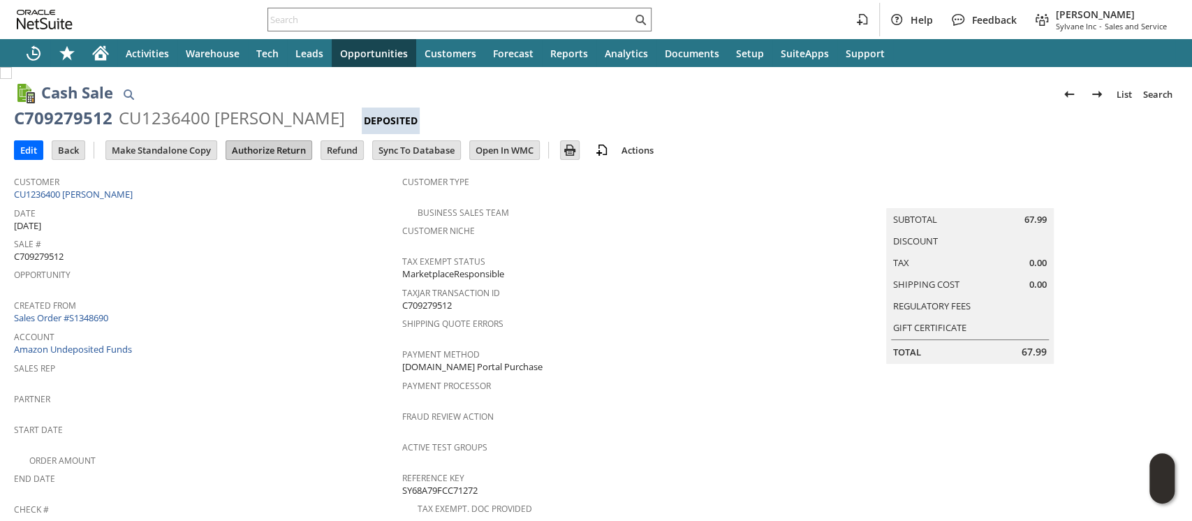
click at [263, 147] on input "Authorize Return" at bounding box center [268, 150] width 85 height 18
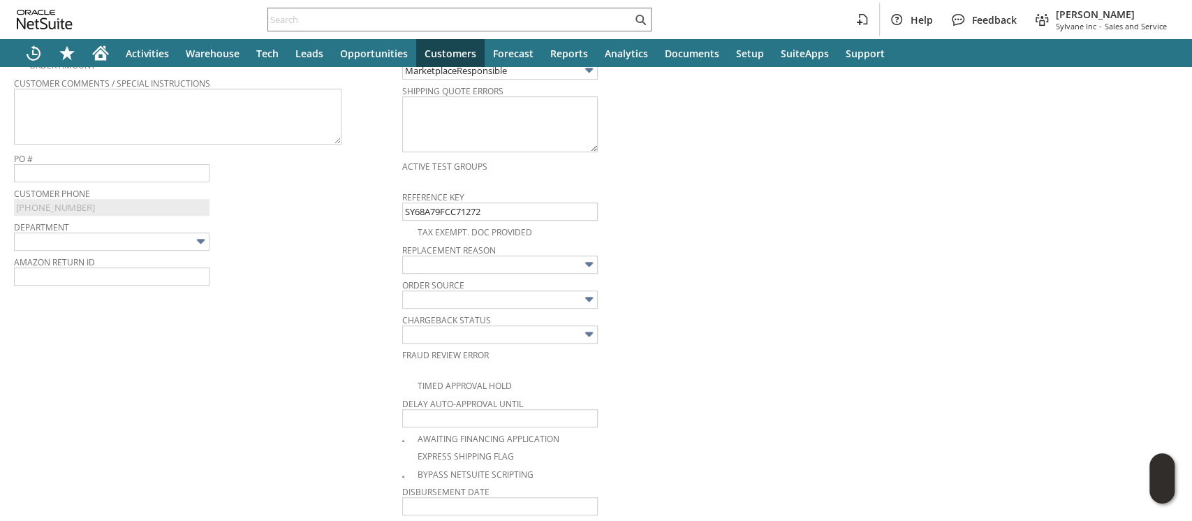
scroll to position [475, 0]
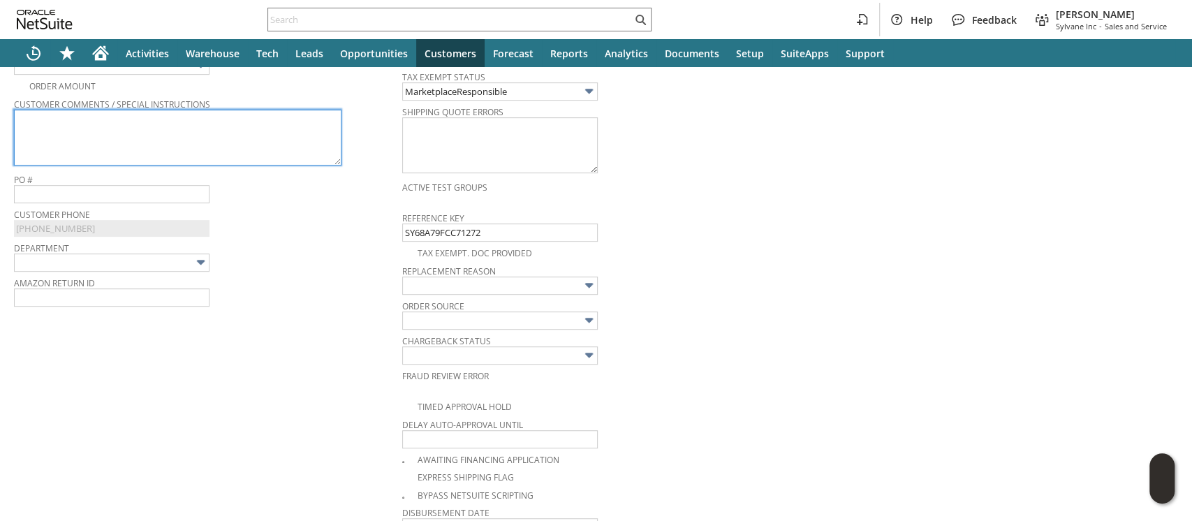
click at [271, 138] on textarea at bounding box center [178, 138] width 328 height 56
paste textarea "114-7613670-4148261"
type textarea "114-7613670-4148261"
click at [263, 137] on textarea "114-7613670-4148261" at bounding box center [178, 138] width 328 height 56
click at [214, 119] on textarea "114-7613670-4148261" at bounding box center [178, 138] width 328 height 56
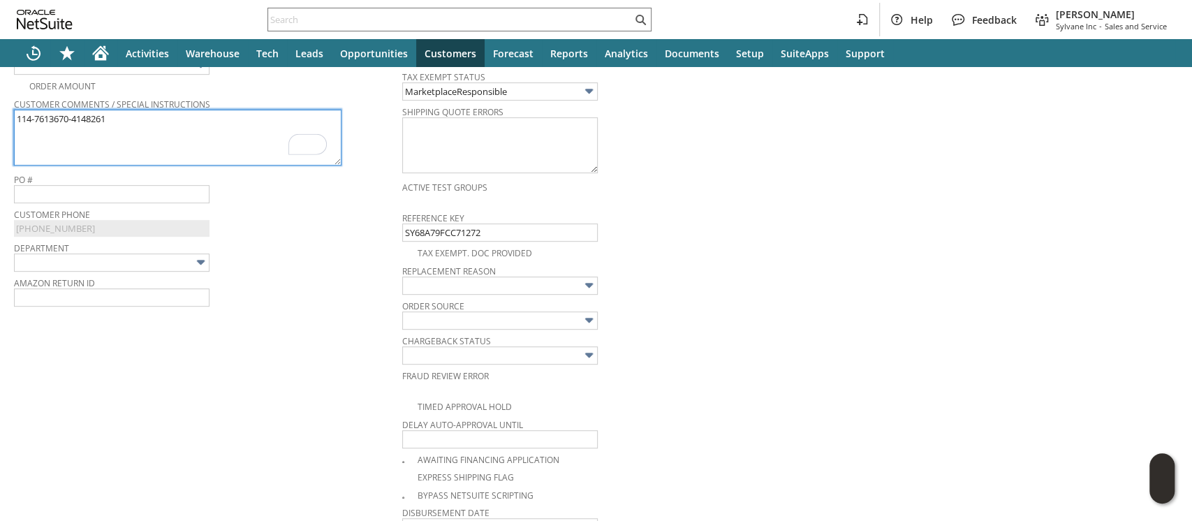
click at [214, 119] on textarea "114-7613670-4148261" at bounding box center [178, 138] width 328 height 56
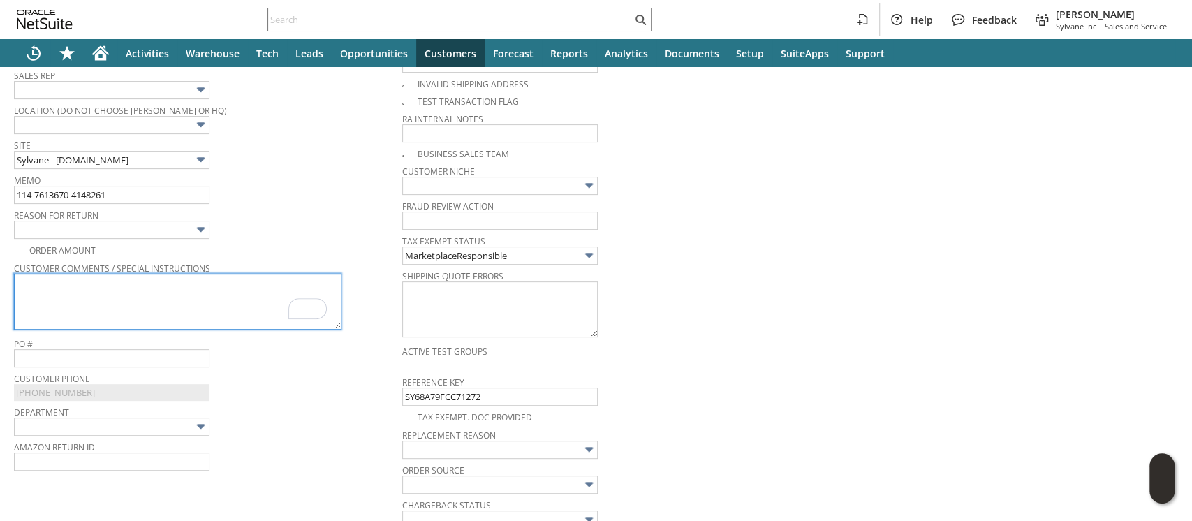
scroll to position [288, 0]
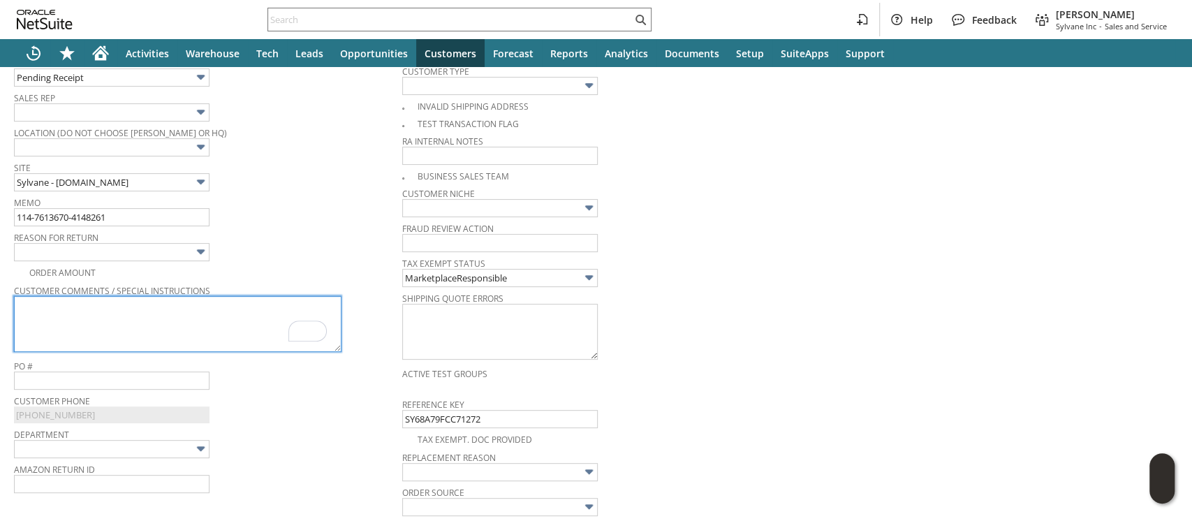
click at [186, 312] on textarea "To enrich screen reader interactions, please activate Accessibility in Grammarl…" at bounding box center [178, 324] width 328 height 56
paste textarea "The shipping box was crushed on one side as was the product inside which compro…"
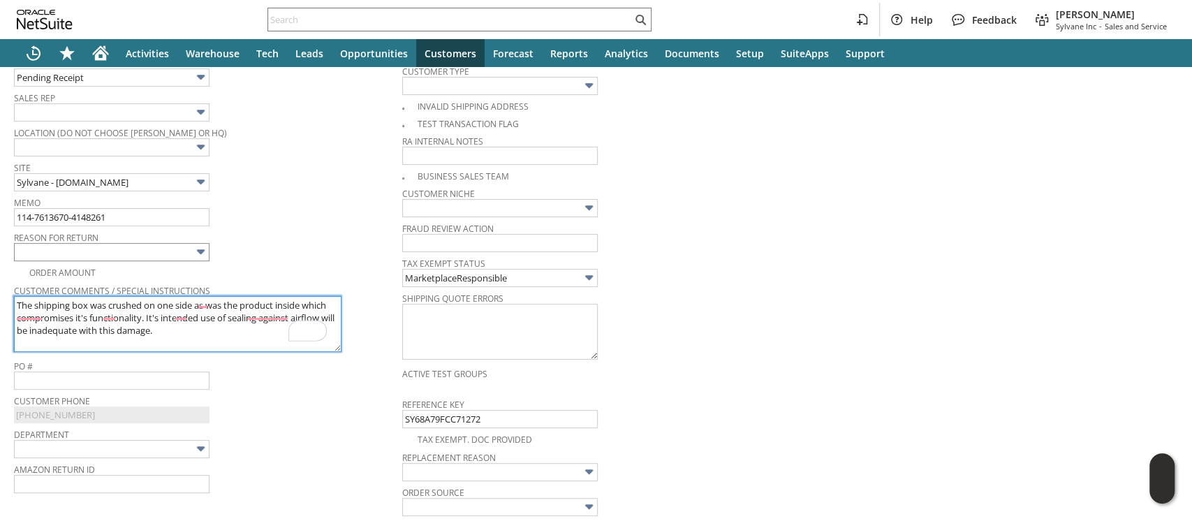
type textarea "The shipping box was crushed on one side as was the product inside which compro…"
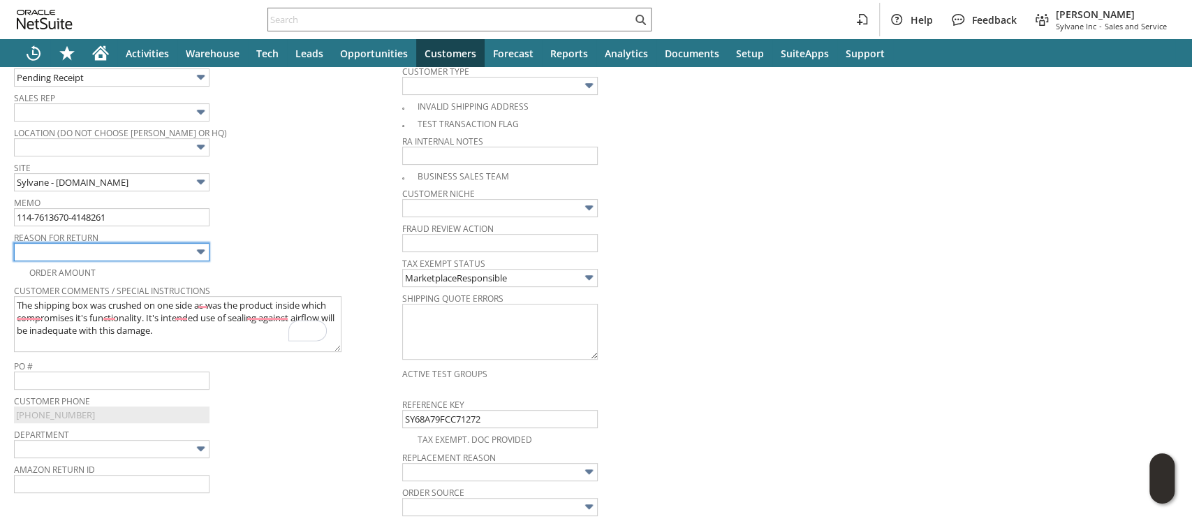
click at [191, 249] on input "text" at bounding box center [112, 252] width 196 height 18
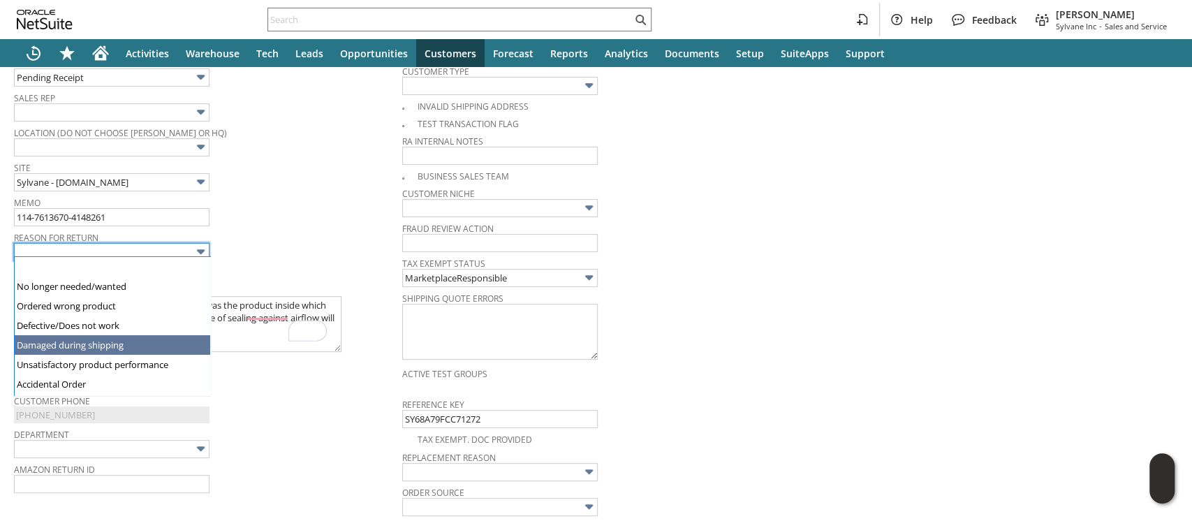
type input "Damaged during shipping"
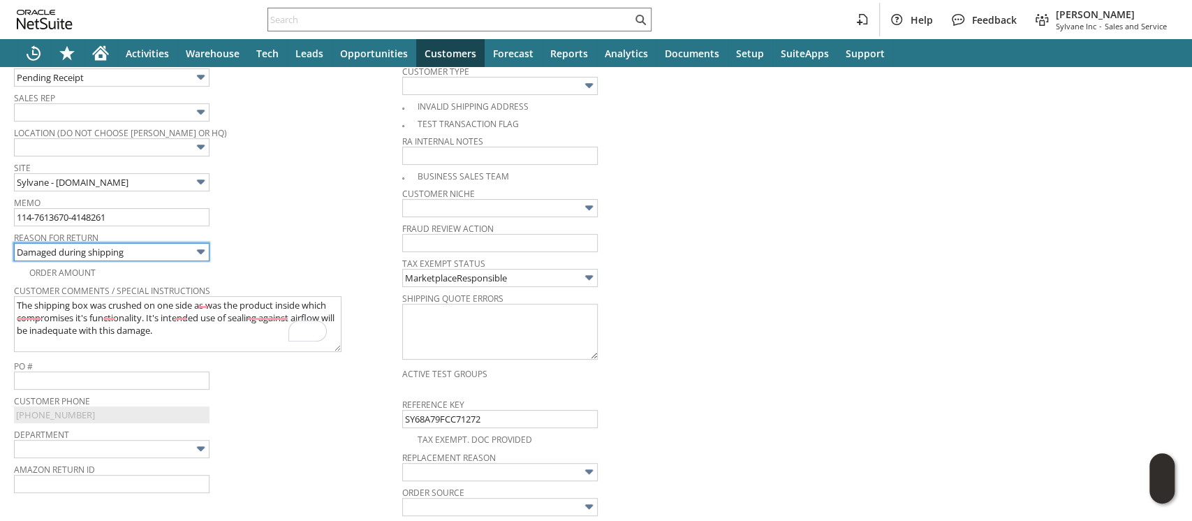
scroll to position [0, 0]
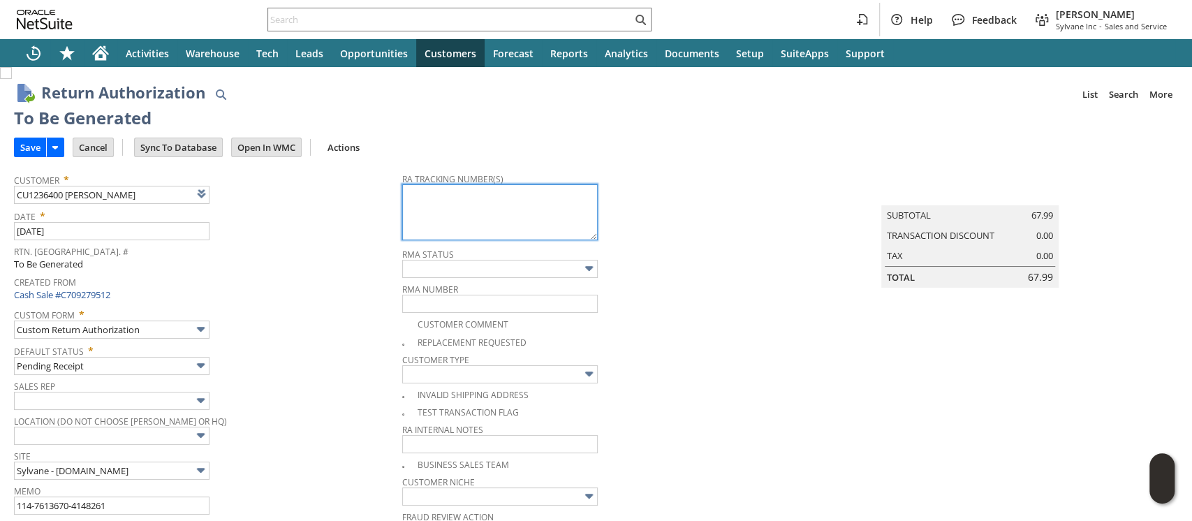
click at [518, 215] on textarea at bounding box center [500, 212] width 196 height 56
paste textarea "1ZR0960D9078538054"
type textarea "1ZR0960D9078538054"
click at [34, 150] on input "Save" at bounding box center [30, 147] width 31 height 18
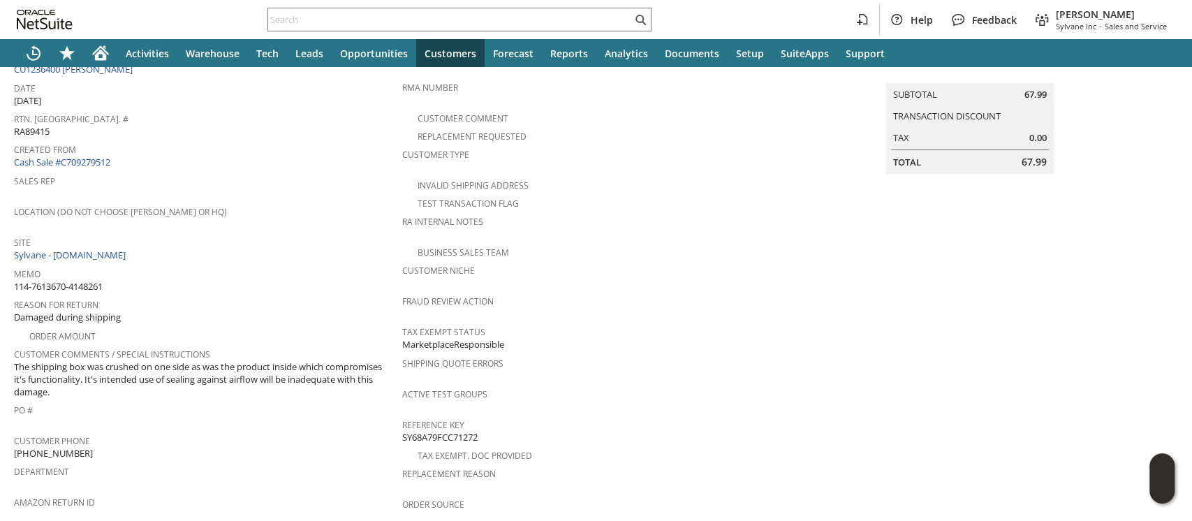
scroll to position [186, 0]
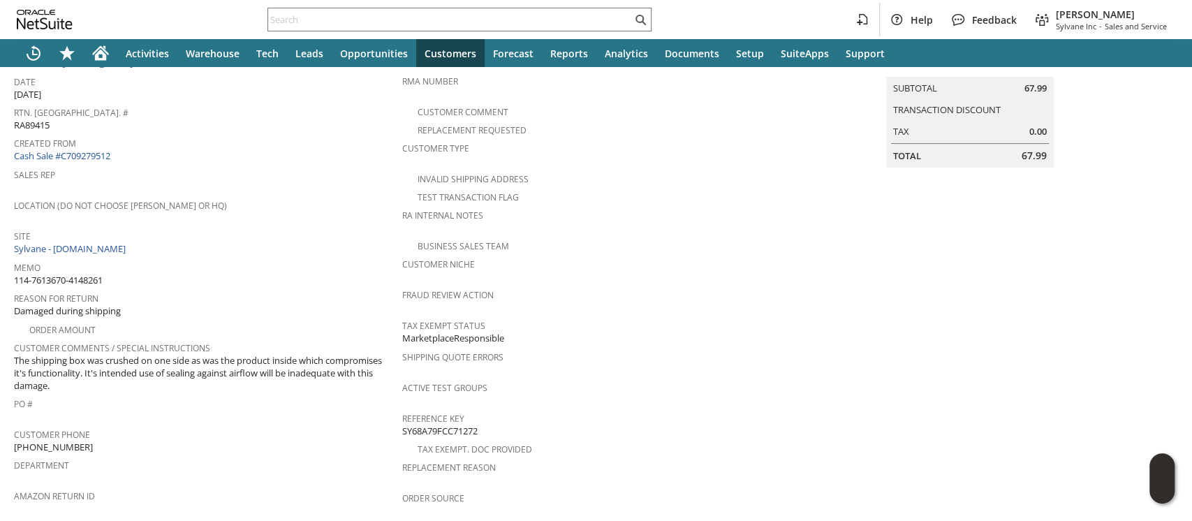
click at [112, 354] on span "The shipping box was crushed on one side as was the product inside which compro…" at bounding box center [204, 373] width 381 height 38
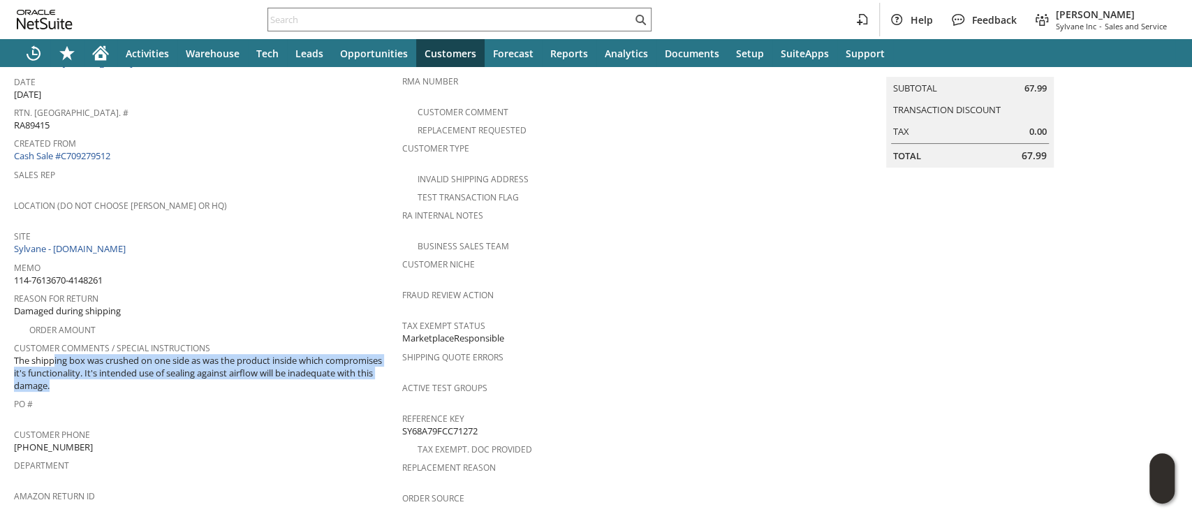
click at [112, 354] on span "The shipping box was crushed on one side as was the product inside which compro…" at bounding box center [204, 373] width 381 height 38
copy tbody "The shipping box was crushed on one side as was the product inside which compro…"
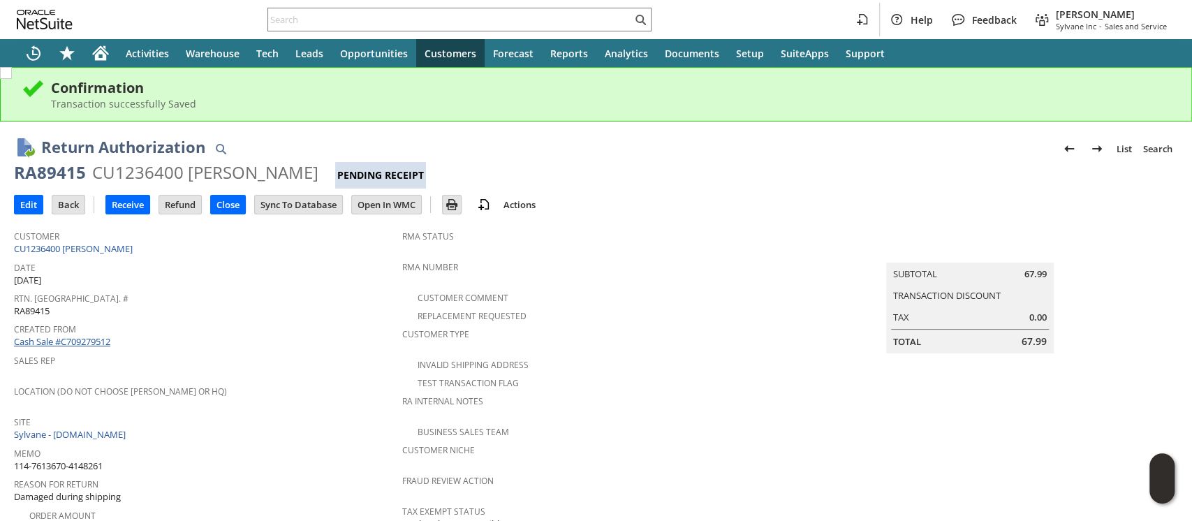
click at [85, 335] on link "Cash Sale #C709279512" at bounding box center [62, 341] width 96 height 13
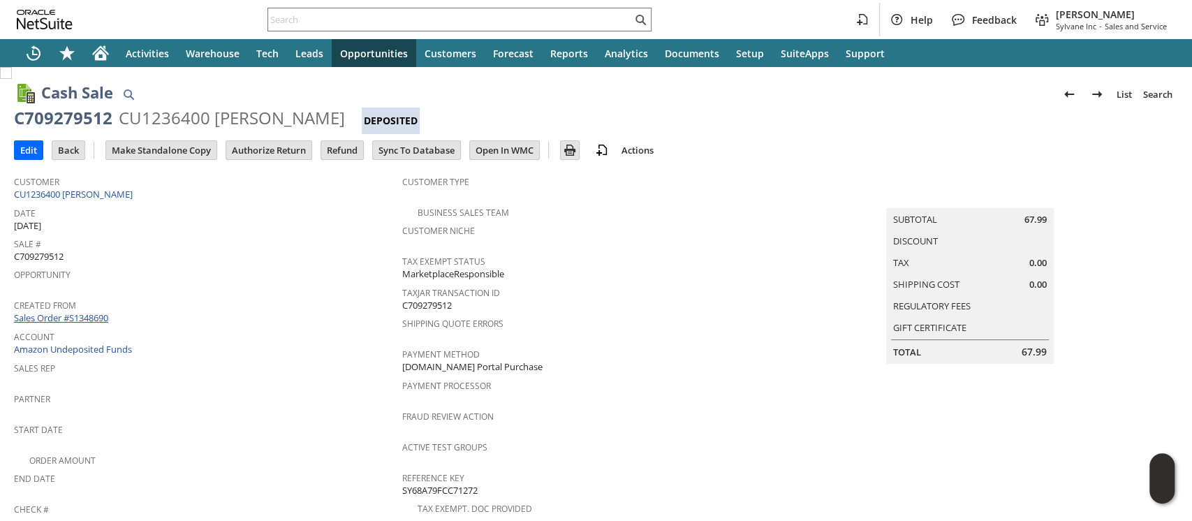
click at [74, 312] on link "Sales Order #S1348690" at bounding box center [63, 317] width 98 height 13
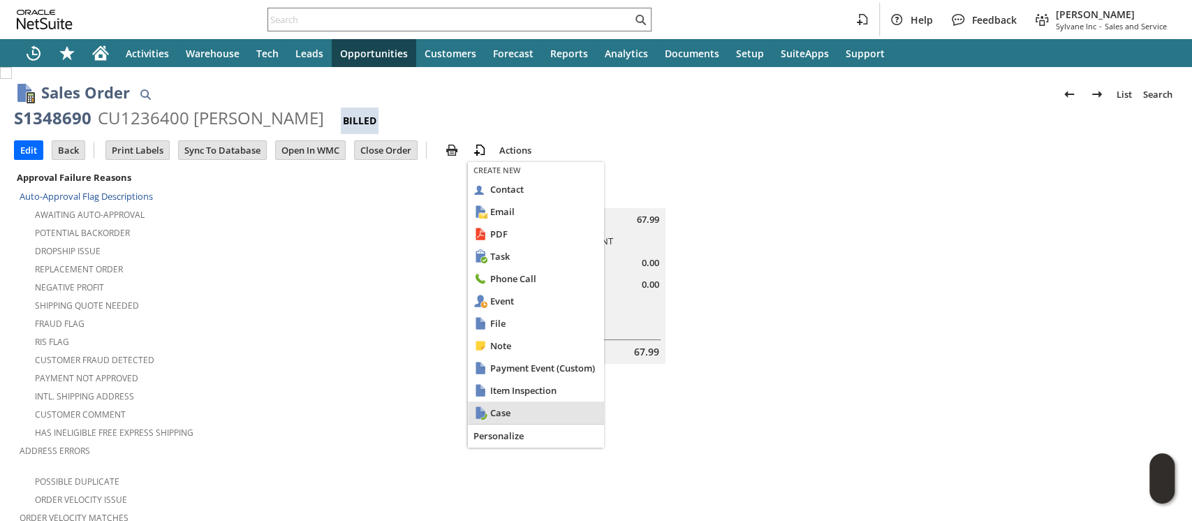
click at [501, 413] on span "Case" at bounding box center [544, 412] width 108 height 13
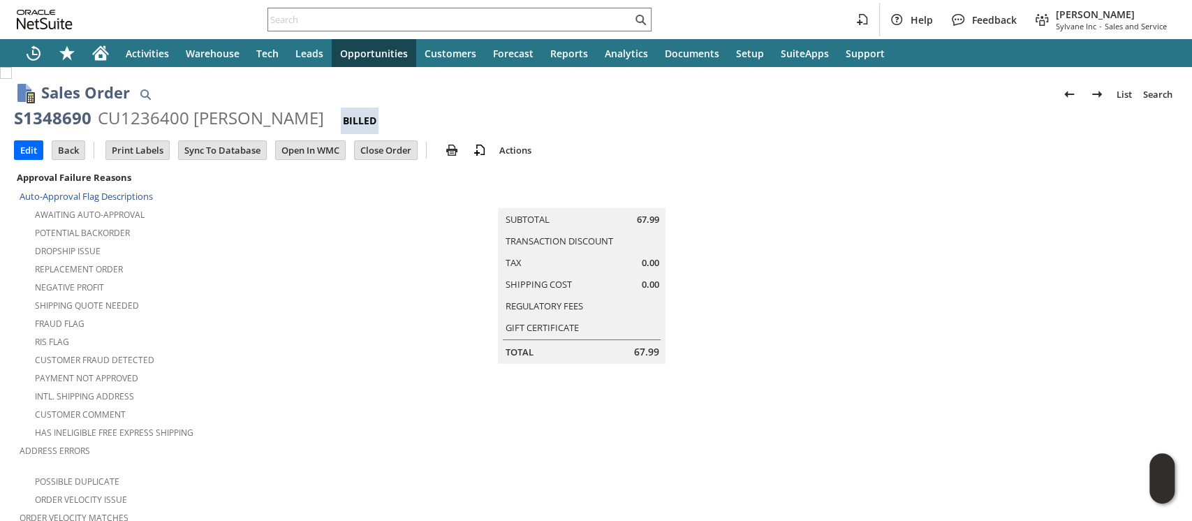
click at [1094, 215] on td at bounding box center [984, 380] width 388 height 425
click at [57, 122] on div "S1348690" at bounding box center [53, 118] width 78 height 22
copy div "S1348690"
click at [1011, 208] on td at bounding box center [984, 380] width 388 height 425
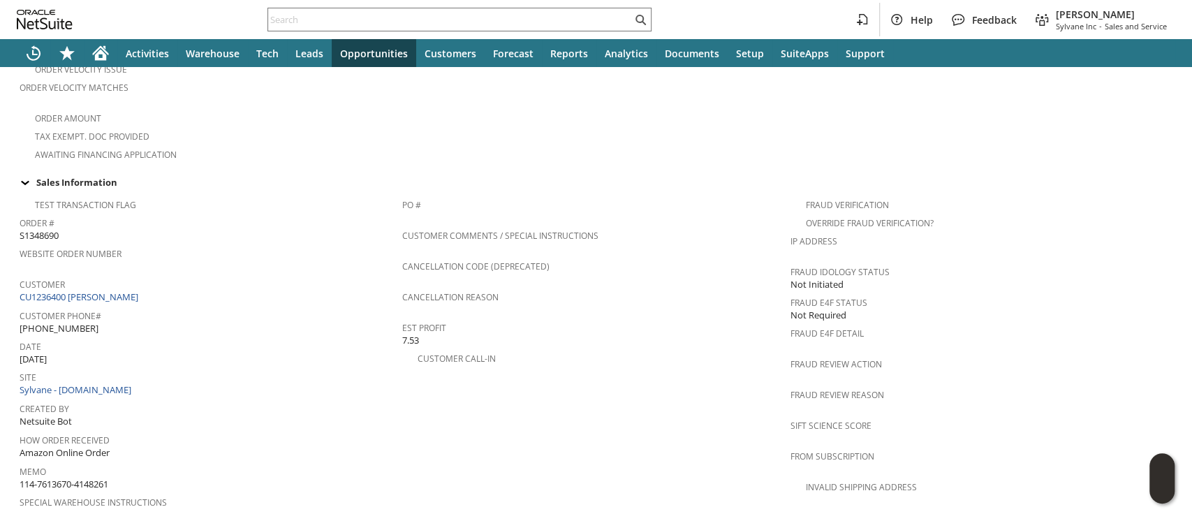
scroll to position [883, 0]
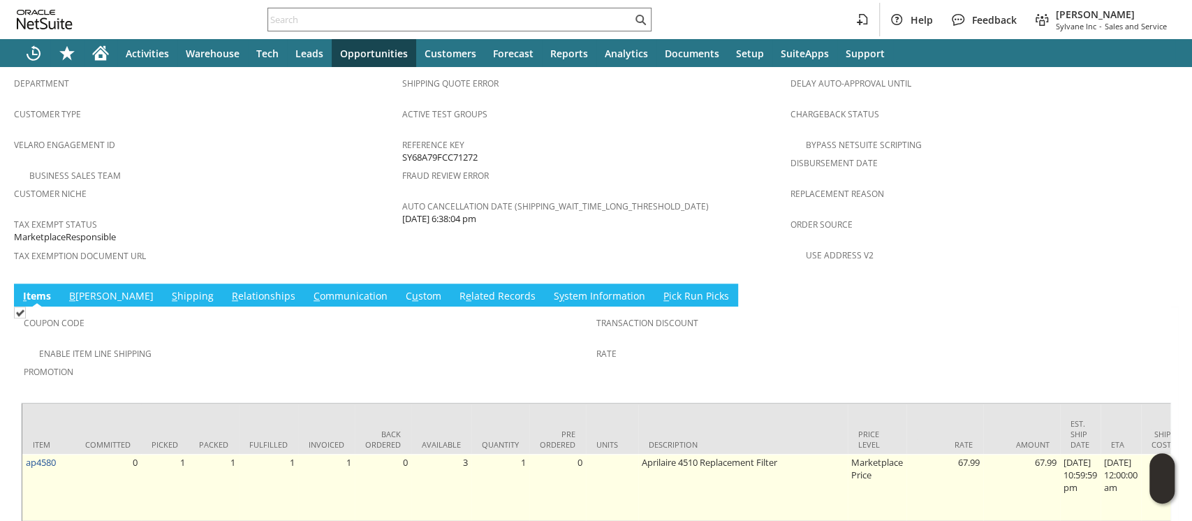
click at [62, 454] on td "ap4580" at bounding box center [48, 487] width 52 height 67
copy tr "ap4580"
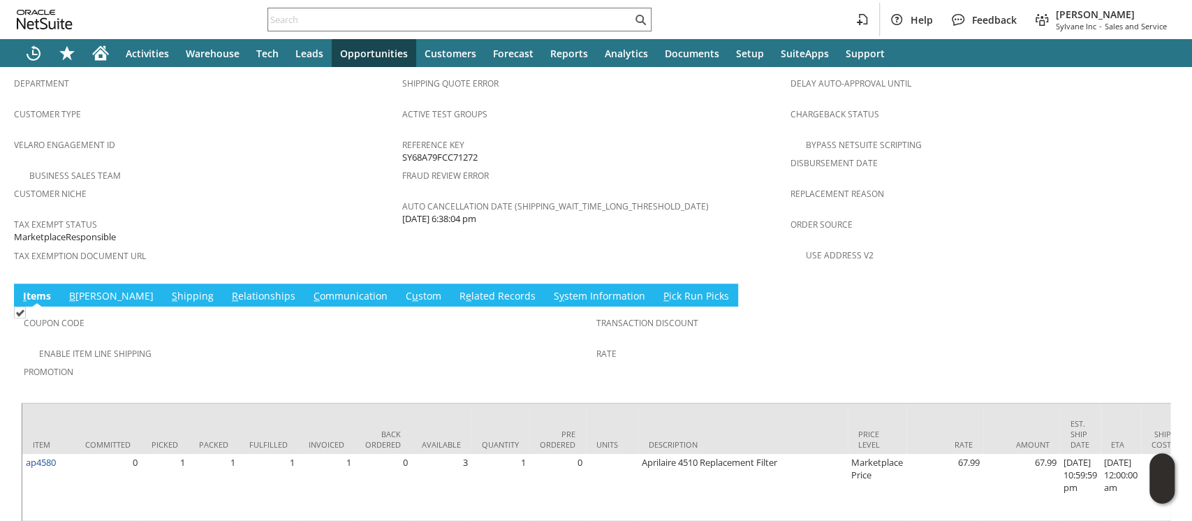
click at [1032, 184] on div "Replacement reason" at bounding box center [980, 198] width 381 height 29
click at [168, 289] on link "S hipping" at bounding box center [192, 296] width 49 height 15
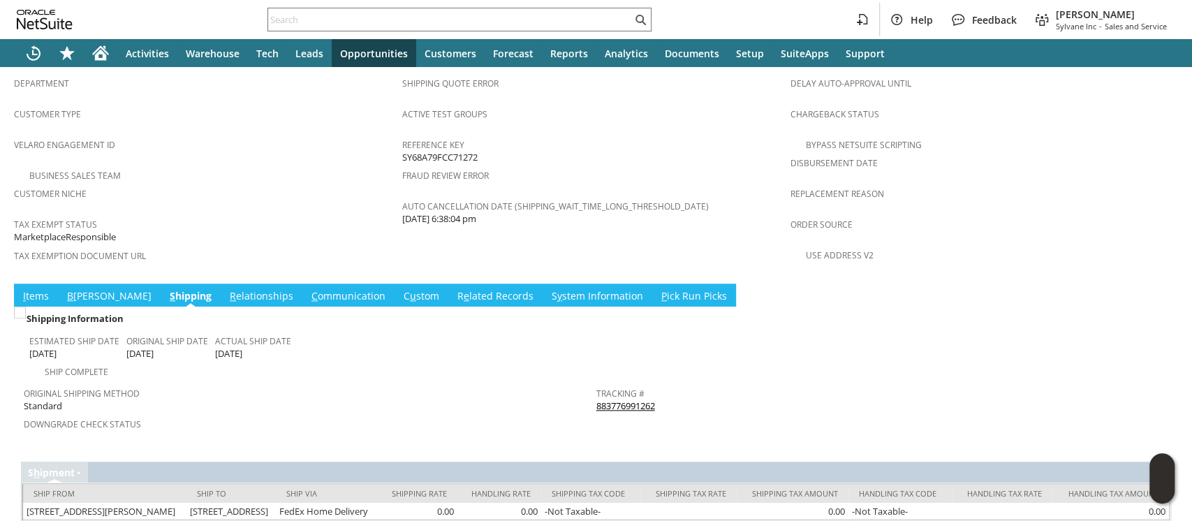
click at [663, 383] on div "Tracking # 883776991262" at bounding box center [879, 397] width 566 height 29
copy tbody "883776991262 Return Tracking #"
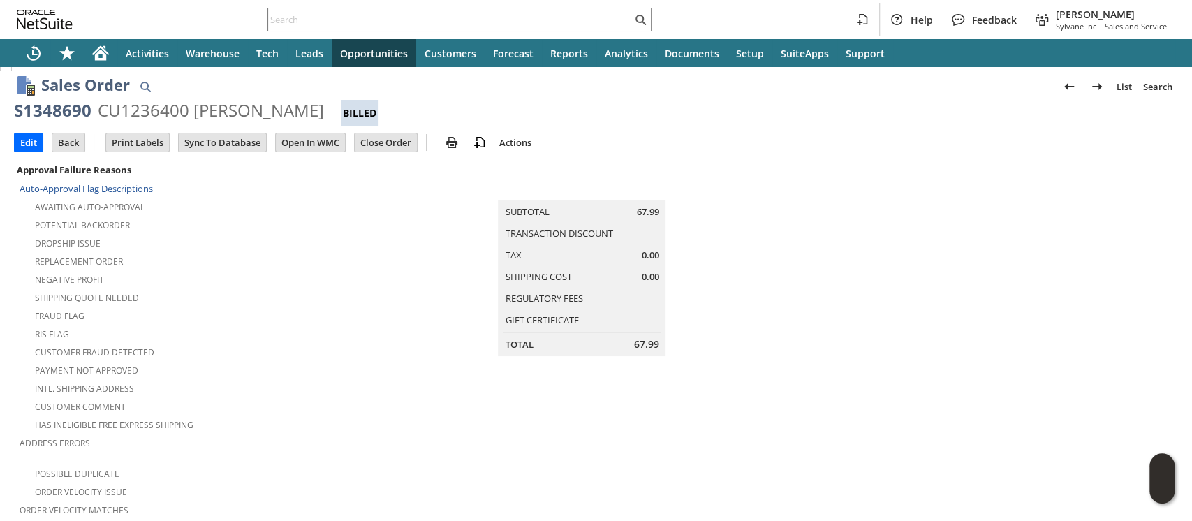
scroll to position [0, 0]
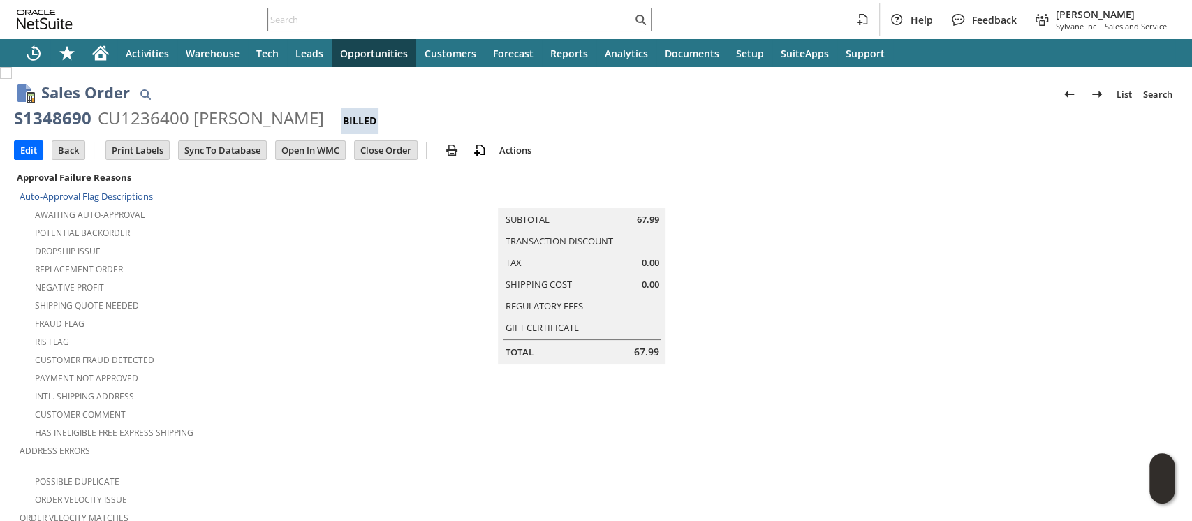
click at [164, 114] on div "CU1236400 Farrah D Lasley" at bounding box center [211, 118] width 226 height 22
copy div "CU1236400"
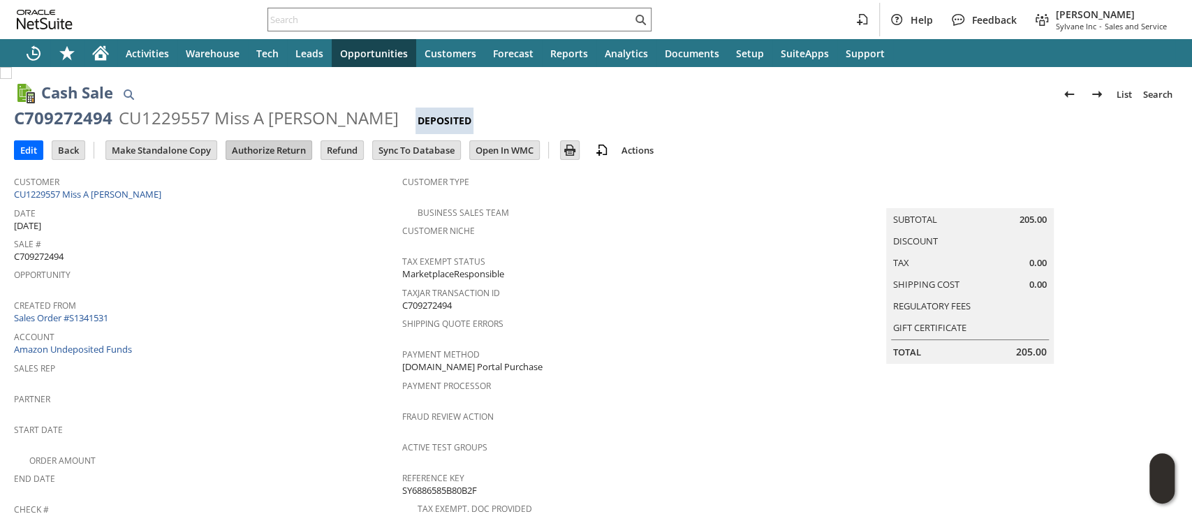
click at [283, 156] on input "Authorize Return" at bounding box center [268, 150] width 85 height 18
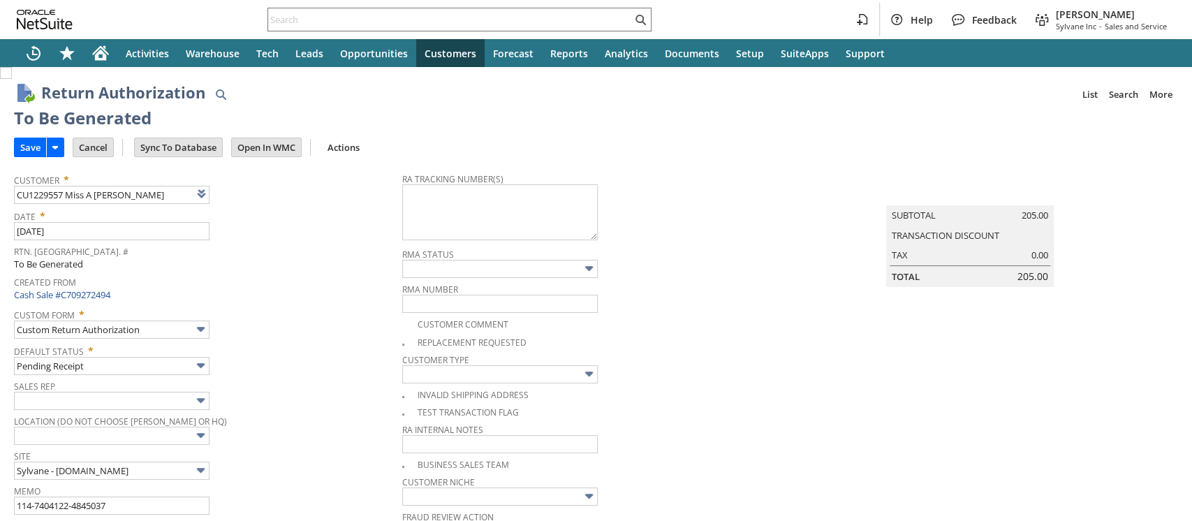
type input "Add"
type input "Copy Previous"
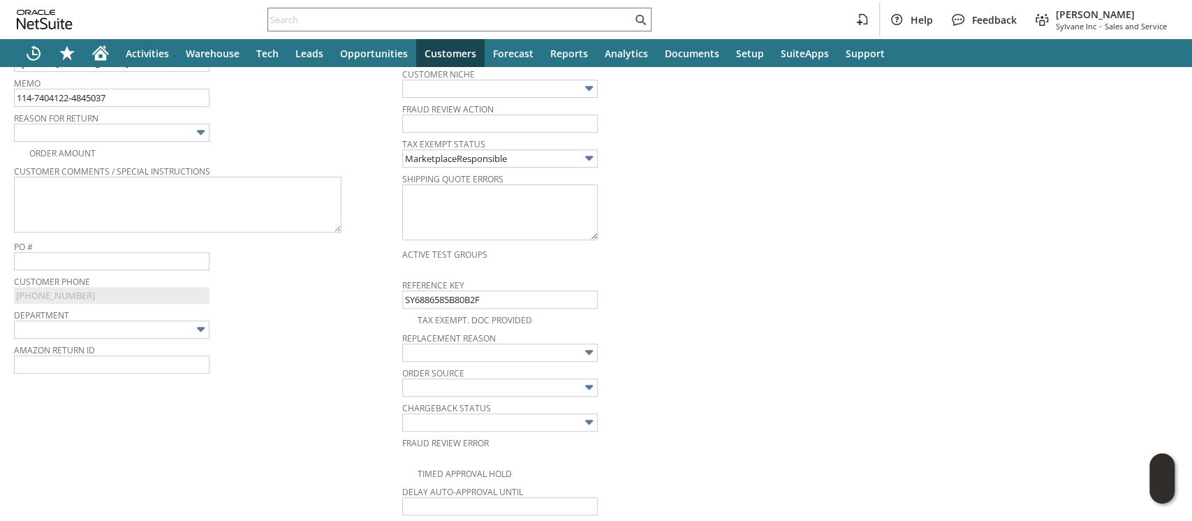
scroll to position [369, 0]
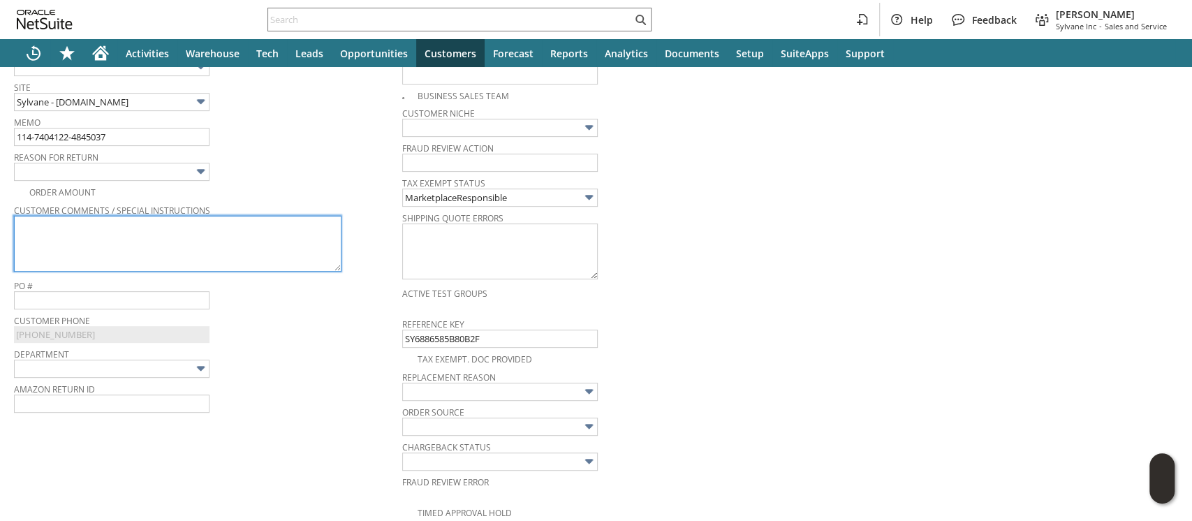
click at [279, 226] on textarea at bounding box center [178, 244] width 328 height 56
paste textarea "Metal case is significantly dented, styrofoam inner casing is broken"
type textarea "Metal case is significantly dented, styrofoam inner casing is broken"
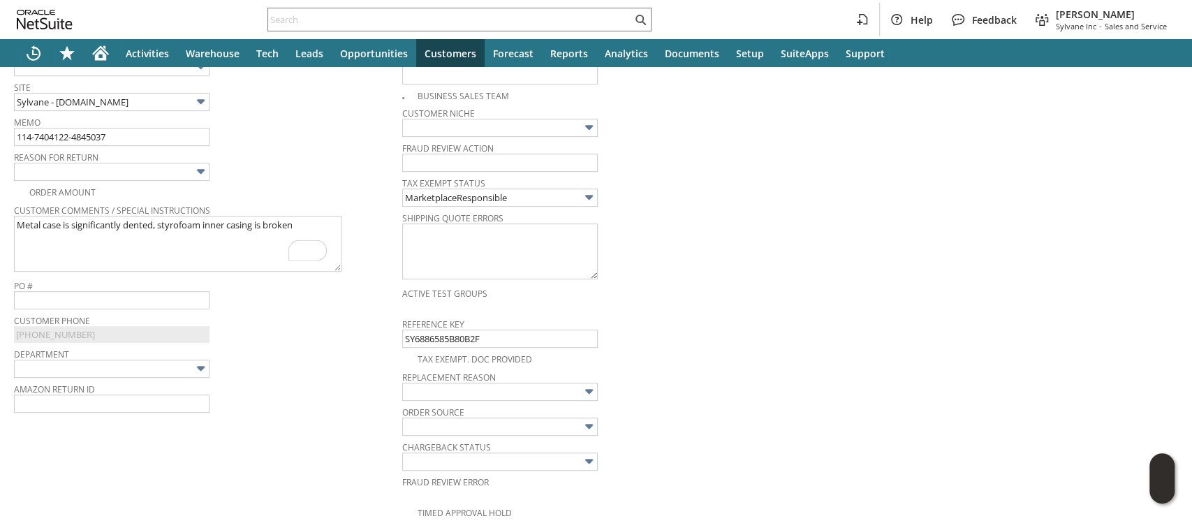
click at [195, 168] on img at bounding box center [201, 171] width 16 height 16
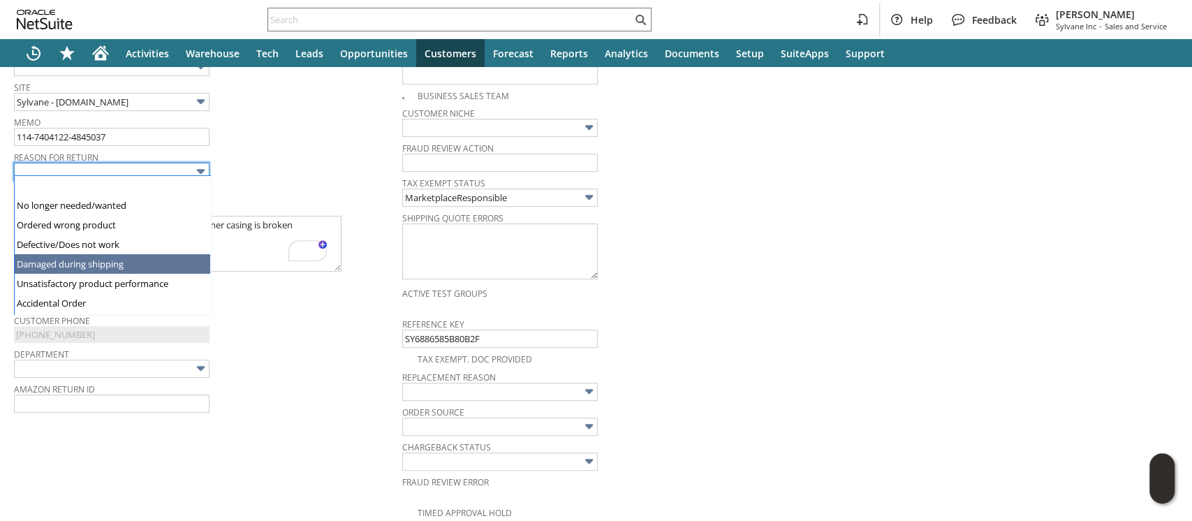
type input "Damaged during shipping"
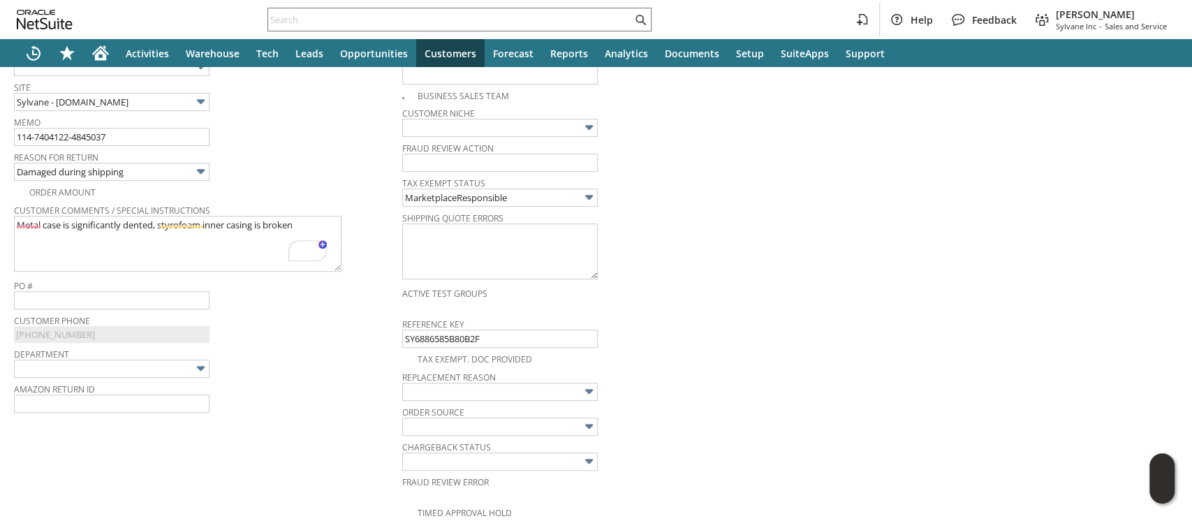
click at [264, 159] on div "Reason For Return Damaged during shipping" at bounding box center [204, 164] width 381 height 34
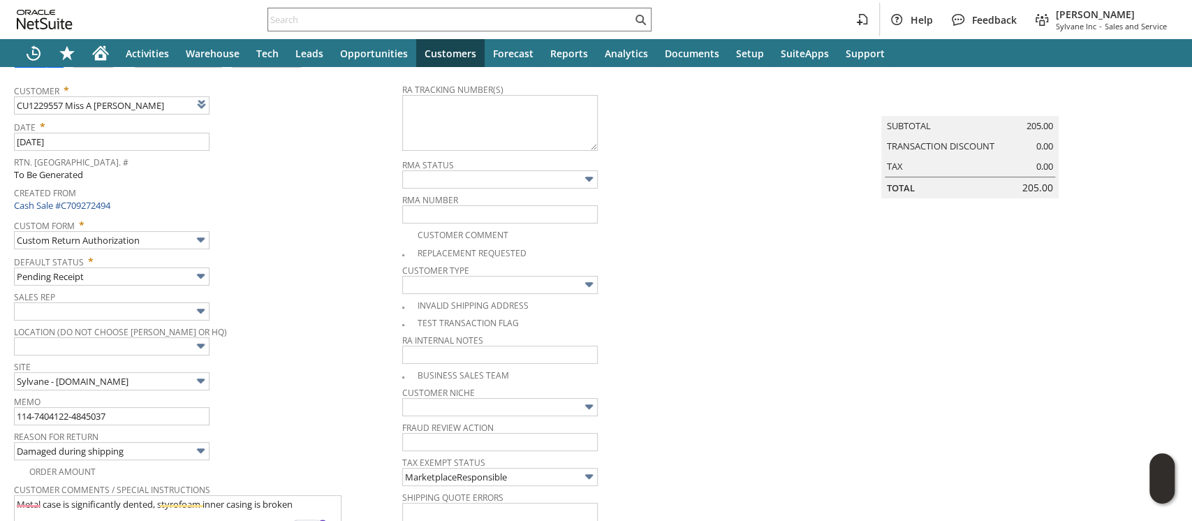
scroll to position [0, 0]
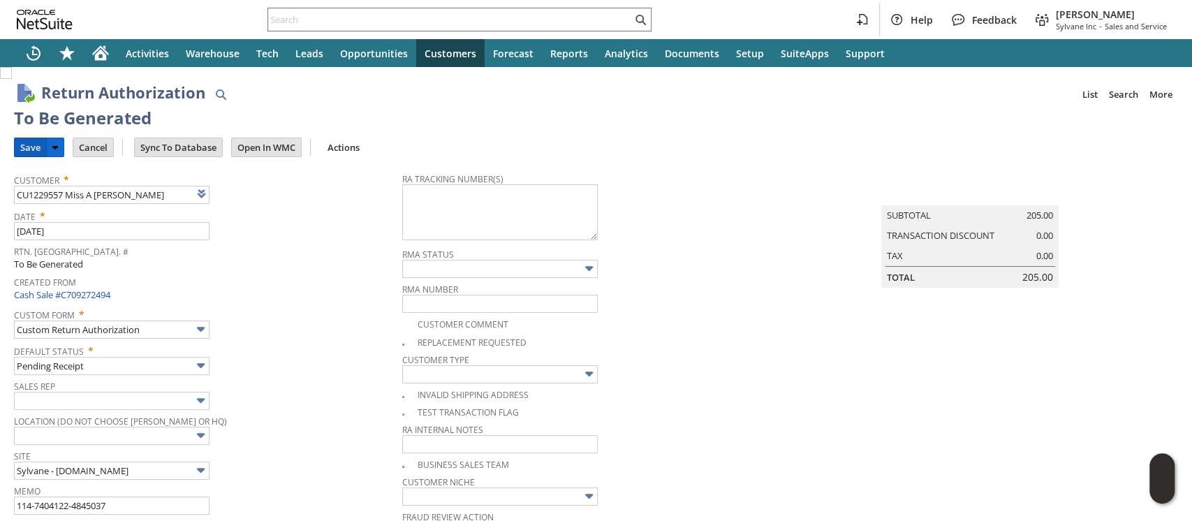
click at [28, 151] on input "Save" at bounding box center [30, 147] width 31 height 18
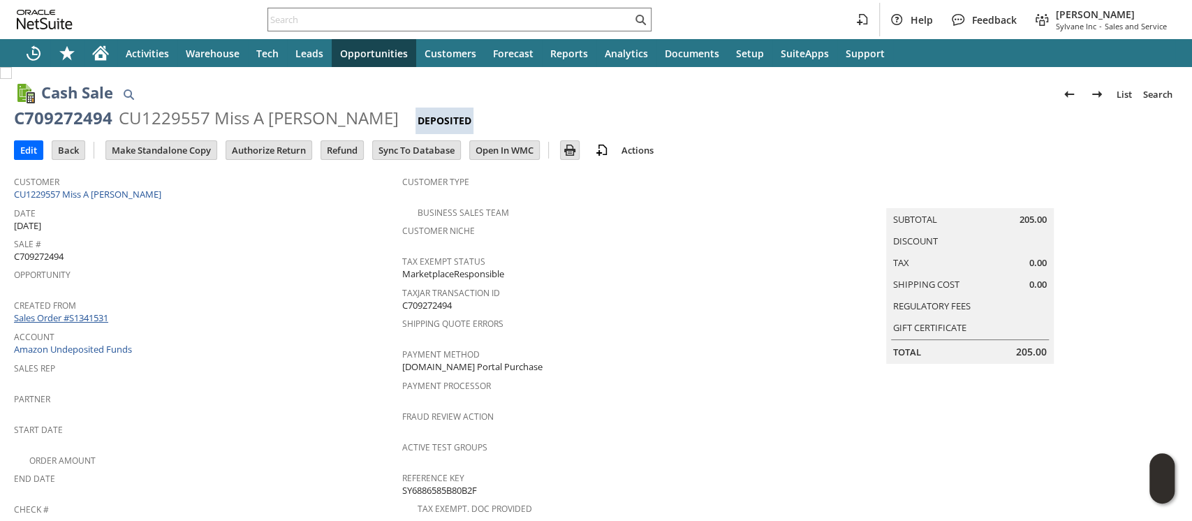
click at [88, 311] on link "Sales Order #S1341531" at bounding box center [63, 317] width 98 height 13
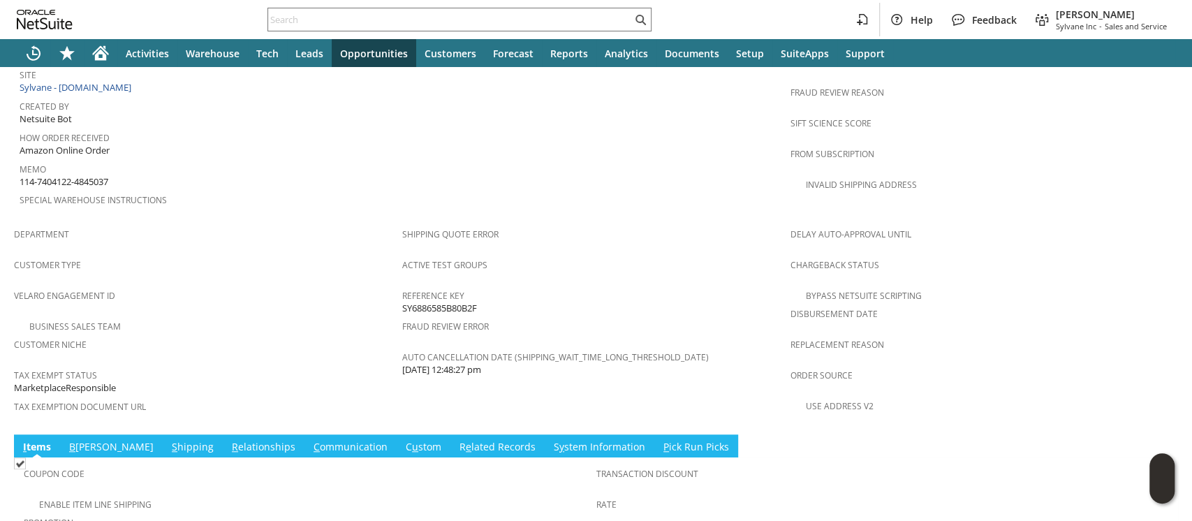
scroll to position [883, 0]
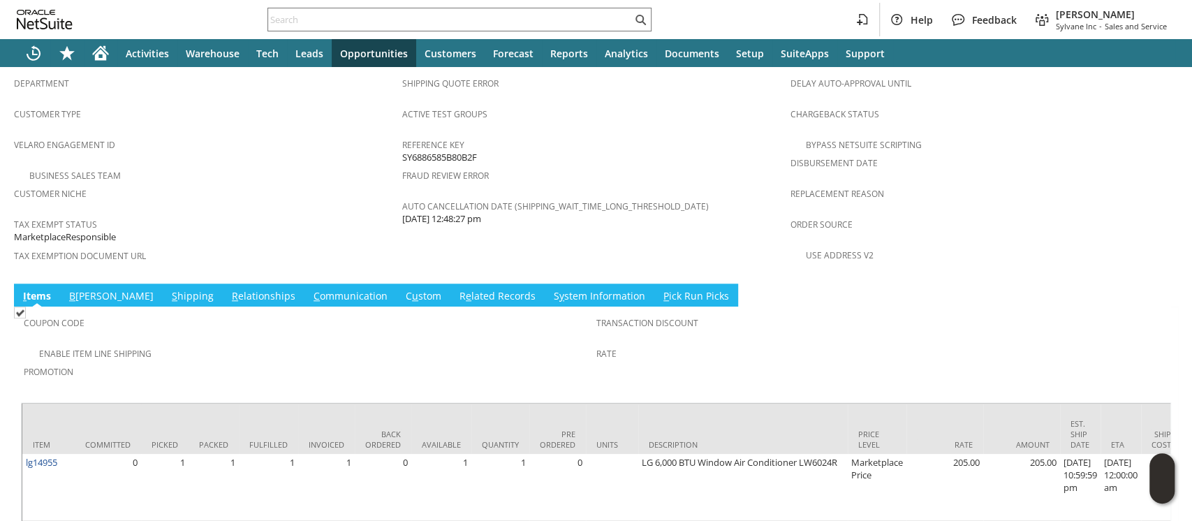
click at [168, 289] on link "S hipping" at bounding box center [192, 296] width 49 height 15
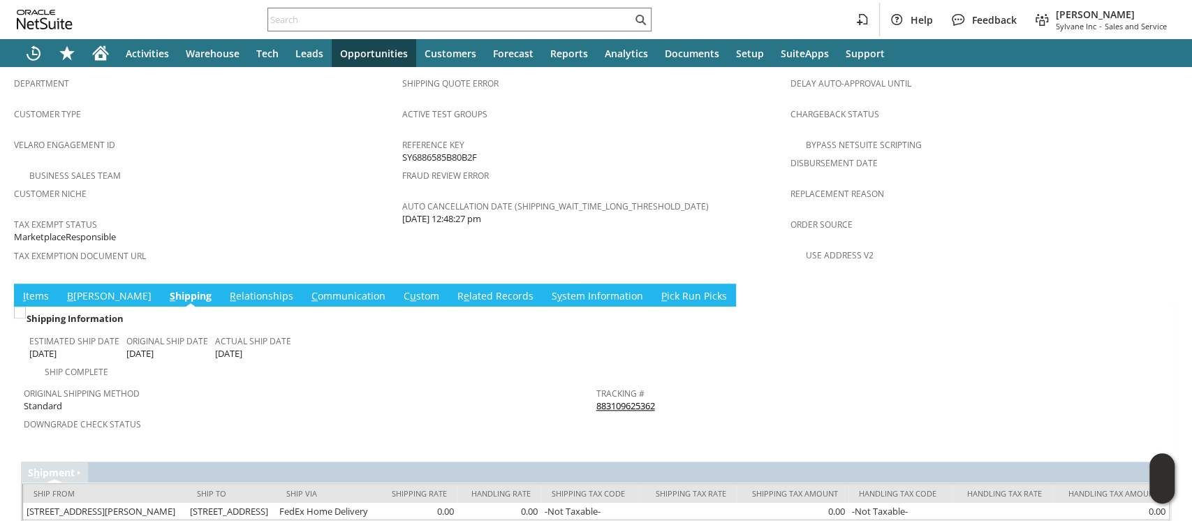
click at [606, 399] on link "883109625362" at bounding box center [625, 405] width 59 height 13
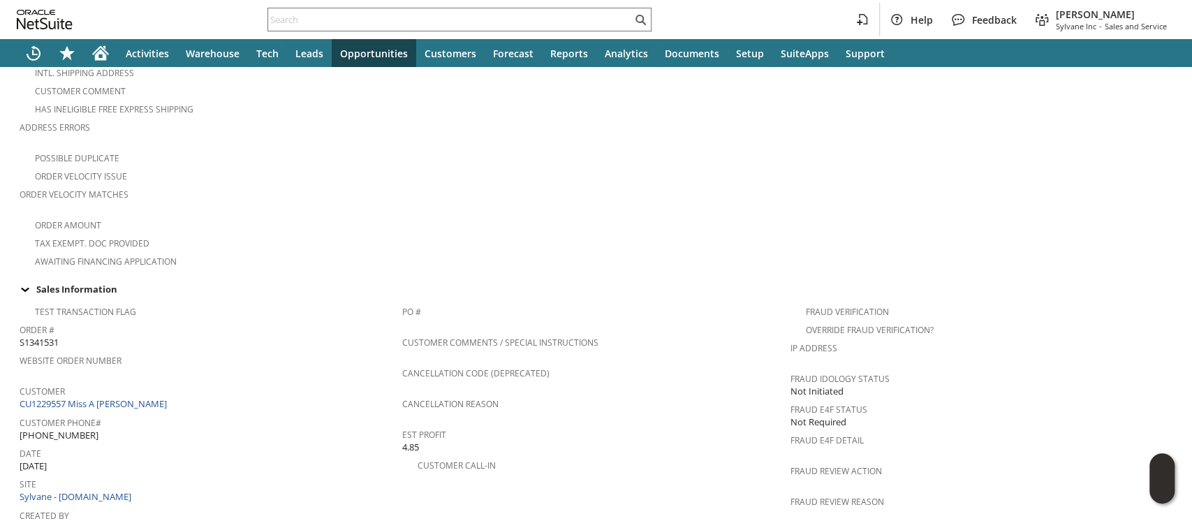
scroll to position [0, 0]
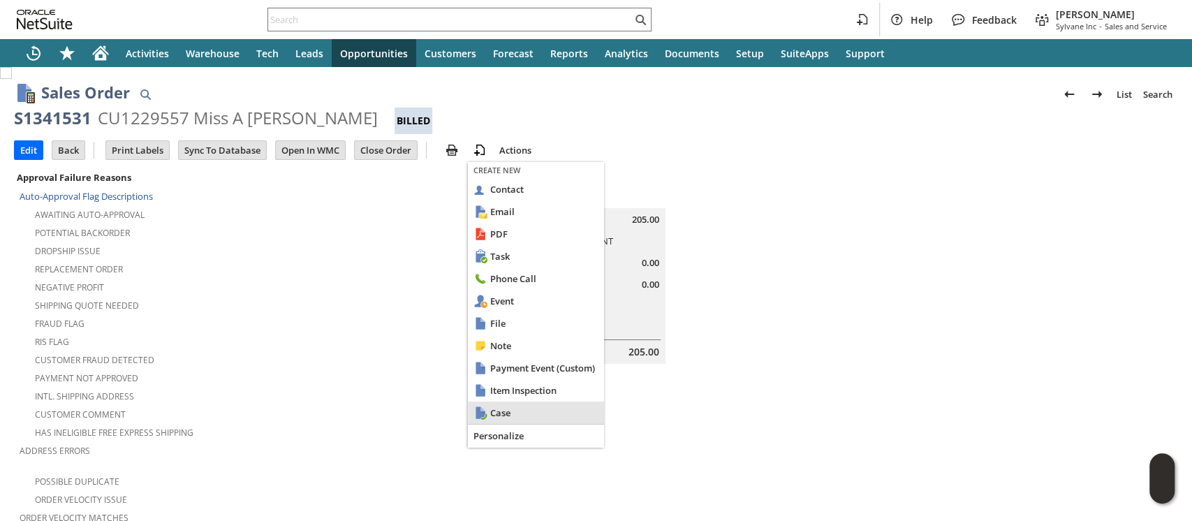
click at [513, 411] on span "Case" at bounding box center [544, 412] width 108 height 13
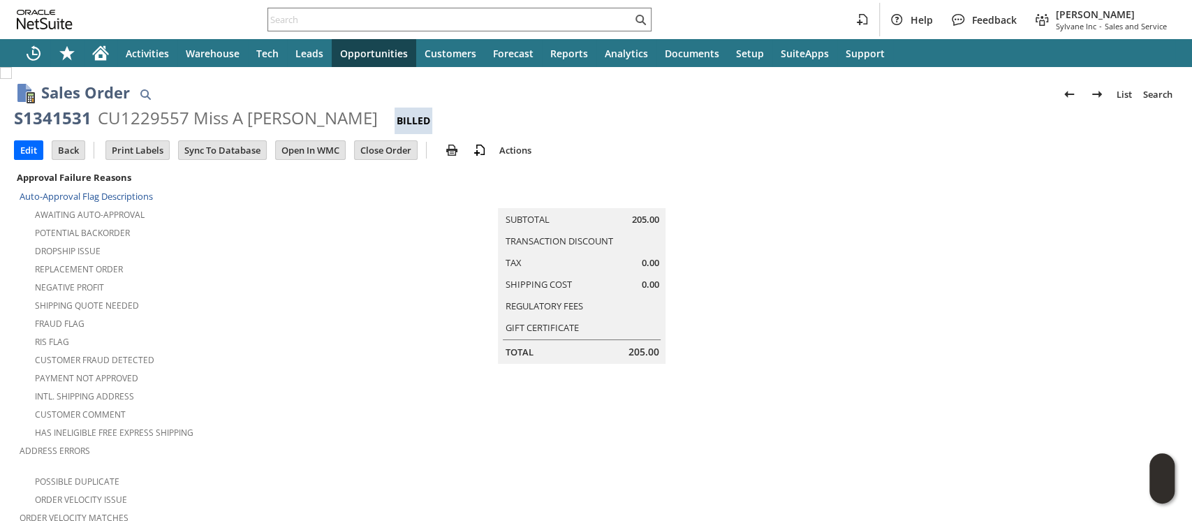
click at [1017, 191] on td at bounding box center [984, 380] width 388 height 425
click at [77, 115] on div "S1341531" at bounding box center [53, 118] width 78 height 22
copy div "S1341531"
click at [1010, 205] on td at bounding box center [984, 380] width 388 height 425
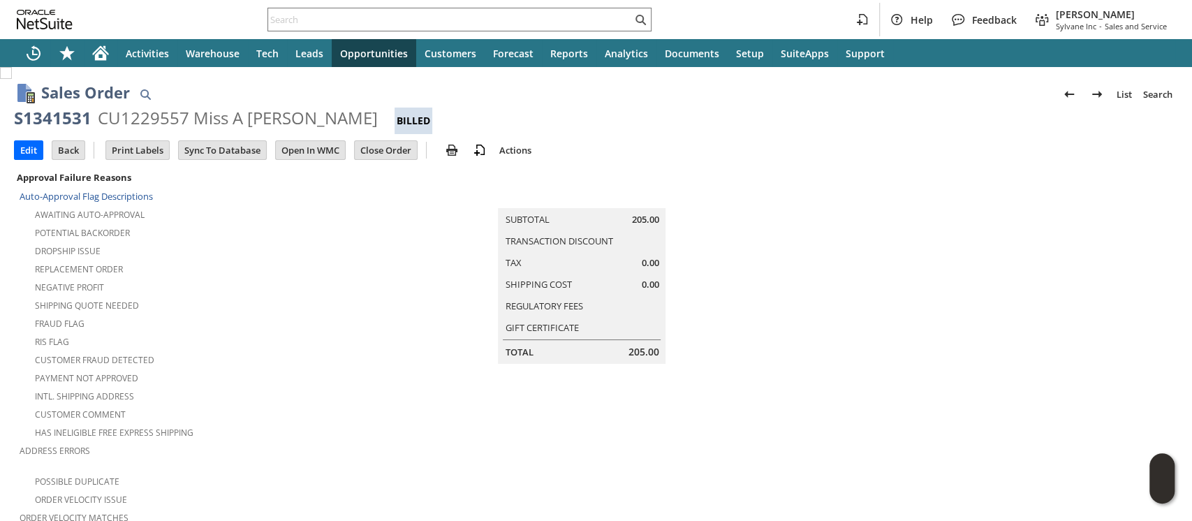
scroll to position [890, 0]
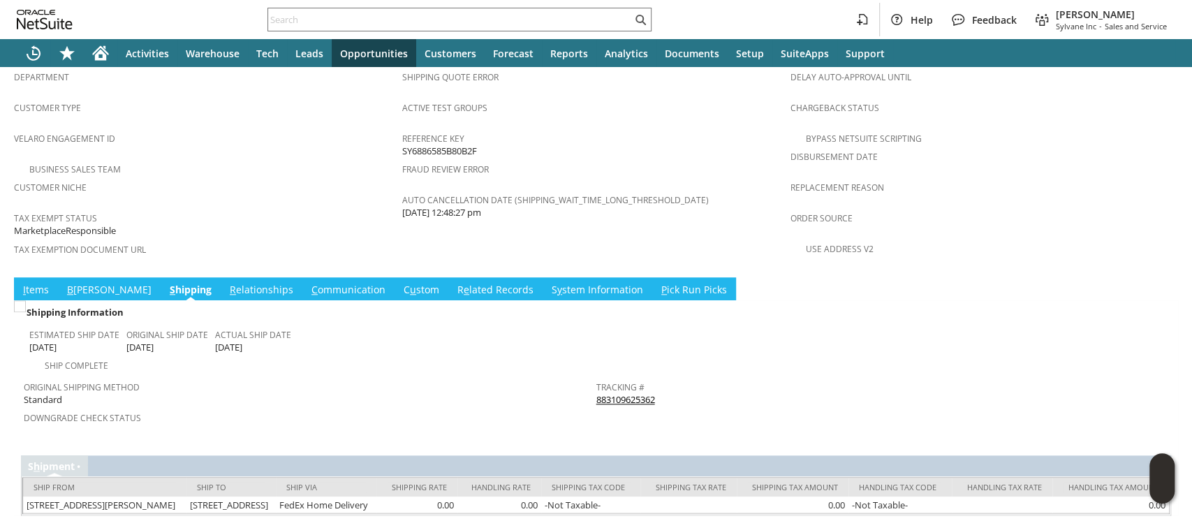
click at [661, 377] on div "Tracking # 883109625362" at bounding box center [879, 391] width 566 height 29
copy tbody "883109625362 Return Tracking #"
click at [1018, 307] on td at bounding box center [882, 338] width 573 height 71
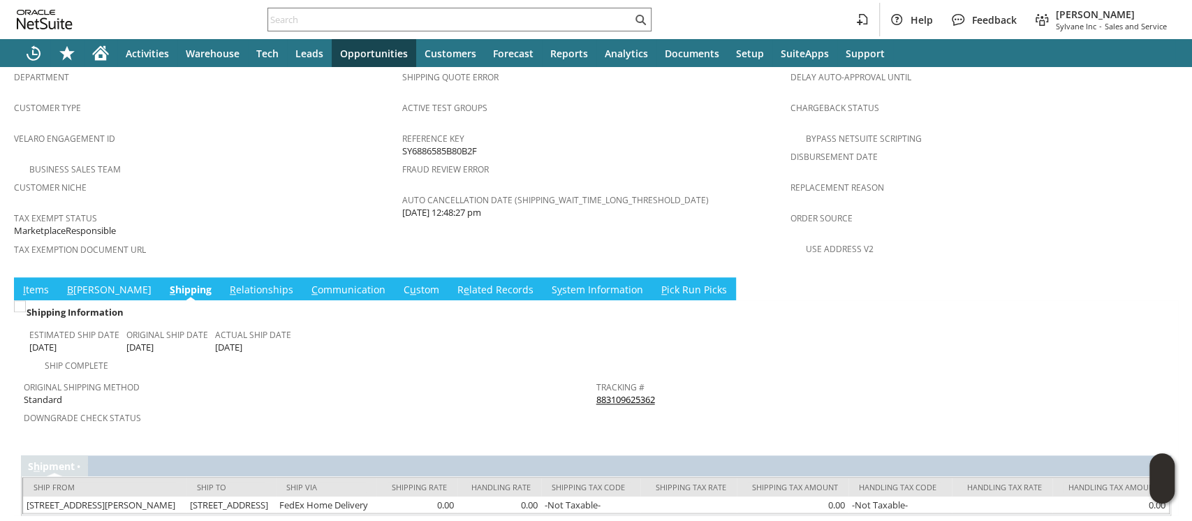
click at [27, 283] on link "I tems" at bounding box center [36, 290] width 33 height 15
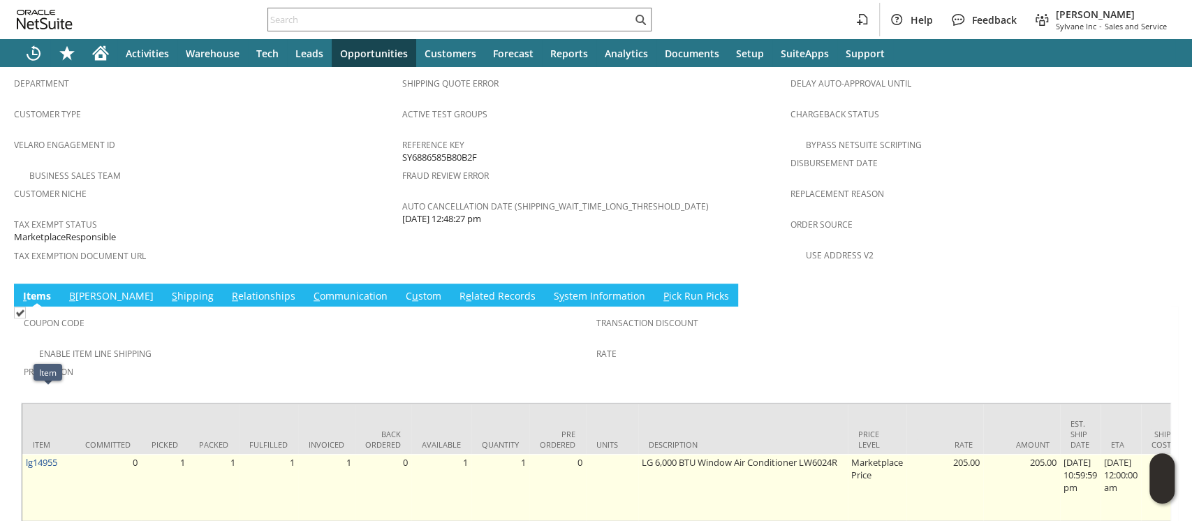
click at [64, 454] on td "lg14955" at bounding box center [48, 487] width 52 height 67
copy tr "lg14955"
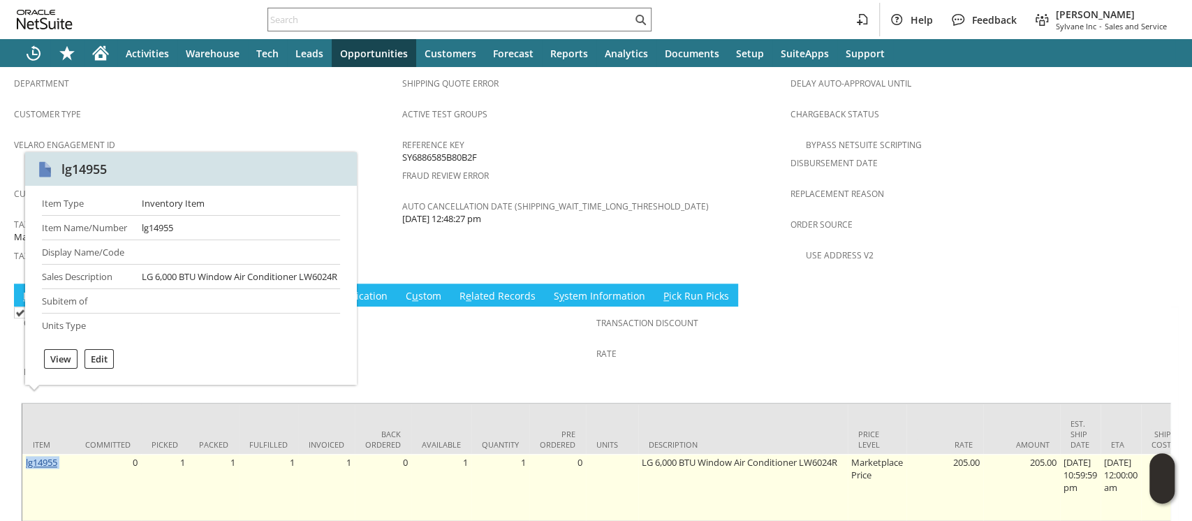
click at [41, 456] on link "lg14955" at bounding box center [41, 462] width 31 height 13
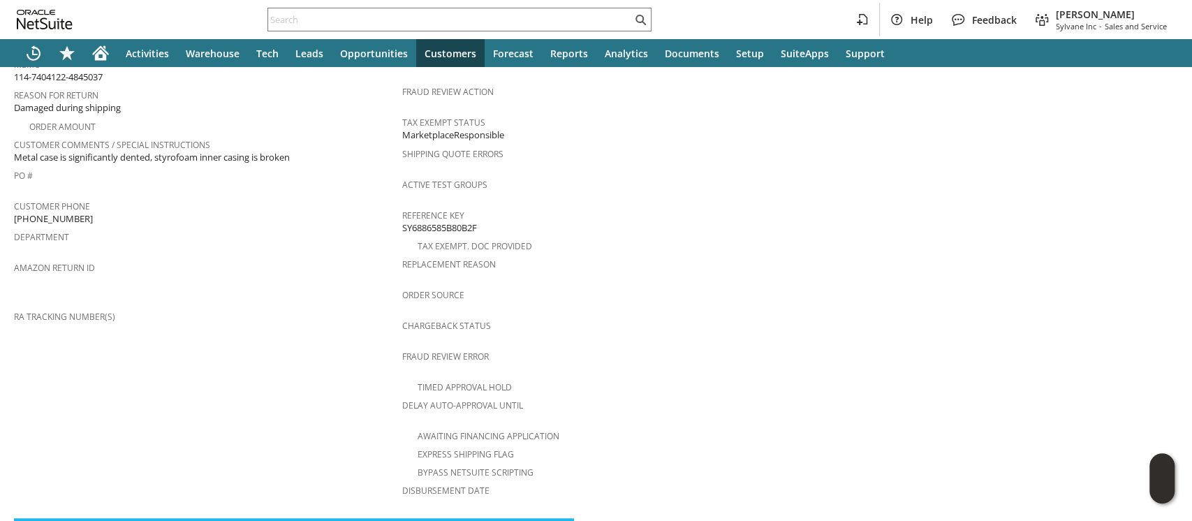
scroll to position [629, 0]
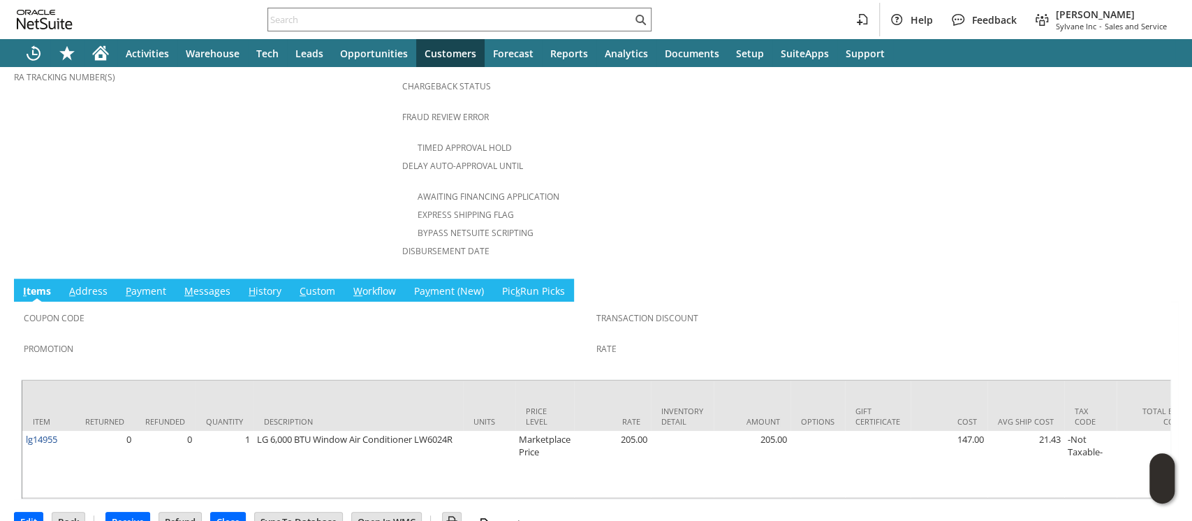
click at [100, 284] on link "A ddress" at bounding box center [88, 291] width 45 height 15
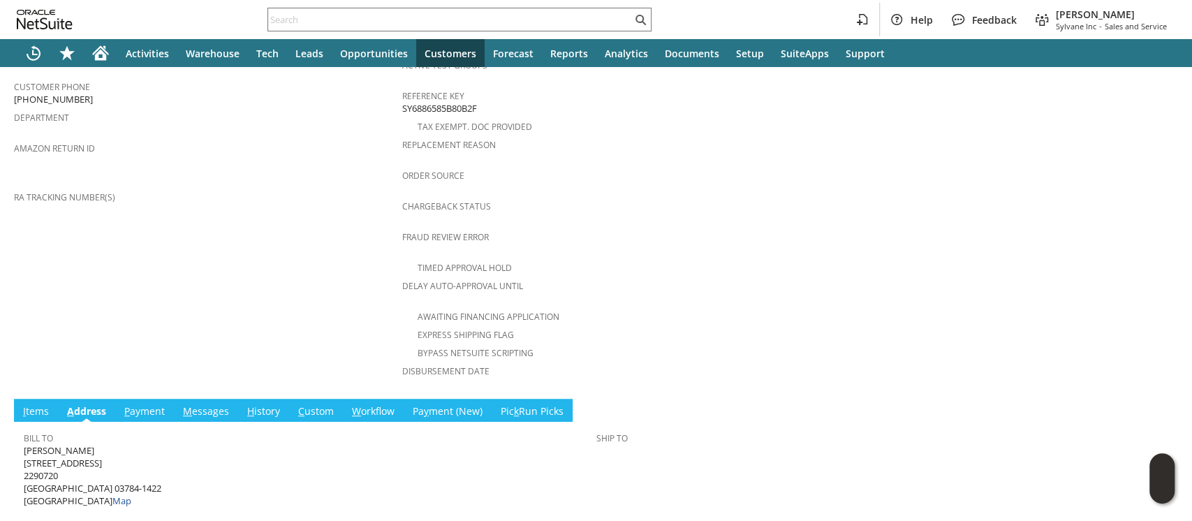
click at [29, 444] on span "Miss Alicia L Casey 18 PLEASANT ST 2290720 WEST LEBANON NH 03784-1422 United St…" at bounding box center [93, 476] width 138 height 64
click at [31, 444] on span "Miss Alicia L Casey 18 PLEASANT ST 2290720 WEST LEBANON NH 03784-1422 United St…" at bounding box center [93, 476] width 138 height 64
drag, startPoint x: 31, startPoint y: 409, endPoint x: 112, endPoint y: 408, distance: 81.0
click at [112, 444] on span "Miss Alicia L Casey 18 PLEASANT ST 2290720 WEST LEBANON NH 03784-1422 United St…" at bounding box center [93, 476] width 138 height 64
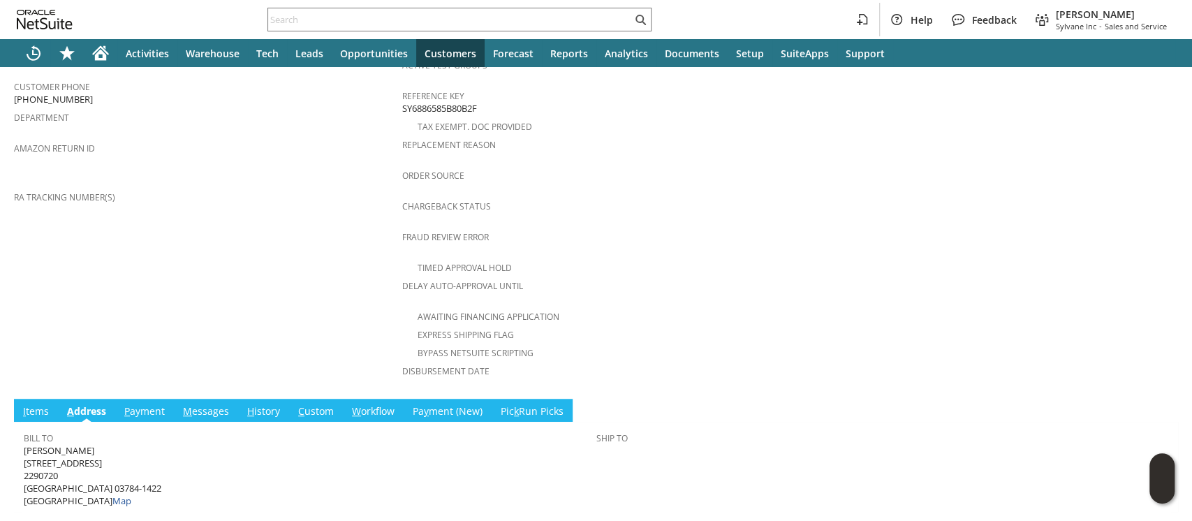
click at [69, 444] on span "Miss Alicia L Casey 18 PLEASANT ST 2290720 WEST LEBANON NH 03784-1422 United St…" at bounding box center [93, 476] width 138 height 64
copy span "18 PLEASANT ST"
click at [115, 448] on span "Miss Alicia L Casey 18 PLEASANT ST 2290720 WEST LEBANON NH 03784-1422 United St…" at bounding box center [93, 476] width 138 height 64
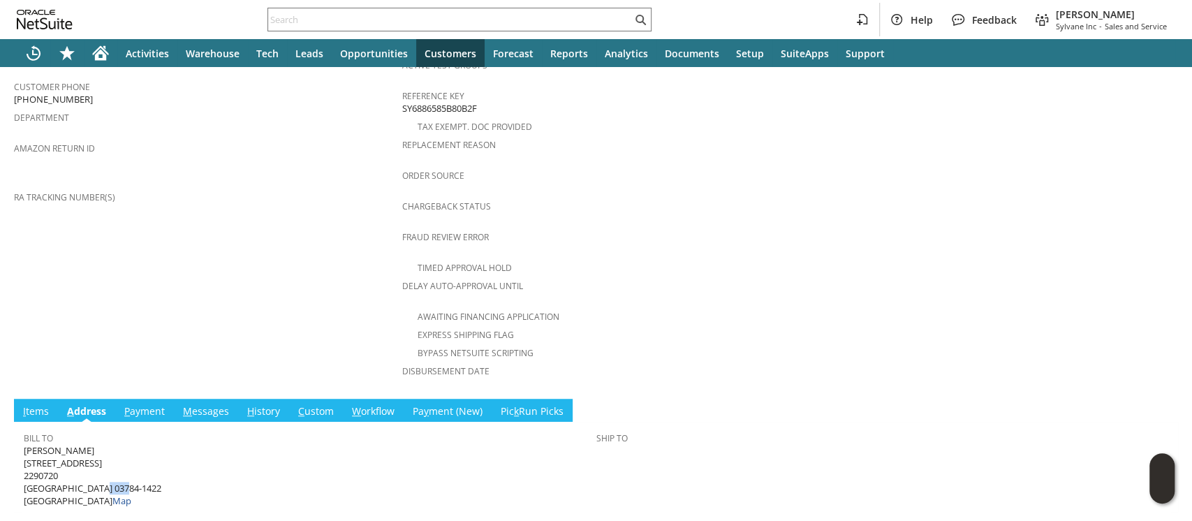
click at [115, 448] on span "Miss Alicia L Casey 18 PLEASANT ST 2290720 WEST LEBANON NH 03784-1422 United St…" at bounding box center [93, 476] width 138 height 64
copy span "03784"
click at [39, 444] on span "Miss Alicia L Casey 18 PLEASANT ST 2290720 WEST LEBANON NH 03784-1422 United St…" at bounding box center [93, 476] width 138 height 64
drag, startPoint x: 39, startPoint y: 444, endPoint x: 53, endPoint y: 444, distance: 14.0
click at [53, 444] on span "Miss Alicia L Casey 18 PLEASANT ST 2290720 WEST LEBANON NH 03784-1422 United St…" at bounding box center [93, 476] width 138 height 64
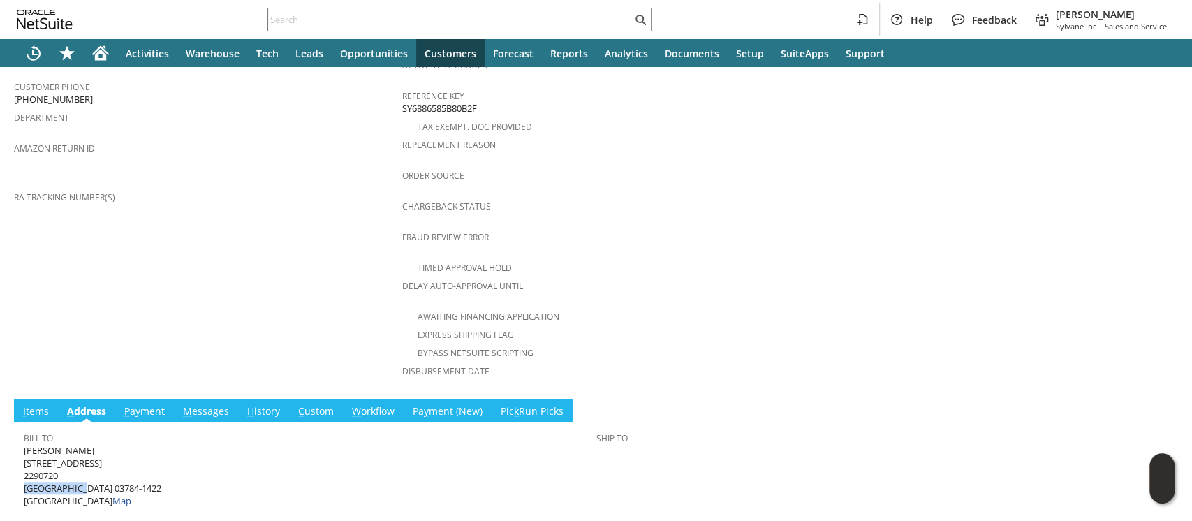
copy span "WEST LEBANON"
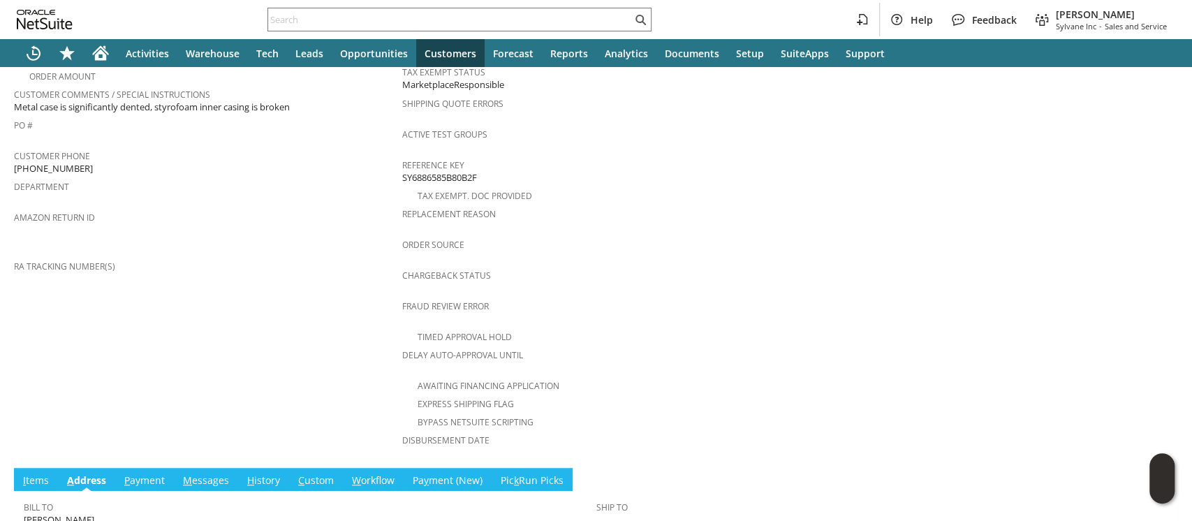
scroll to position [416, 0]
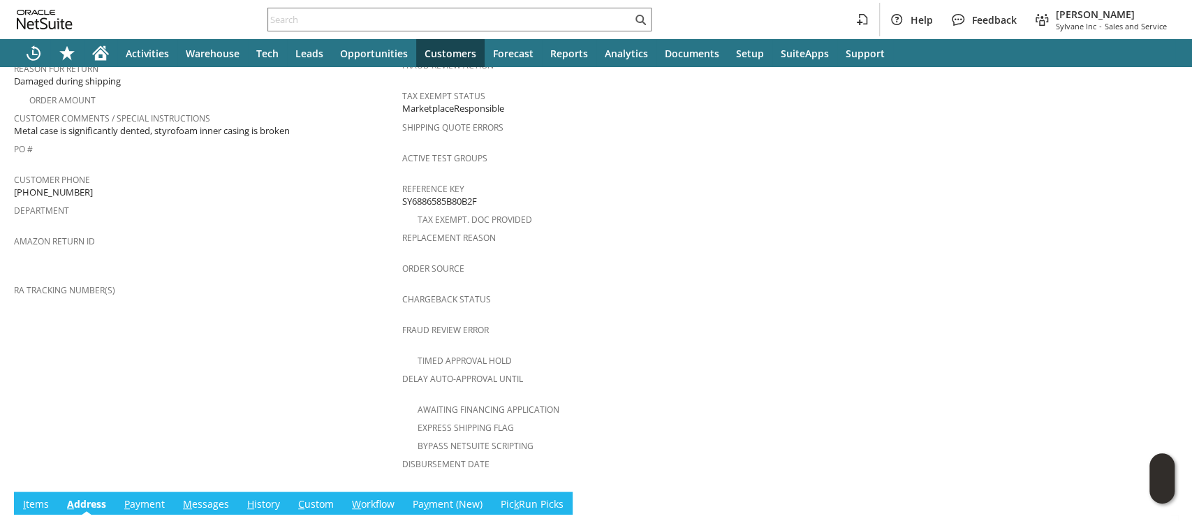
click at [25, 186] on span "(347) 448-3190 X35038" at bounding box center [53, 192] width 79 height 13
drag, startPoint x: 25, startPoint y: 169, endPoint x: 103, endPoint y: 170, distance: 77.5
click at [93, 186] on span "(347) 448-3190 X35038" at bounding box center [53, 192] width 79 height 13
copy span "347) 448-3190 X35038"
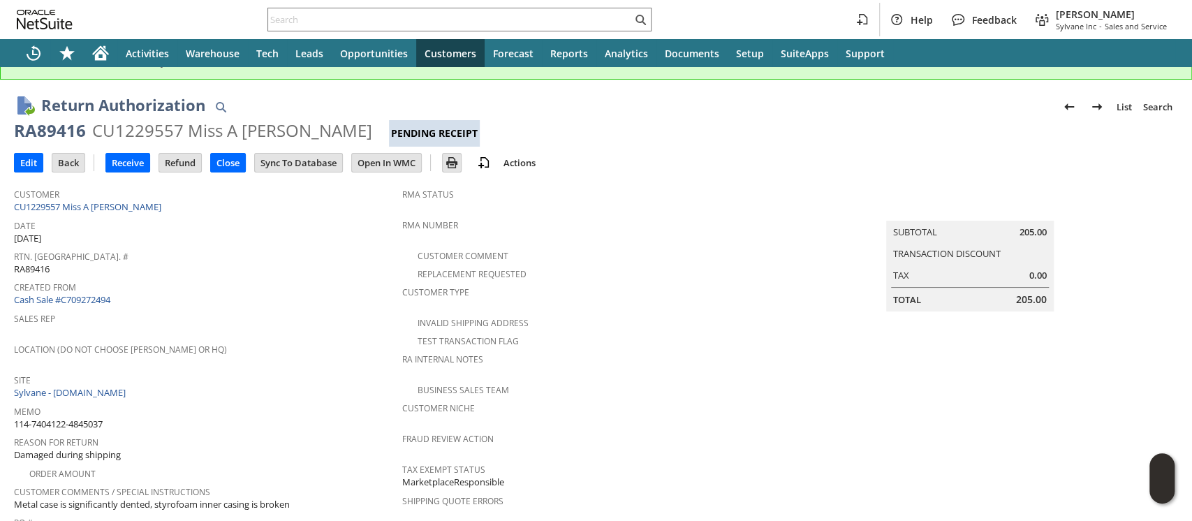
scroll to position [0, 0]
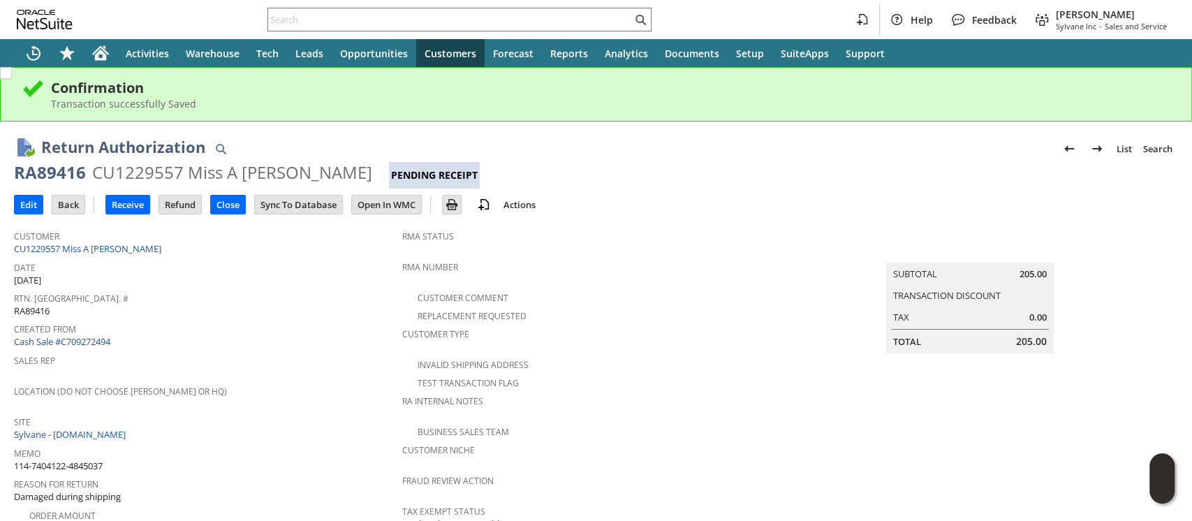
click at [47, 169] on div "RA89416" at bounding box center [50, 172] width 72 height 22
copy div "RA89416"
click at [24, 208] on input "Edit" at bounding box center [29, 205] width 28 height 18
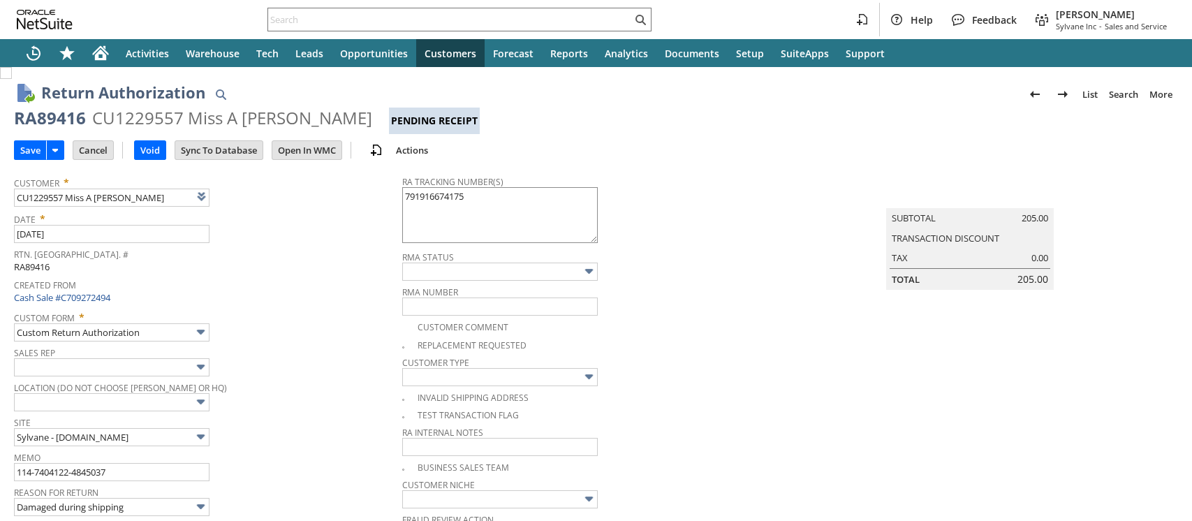
click at [458, 212] on textarea "791916674175" at bounding box center [500, 215] width 196 height 56
click at [474, 198] on textarea "791916674175" at bounding box center [500, 215] width 196 height 56
type textarea "791916674175 sent through Amazon"
click at [30, 154] on input "Save" at bounding box center [30, 150] width 31 height 18
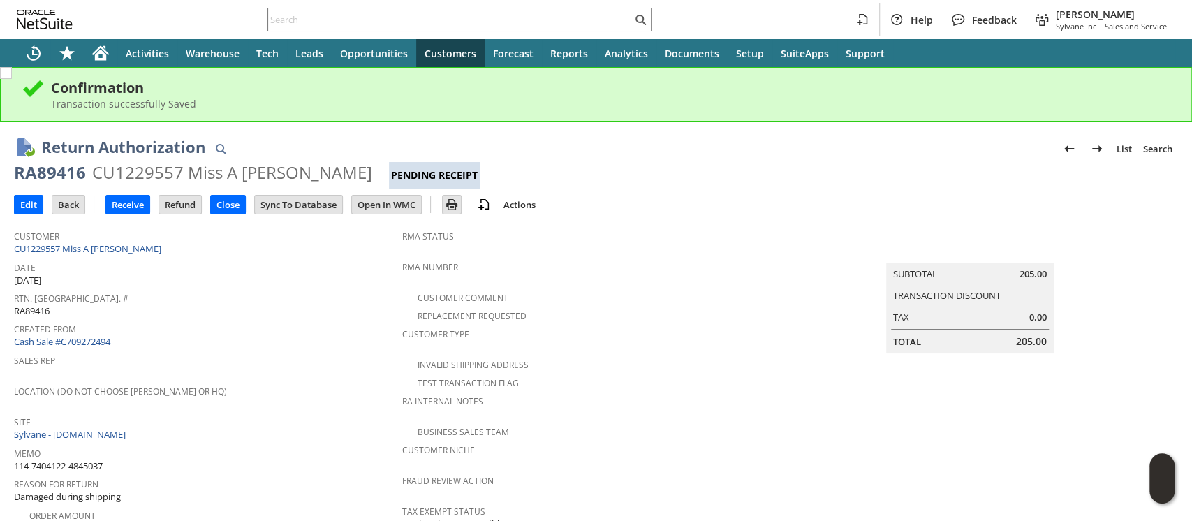
click at [56, 175] on div "RA89416" at bounding box center [50, 172] width 72 height 22
copy div "RA89416"
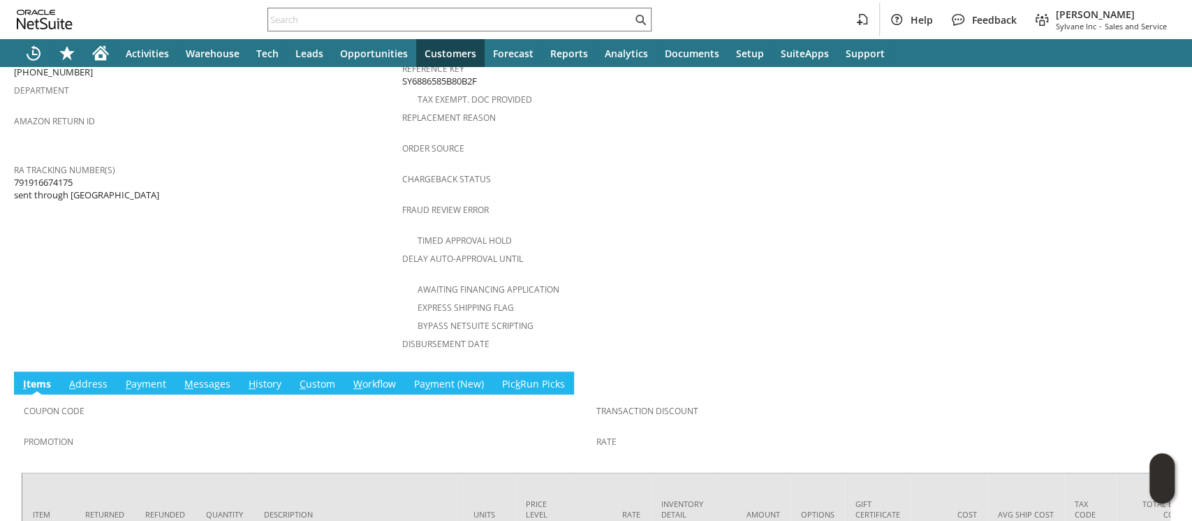
scroll to position [442, 0]
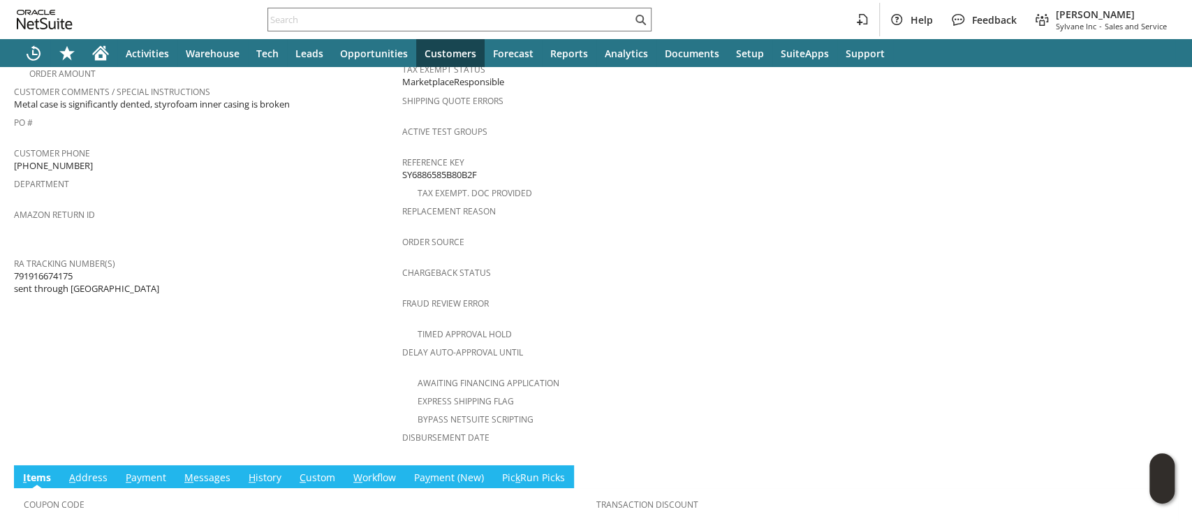
click at [61, 270] on span "791916674175 sent through Amazon" at bounding box center [86, 283] width 145 height 26
copy span "791916674175"
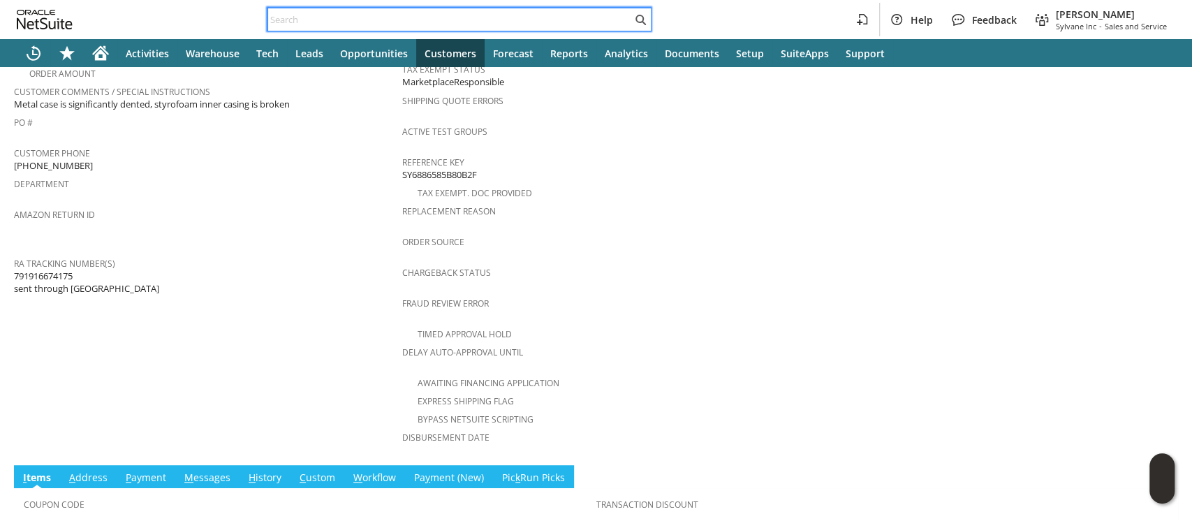
click at [539, 25] on input "text" at bounding box center [450, 19] width 364 height 17
paste input "P219030"
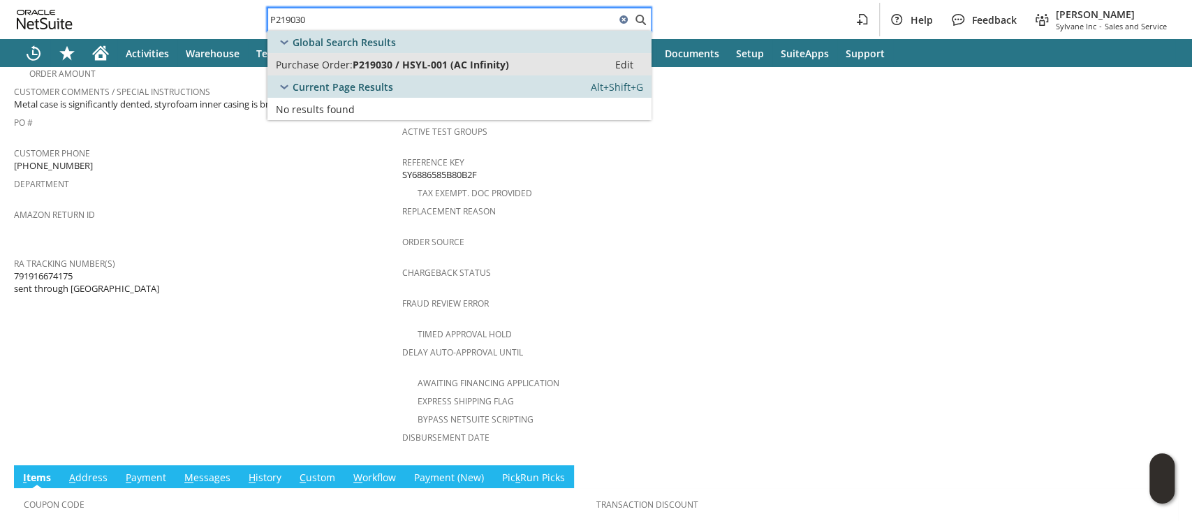
type input "P219030"
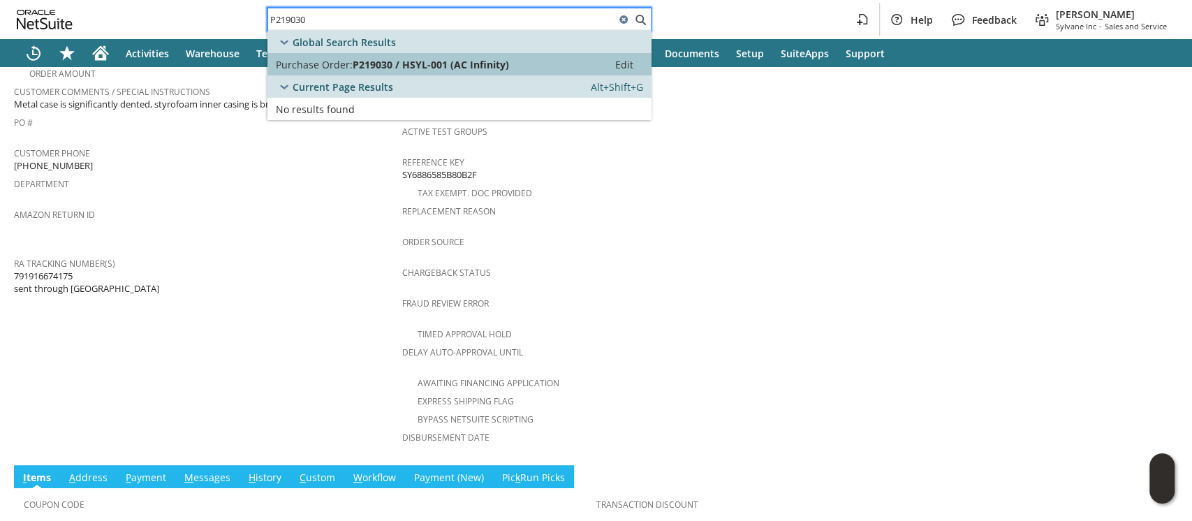
click at [510, 61] on div "Purchase Order: P219030 / HSYL-001 (AC Infinity)" at bounding box center [438, 64] width 324 height 13
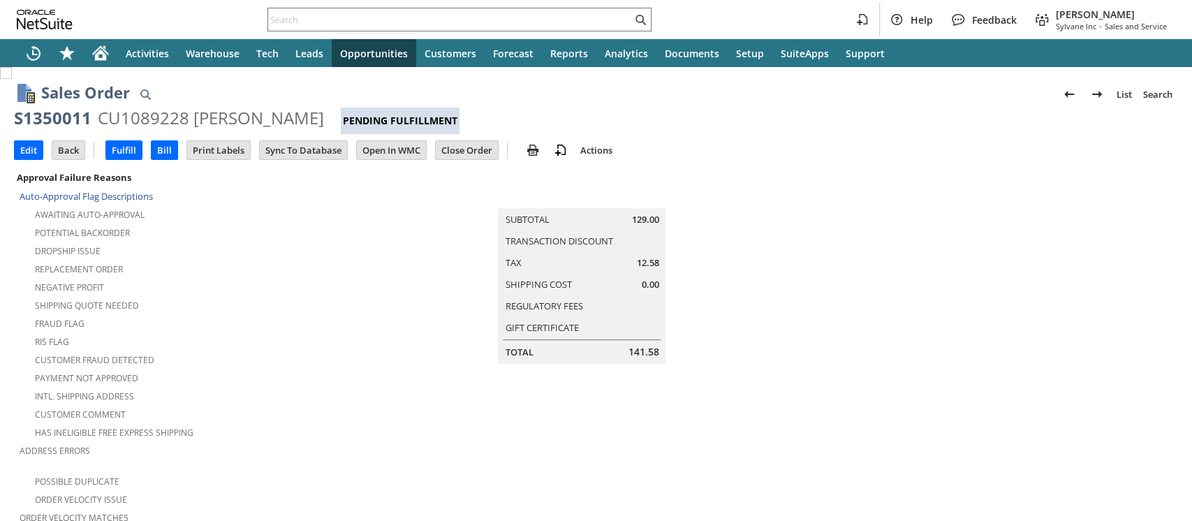
scroll to position [883, 0]
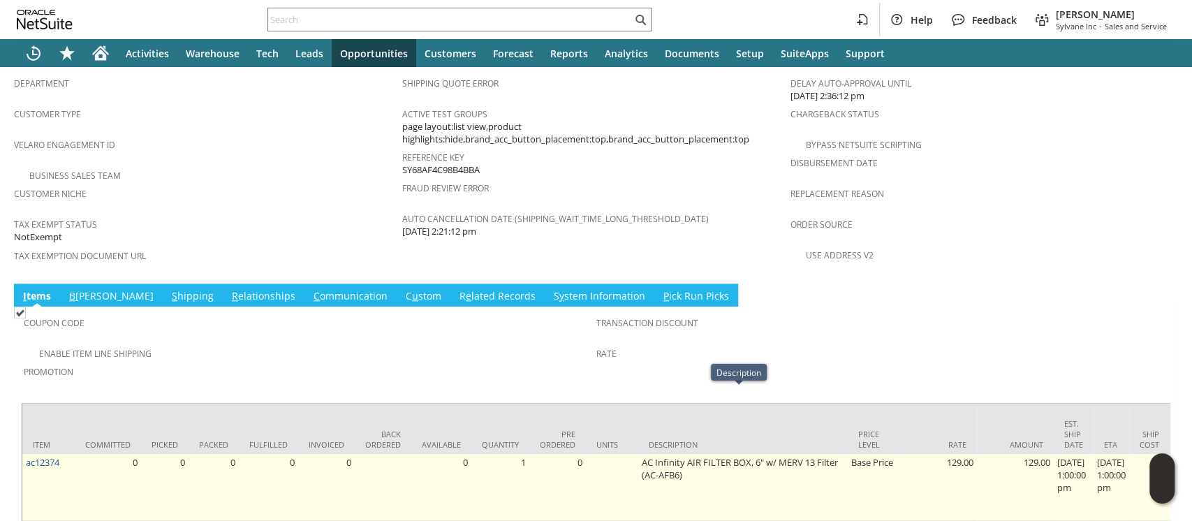
click at [643, 454] on td "AC Infinity AIR FILTER BOX, 6" w/ MERV 13 Filter (AC-AFB6)" at bounding box center [743, 487] width 210 height 67
drag, startPoint x: 643, startPoint y: 406, endPoint x: 655, endPoint y: 406, distance: 11.9
click at [655, 454] on td "AC Infinity AIR FILTER BOX, 6" w/ MERV 13 Filter (AC-AFB6)" at bounding box center [743, 487] width 210 height 67
copy td "AC-AFB6"
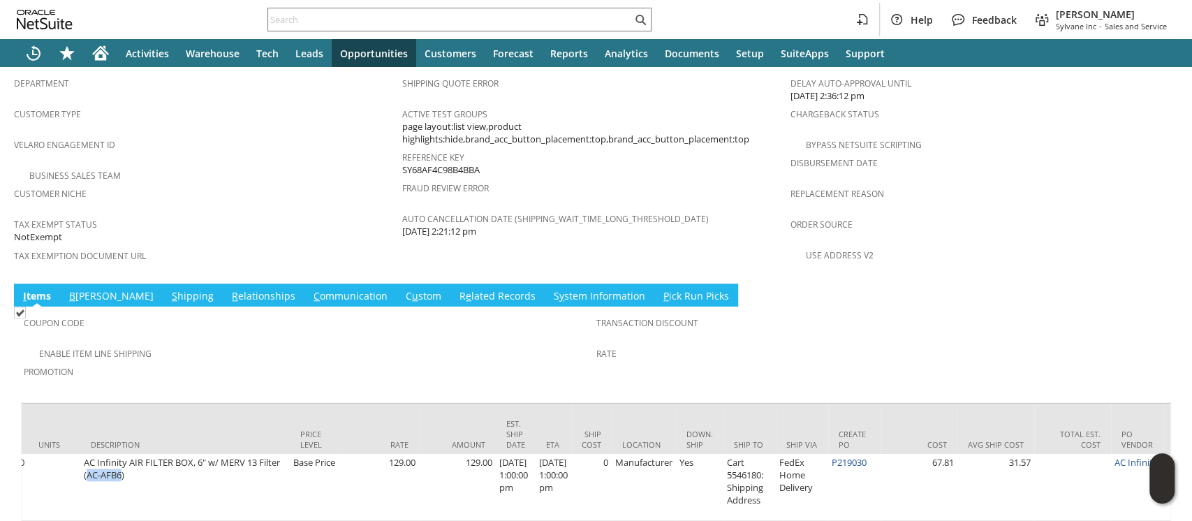
scroll to position [0, 649]
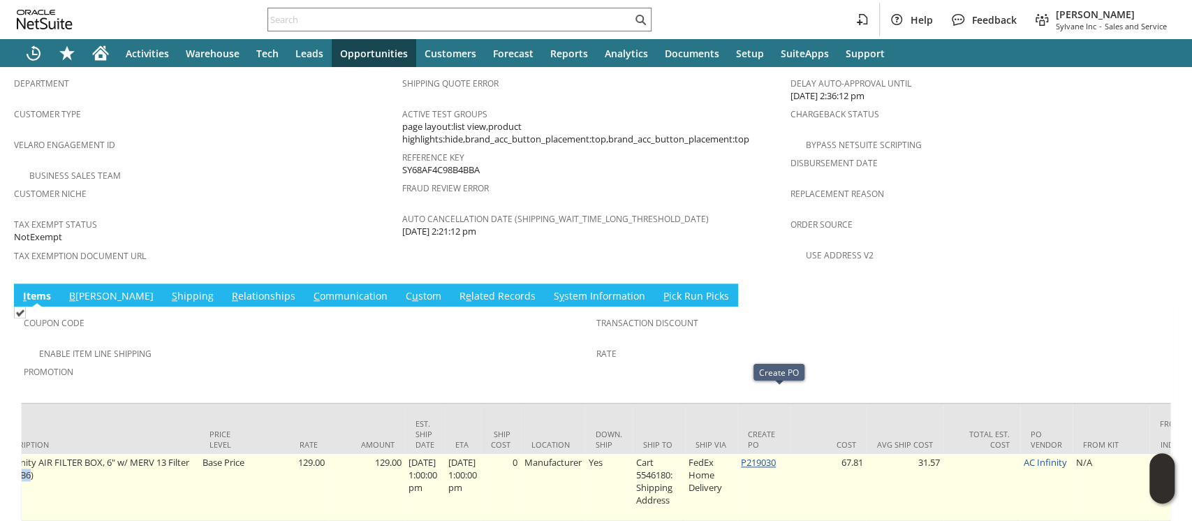
click at [776, 456] on link "P219030" at bounding box center [758, 462] width 35 height 13
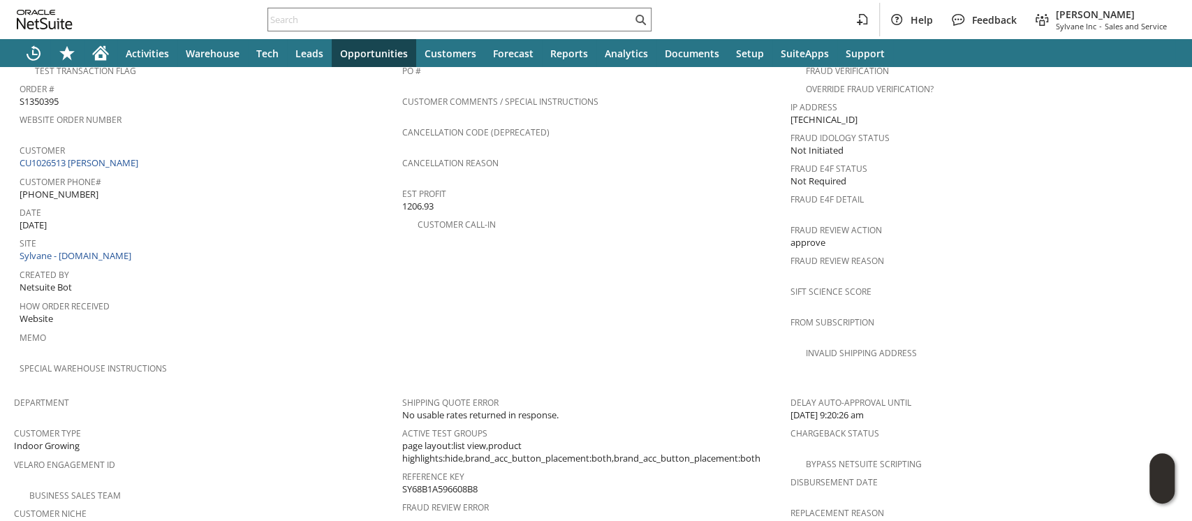
scroll to position [744, 0]
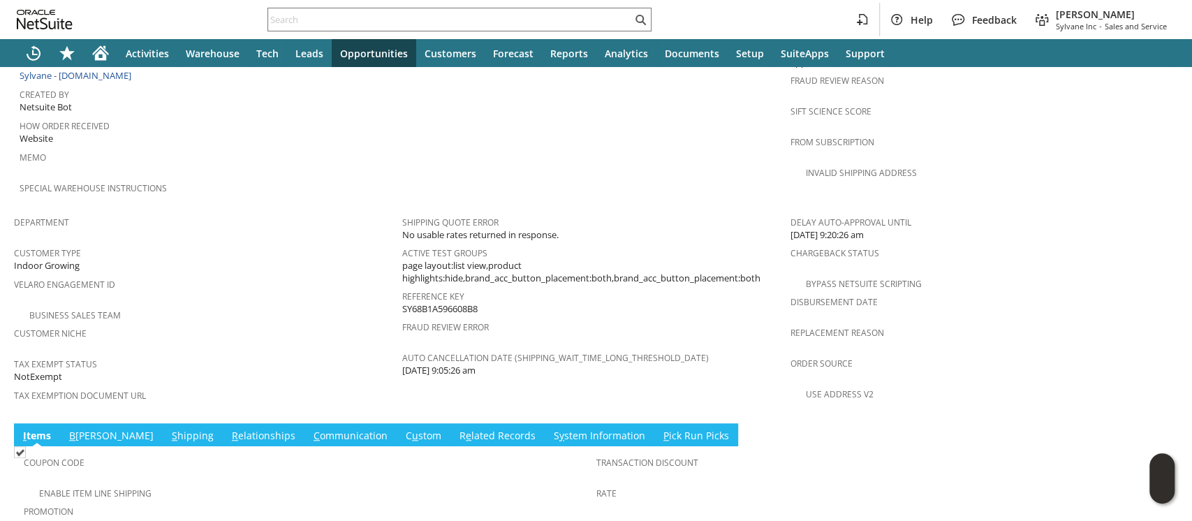
click at [168, 429] on link "S hipping" at bounding box center [192, 436] width 49 height 15
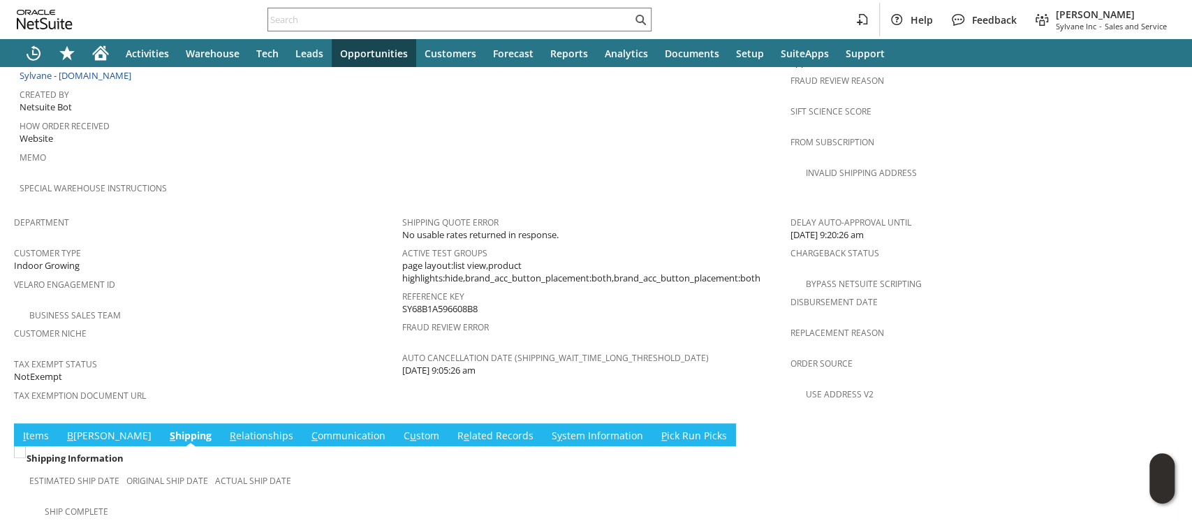
scroll to position [890, 0]
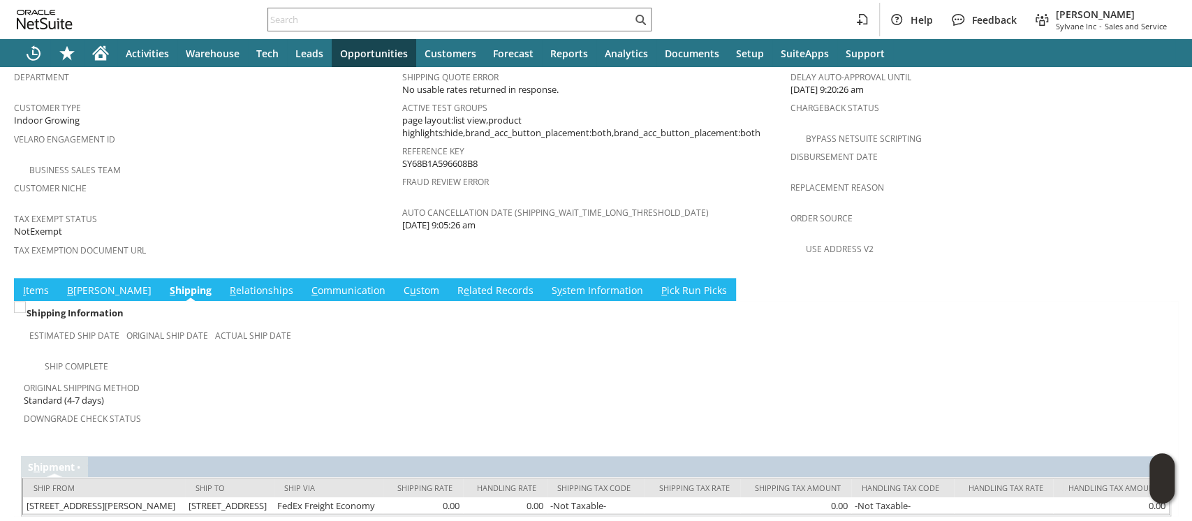
click at [85, 284] on link "B [PERSON_NAME]" at bounding box center [109, 291] width 91 height 15
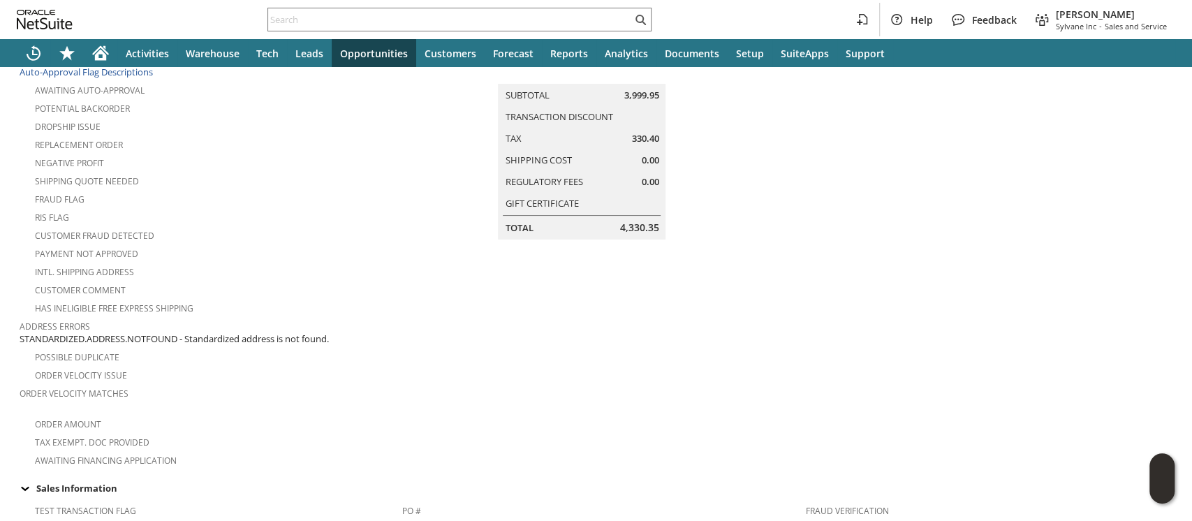
scroll to position [0, 0]
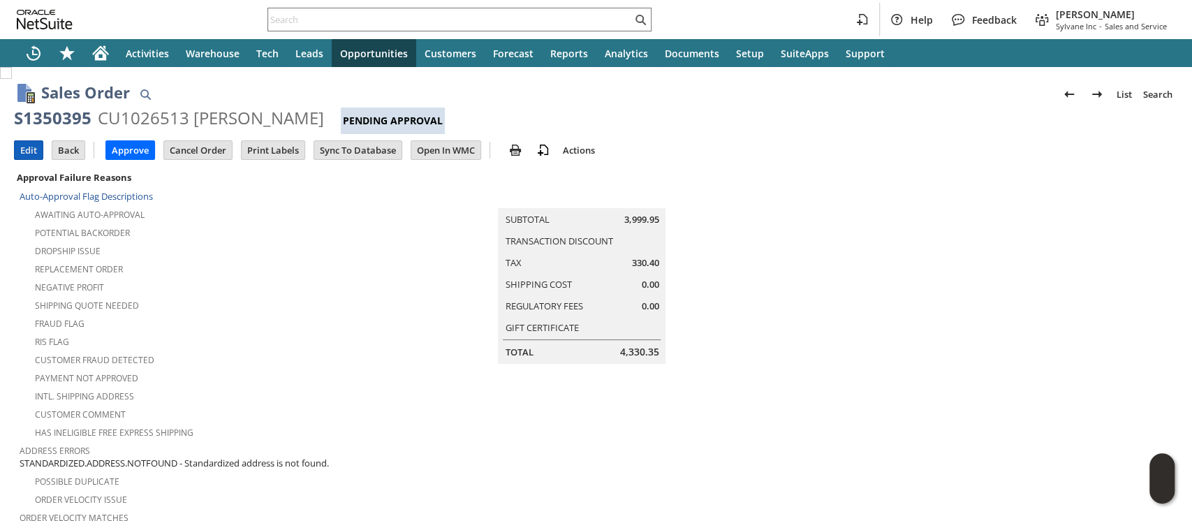
click at [29, 149] on input "Edit" at bounding box center [29, 150] width 28 height 18
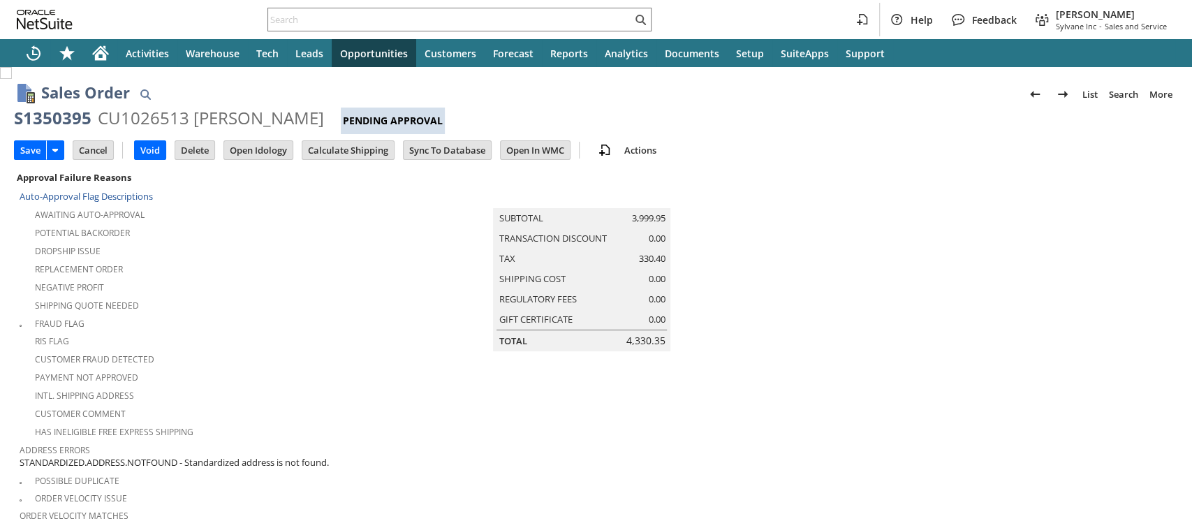
scroll to position [450, 0]
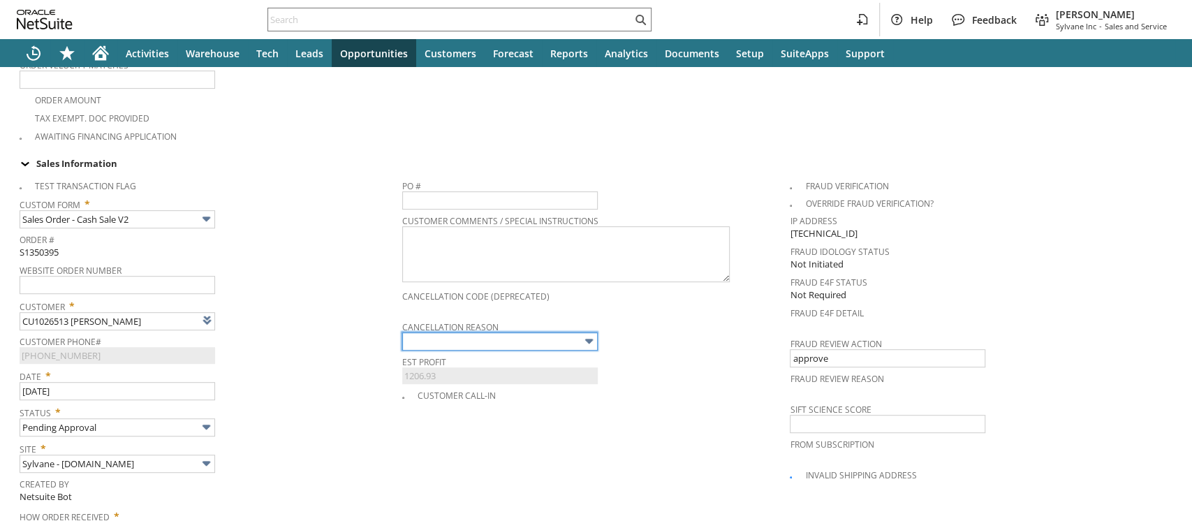
click at [423, 332] on input "text" at bounding box center [500, 341] width 196 height 18
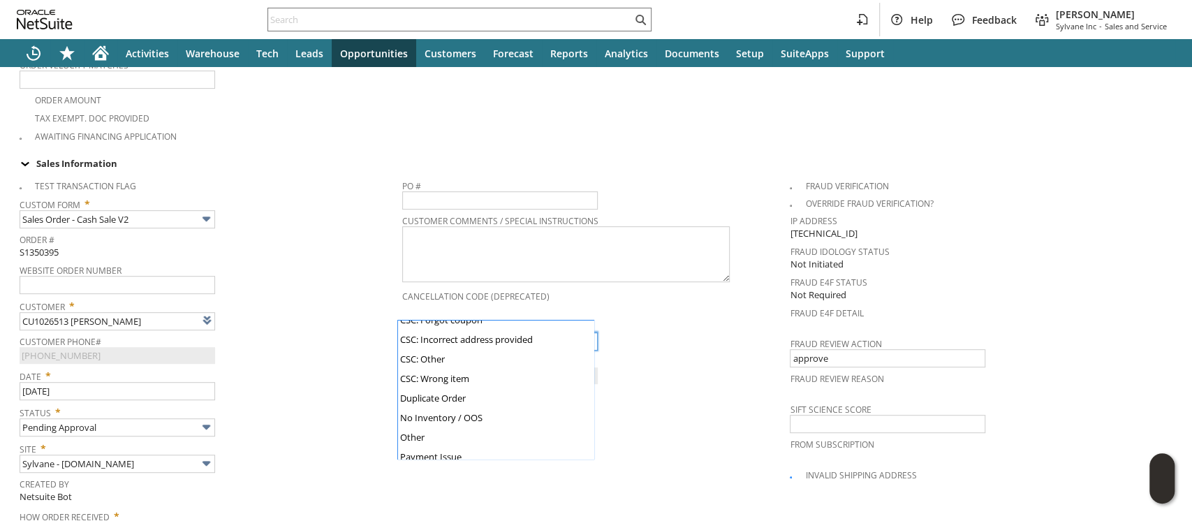
scroll to position [133, 0]
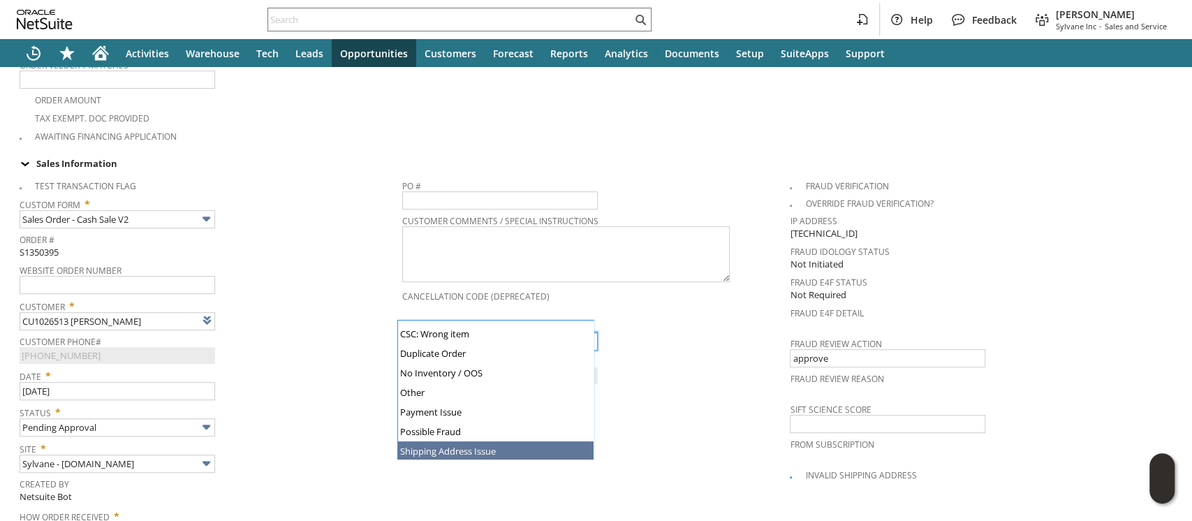
type input "Shipping Address Issue"
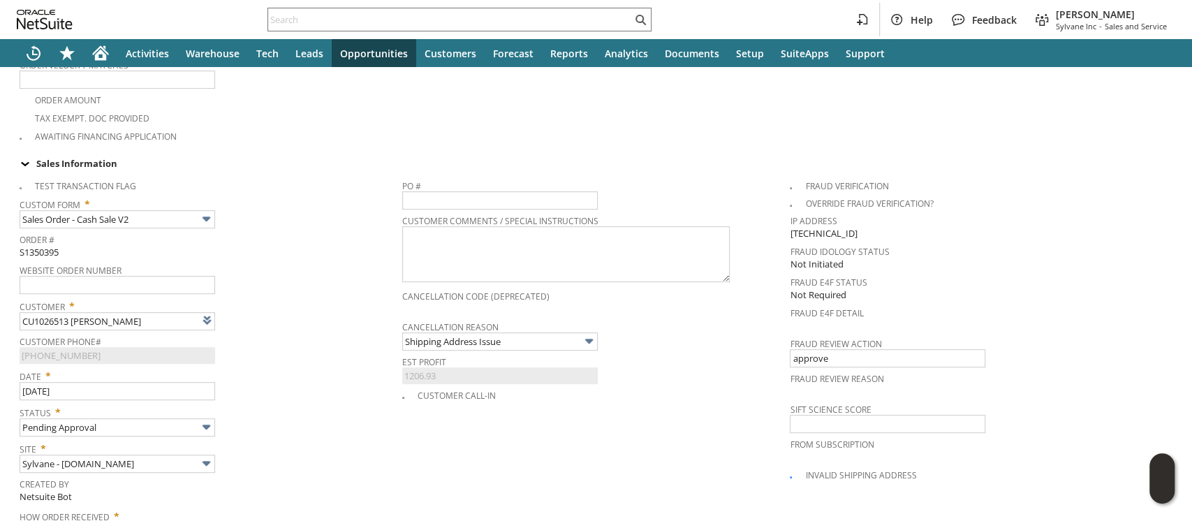
click at [296, 402] on span "Status *" at bounding box center [208, 410] width 376 height 17
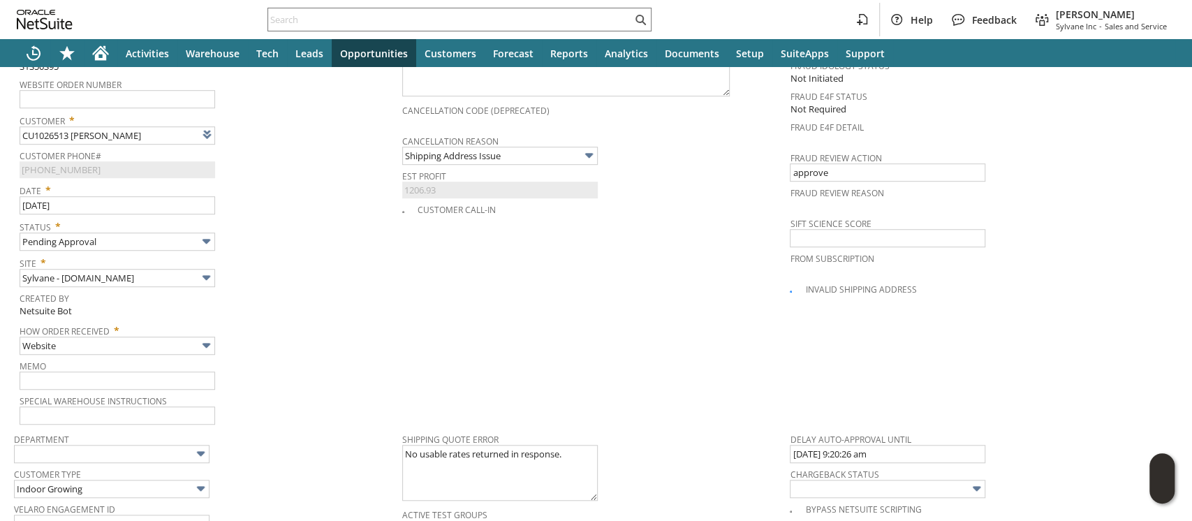
scroll to position [637, 0]
click at [183, 371] on input "text" at bounding box center [118, 380] width 196 height 18
click at [78, 371] on input "Customer input address incorrectly" at bounding box center [118, 380] width 196 height 18
drag, startPoint x: 78, startPoint y: 358, endPoint x: 219, endPoint y: 360, distance: 141.1
click at [219, 360] on div "Memo Customer input address incorrectly" at bounding box center [208, 372] width 376 height 34
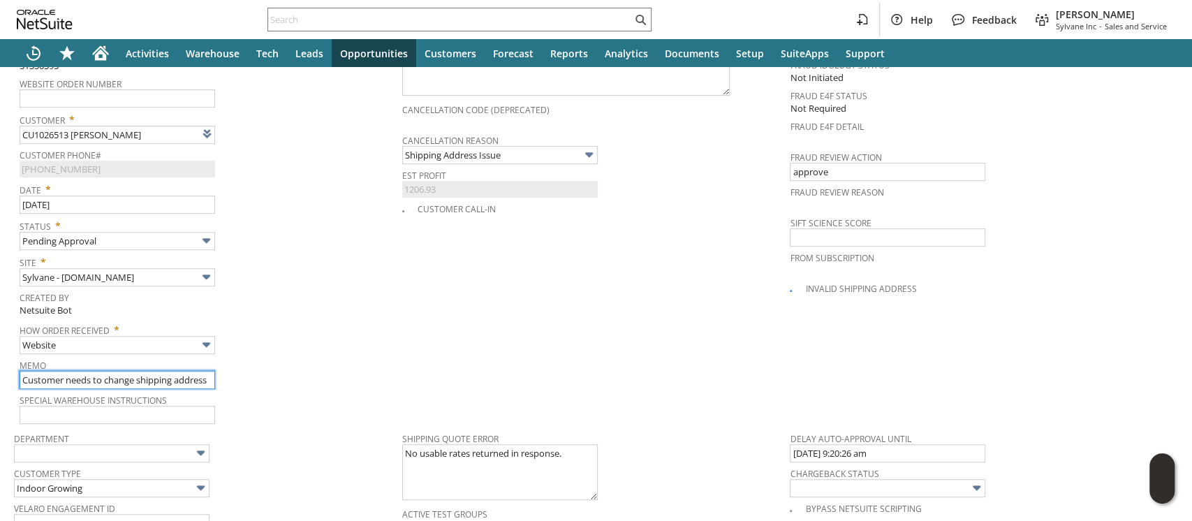
scroll to position [0, 0]
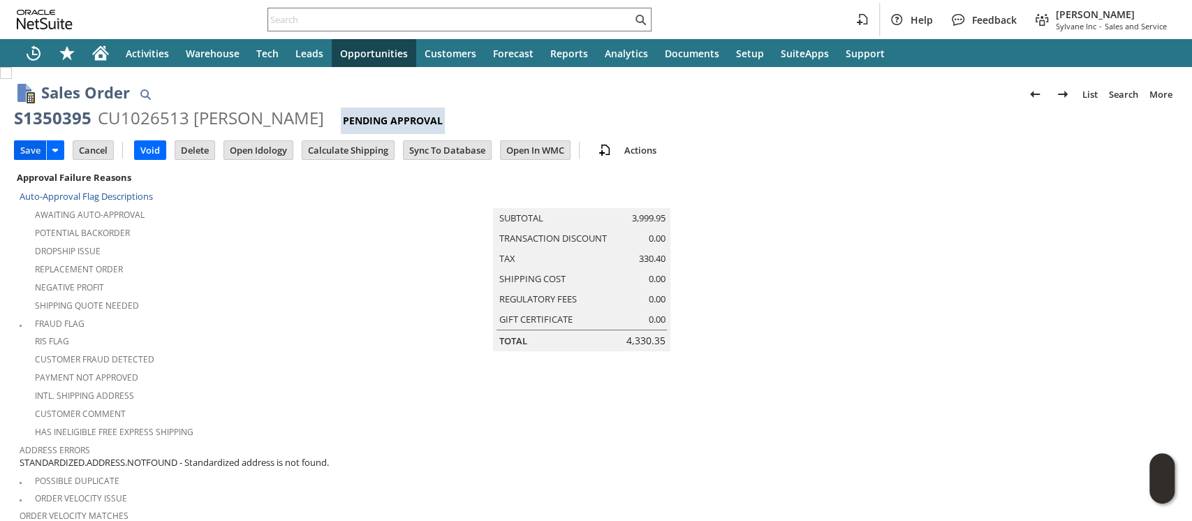
type input "Customer needs to change shipping address"
click at [29, 151] on input "Save" at bounding box center [30, 150] width 31 height 18
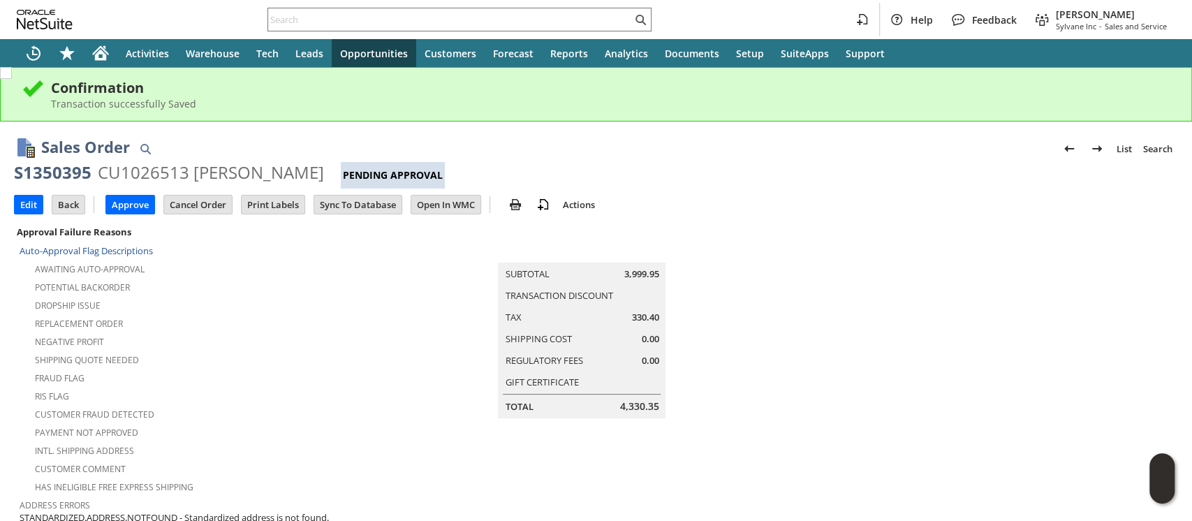
click at [156, 170] on div "CU1026513 [PERSON_NAME]" at bounding box center [211, 172] width 226 height 22
copy div "CU1026513"
click at [214, 200] on input "Cancel Order" at bounding box center [198, 205] width 68 height 18
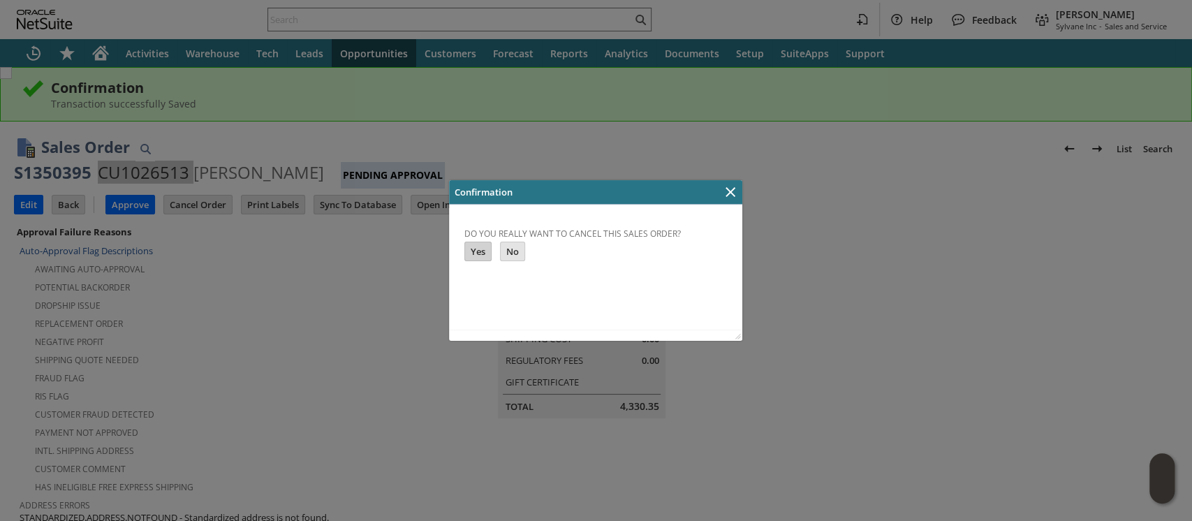
click at [475, 251] on input "Yes" at bounding box center [478, 251] width 26 height 18
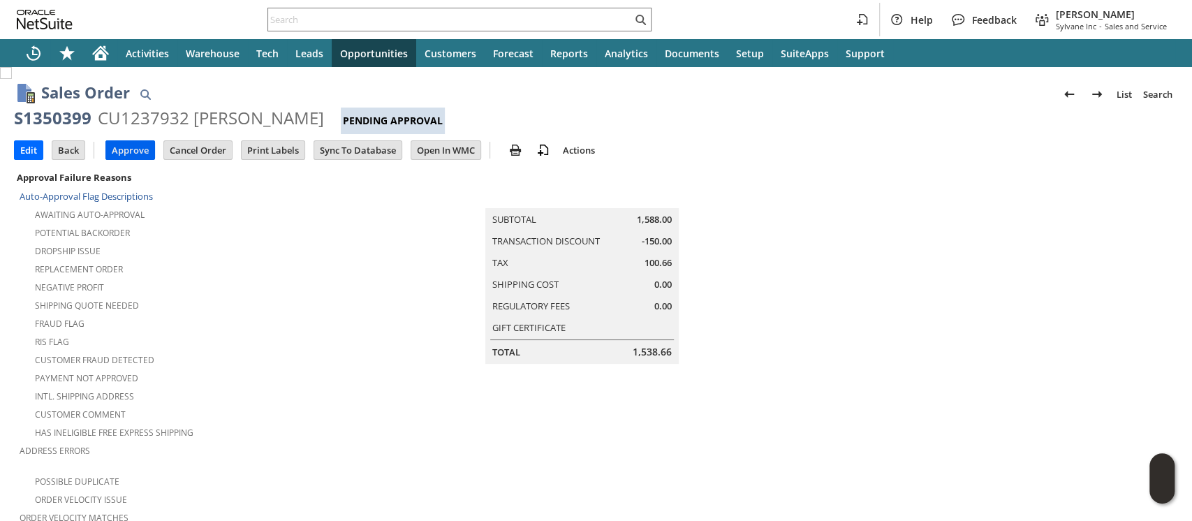
click at [134, 149] on input "Approve" at bounding box center [130, 150] width 48 height 18
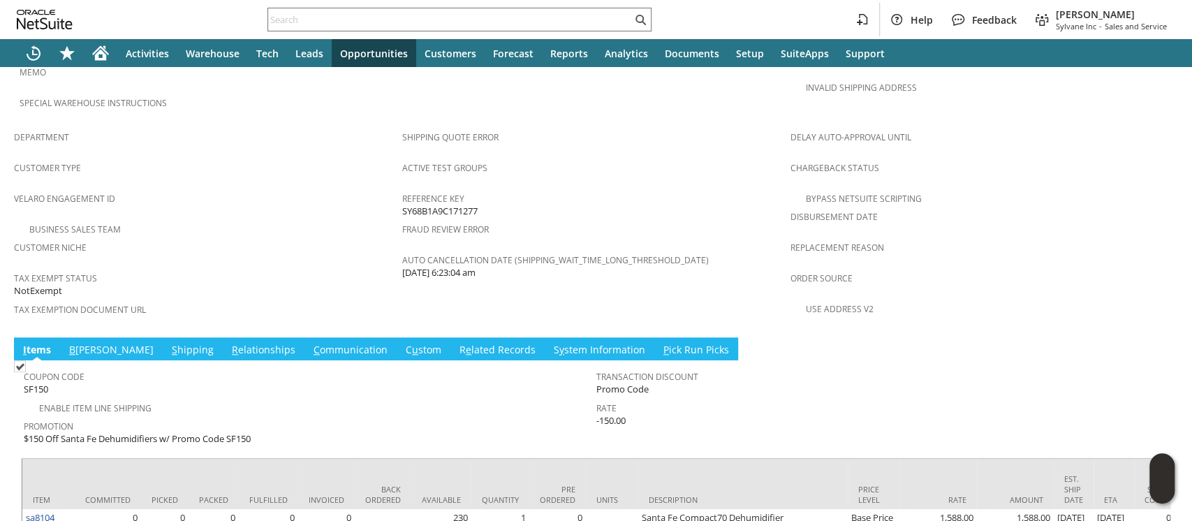
scroll to position [838, 0]
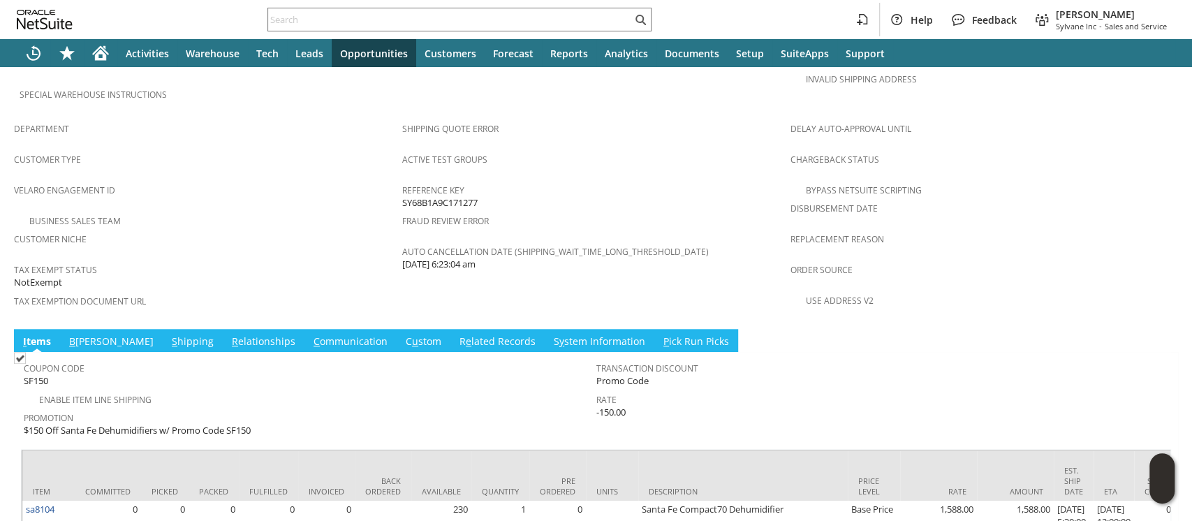
click at [71, 335] on span "B" at bounding box center [72, 341] width 6 height 13
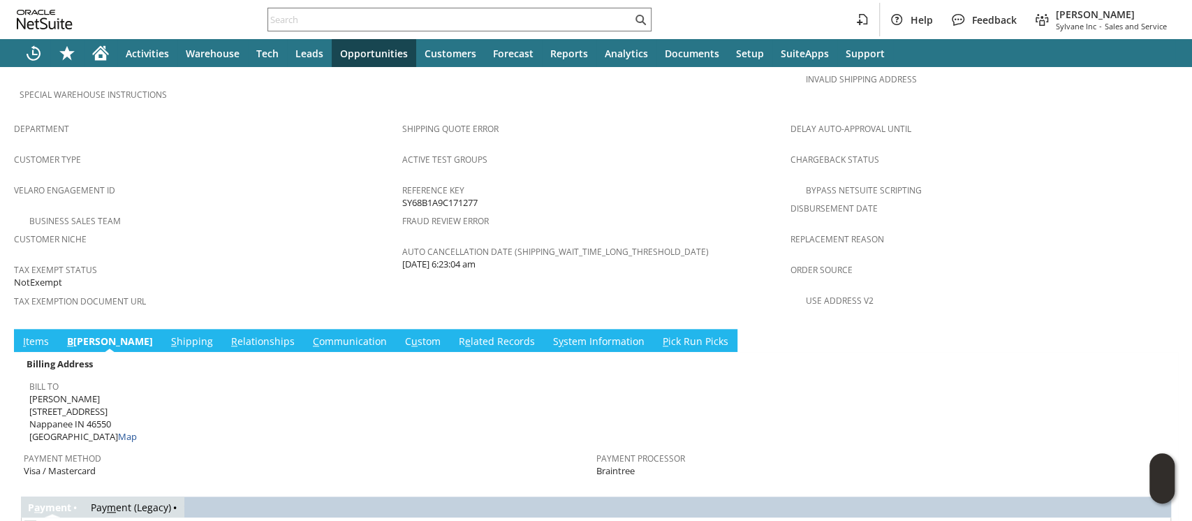
click at [168, 335] on link "S hipping" at bounding box center [192, 342] width 49 height 15
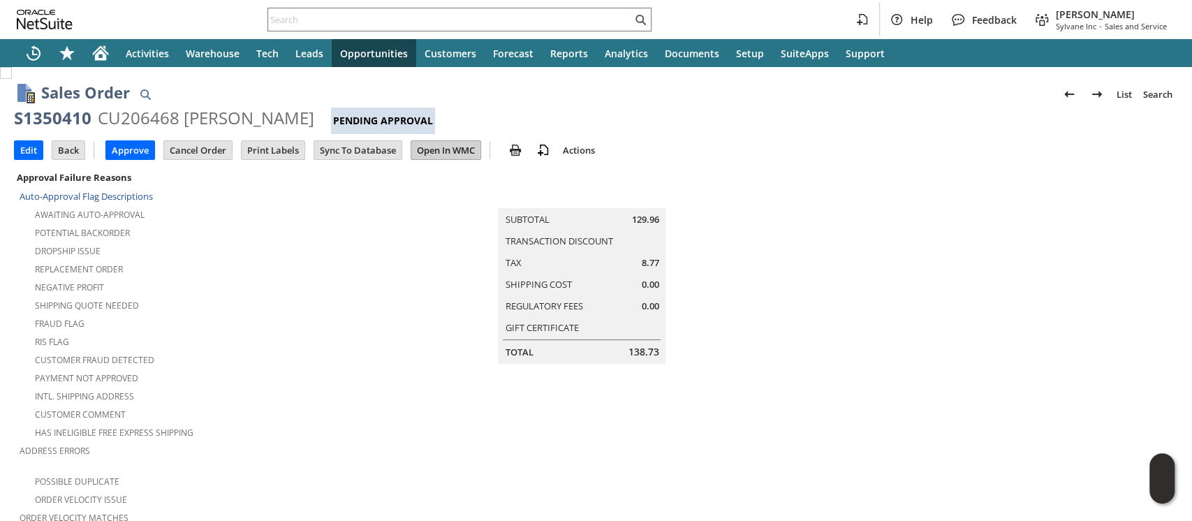
click at [425, 147] on input "Open In WMC" at bounding box center [445, 150] width 69 height 18
click at [33, 150] on input "Edit" at bounding box center [29, 150] width 28 height 18
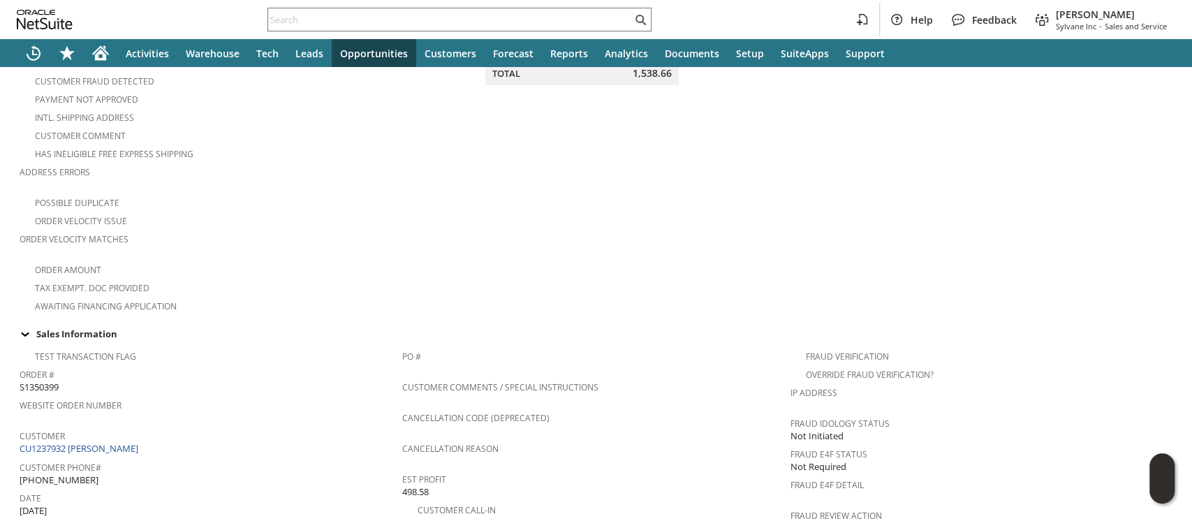
scroll to position [372, 0]
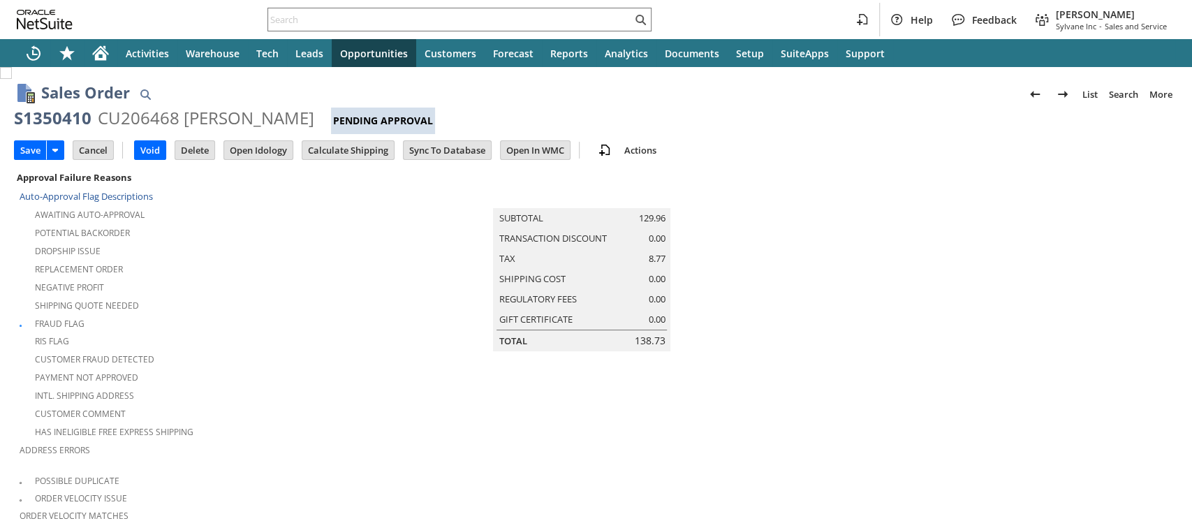
scroll to position [450, 0]
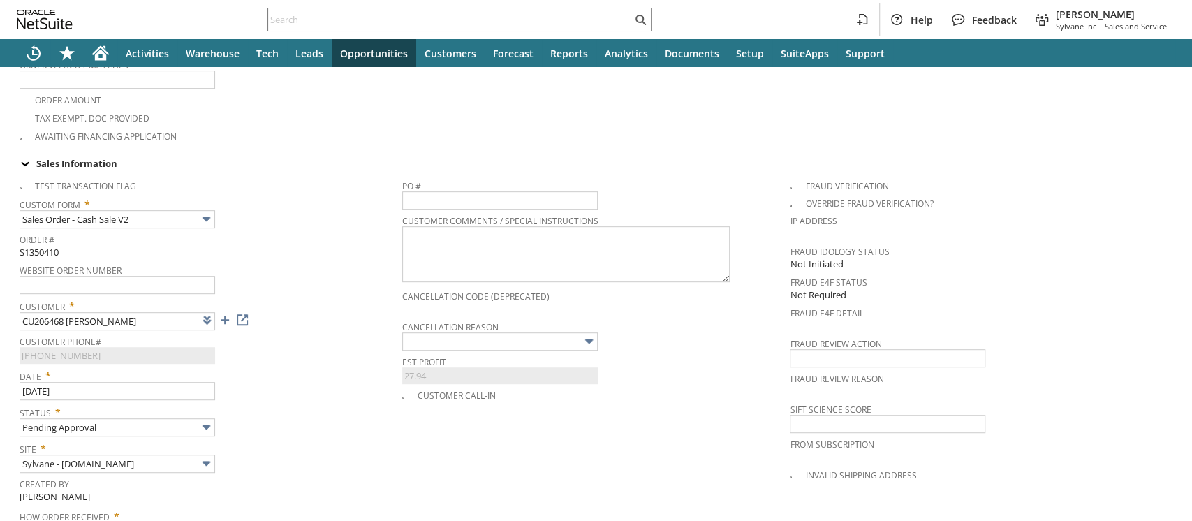
type input "Intelligent Recommendations¹⁰"
click at [819, 349] on input "text" at bounding box center [888, 358] width 196 height 18
type input "approve"
click at [699, 352] on span "Est Profit" at bounding box center [592, 359] width 381 height 15
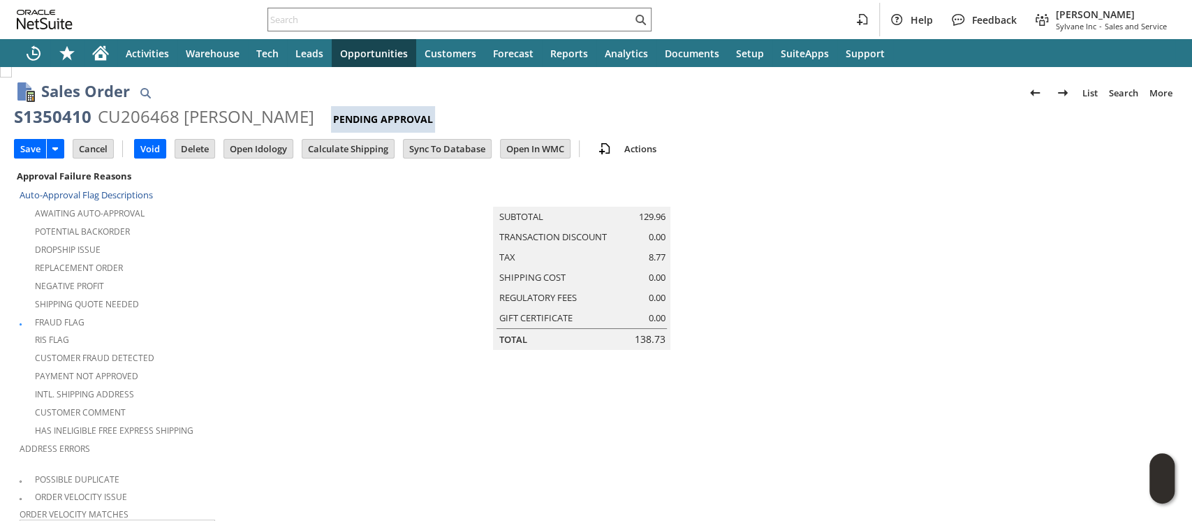
scroll to position [0, 0]
click at [36, 147] on input "Save" at bounding box center [30, 150] width 31 height 18
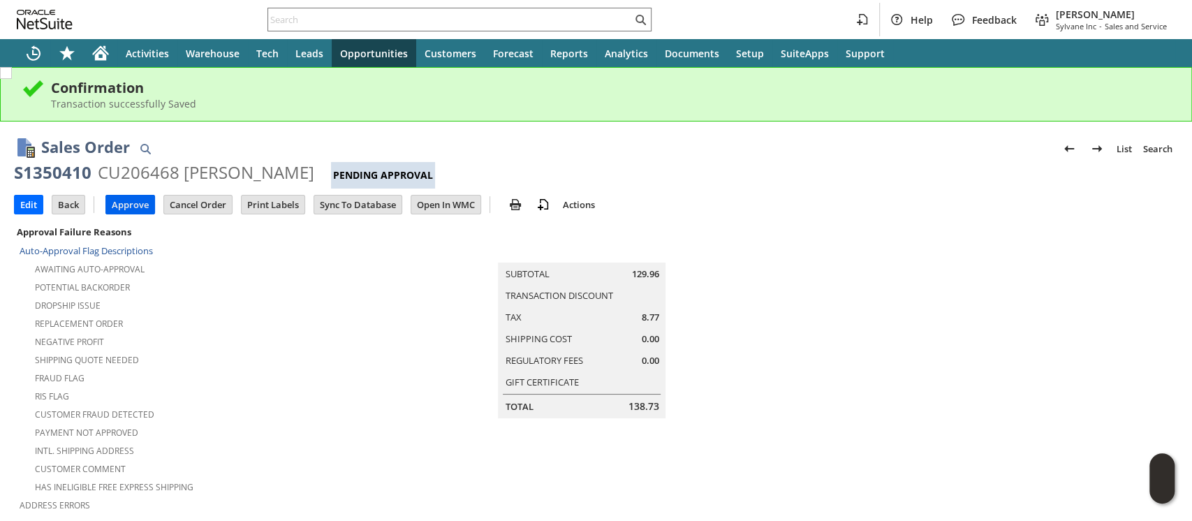
click at [123, 199] on input "Approve" at bounding box center [130, 205] width 48 height 18
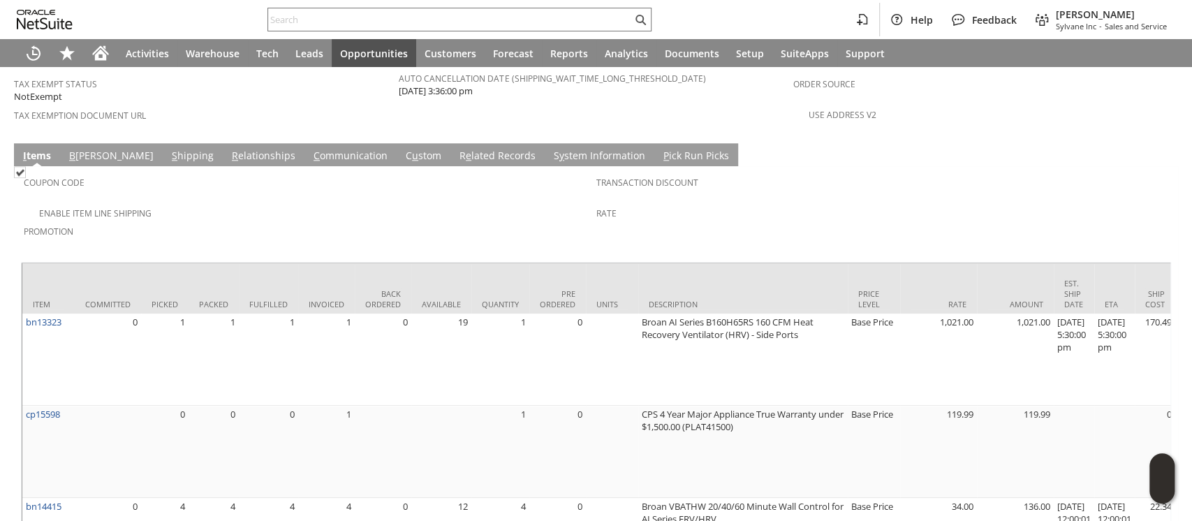
scroll to position [931, 0]
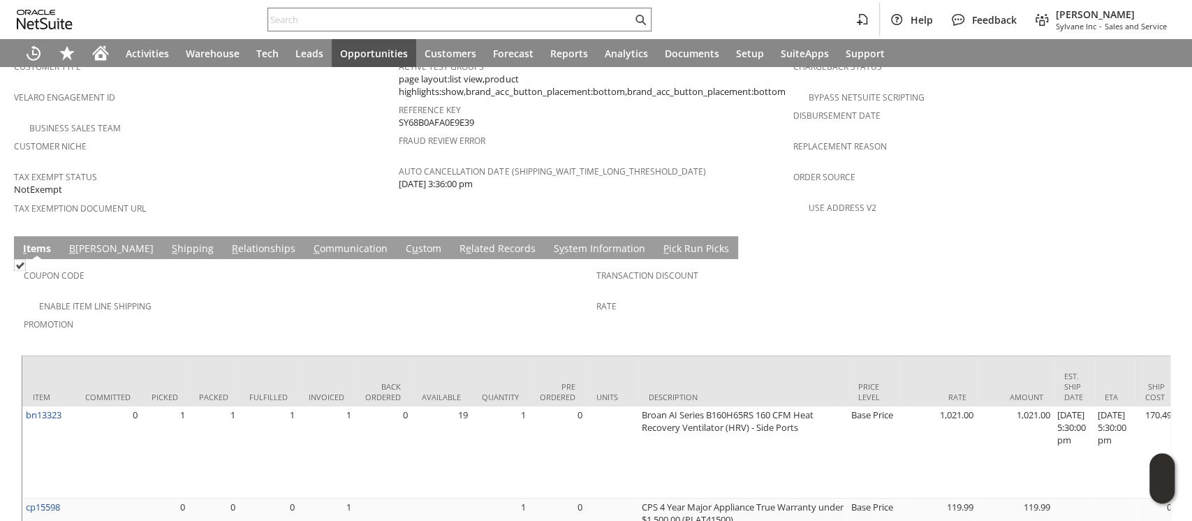
click at [168, 242] on link "S hipping" at bounding box center [192, 249] width 49 height 15
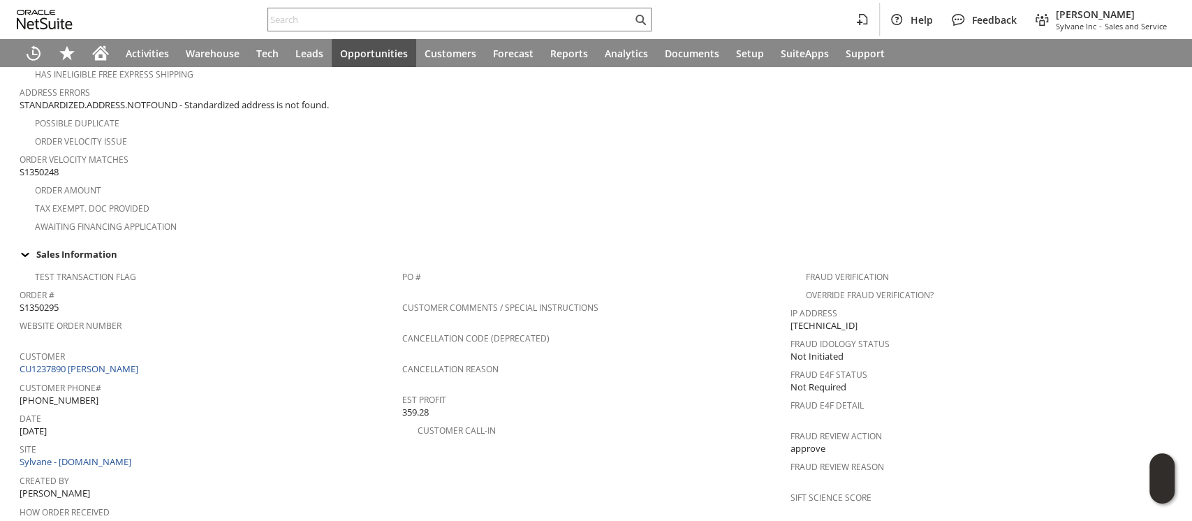
scroll to position [372, 0]
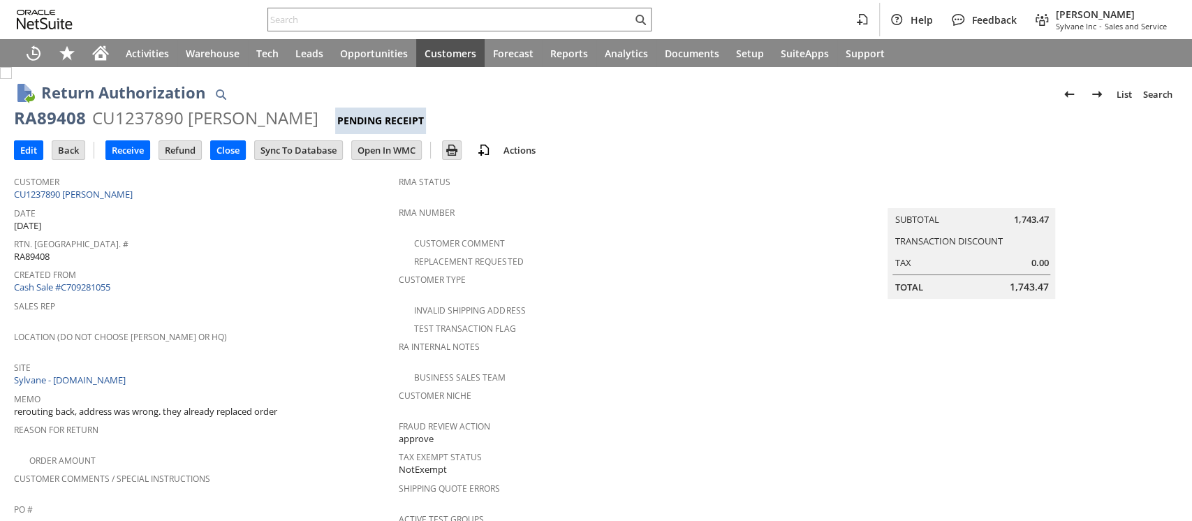
scroll to position [608, 0]
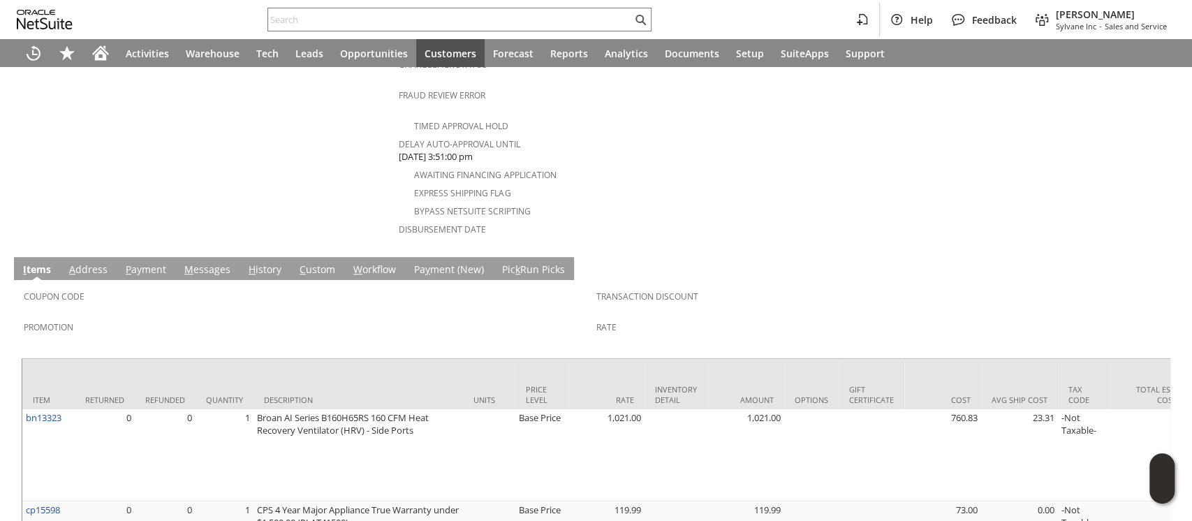
click at [258, 263] on link "H istory" at bounding box center [265, 270] width 40 height 15
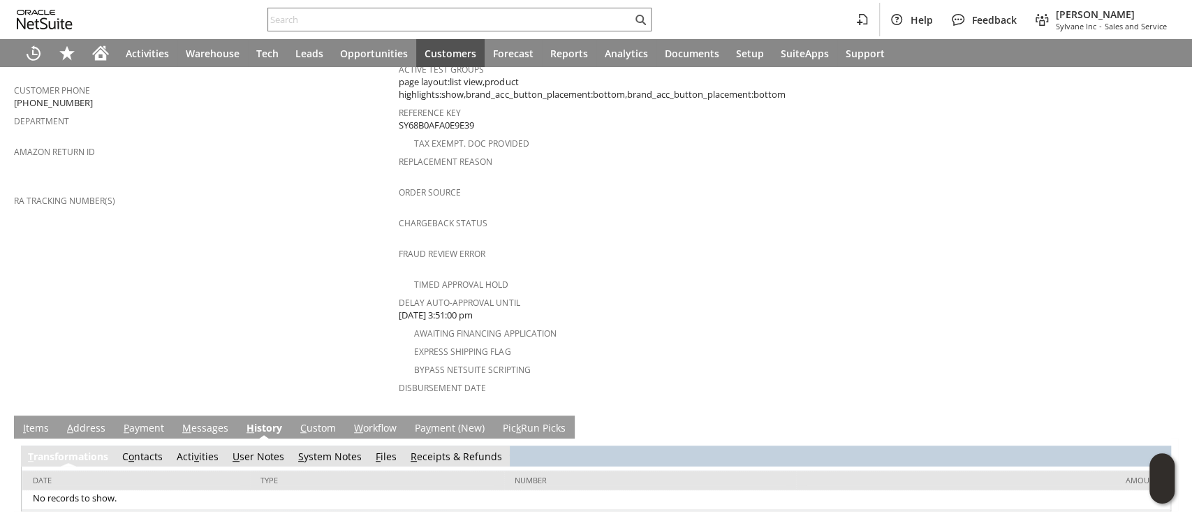
scroll to position [0, 0]
click at [319, 450] on link "S ystem Notes" at bounding box center [330, 456] width 64 height 13
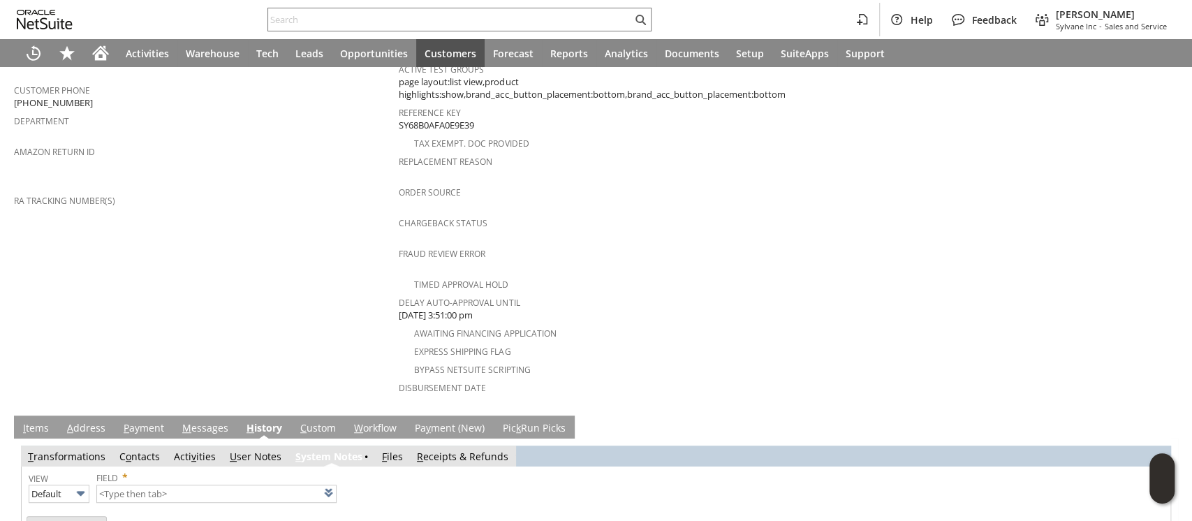
type input "1 to 25 of 78"
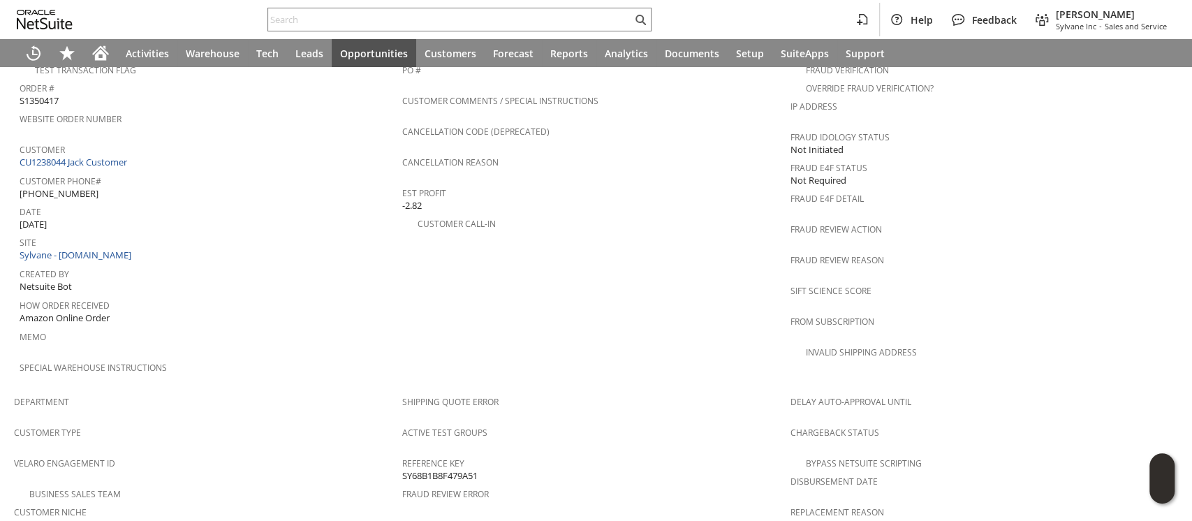
scroll to position [511, 0]
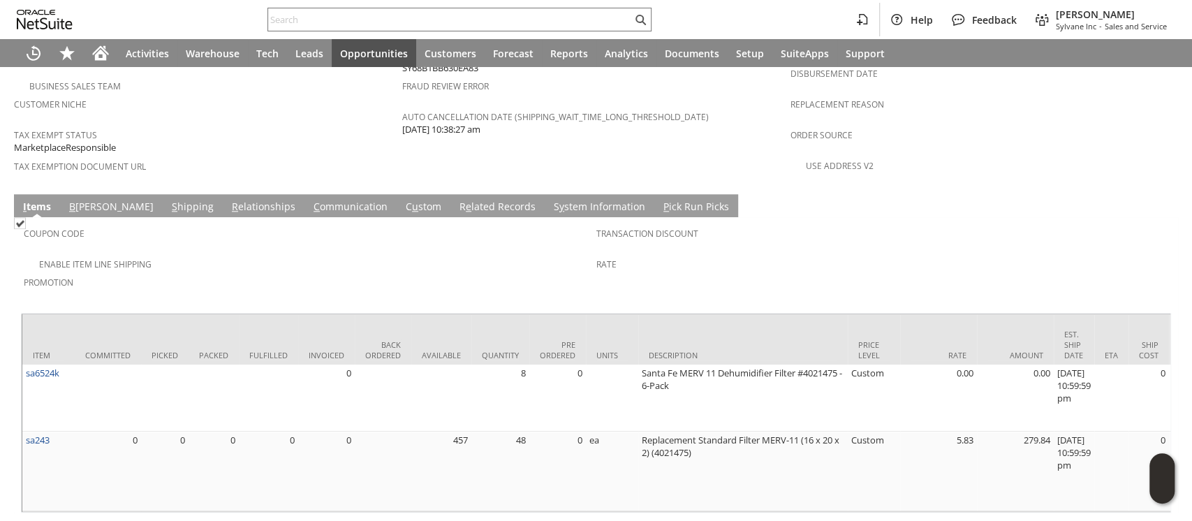
scroll to position [974, 0]
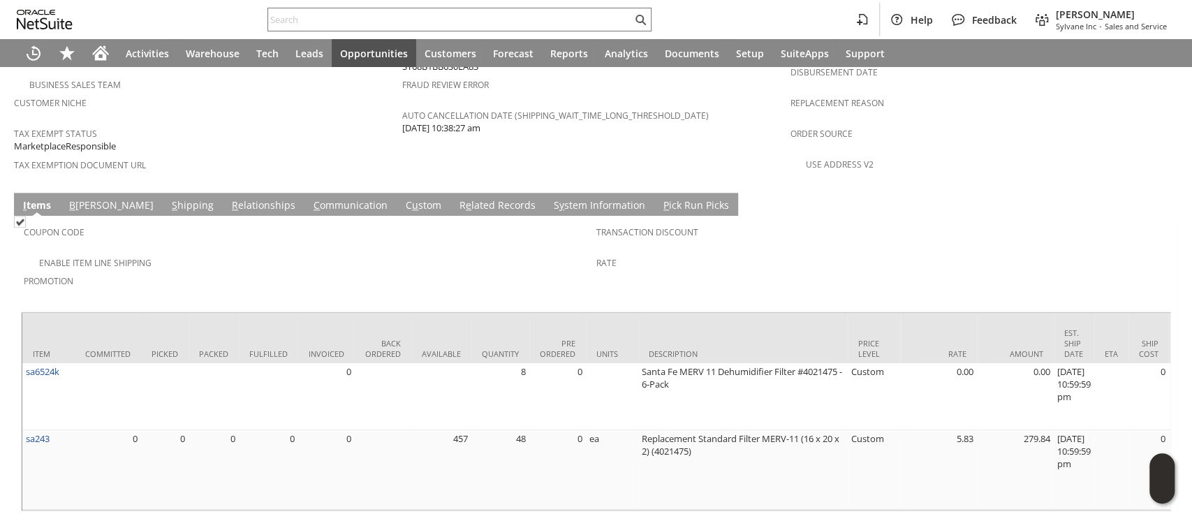
click at [168, 198] on link "S hipping" at bounding box center [192, 205] width 49 height 15
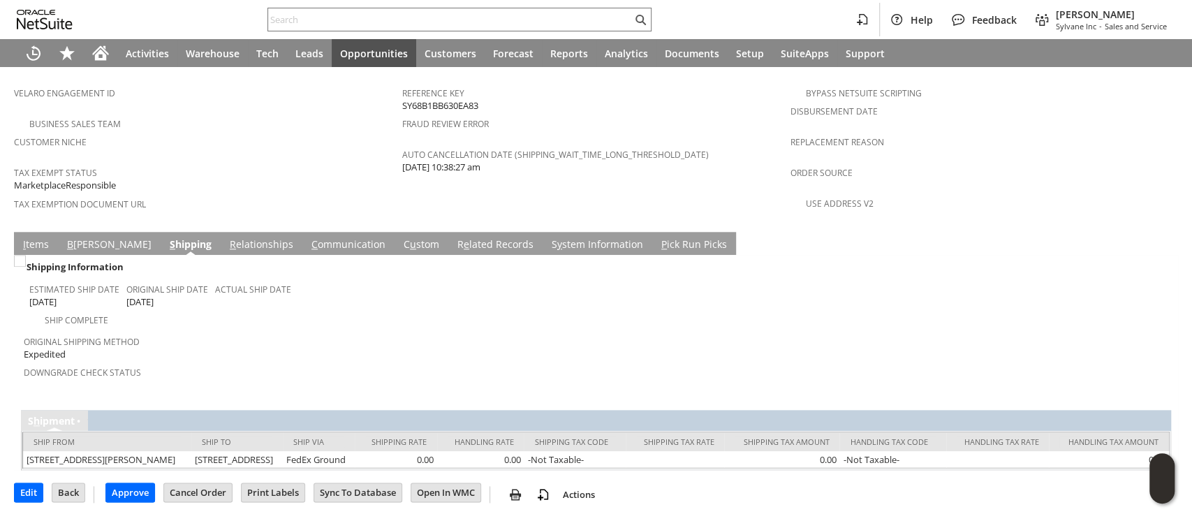
scroll to position [890, 0]
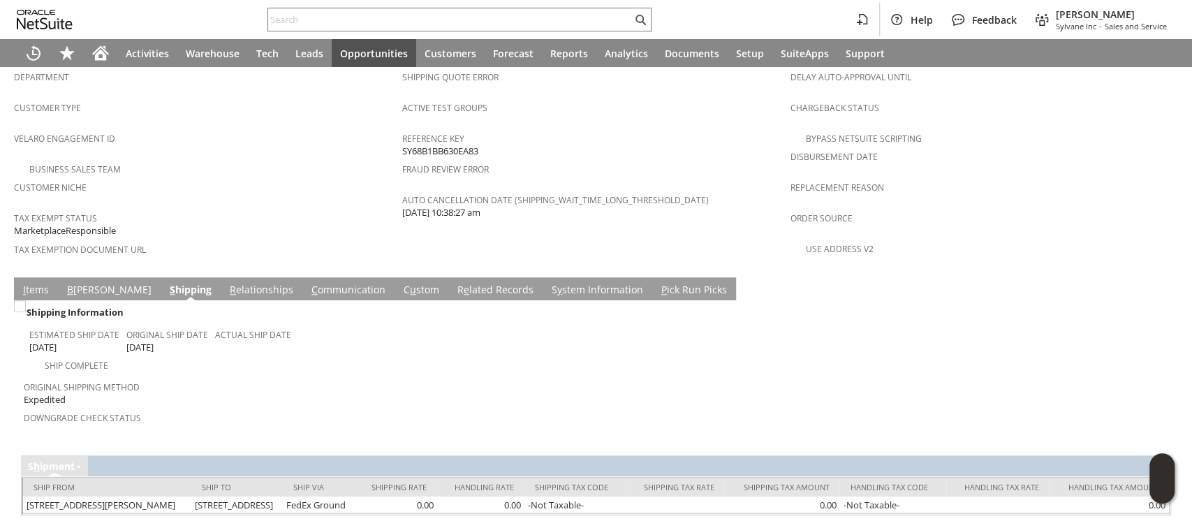
click at [41, 283] on link "I tems" at bounding box center [36, 290] width 33 height 15
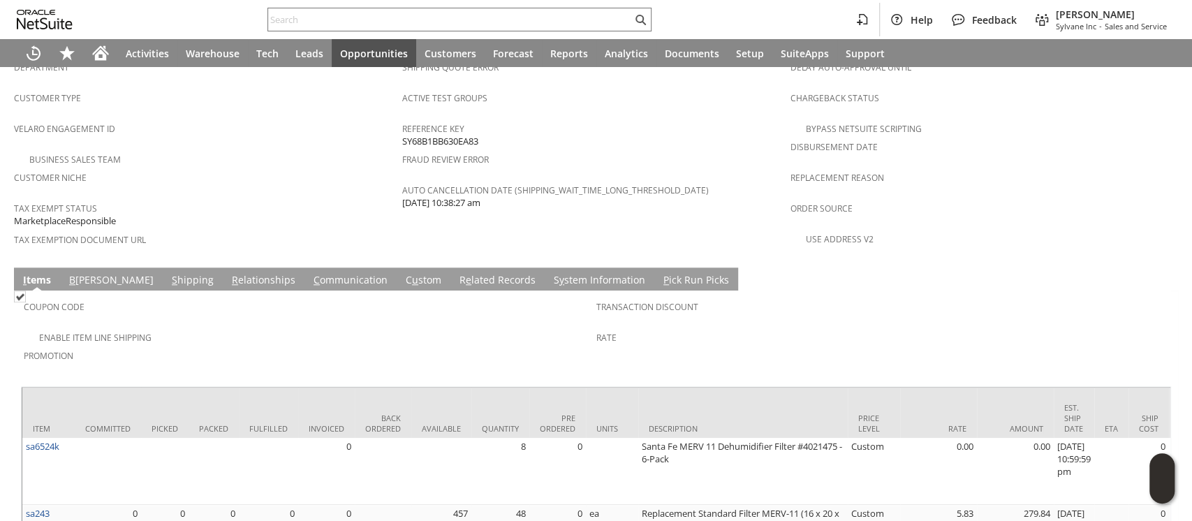
scroll to position [974, 0]
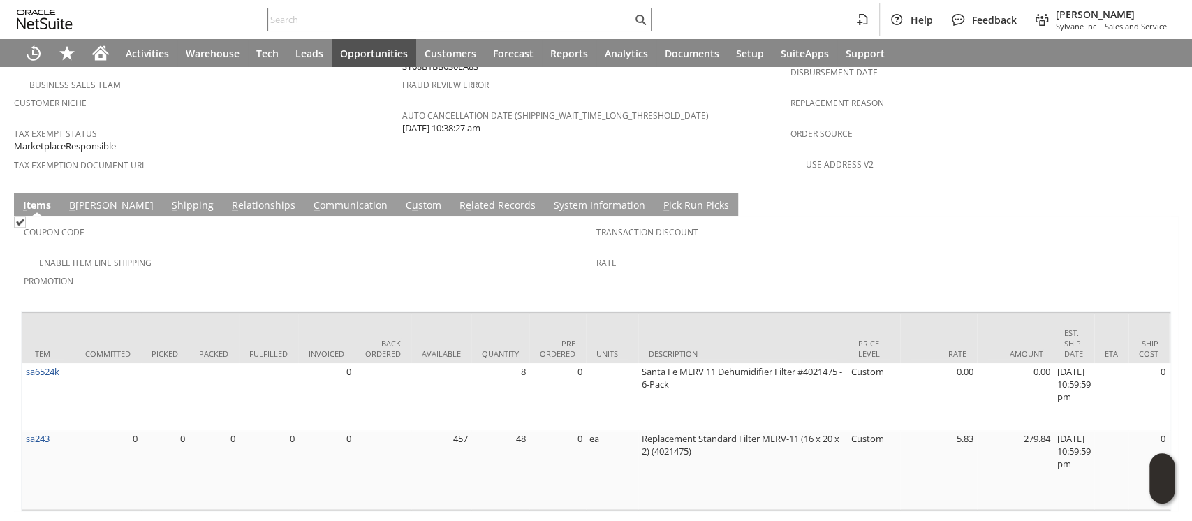
click at [168, 198] on link "S hipping" at bounding box center [192, 205] width 49 height 15
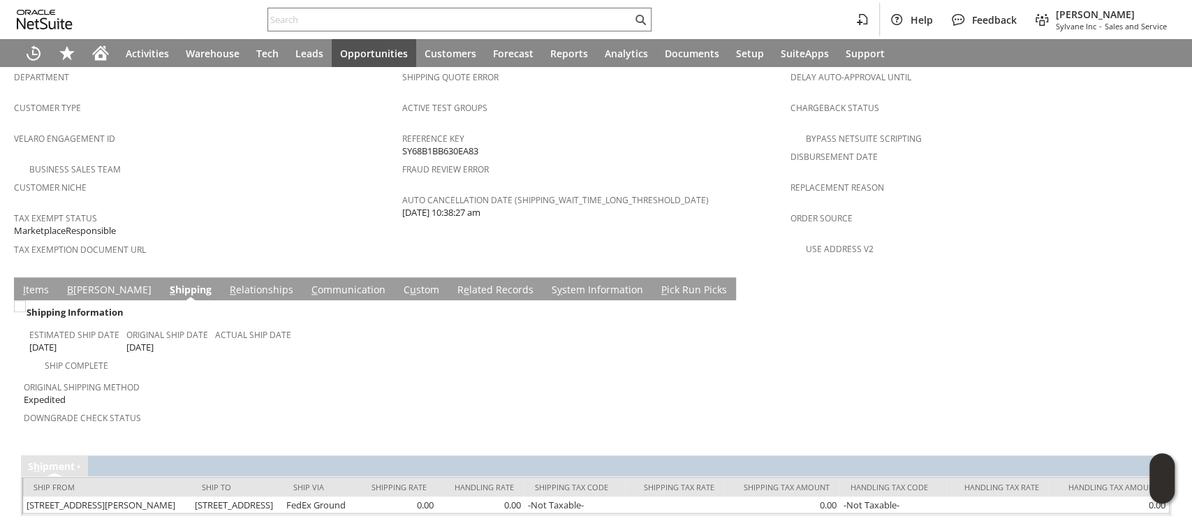
scroll to position [0, 0]
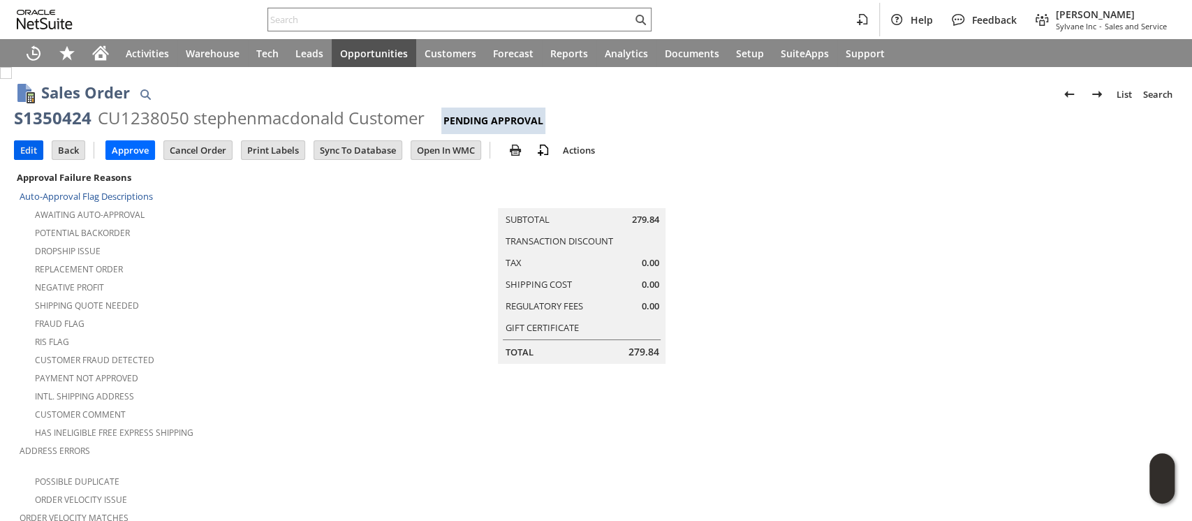
click at [34, 147] on input "Edit" at bounding box center [29, 150] width 28 height 18
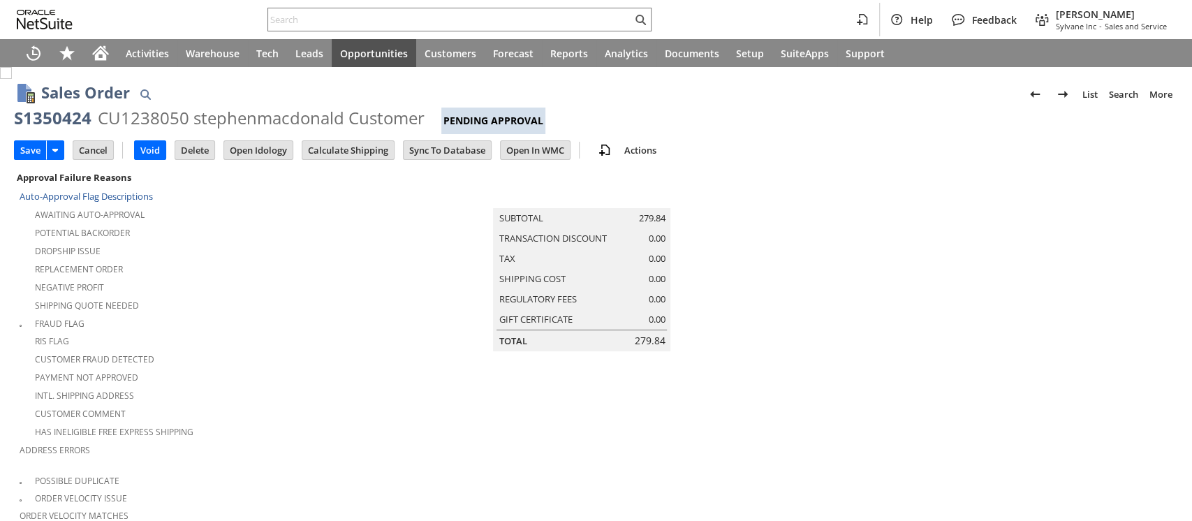
scroll to position [450, 0]
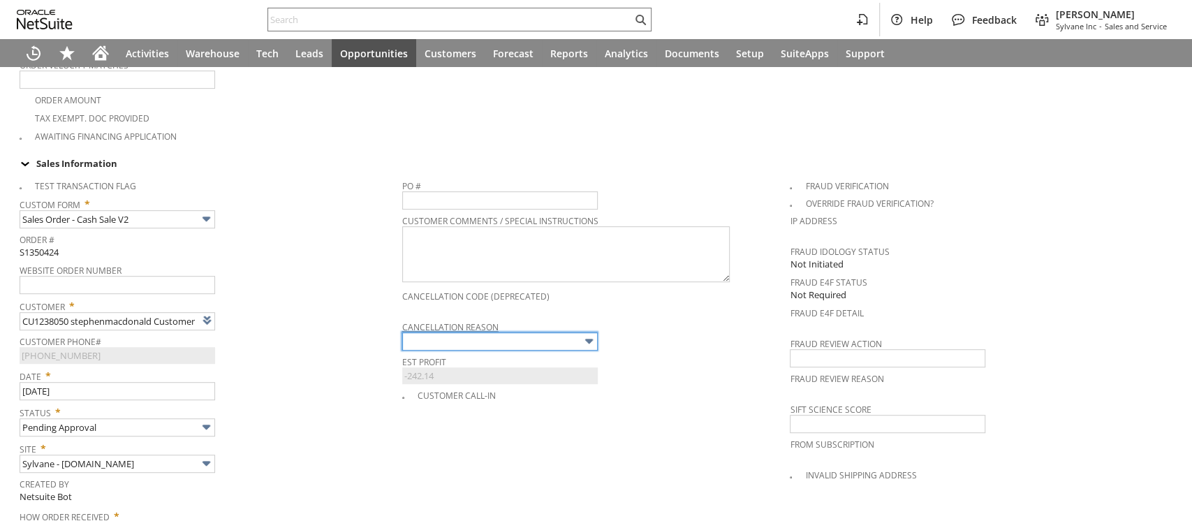
click at [418, 332] on input "text" at bounding box center [500, 341] width 196 height 18
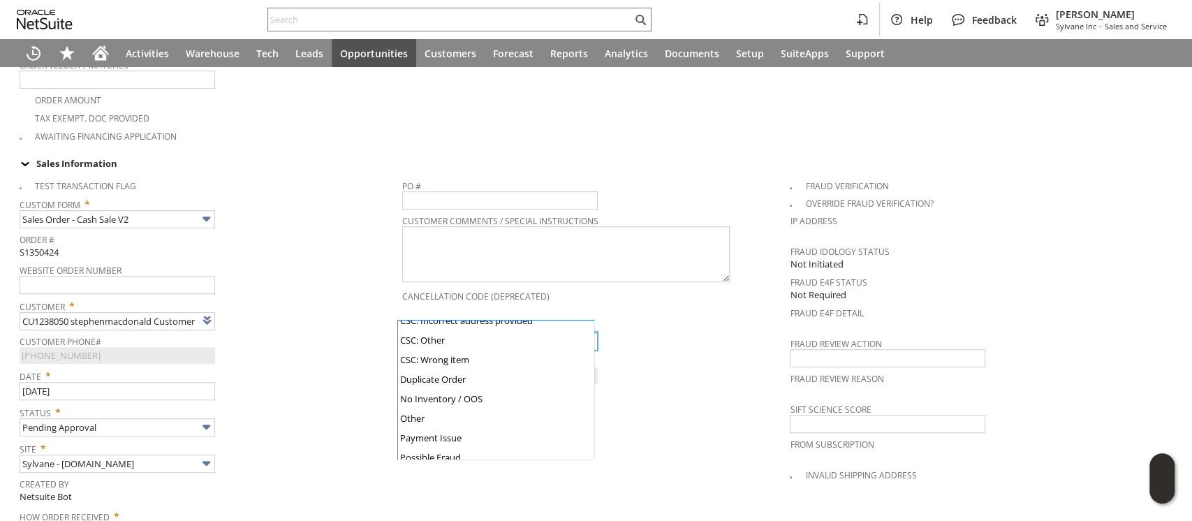
scroll to position [133, 0]
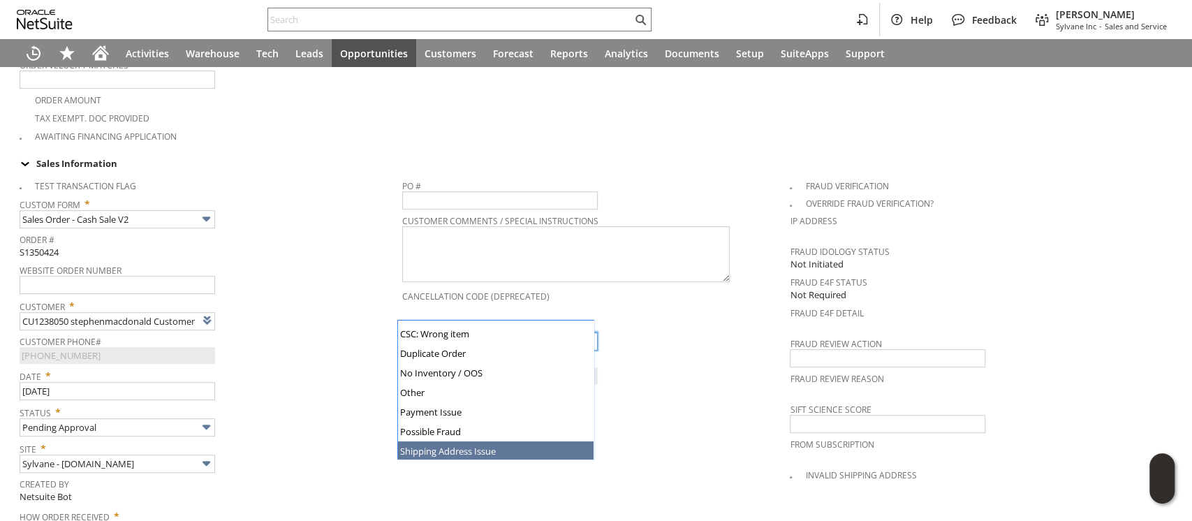
type input "Shipping Address Issue"
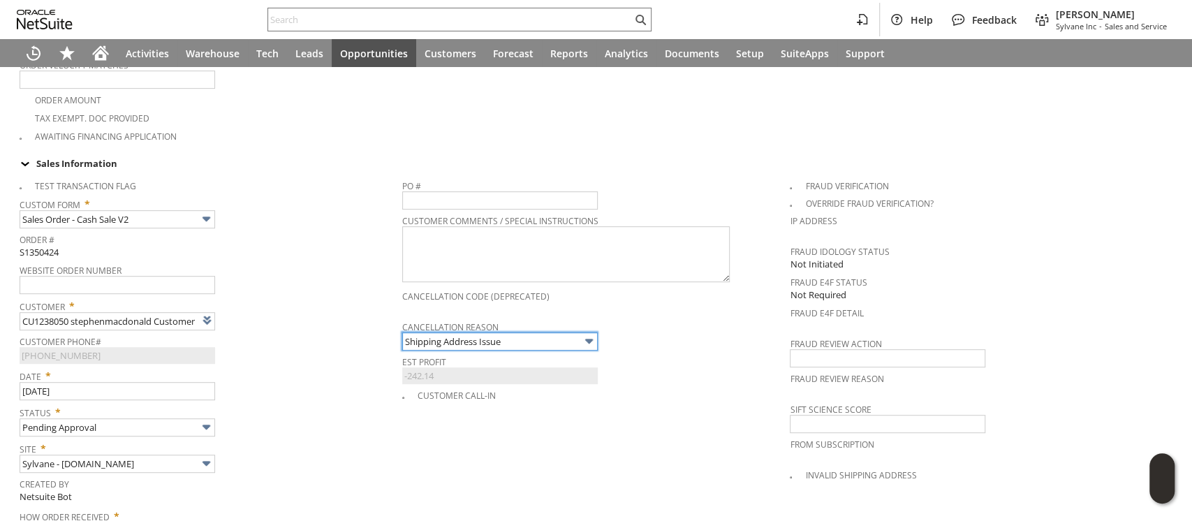
scroll to position [637, 0]
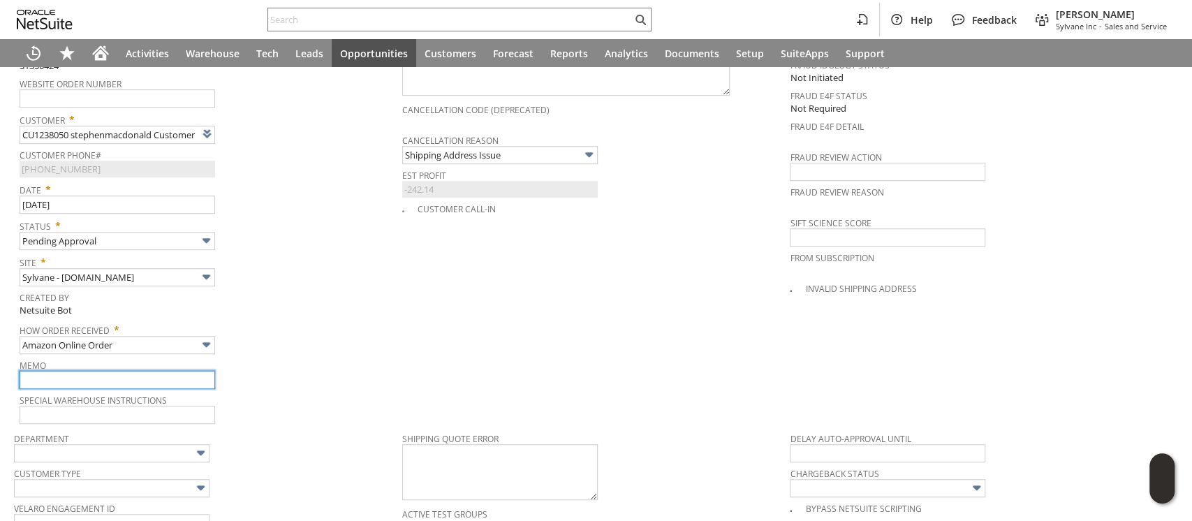
click at [104, 371] on input "text" at bounding box center [118, 380] width 196 height 18
type input "Can't ship to Canada"
click at [303, 288] on span "Created By" at bounding box center [208, 296] width 376 height 16
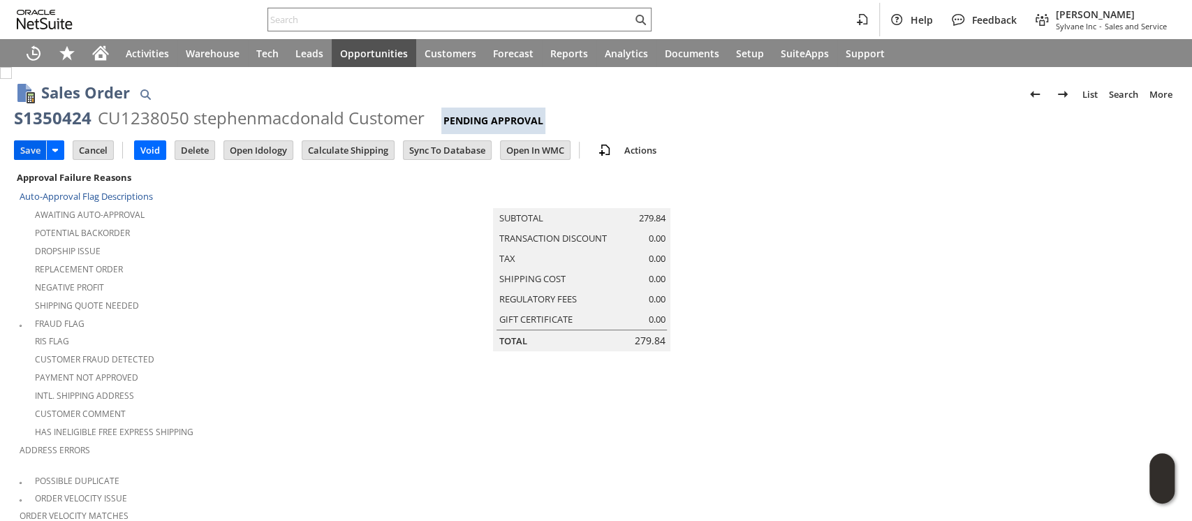
click at [27, 148] on input "Save" at bounding box center [30, 150] width 31 height 18
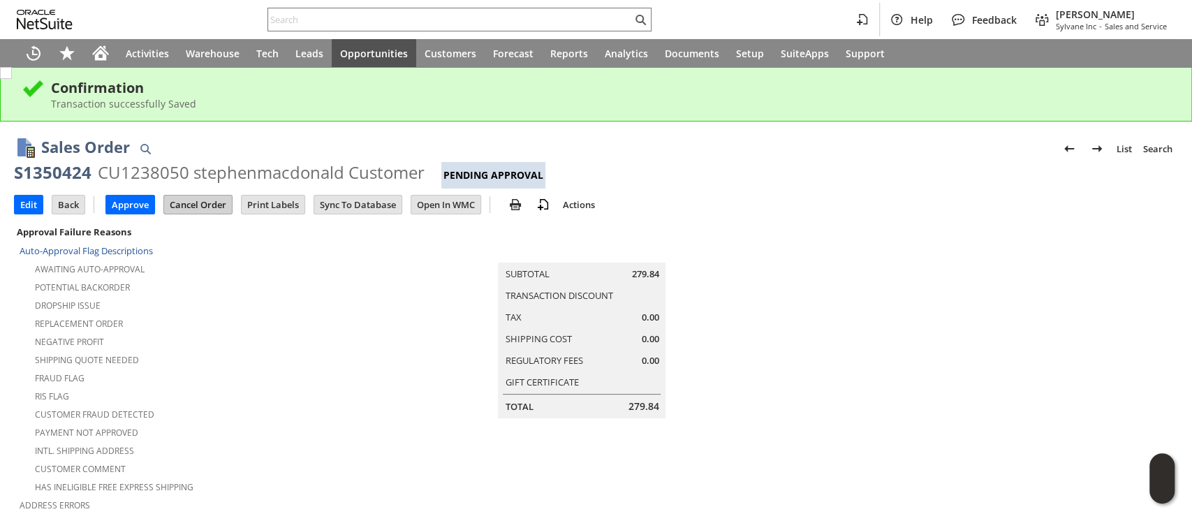
click at [203, 206] on input "Cancel Order" at bounding box center [198, 205] width 68 height 18
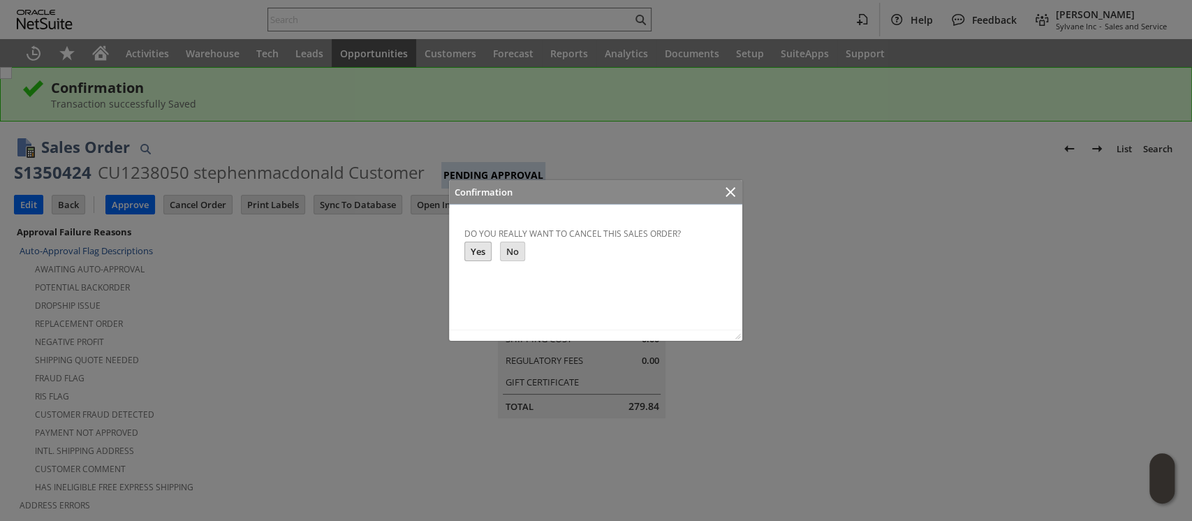
click at [483, 256] on input "Yes" at bounding box center [478, 251] width 26 height 18
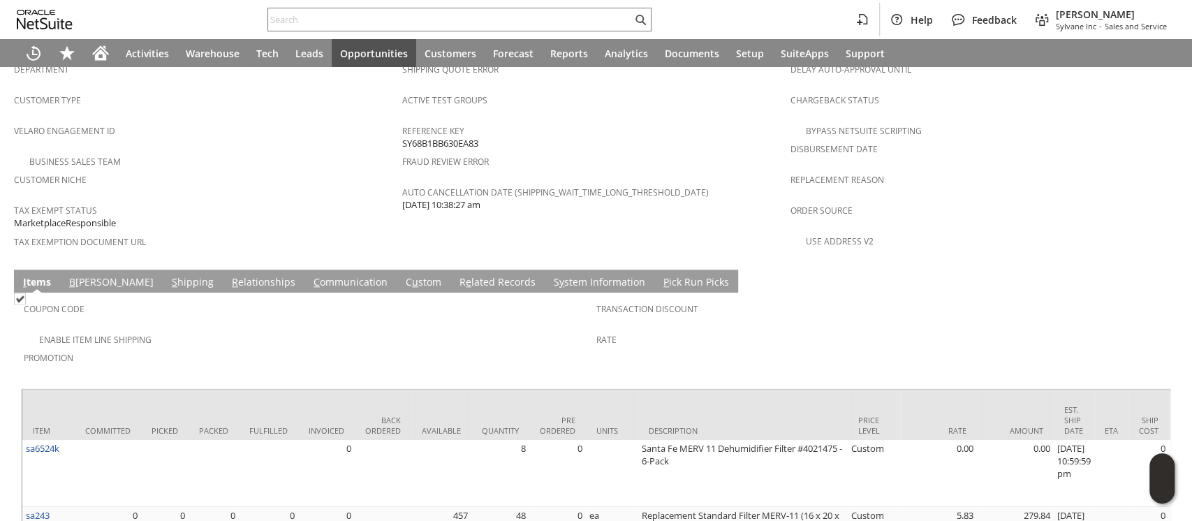
scroll to position [931, 0]
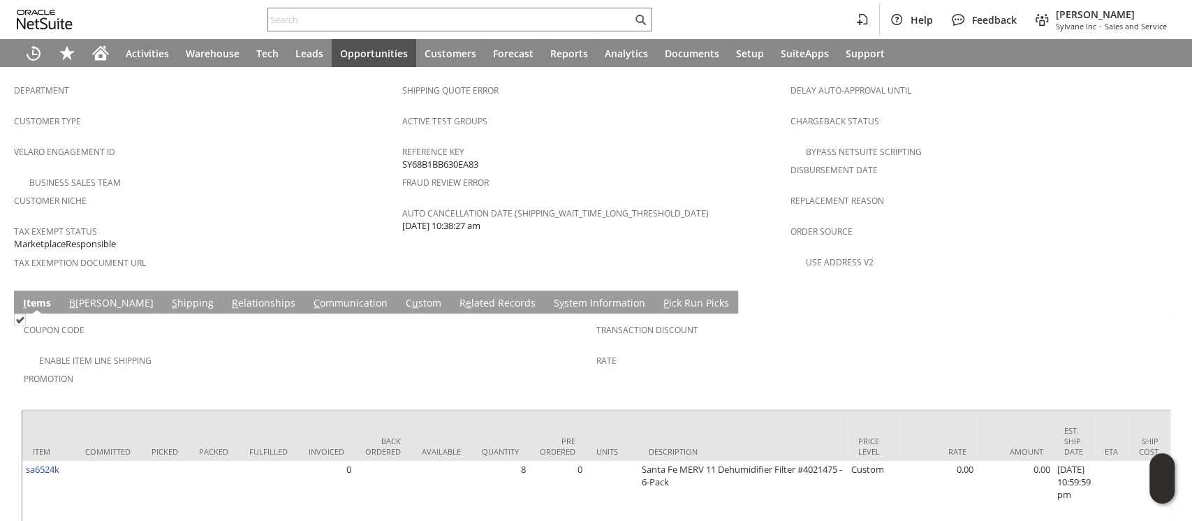
click at [402, 296] on link "[PERSON_NAME]" at bounding box center [423, 303] width 43 height 15
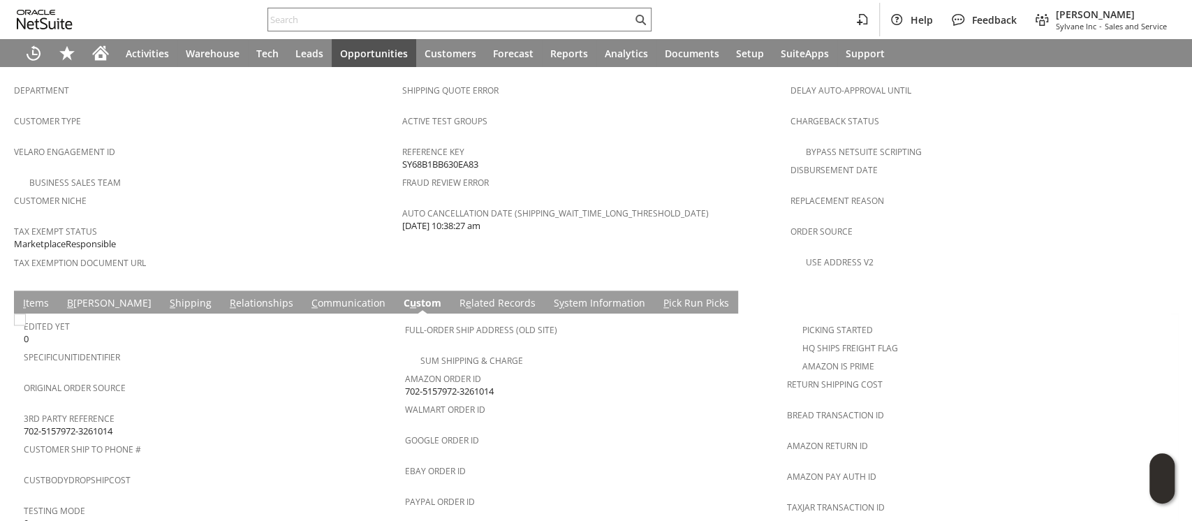
scroll to position [0, 0]
click at [441, 385] on span "702-5157972-3261014" at bounding box center [449, 391] width 89 height 13
copy tbody "702-5157972-3261014"
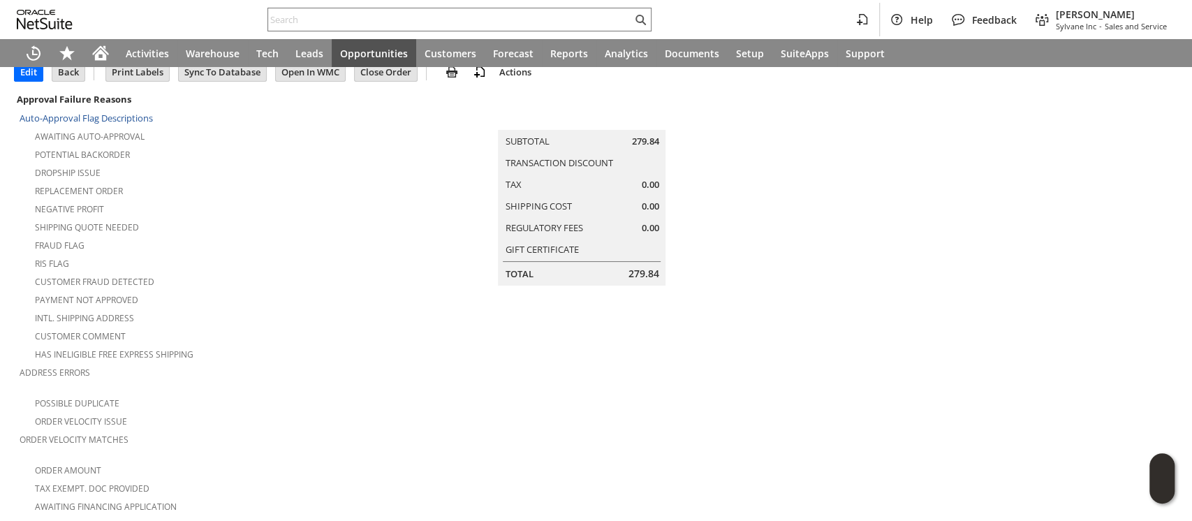
scroll to position [93, 0]
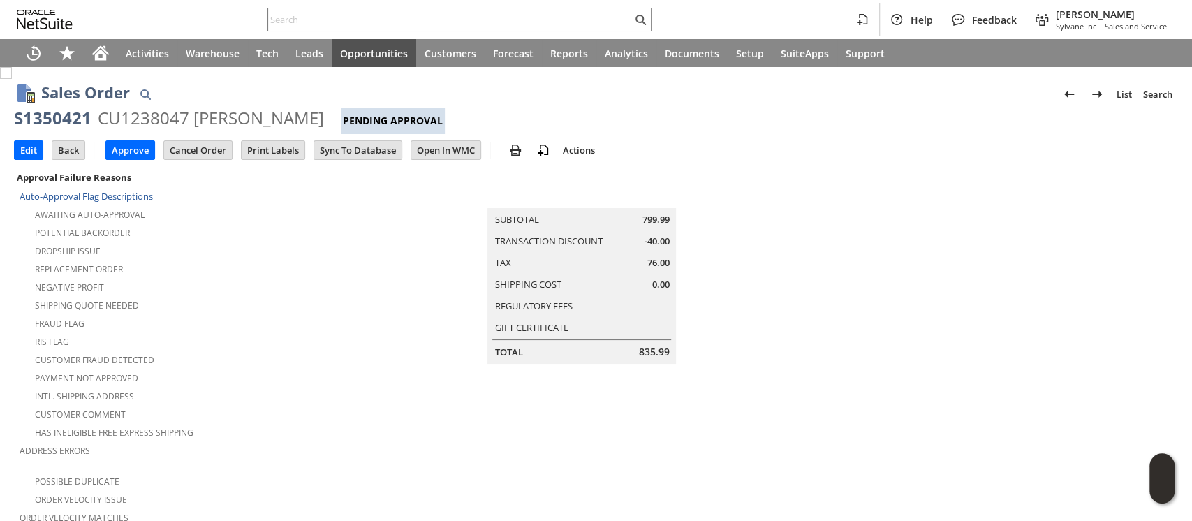
scroll to position [93, 0]
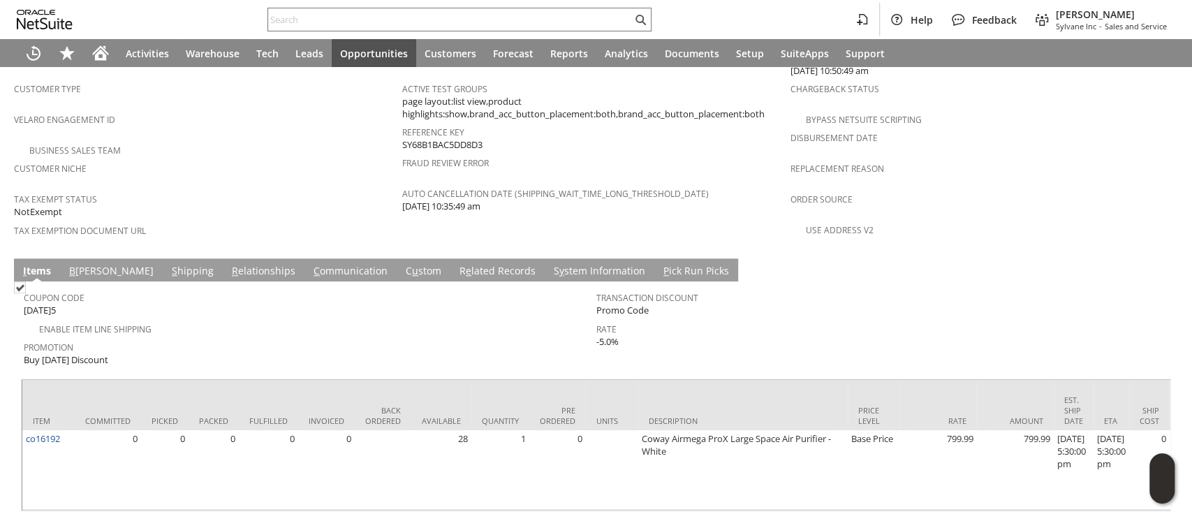
click at [168, 264] on link "S hipping" at bounding box center [192, 271] width 49 height 15
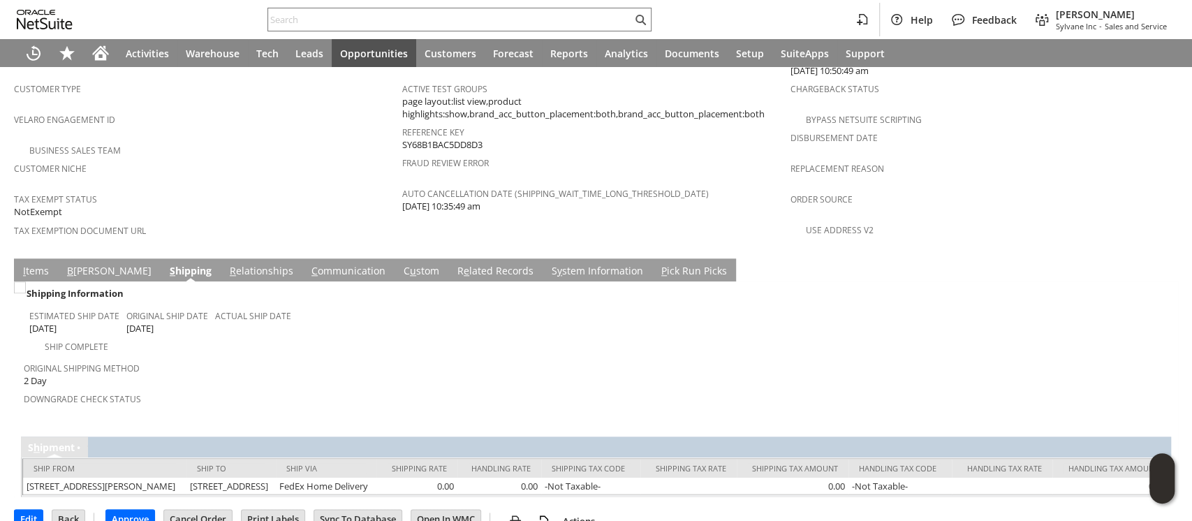
scroll to position [890, 0]
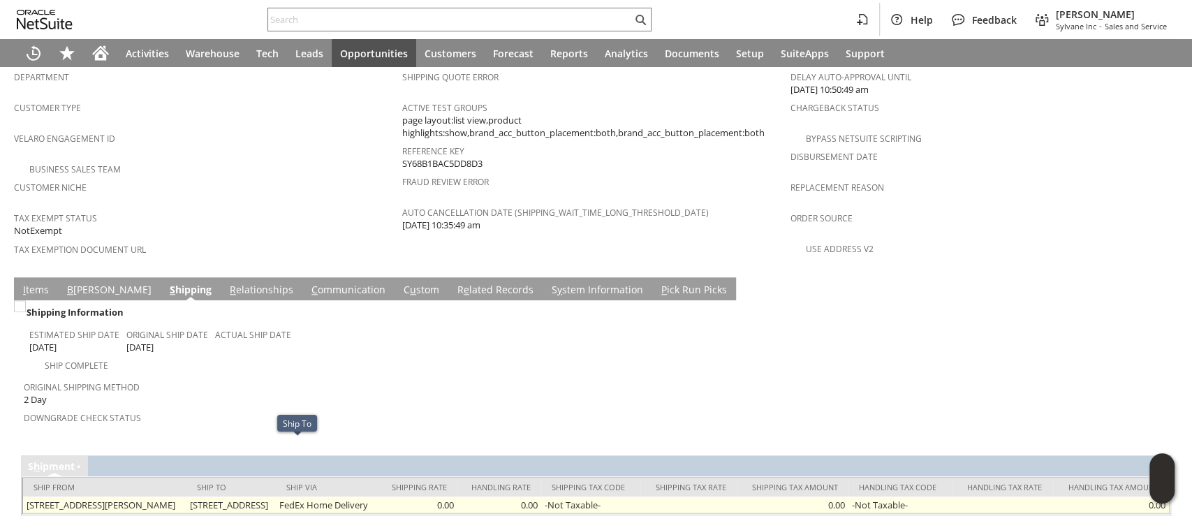
click at [267, 497] on td "[STREET_ADDRESS]" at bounding box center [230, 505] width 89 height 17
click at [267, 497] on td "10618 Central Ave 1 South Chicago Ridge IL 60415 United States" at bounding box center [230, 505] width 89 height 17
copy tr "10618 Central Ave 1 South Chicago Ridge IL 60415 United States"
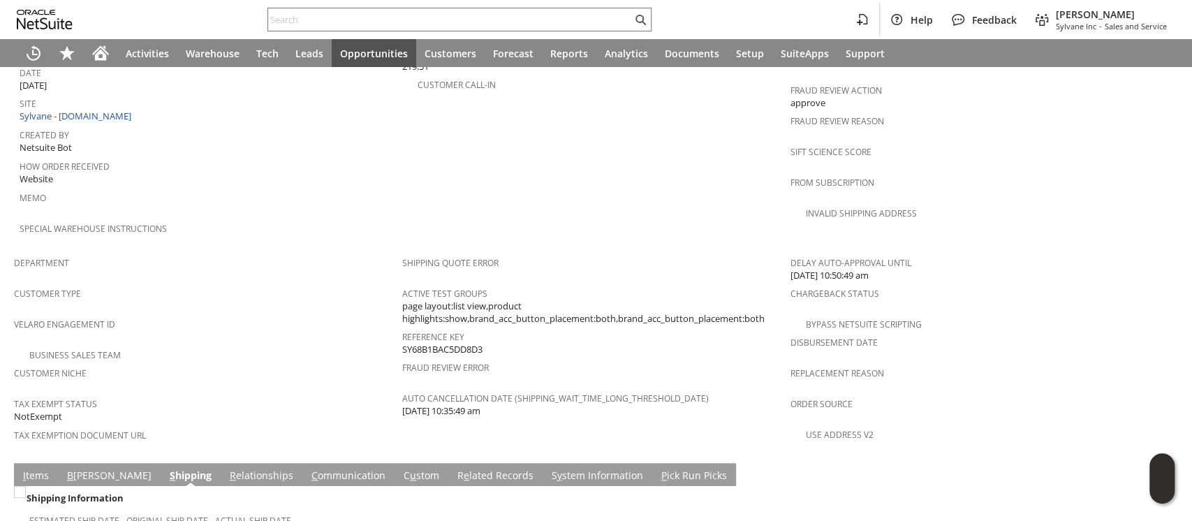
scroll to position [610, 0]
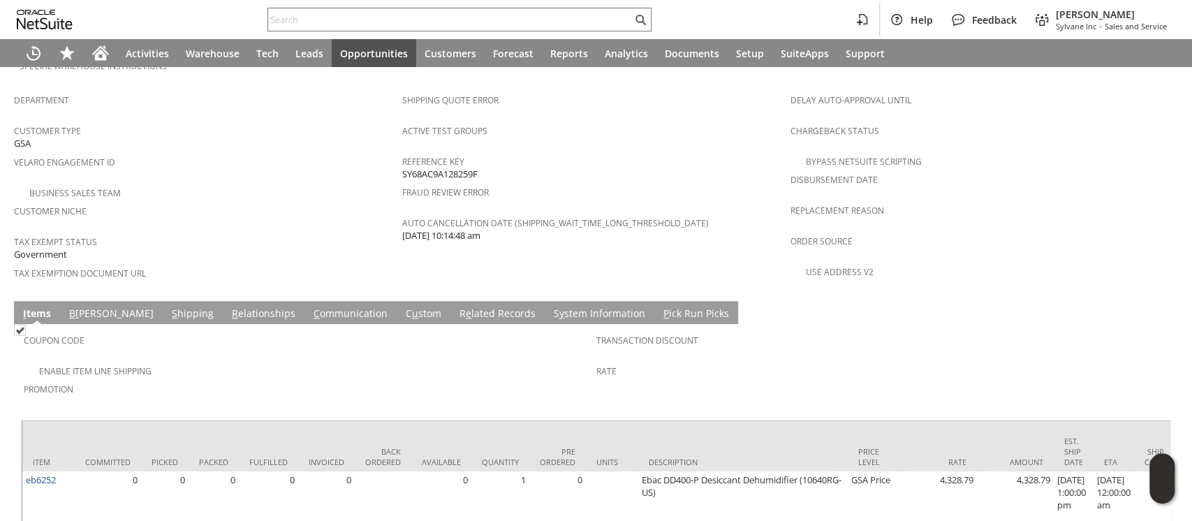
scroll to position [872, 0]
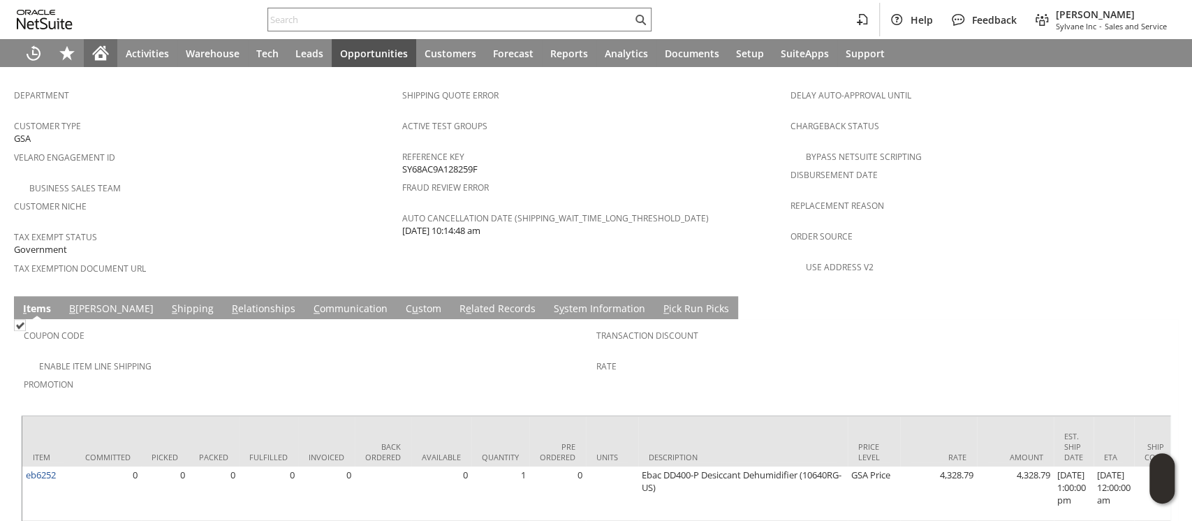
click at [101, 61] on div "Home" at bounding box center [101, 53] width 34 height 28
